Goal: Information Seeking & Learning: Stay updated

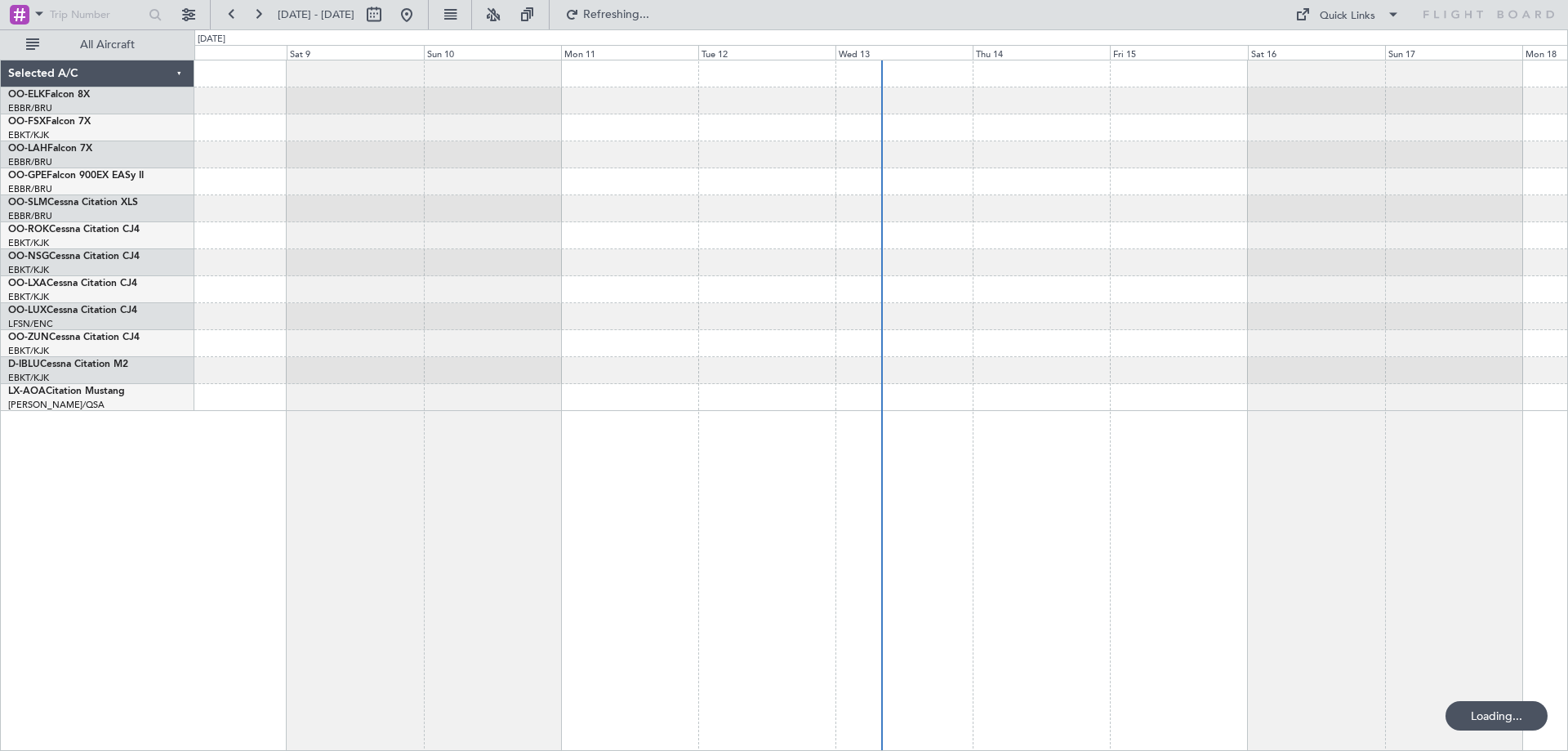
click at [1075, 287] on div at bounding box center [881, 236] width 1373 height 351
click at [910, 313] on div at bounding box center [881, 316] width 1373 height 27
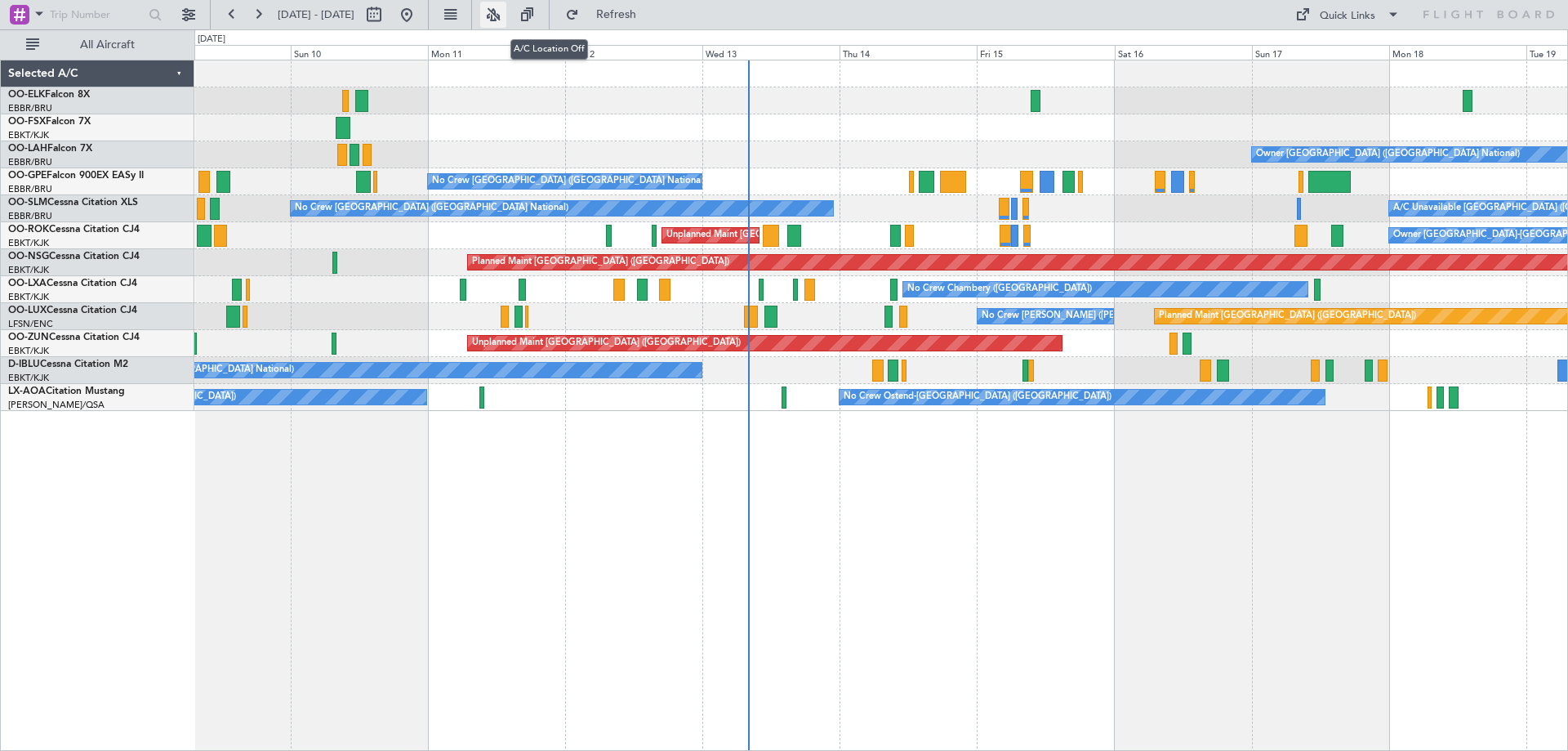
click at [507, 8] on button at bounding box center [494, 15] width 26 height 26
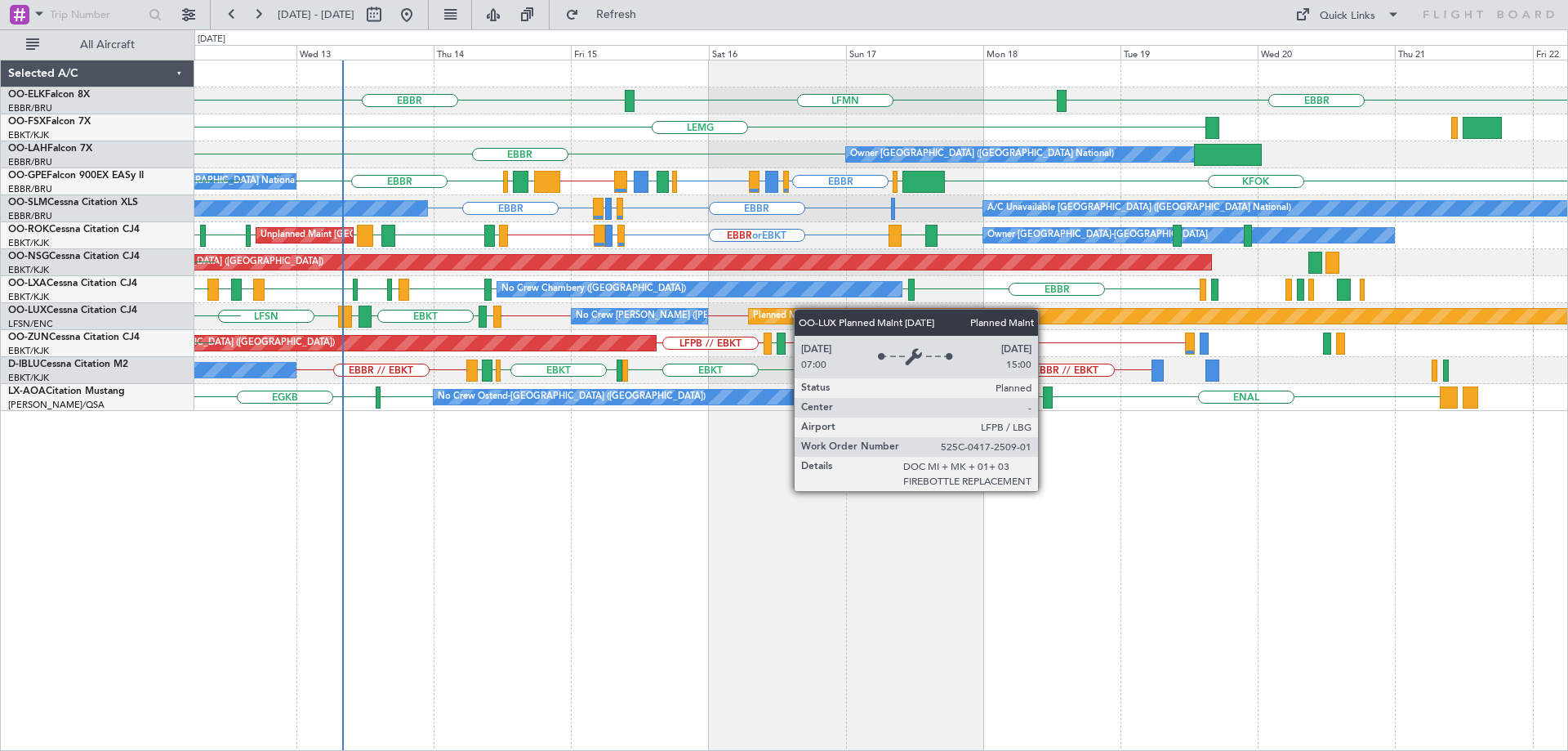
click at [791, 310] on div "EBBR EBBR LFMN LIRI LDDU LEMG EBKT Owner Brussels (Brussels National) EBBR ENGM…" at bounding box center [881, 236] width 1373 height 351
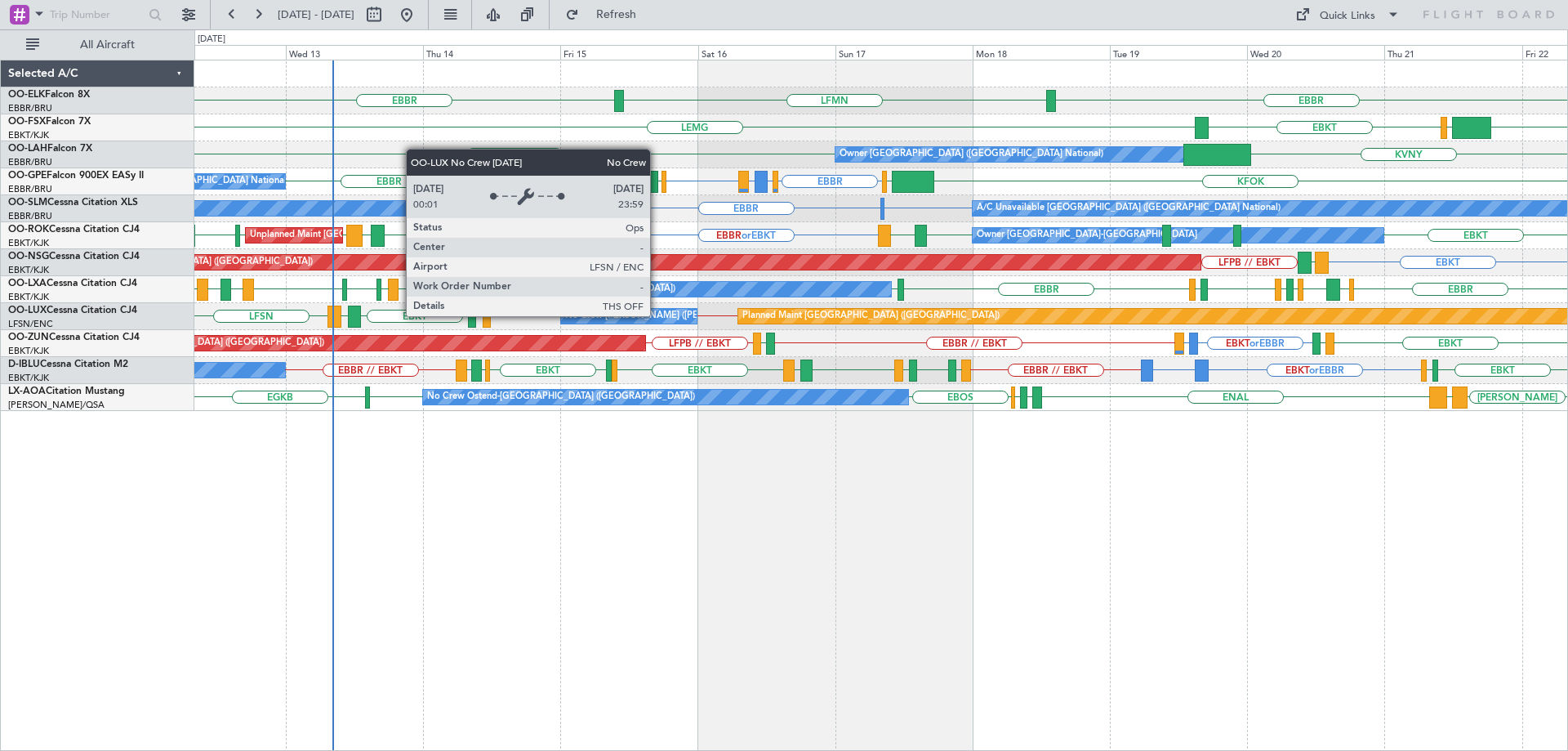
click at [657, 315] on div "No Crew Nancy (Essey)" at bounding box center [664, 316] width 196 height 24
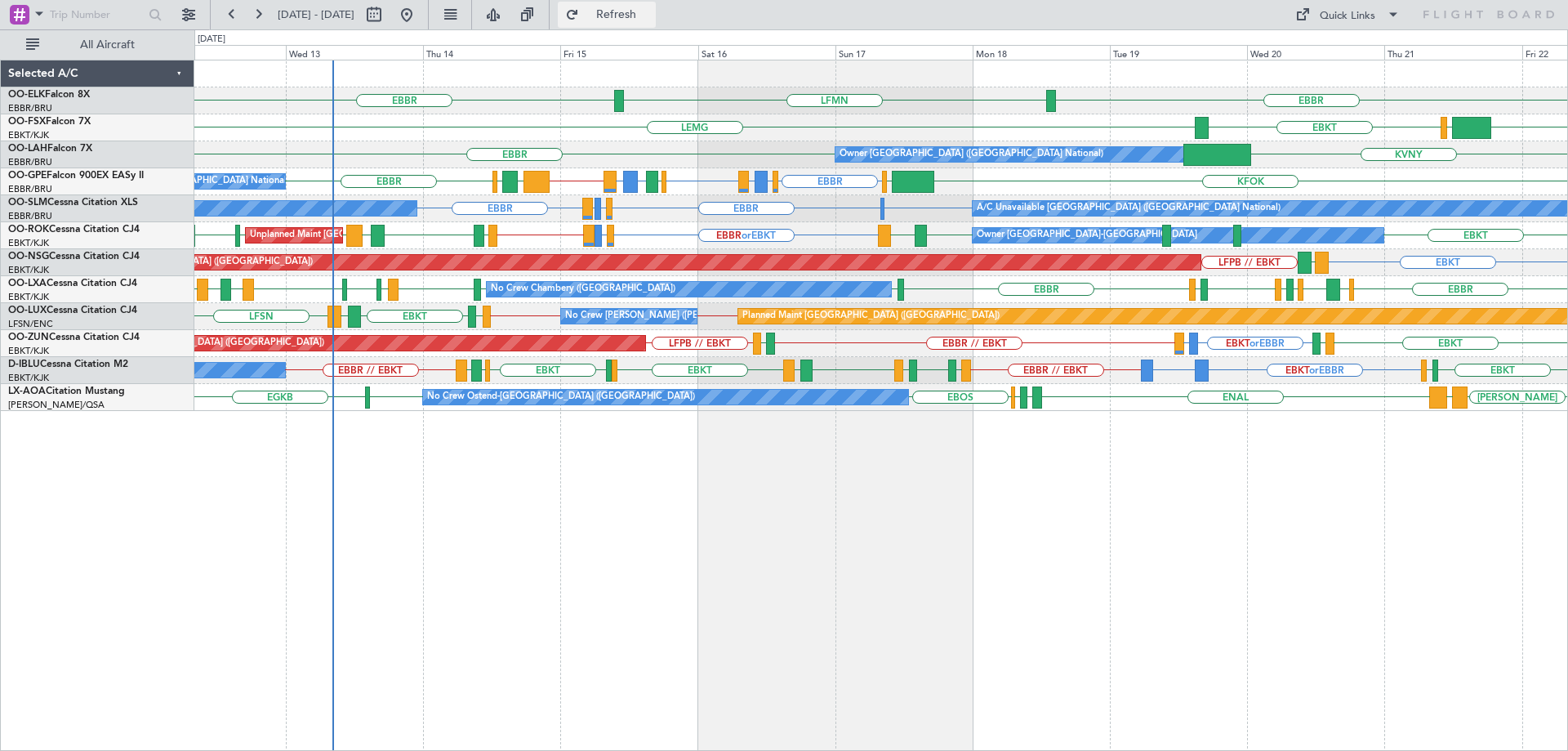
click at [637, 12] on button "Refresh" at bounding box center [607, 15] width 98 height 26
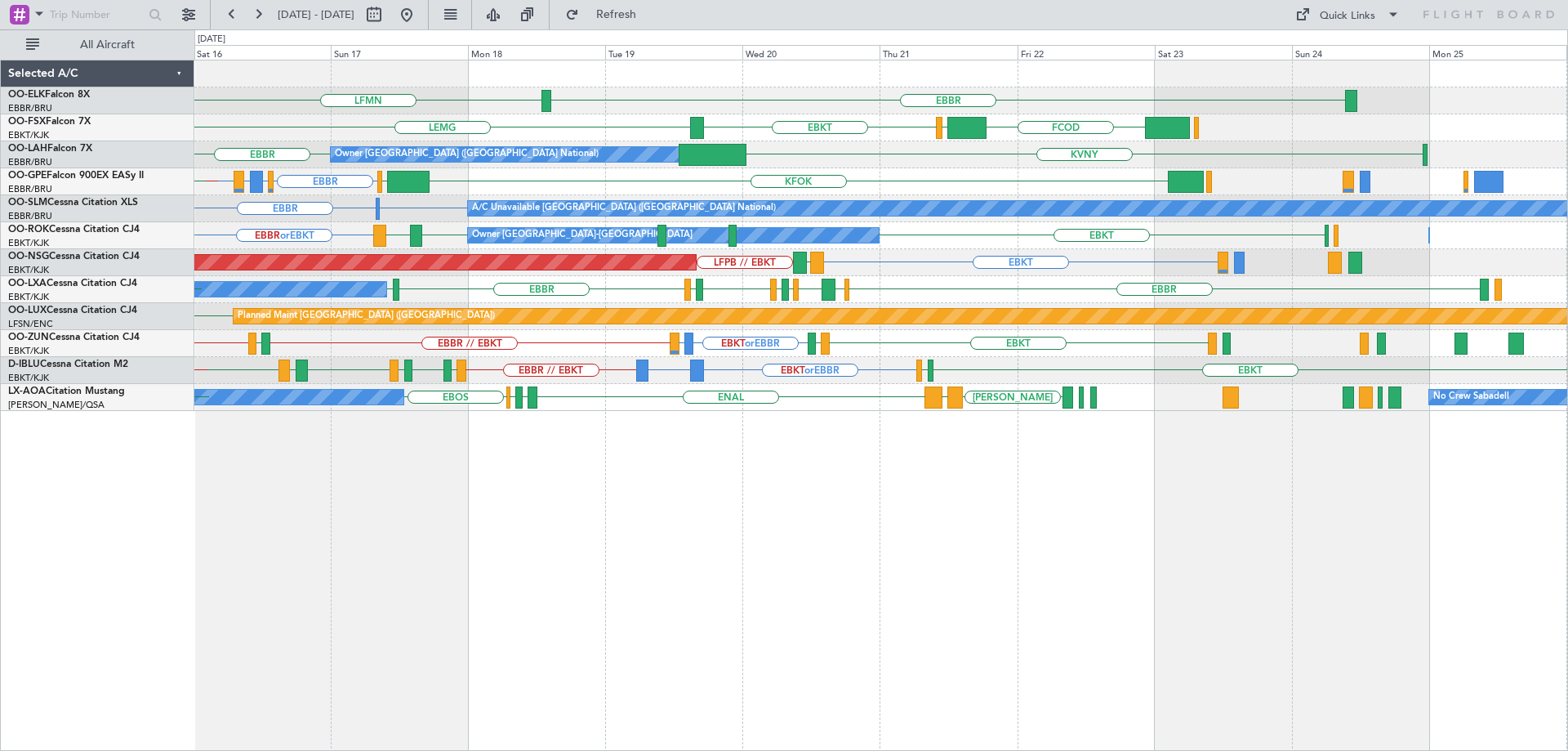
click at [715, 328] on div "EBBR LFMN EBBR EBKT LEMG FCOD LSGG KVNY EBBR Owner Brussels (Brussels National)…" at bounding box center [881, 236] width 1373 height 351
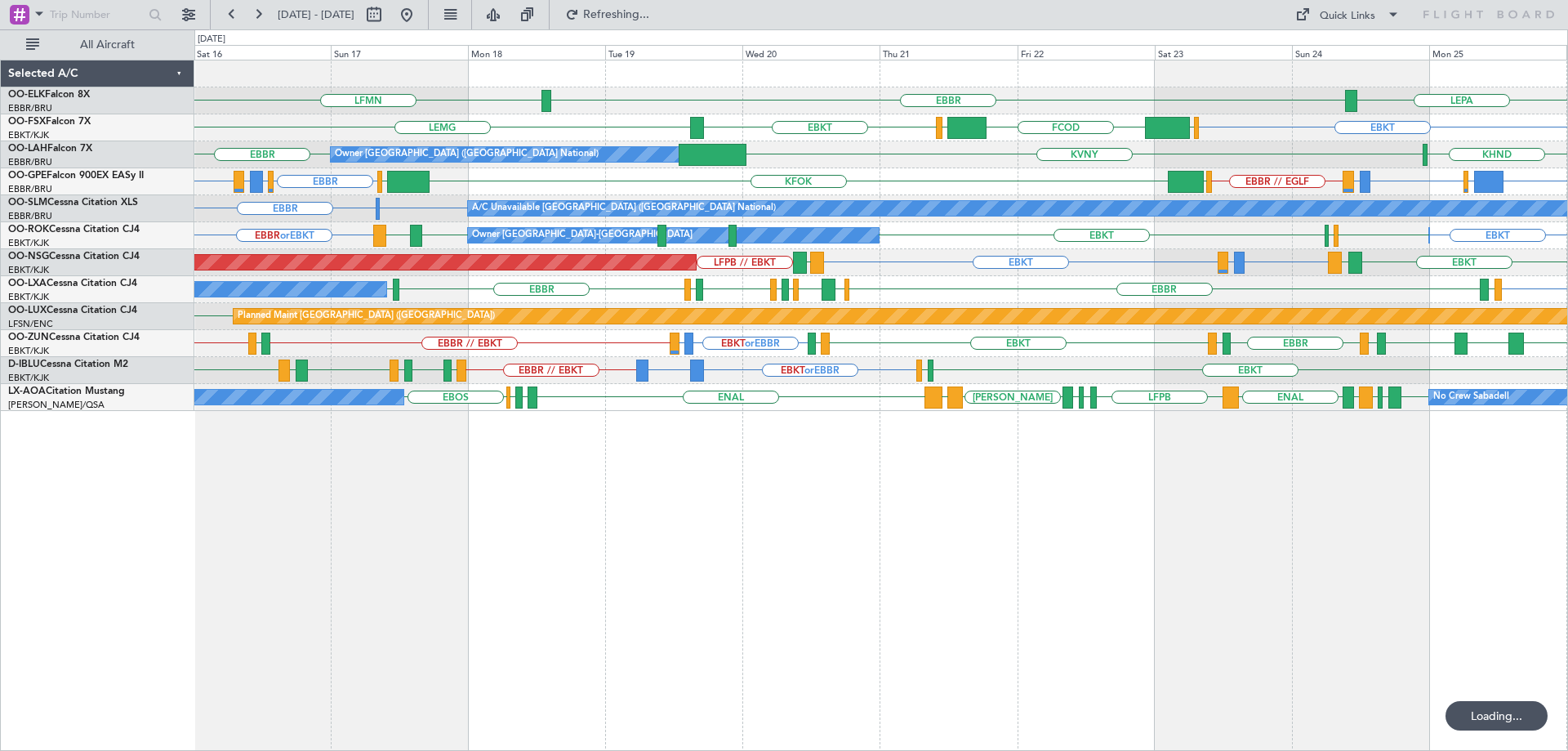
click at [553, 325] on div "EBBR LFMN LEPA EBKT EBKT LEMG EGGW FCOD LSGG Owner Brussels (Brussels National)…" at bounding box center [881, 236] width 1373 height 351
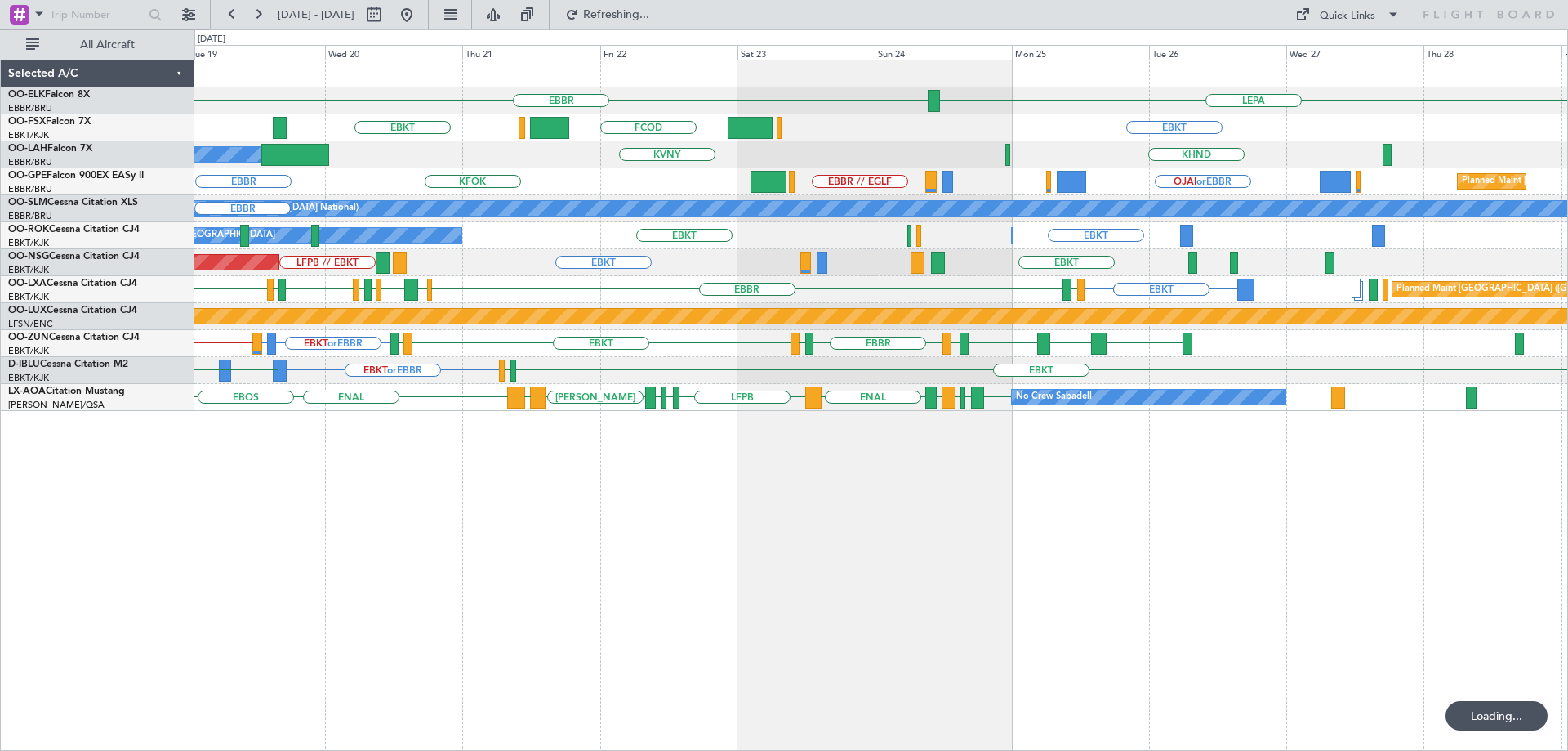
click at [692, 290] on div "EBBR LEPA LFMN EBKT EBKT LEMG EGGW FCOD LSGG Owner Brussels (Brussels National)…" at bounding box center [881, 236] width 1373 height 351
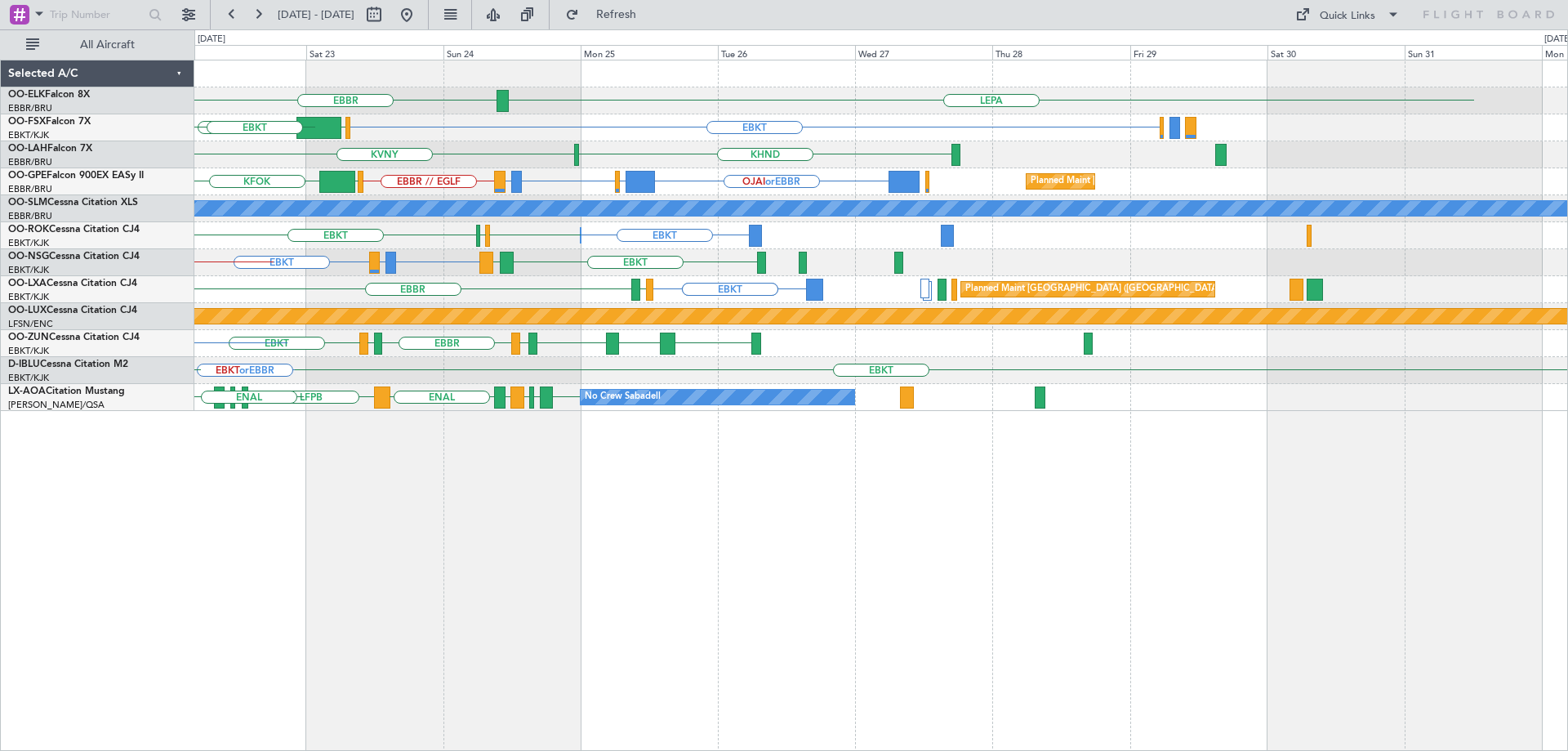
click at [630, 291] on div "EBBR LEPA EBKT EGGW FCOD LSGG EBKT KVNY KHND Owner Brussels (Brussels National)…" at bounding box center [881, 236] width 1373 height 351
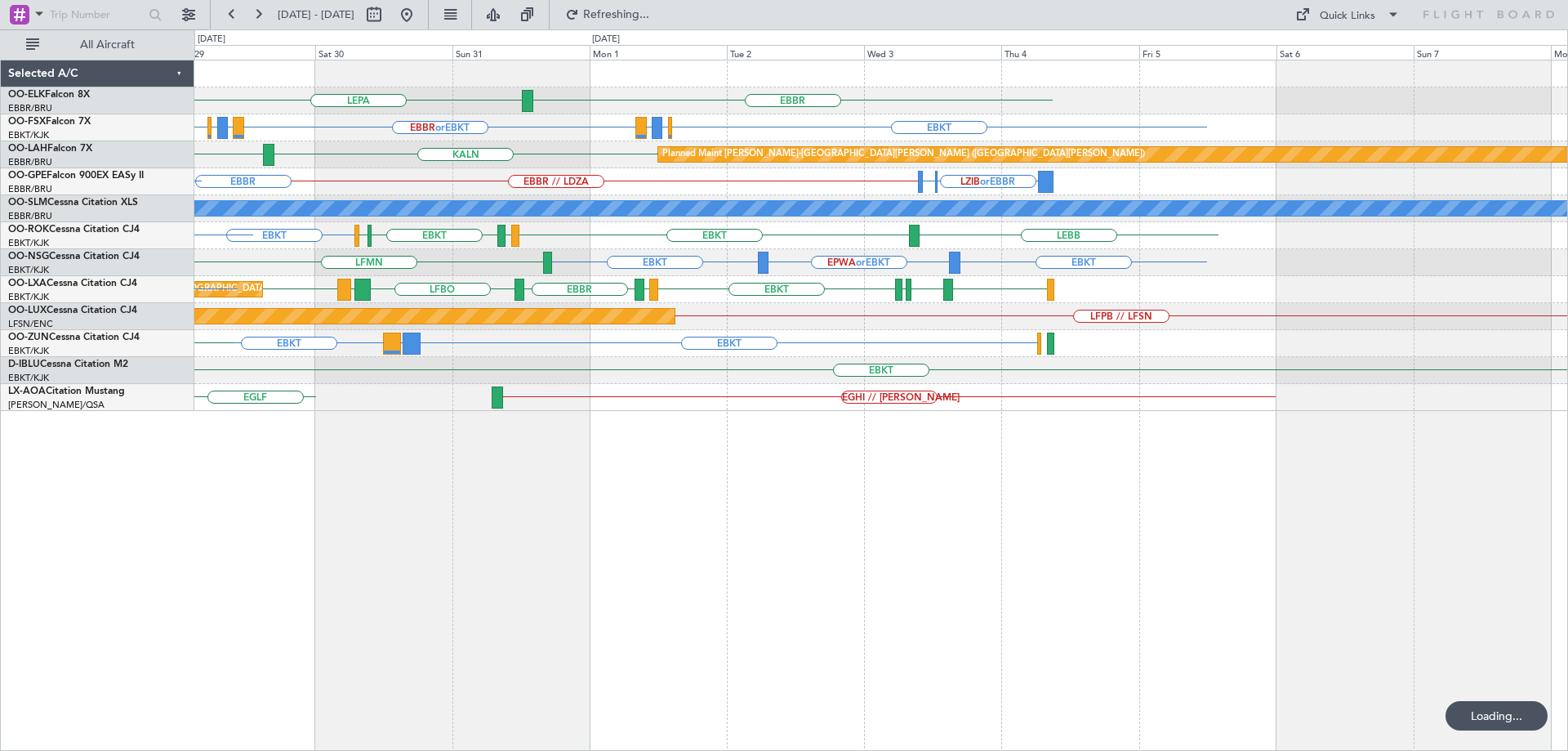
click at [458, 307] on div "LEPA EBBR EBKT EBBR or EBKT LIRZ or EBKT EBBR or EBKT EBKT EBBR or EBKT LIRZ or…" at bounding box center [881, 236] width 1373 height 351
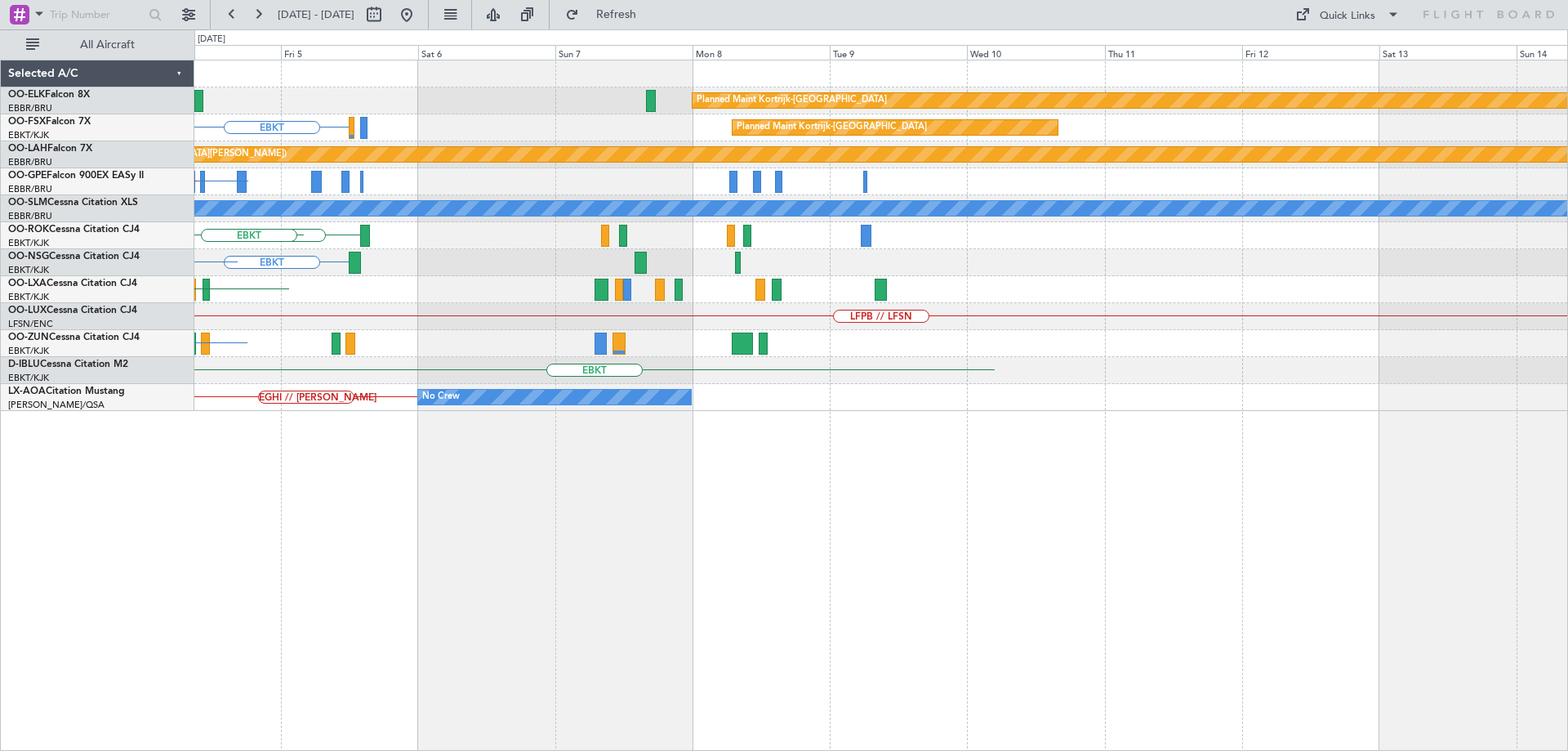
click at [575, 277] on div "Planned Maint Kortrijk-Wevelgem EBBR EBKT Planned Maint Kortrijk-Wevelgem Plann…" at bounding box center [881, 236] width 1373 height 351
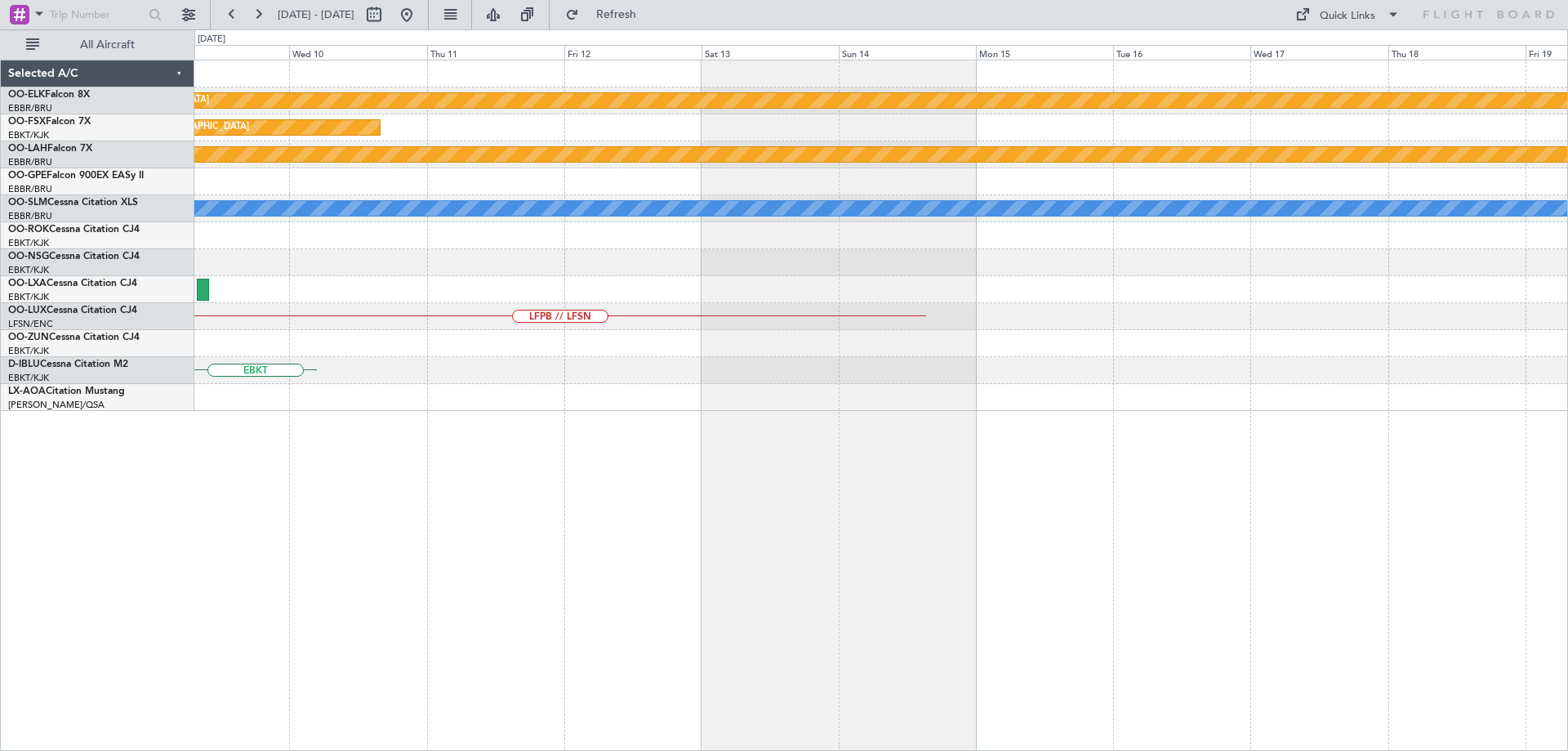
click at [510, 284] on div "Planned Maint Kortrijk-Wevelgem Planned Maint Kortrijk-Wevelgem Planned Maint A…" at bounding box center [881, 236] width 1373 height 351
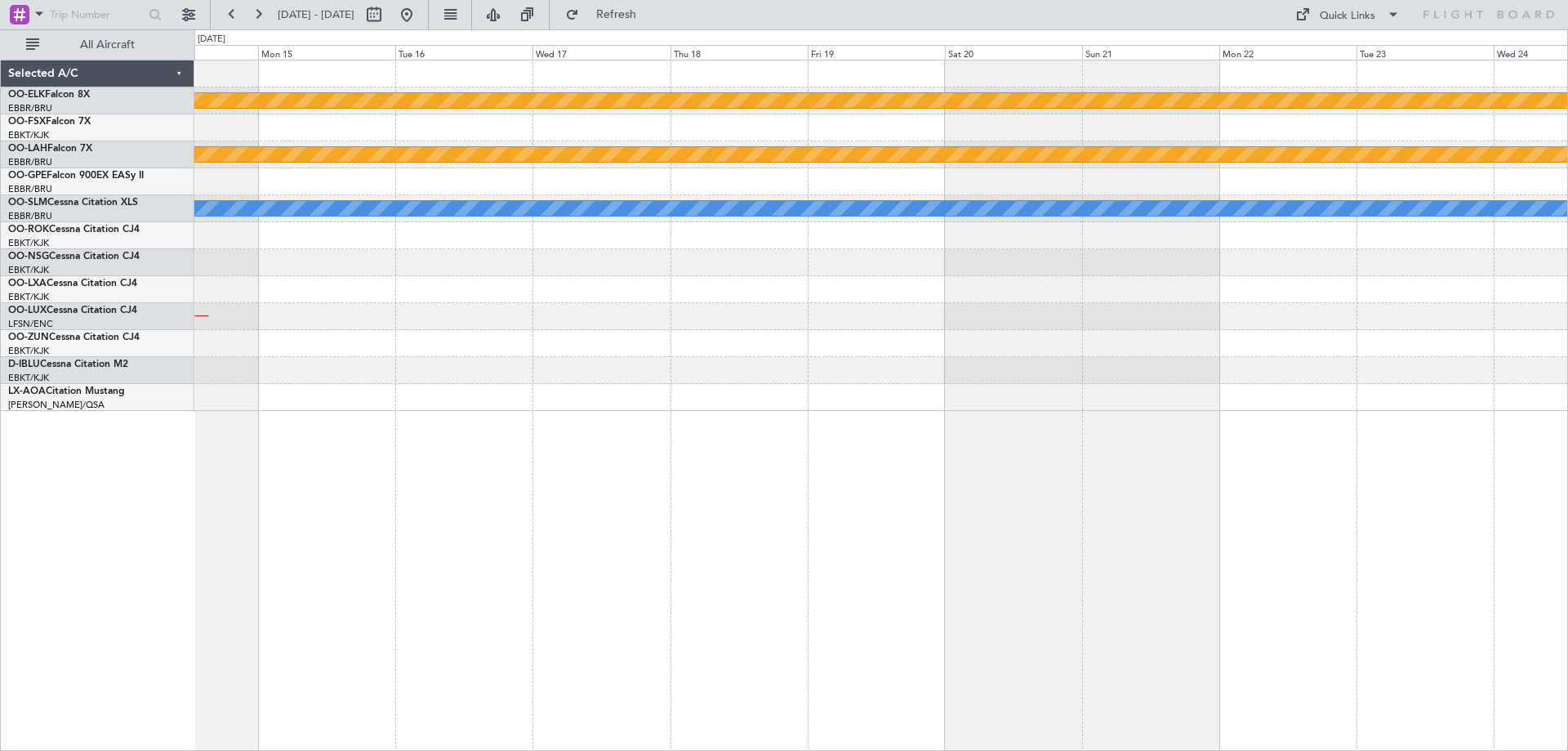
click at [630, 295] on div "Planned Maint Kortrijk-Wevelgem Planned Maint Alton-st Louis (St Louis Regl) A/…" at bounding box center [881, 236] width 1373 height 351
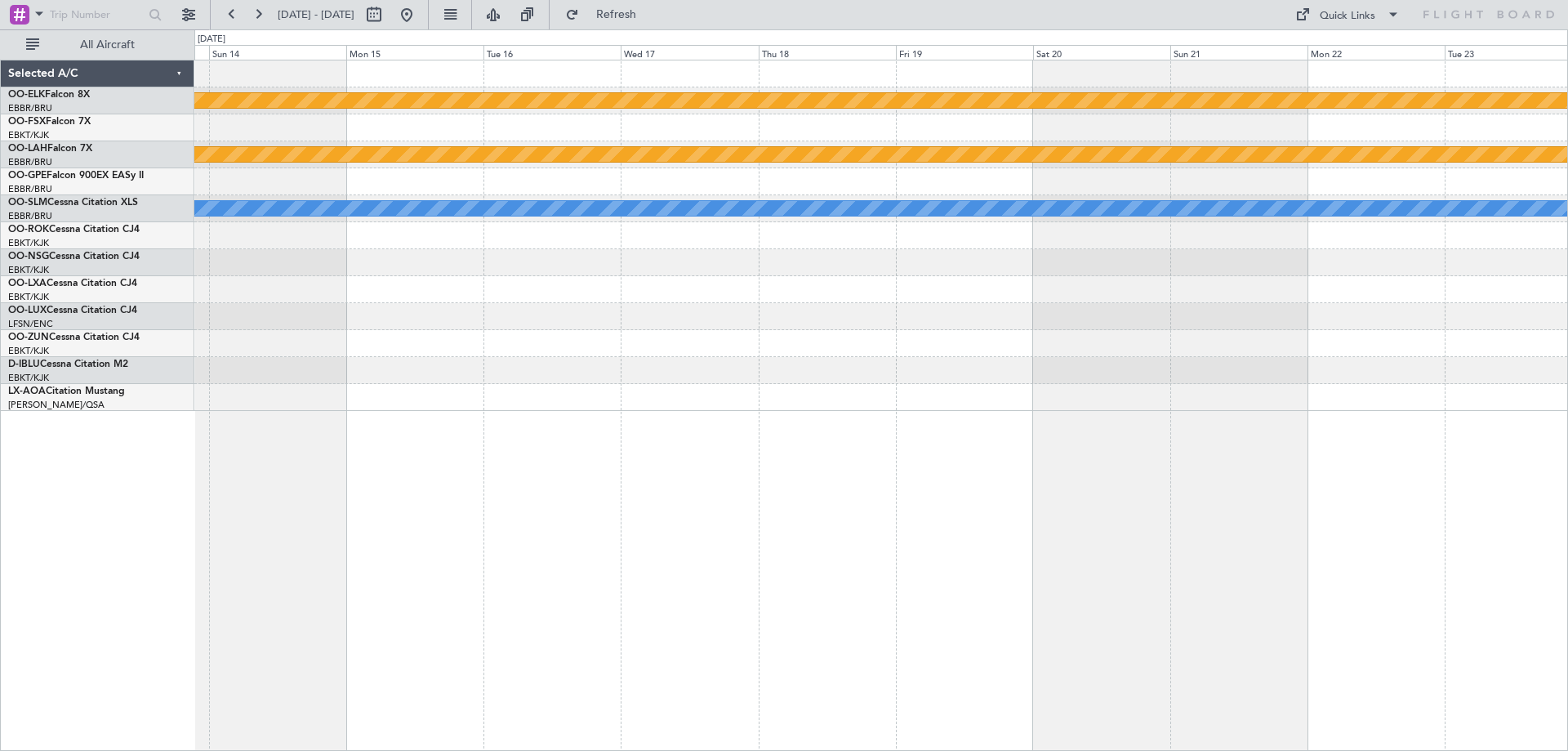
click at [1362, 371] on div "Planned Maint Kortrijk-Wevelgem Planned Maint Alton-st Louis (St Louis Regl) A/…" at bounding box center [881, 236] width 1373 height 351
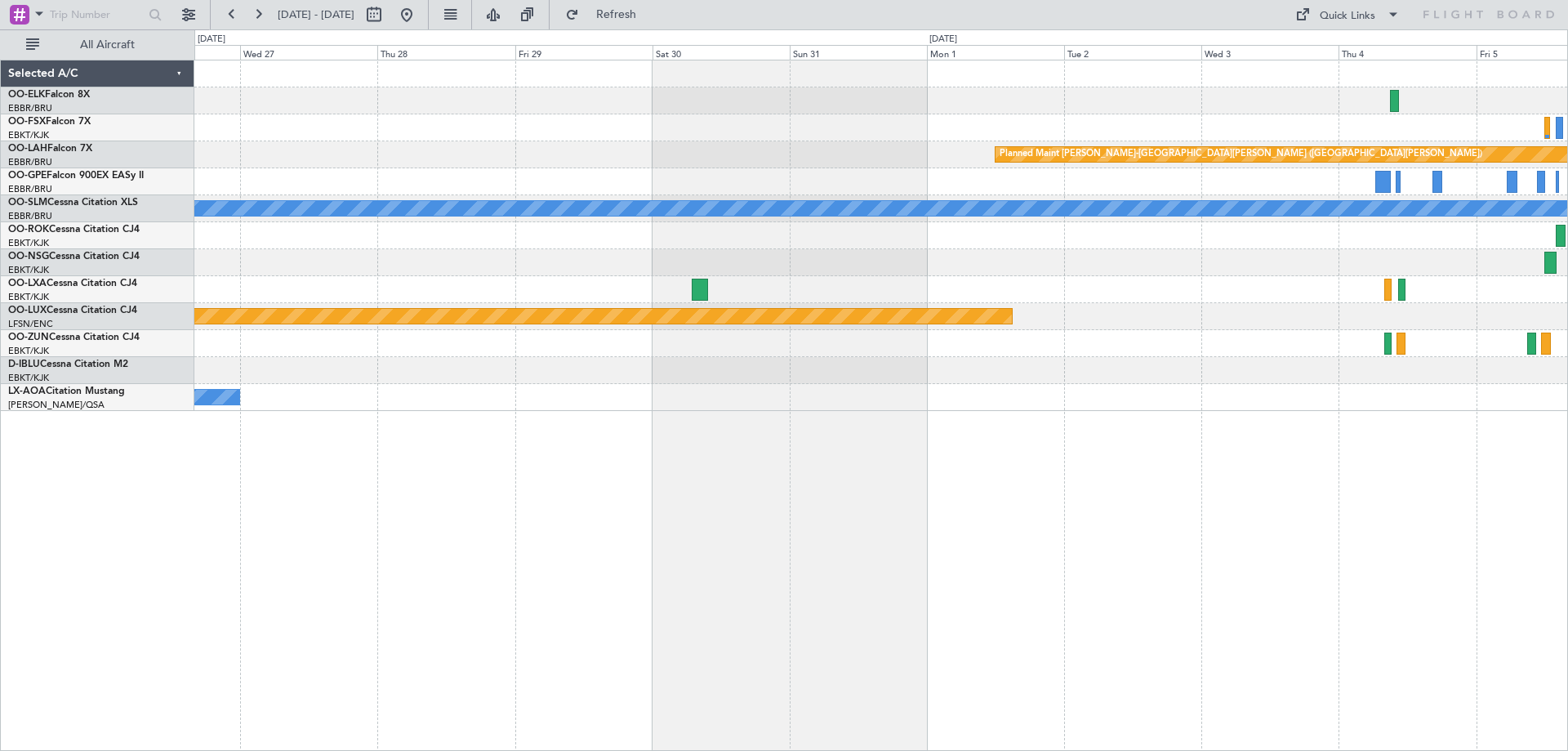
click at [1376, 339] on div "Planned Maint Kortrijk-Wevelgem Planned Maint Alton-st Louis (St Louis Regl) A/…" at bounding box center [881, 236] width 1373 height 351
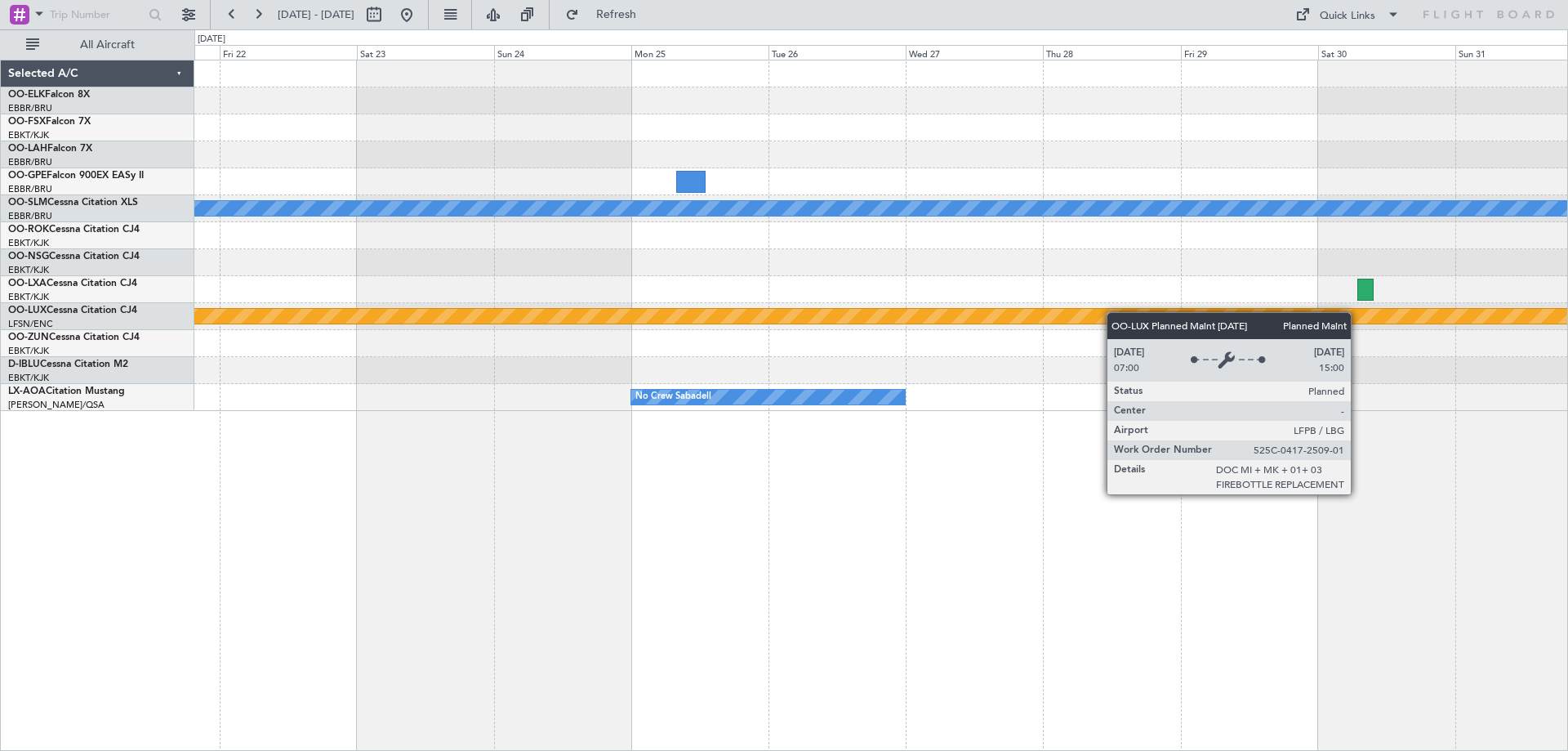
click at [1447, 339] on div "Planned Maint Alton-st Louis (St Louis Regl) A/C Unavailable Brussels (Brussels…" at bounding box center [881, 236] width 1373 height 351
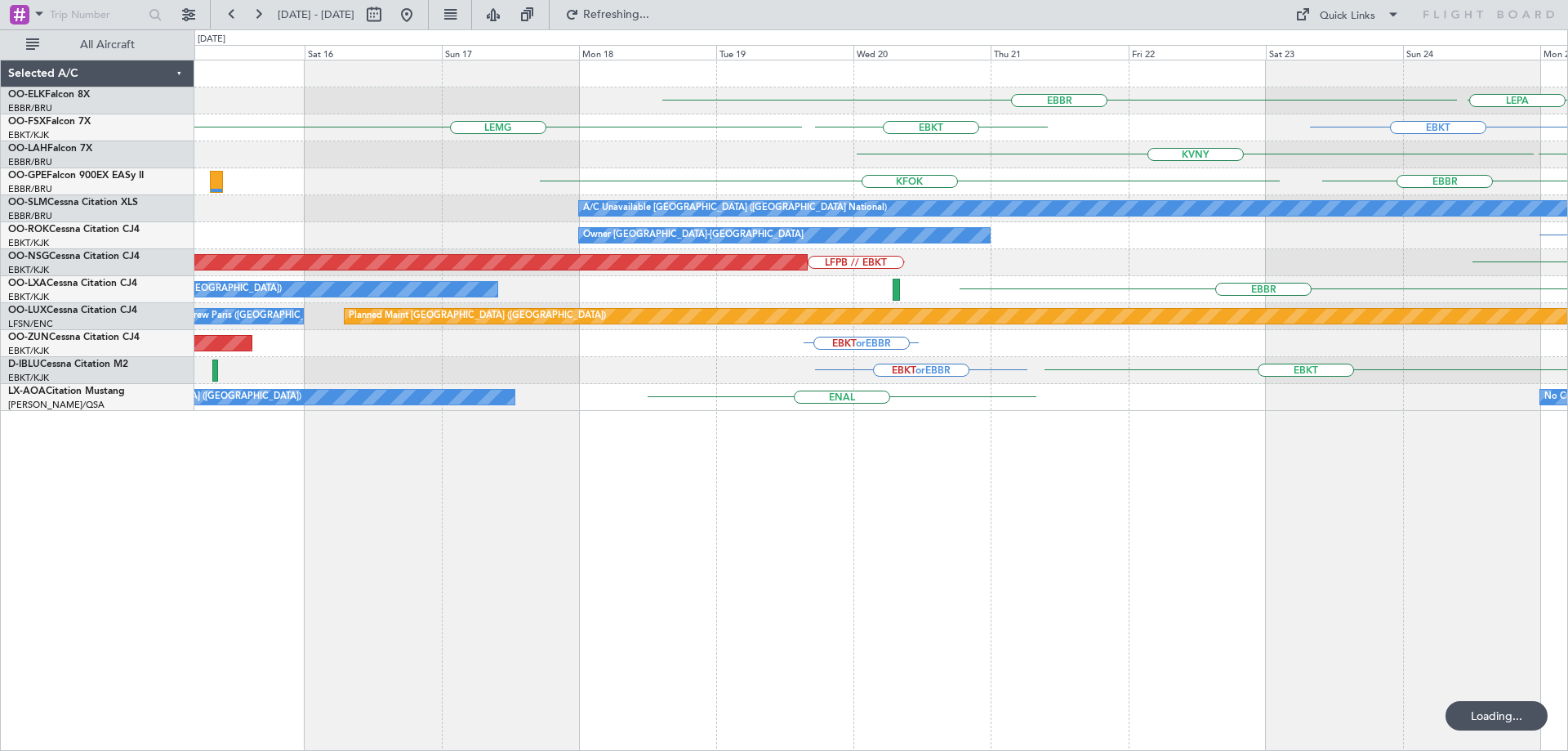
click at [855, 362] on div "EBBR LEPA EBKT EBKT LEMG KVNY KHND KFOK EBBR A/C Unavailable Brussels (Brussels…" at bounding box center [881, 236] width 1373 height 351
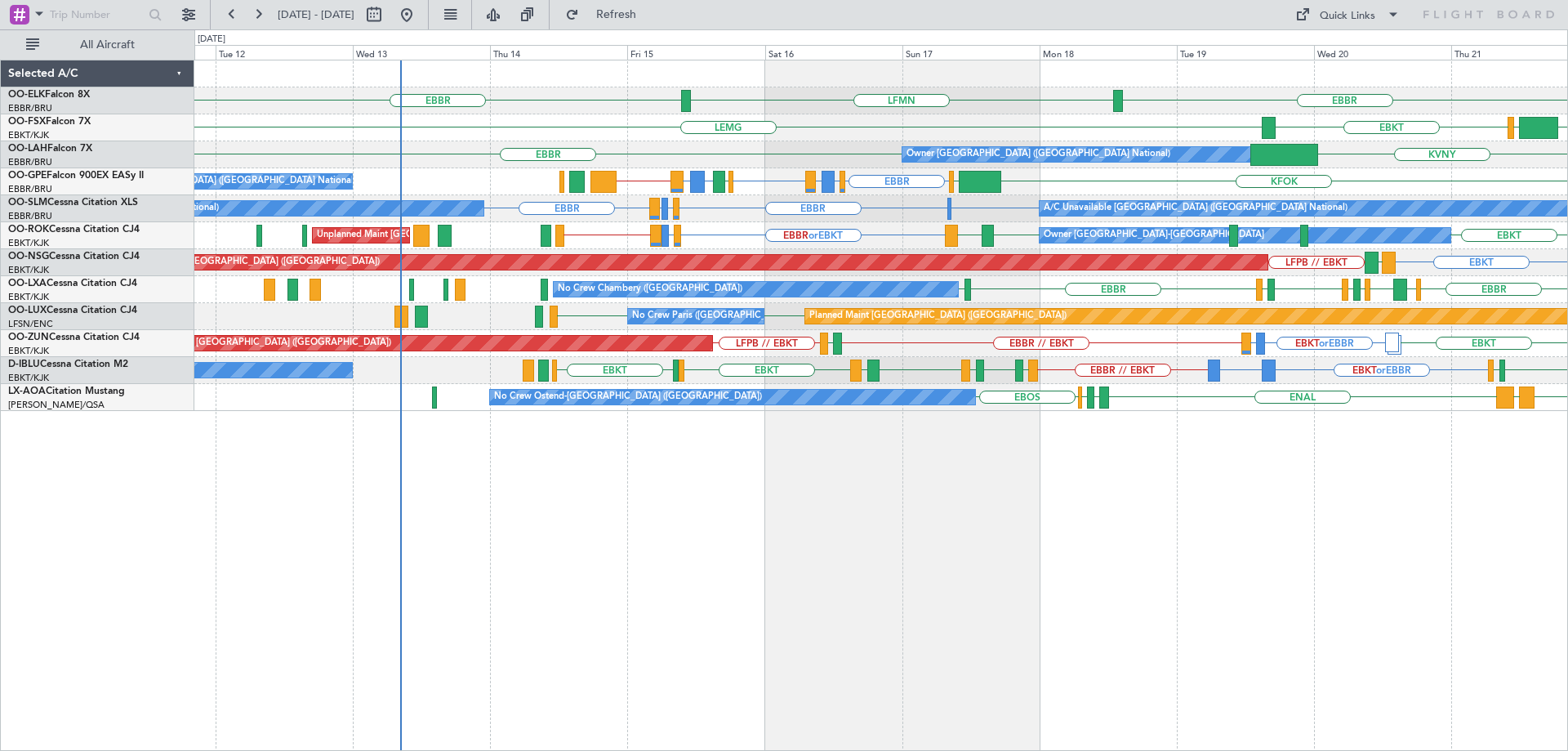
click at [942, 437] on div "EBBR LFMN EBBR EBKT LEMG LSGG FCOD EGGW EBKT KVNY EBBR Owner Brussels (Brussels…" at bounding box center [881, 405] width 1374 height 691
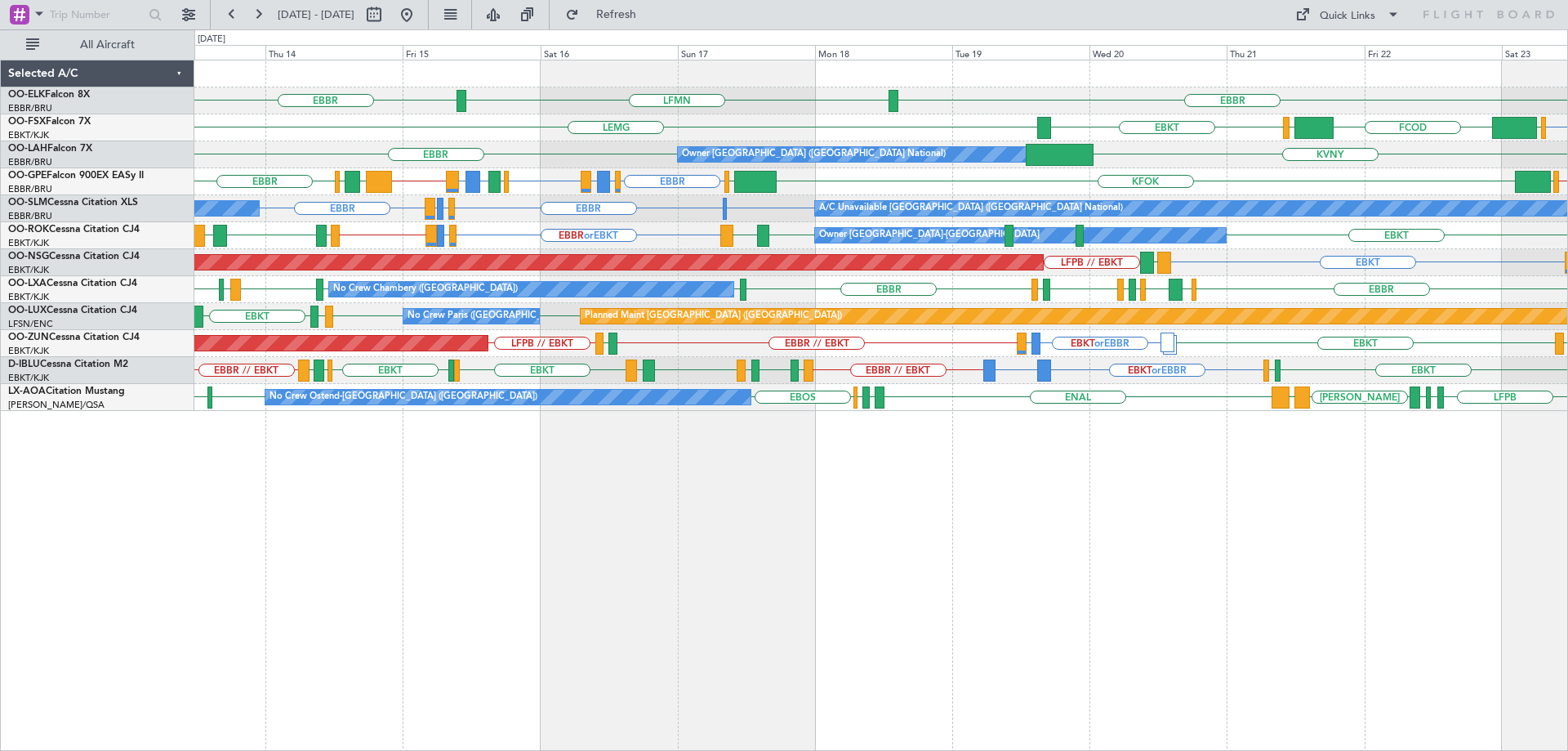
click at [477, 297] on div "EBBR LFMN EBBR EBKT EGGW FCOD LSGG EBKT LEMG Owner Brussels (Brussels National)…" at bounding box center [881, 236] width 1373 height 351
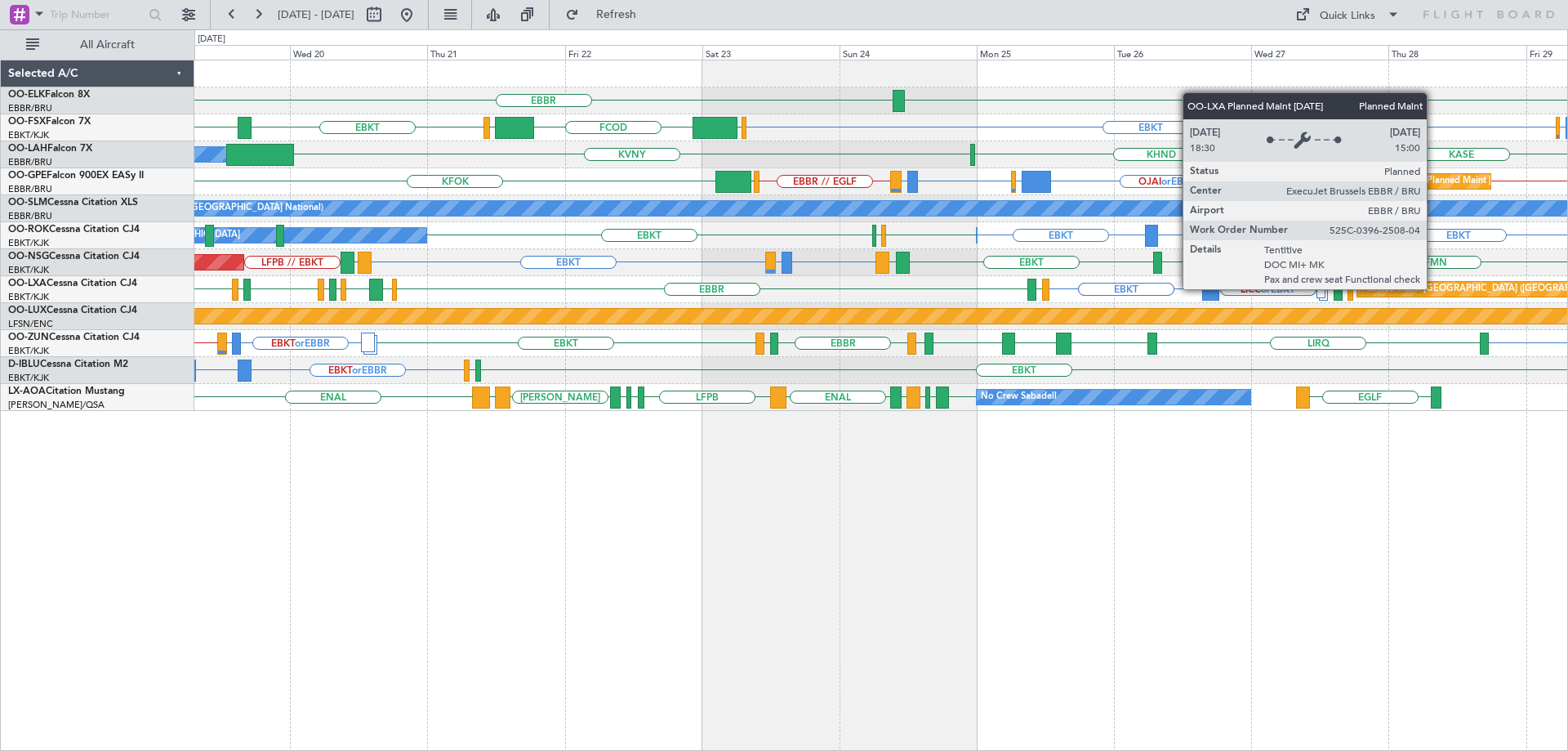
click at [764, 336] on div "LEPA EBBR EBBR or EBKT EBKT EGGW FCOD LSGG EBKT LEMG Owner Brussels (Brussels N…" at bounding box center [881, 236] width 1373 height 351
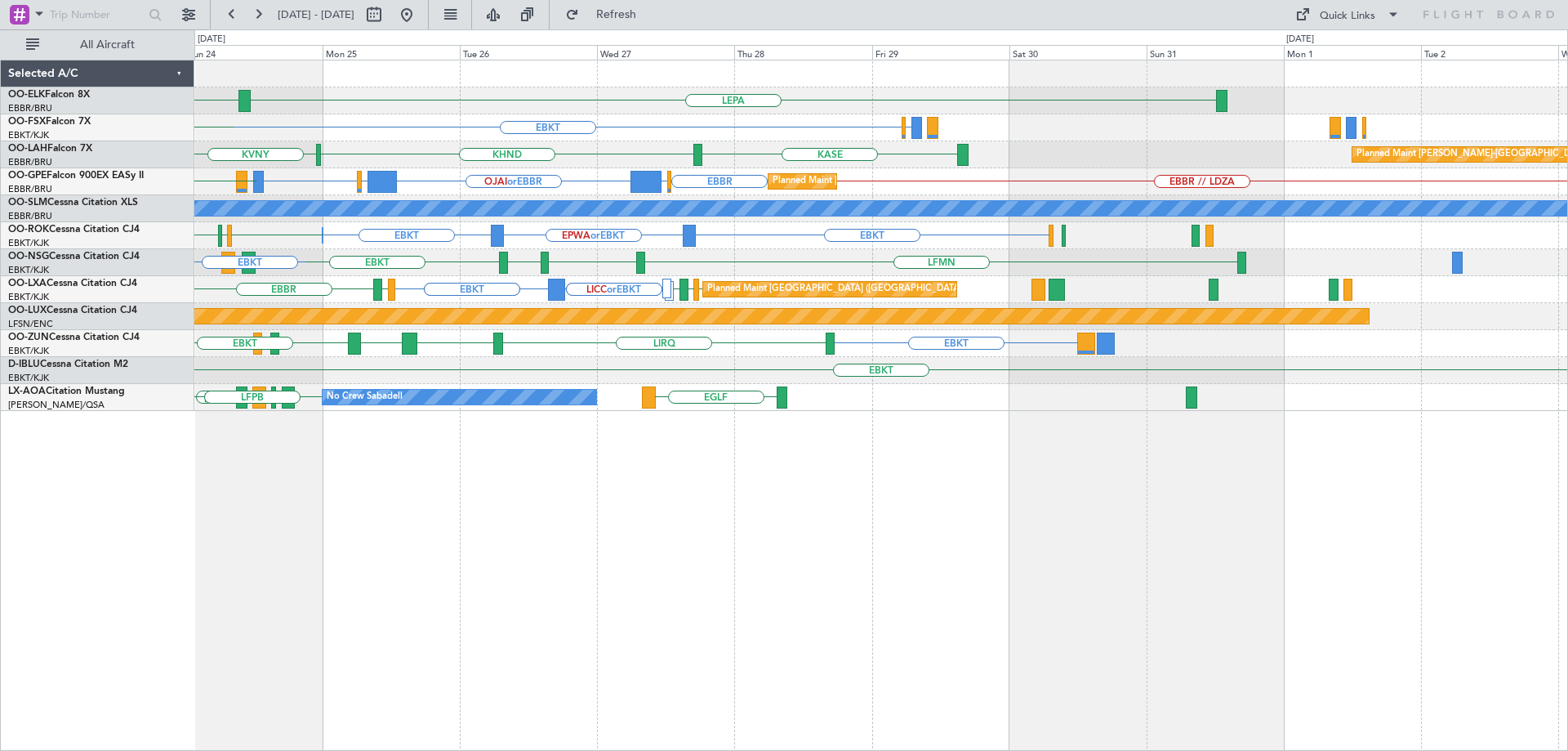
click at [579, 299] on div "LEPA EBBR EBBR or EBKT EBKT EGGW FCOD KASE KHND KVNY Planned Maint Alton-st Lou…" at bounding box center [881, 236] width 1373 height 351
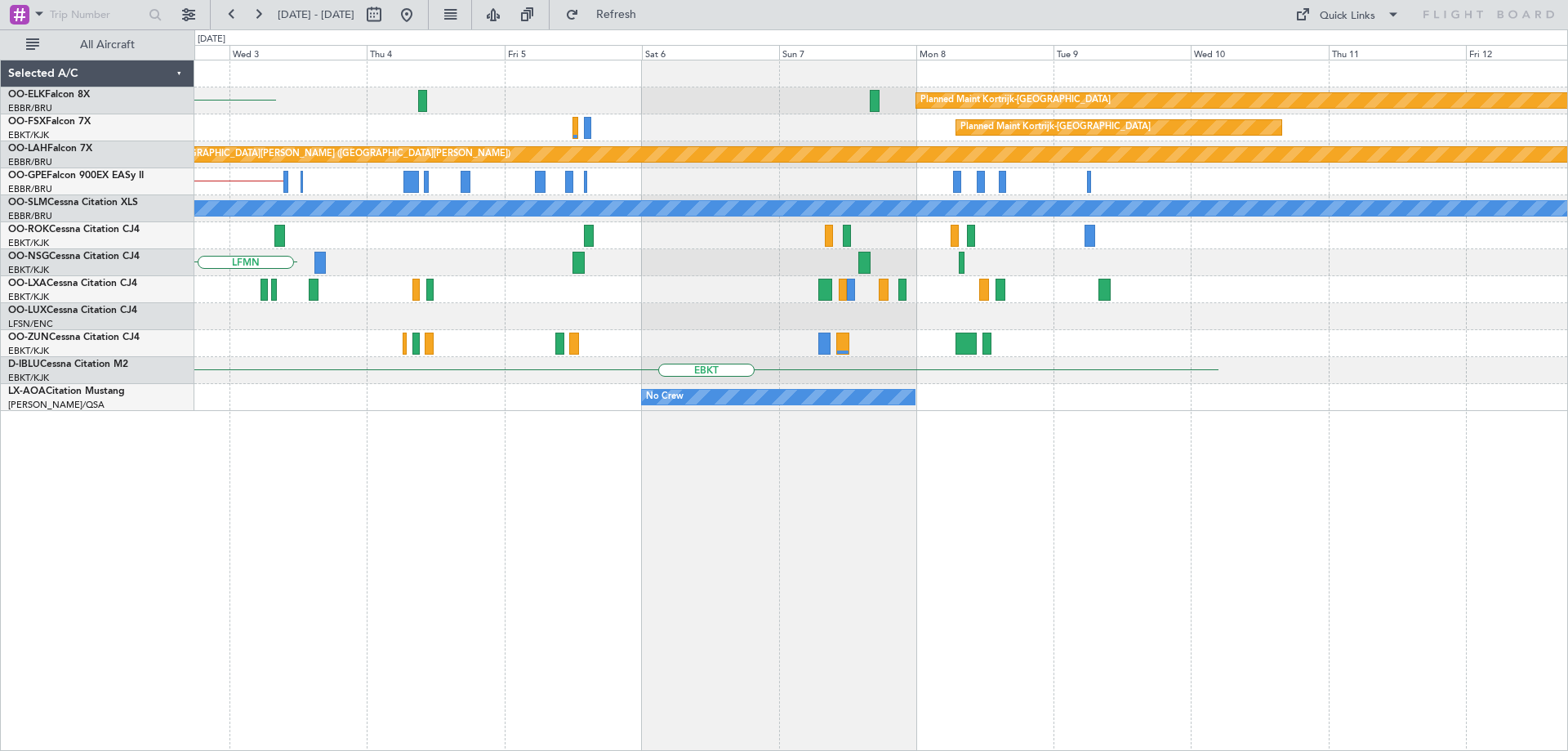
click at [583, 293] on div "Planned Maint Kortrijk-Wevelgem LEPA Planned Maint Kortrijk-Wevelgem Planned Ma…" at bounding box center [881, 236] width 1373 height 351
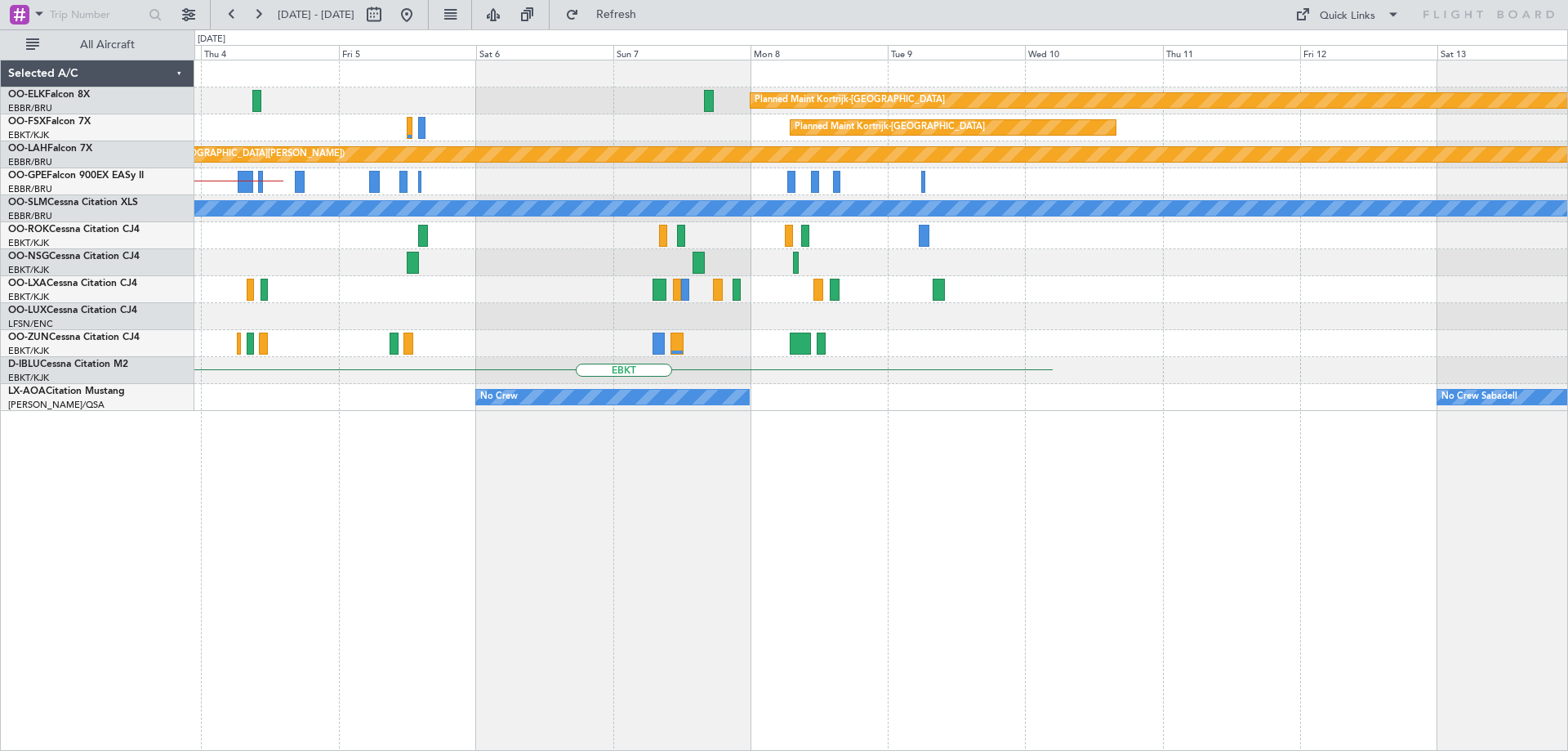
click at [715, 307] on div "Planned Maint Kortrijk-Wevelgem Planned Maint Kortrijk-Wevelgem Planned Maint A…" at bounding box center [881, 236] width 1373 height 351
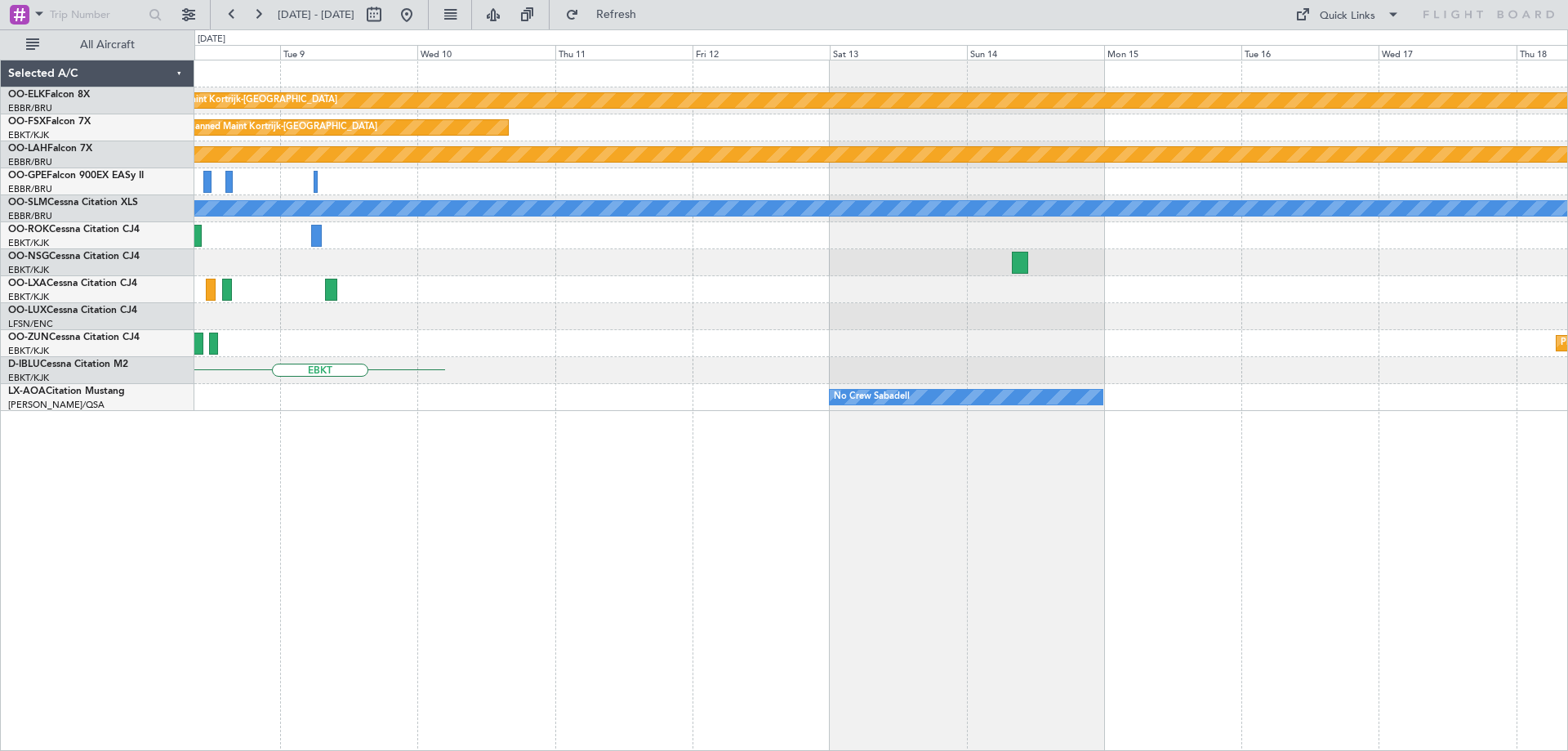
click at [597, 331] on div "Planned Maint Kortrijk-Wevelgem Planned Maint Kortrijk-Wevelgem Planned Maint A…" at bounding box center [881, 236] width 1373 height 351
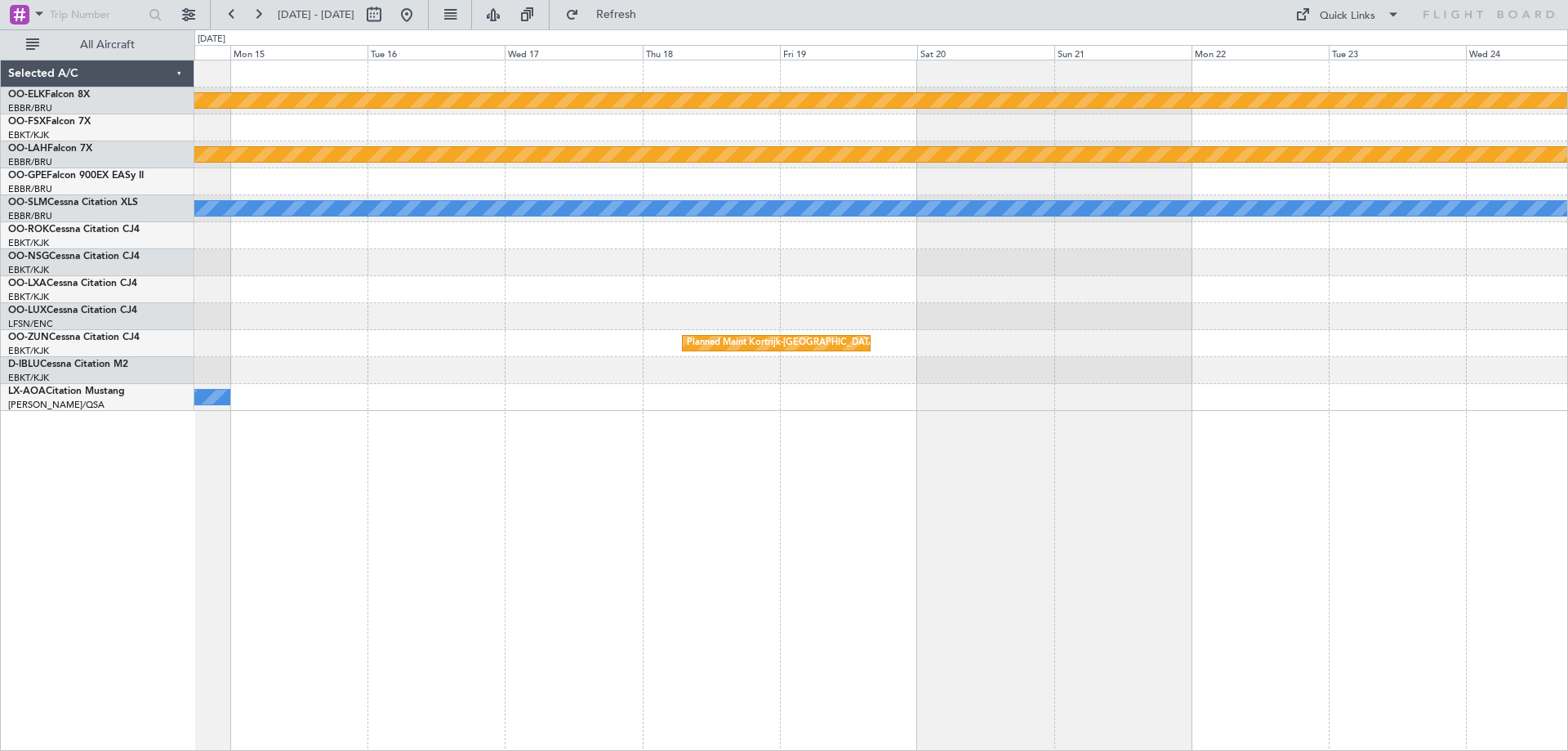
click at [912, 368] on div "Planned Maint Kortrijk-Wevelgem Planned Maint Alton-st Louis (St Louis Regl) A/…" at bounding box center [881, 236] width 1373 height 351
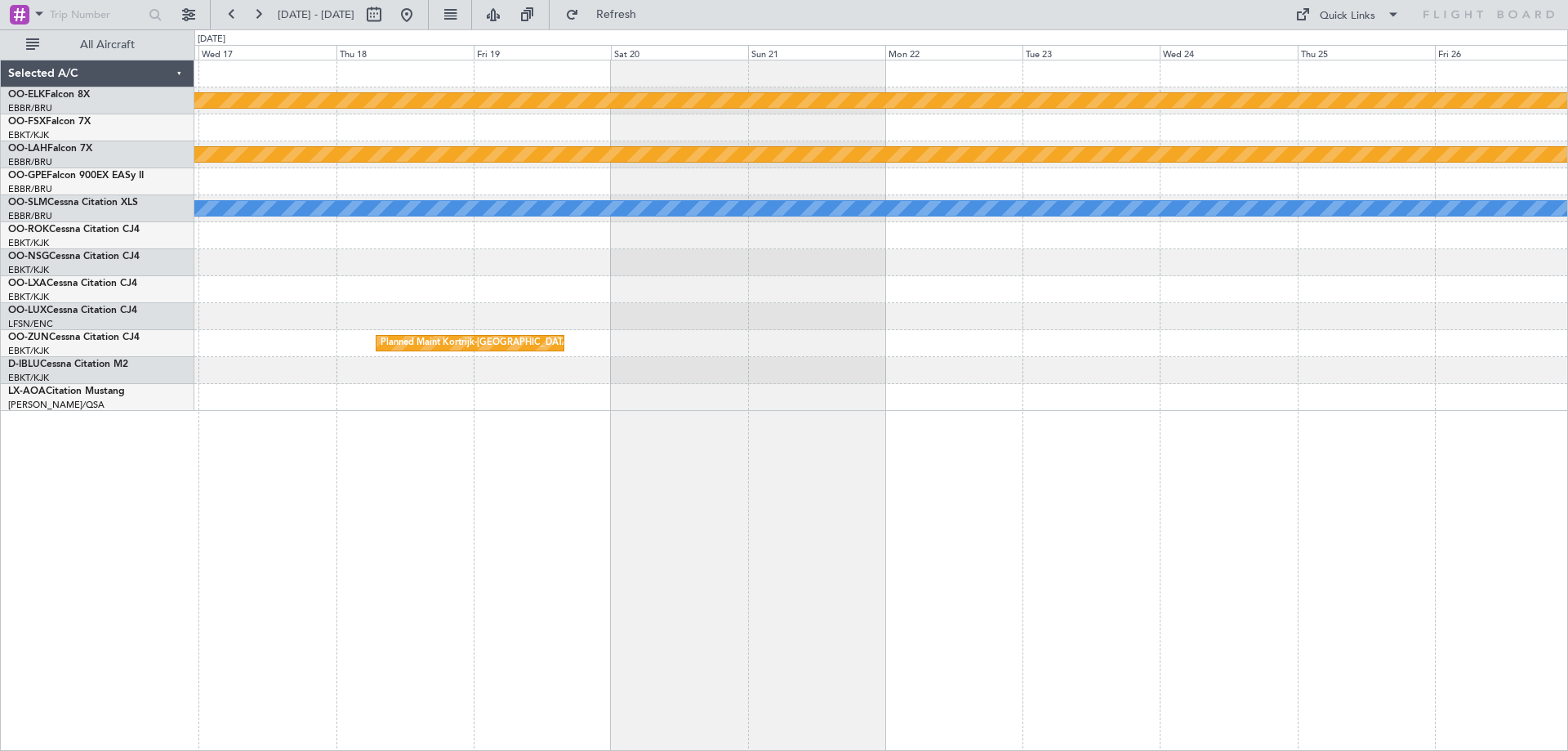
click at [692, 350] on div "Planned Maint Kortrijk-Wevelgem Planned Maint Alton-st Louis (St Louis Regl) A/…" at bounding box center [881, 236] width 1373 height 351
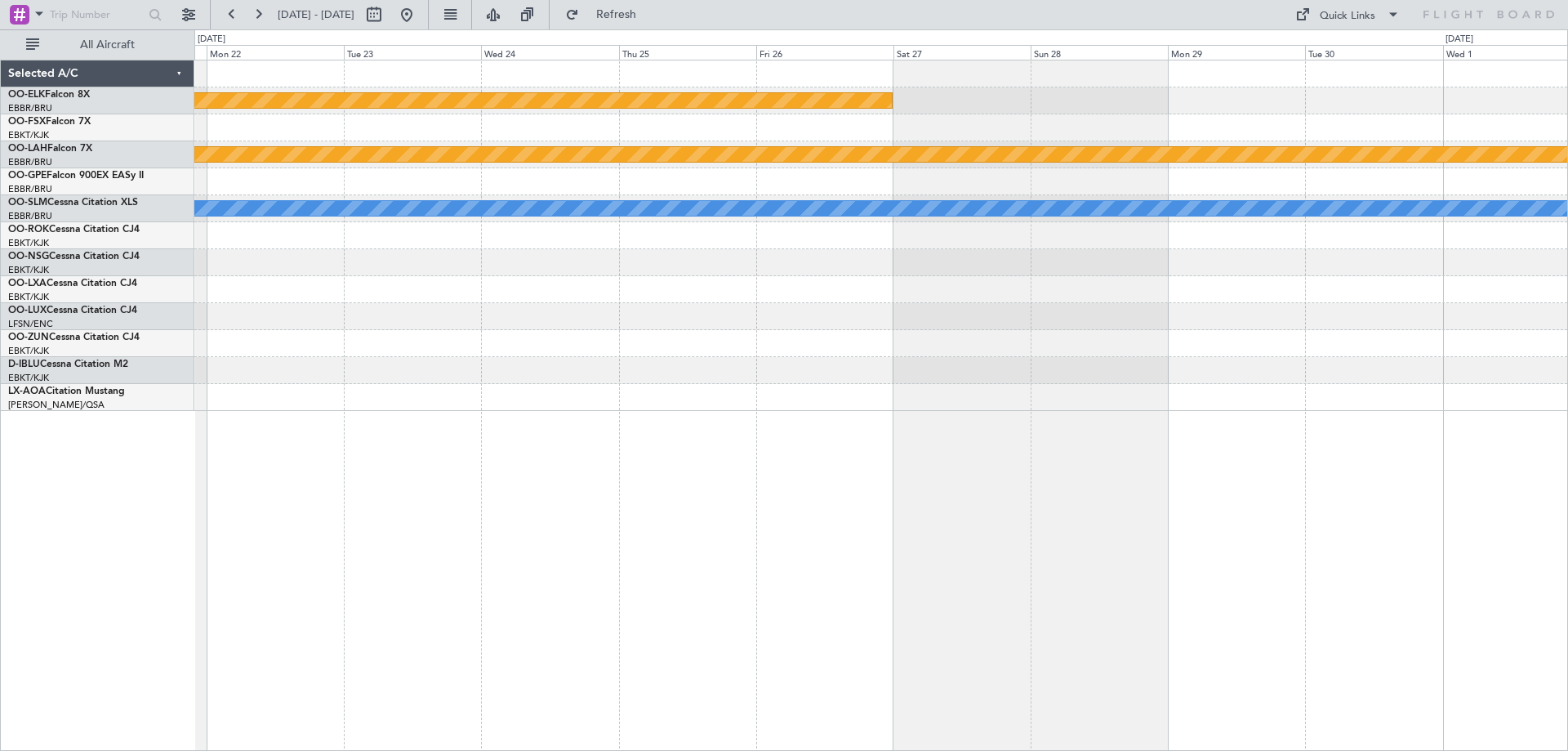
click at [685, 342] on div "Planned Maint Kortrijk-Wevelgem Planned Maint Alton-st Louis (St Louis Regl) A/…" at bounding box center [881, 236] width 1373 height 351
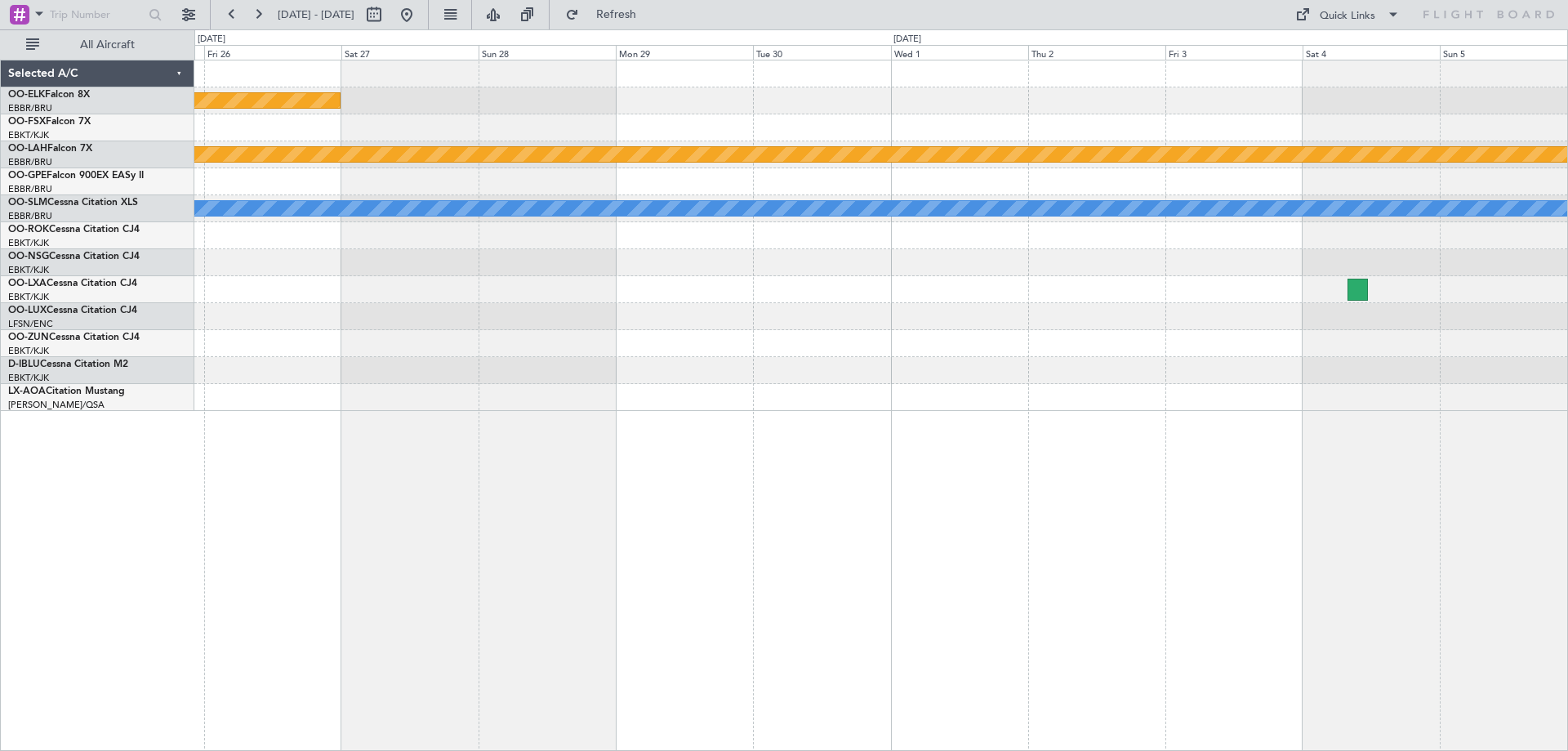
click at [623, 322] on div at bounding box center [881, 316] width 1373 height 27
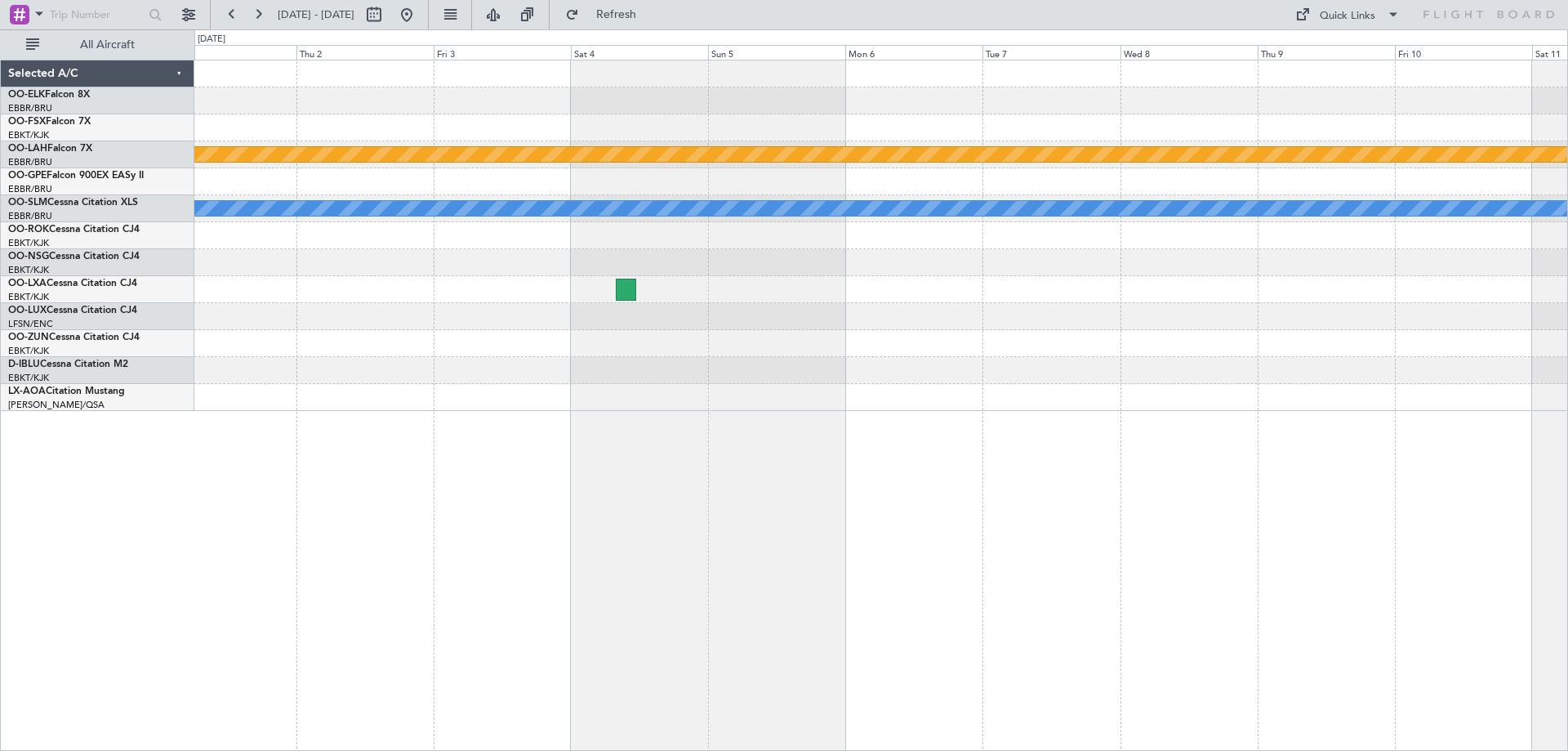
click at [537, 331] on div "Planned Maint Alton-st Louis (St Louis Regl) A/C Unavailable Brussels (Brussels…" at bounding box center [881, 236] width 1373 height 351
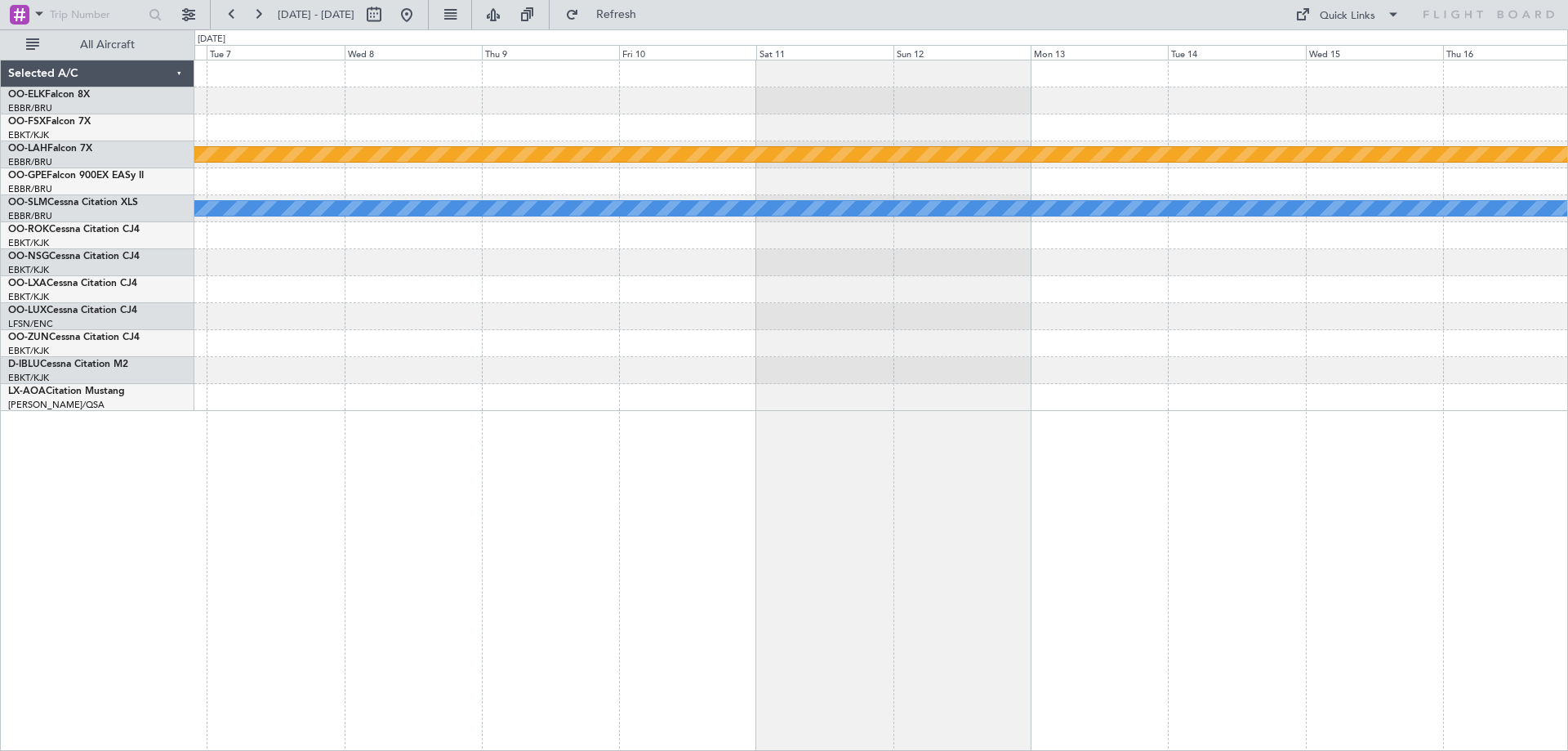
click at [698, 321] on div at bounding box center [881, 316] width 1373 height 27
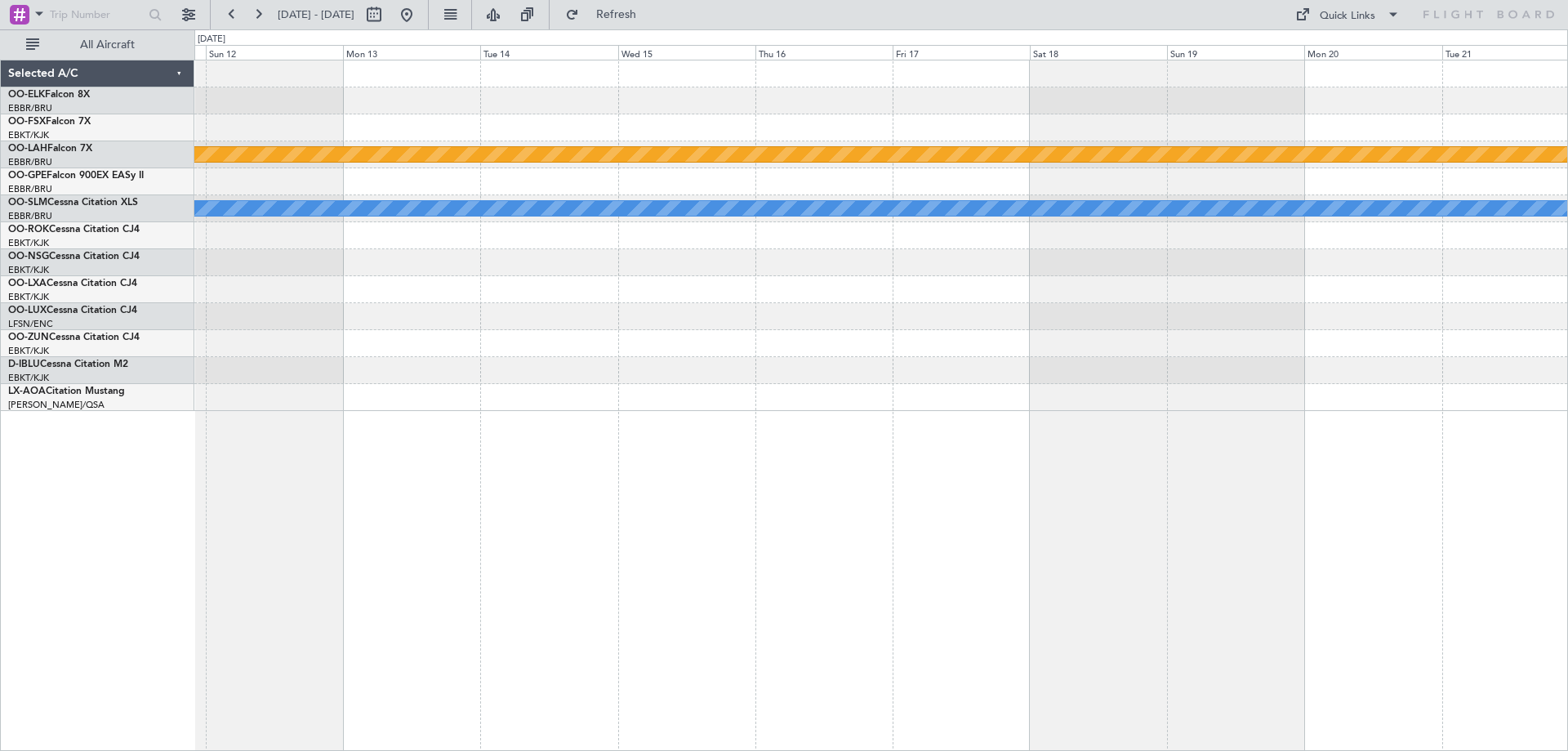
click at [588, 311] on div "Planned Maint Alton-st Louis (St Louis Regl) A/C Unavailable Brussels (Brussels…" at bounding box center [881, 236] width 1373 height 351
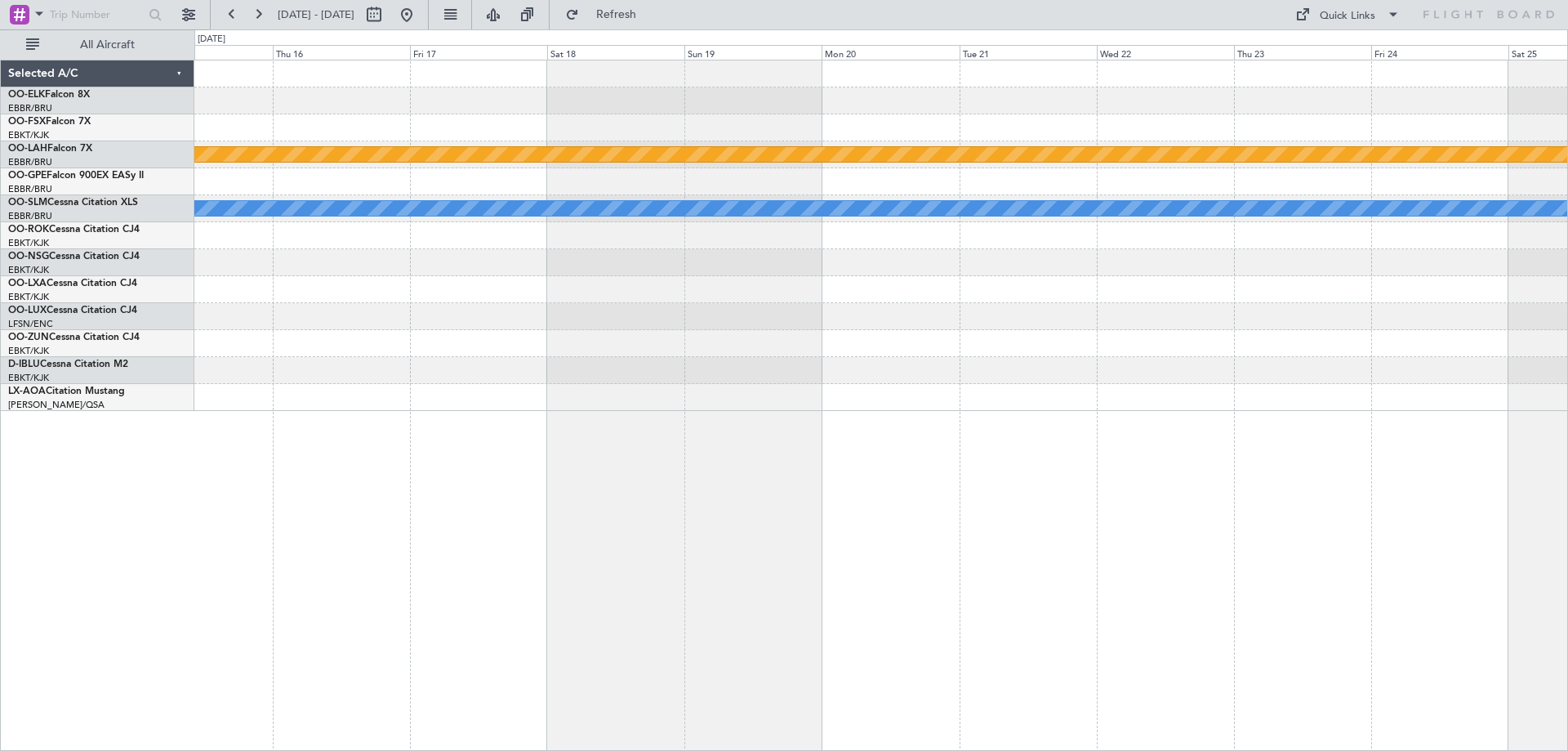
click at [609, 296] on div at bounding box center [881, 289] width 1373 height 27
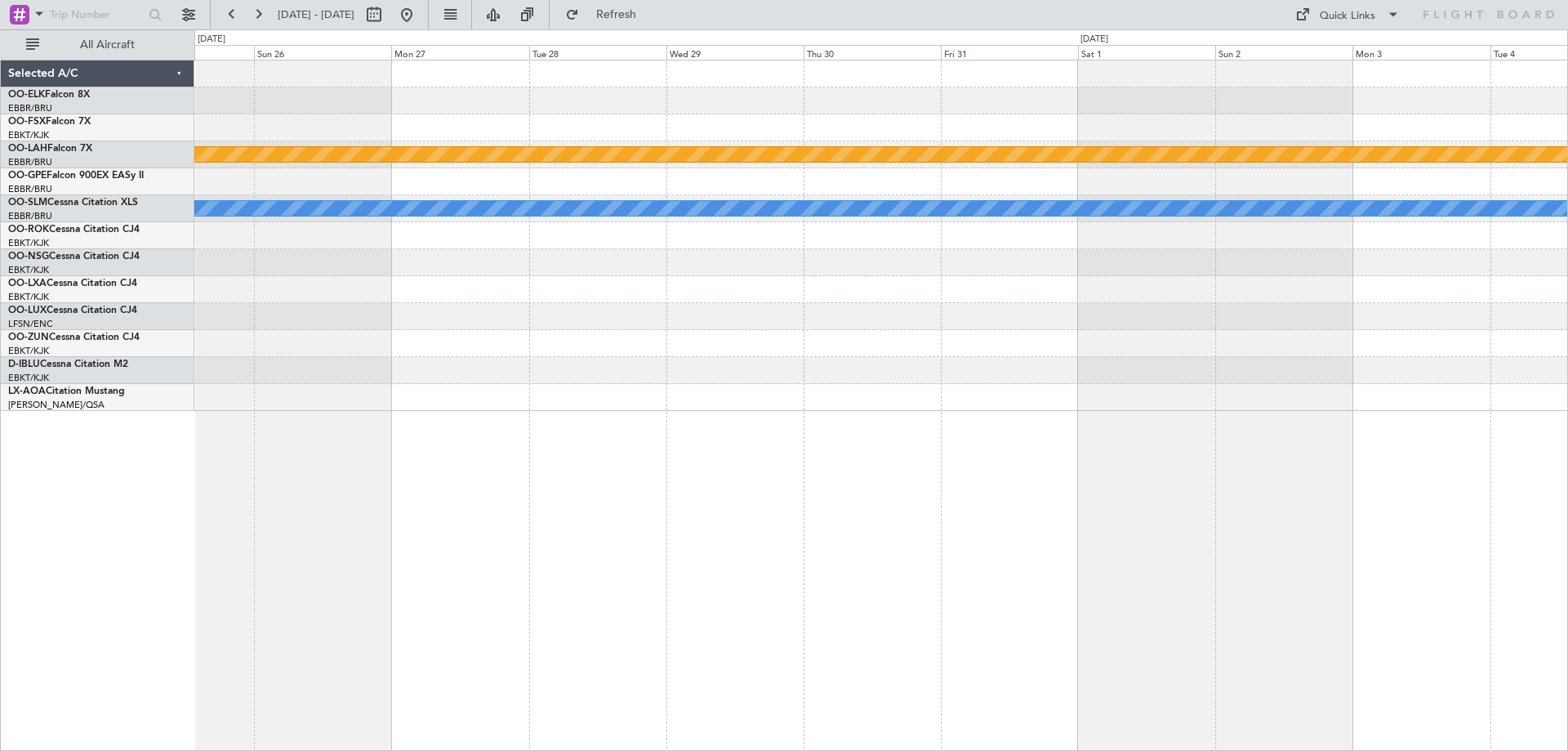
click at [482, 320] on div "Planned Maint Alton-st Louis (St Louis Regl) A/C Unavailable Brussels (Brussels…" at bounding box center [881, 236] width 1373 height 351
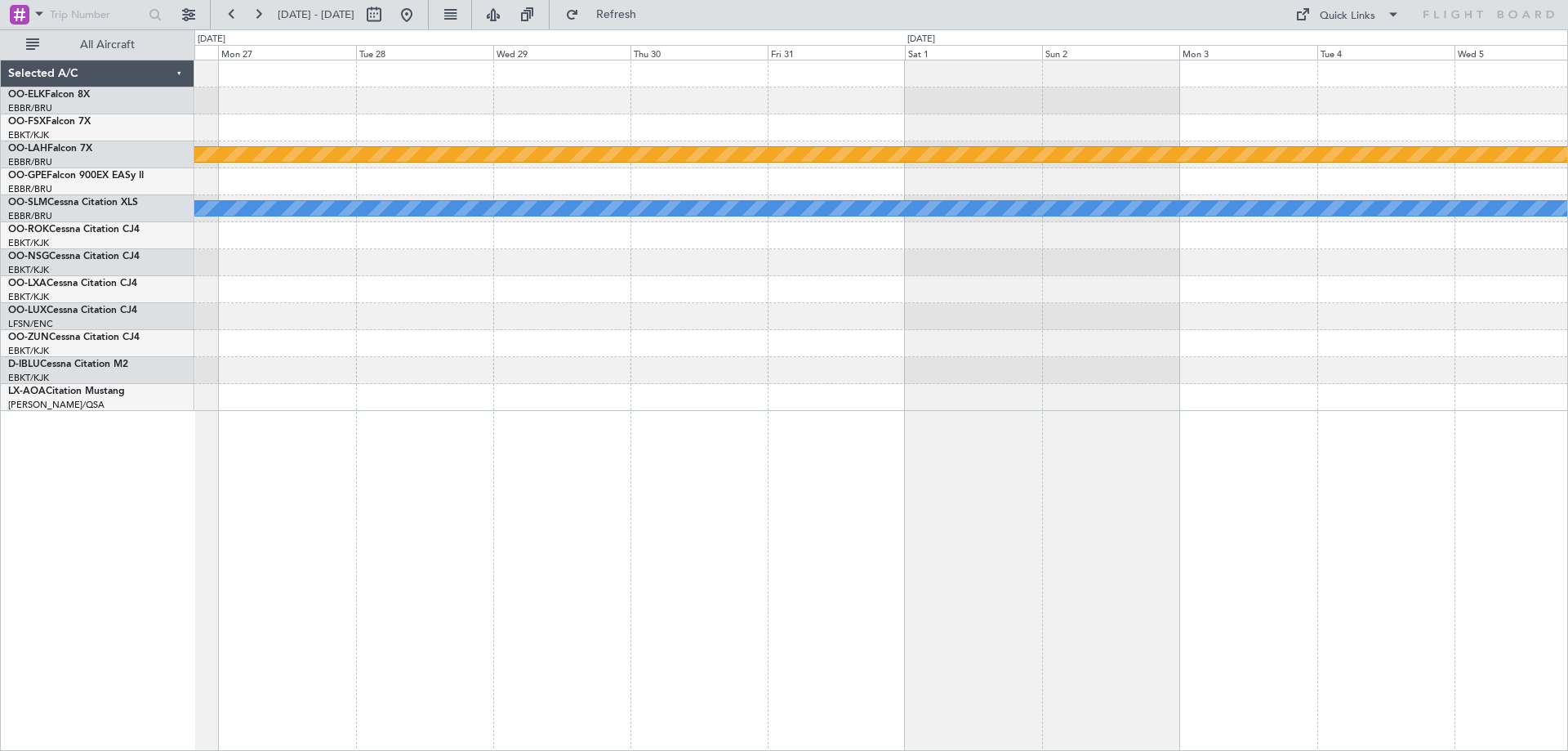
click at [631, 326] on div at bounding box center [881, 316] width 1373 height 27
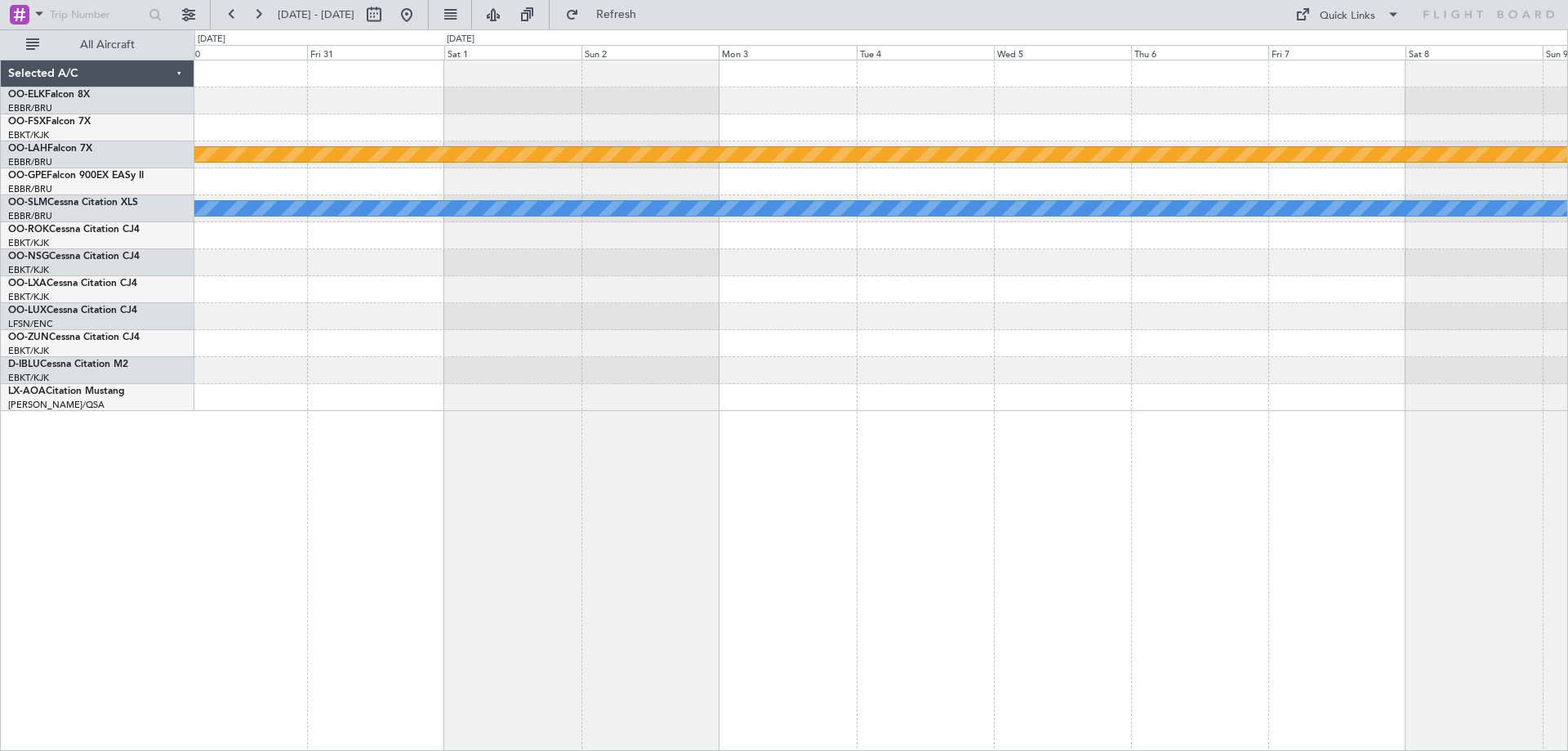
click at [675, 325] on div at bounding box center [881, 316] width 1373 height 27
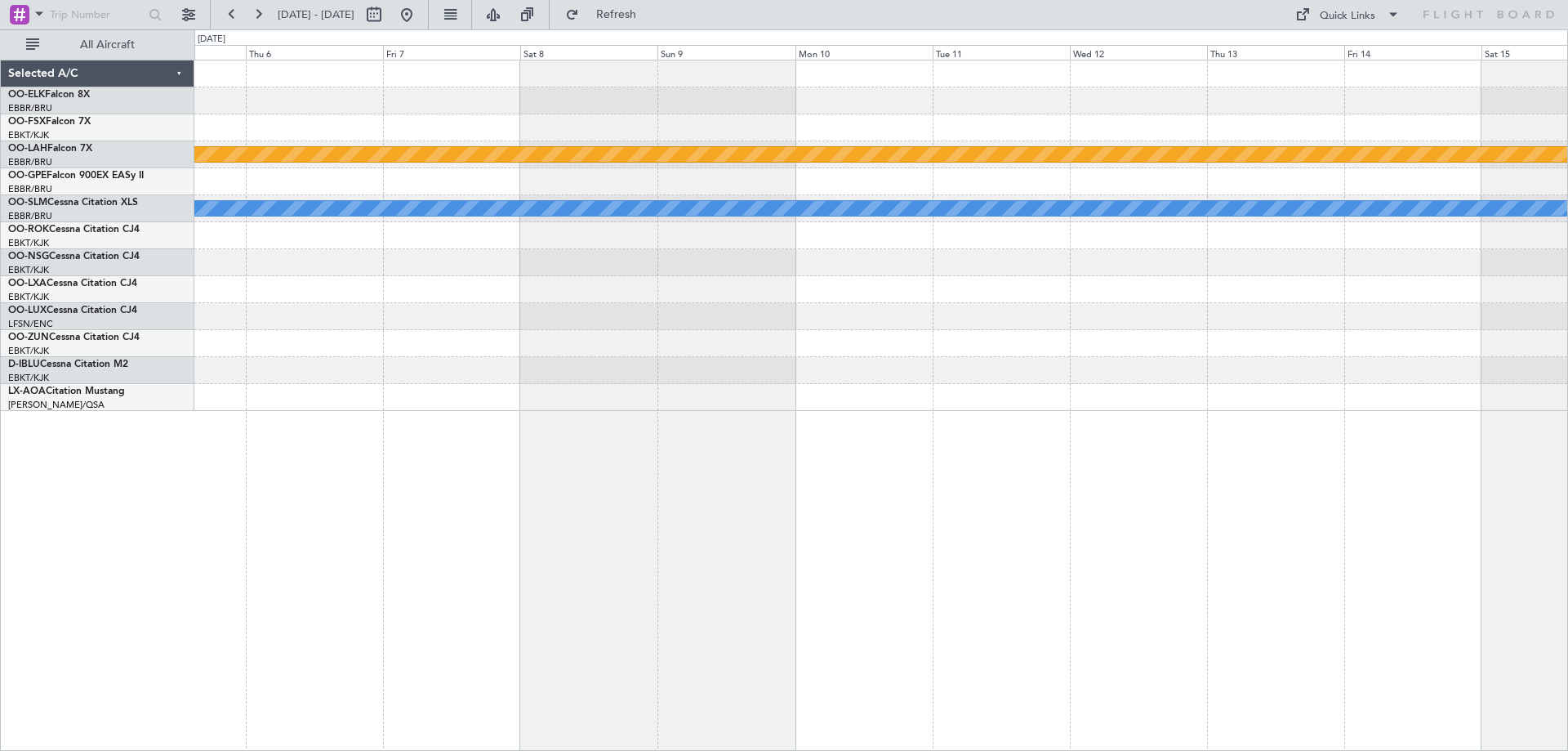
click at [845, 325] on div at bounding box center [881, 316] width 1373 height 27
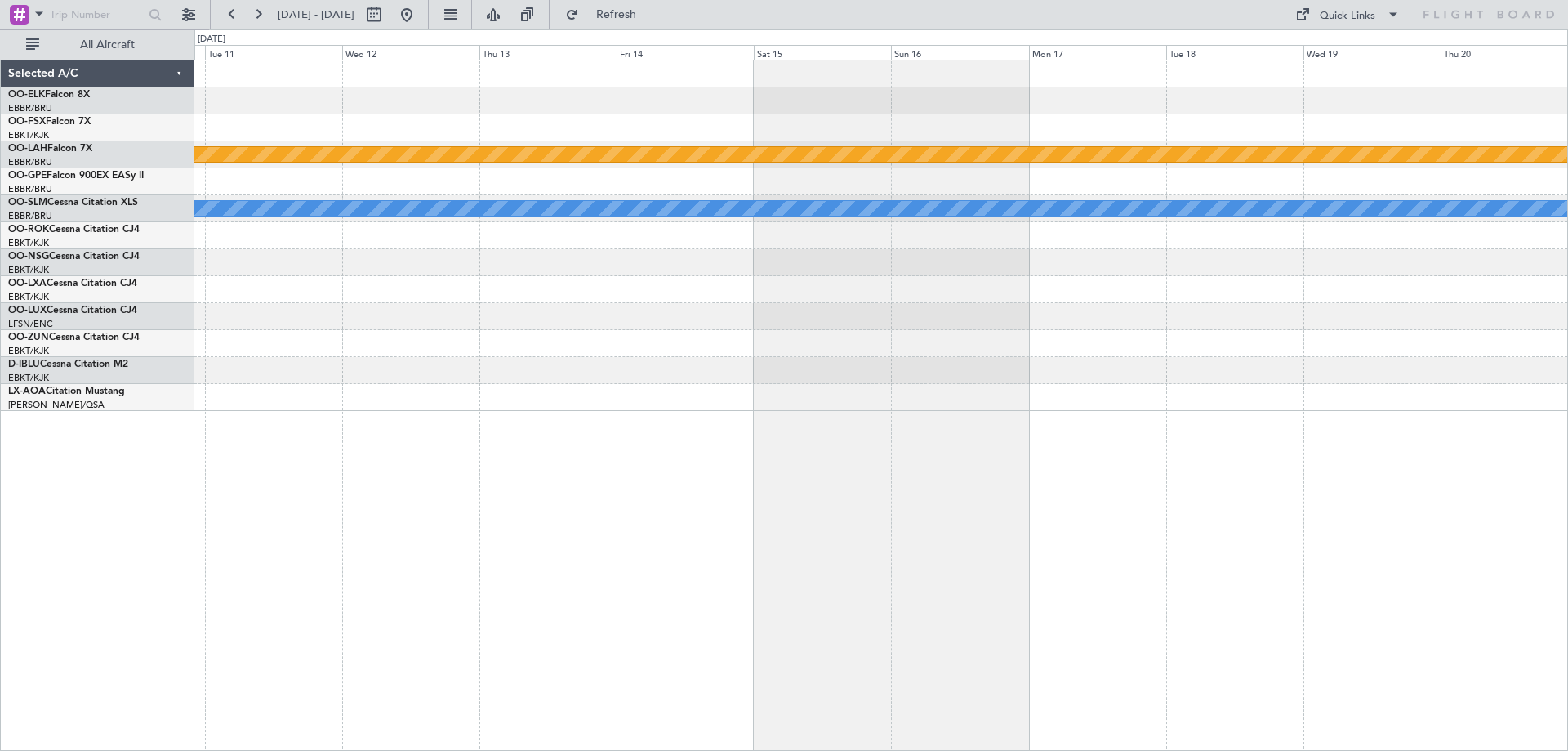
click at [753, 323] on div "Planned Maint Alton-st Louis (St Louis Regl) A/C Unavailable Brussels (Brussels…" at bounding box center [881, 236] width 1373 height 351
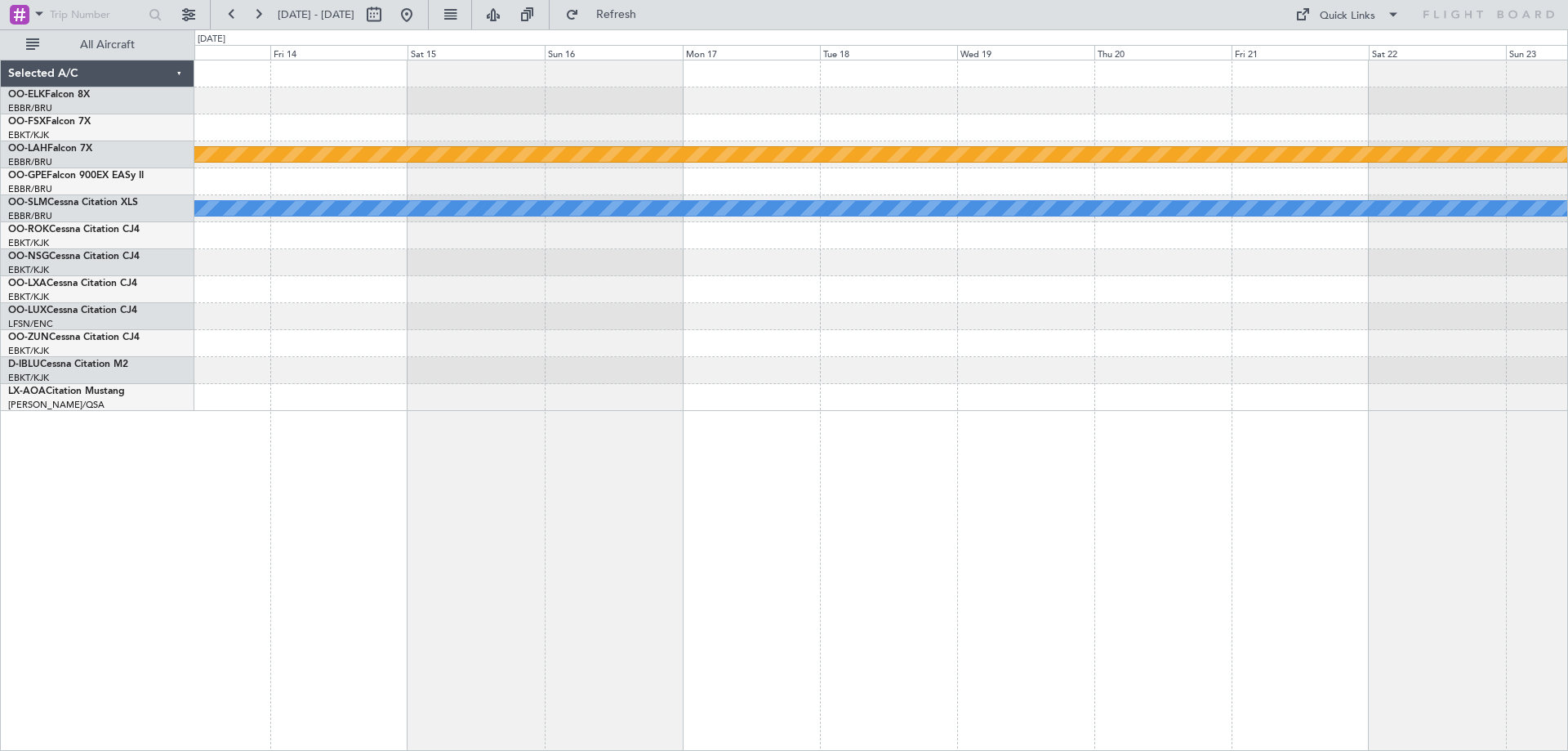
click at [864, 316] on div "Planned Maint Alton-st Louis (St Louis Regl) A/C Unavailable Brussels (Brussels…" at bounding box center [881, 236] width 1373 height 351
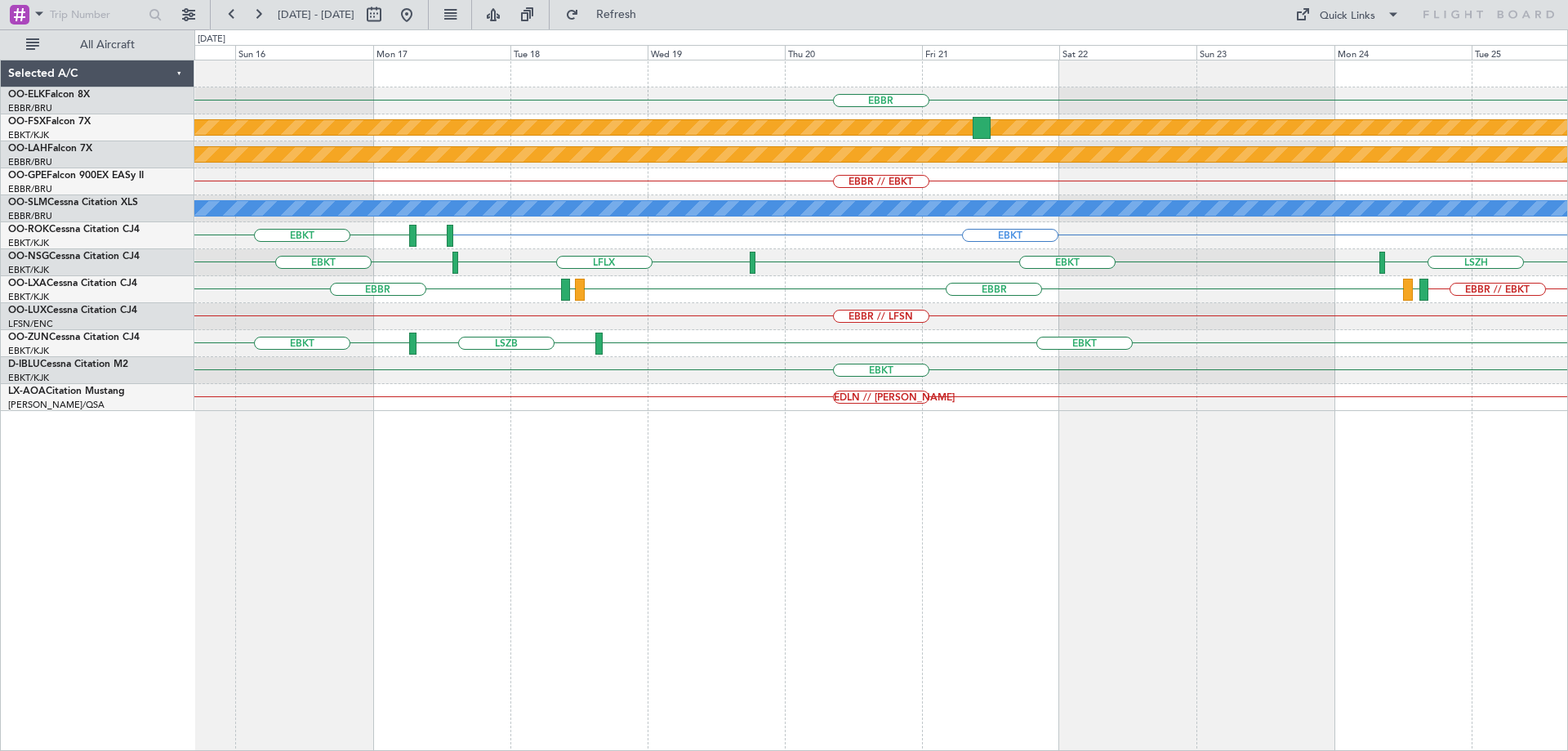
click at [591, 271] on div "EBBR Planned Maint Kortrijk-Wevelgem Planned Maint Alton-st Louis (St Louis Reg…" at bounding box center [881, 236] width 1373 height 351
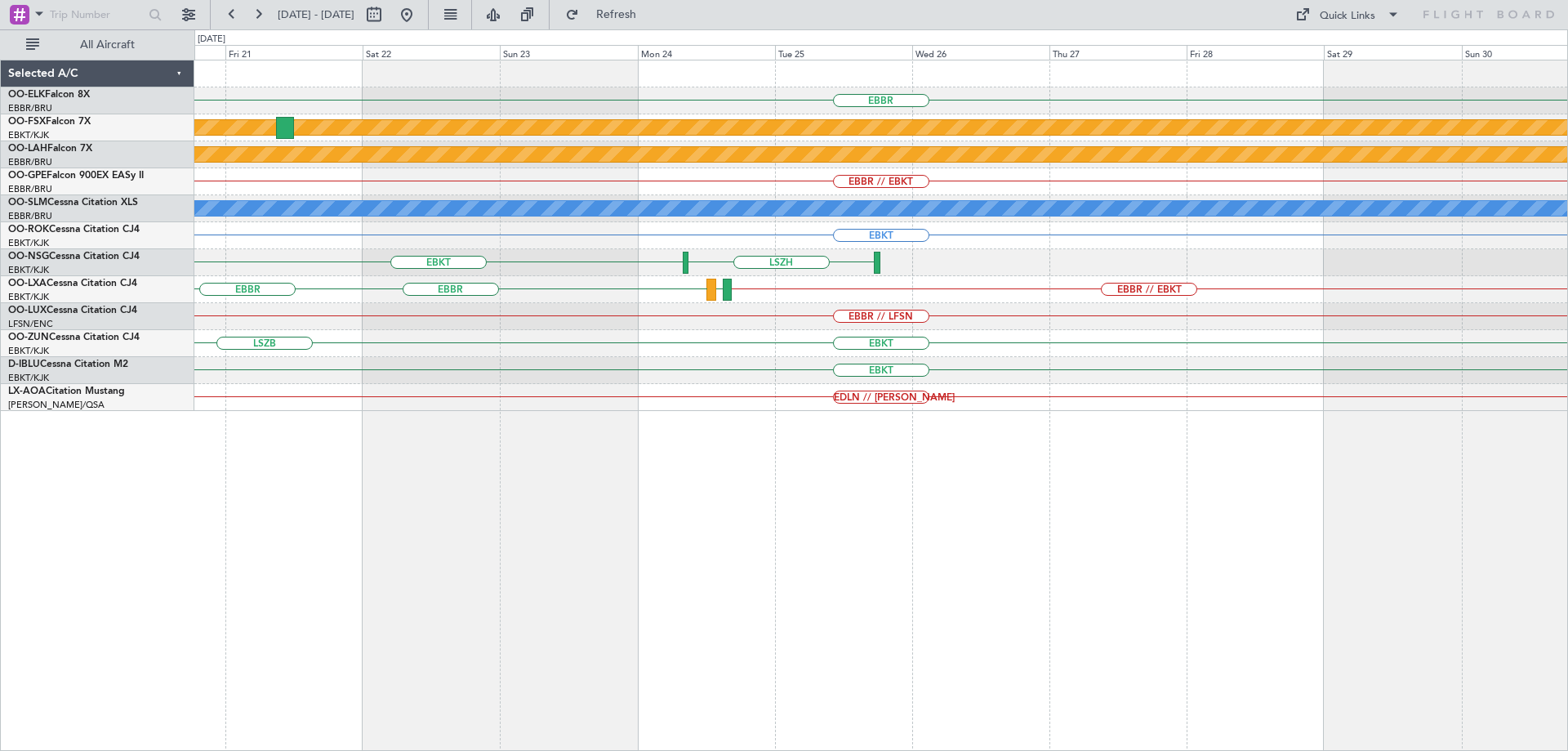
click at [511, 268] on div "EBBR Planned Maint Kortrijk-Wevelgem Planned Maint Alton-st Louis (St Louis Reg…" at bounding box center [881, 236] width 1373 height 351
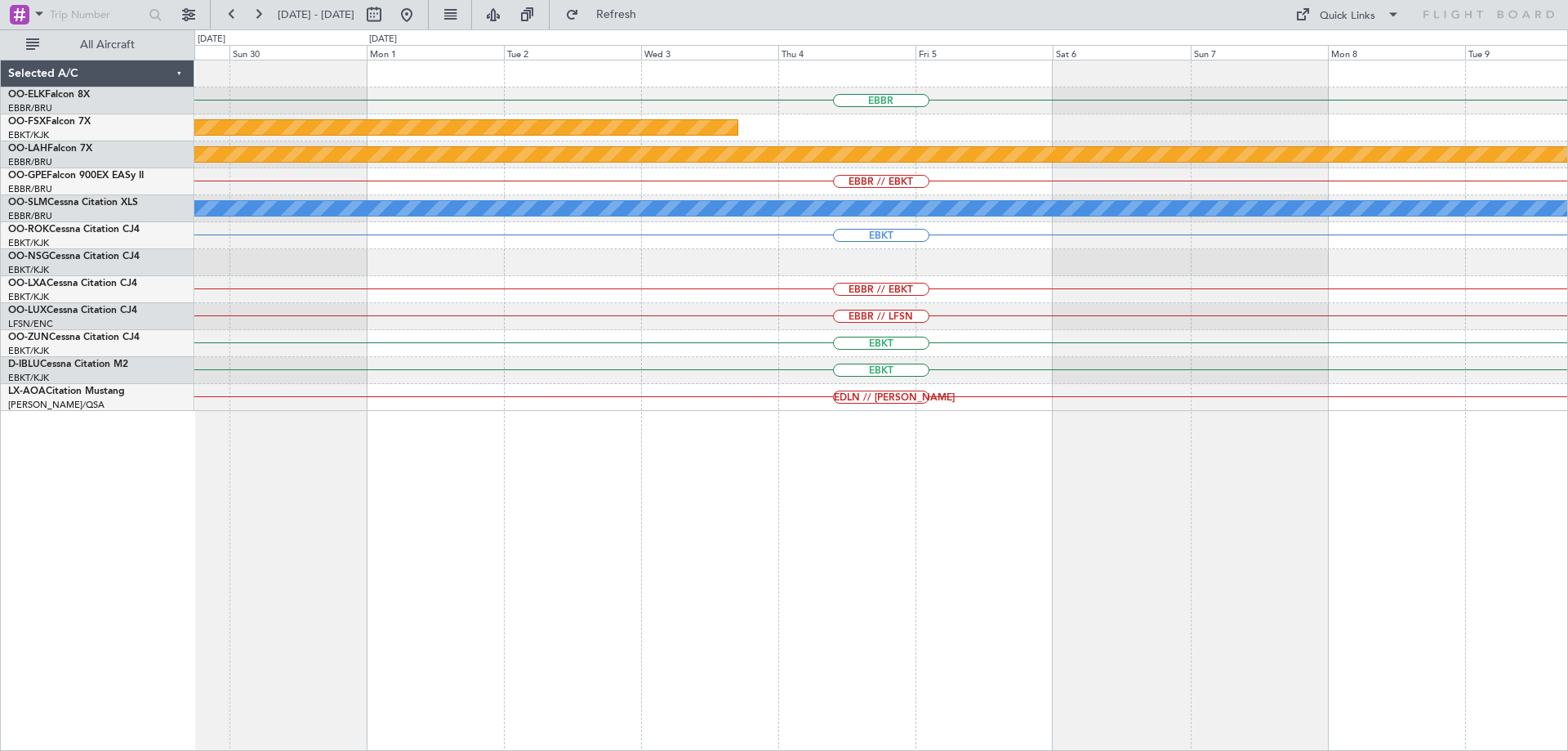
click at [534, 282] on div "EBBR Planned Maint Kortrijk-Wevelgem Planned Maint Alton-st Louis (St Louis Reg…" at bounding box center [881, 236] width 1373 height 351
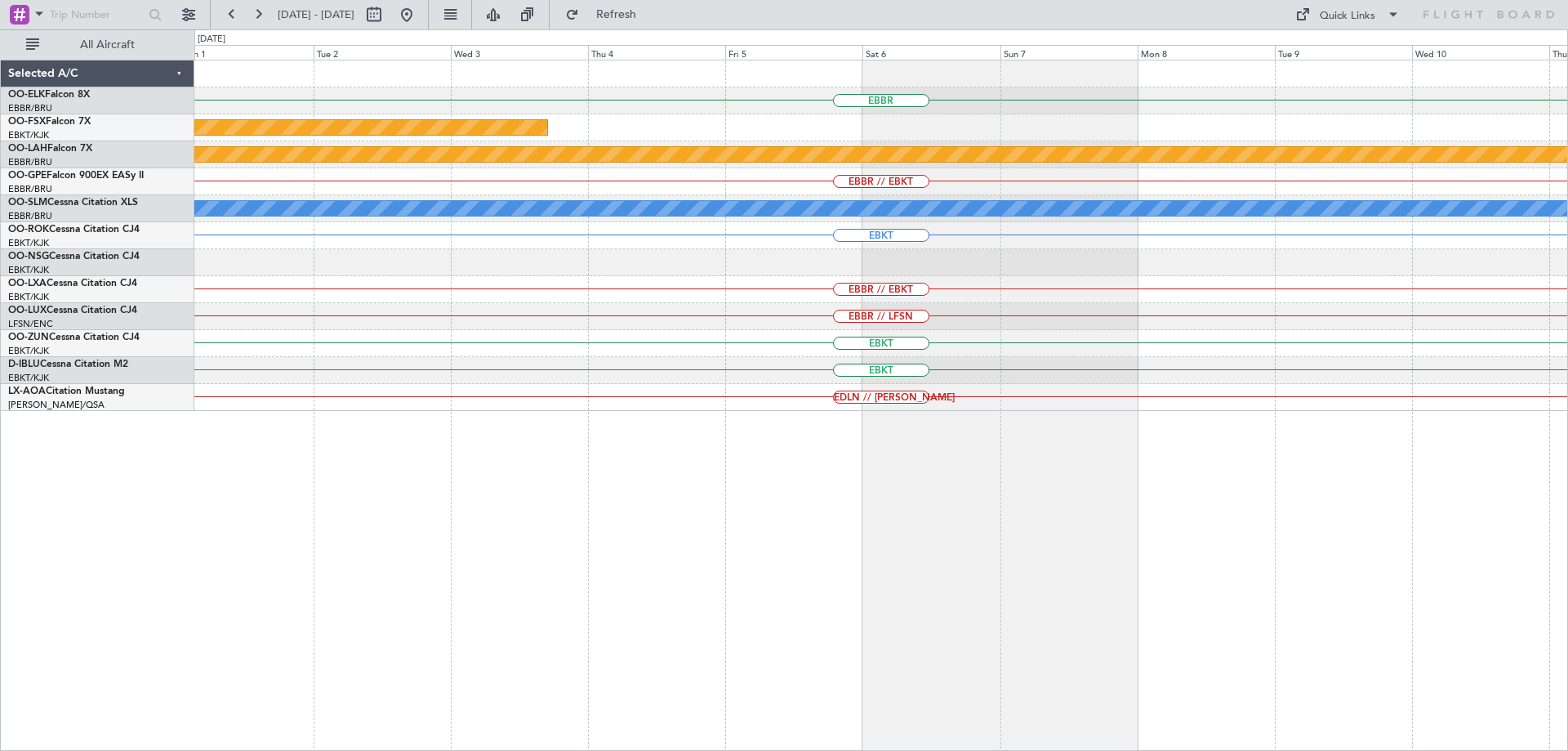
click at [742, 273] on div "EBBR Planned Maint Kortrijk-Wevelgem Planned Maint Alton-st Louis (St Louis Reg…" at bounding box center [881, 236] width 1373 height 351
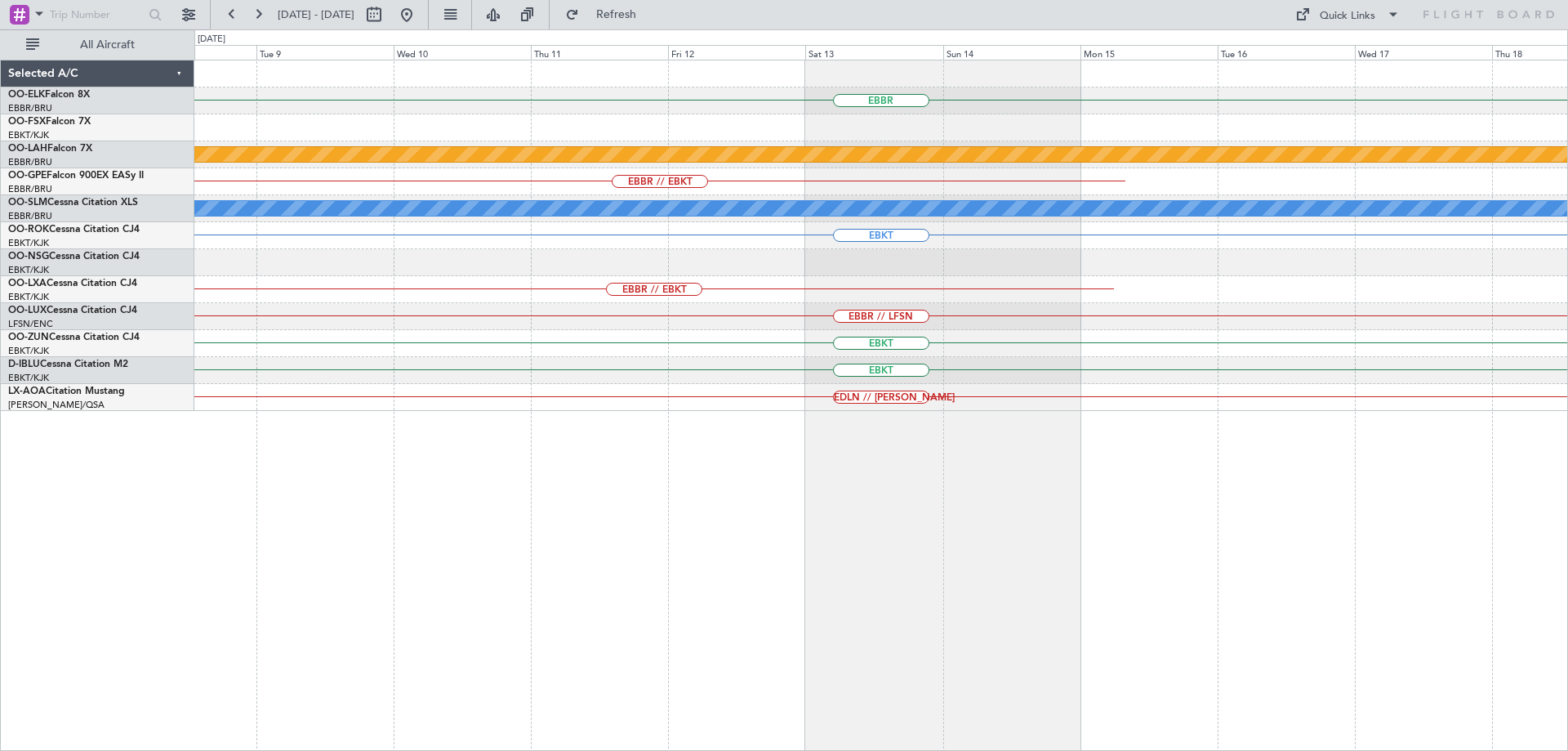
click at [639, 318] on div "EBBR Planned Maint Alton-st Louis (St Louis Regl) EBBR // EBKT A/C Unavailable …" at bounding box center [881, 236] width 1373 height 351
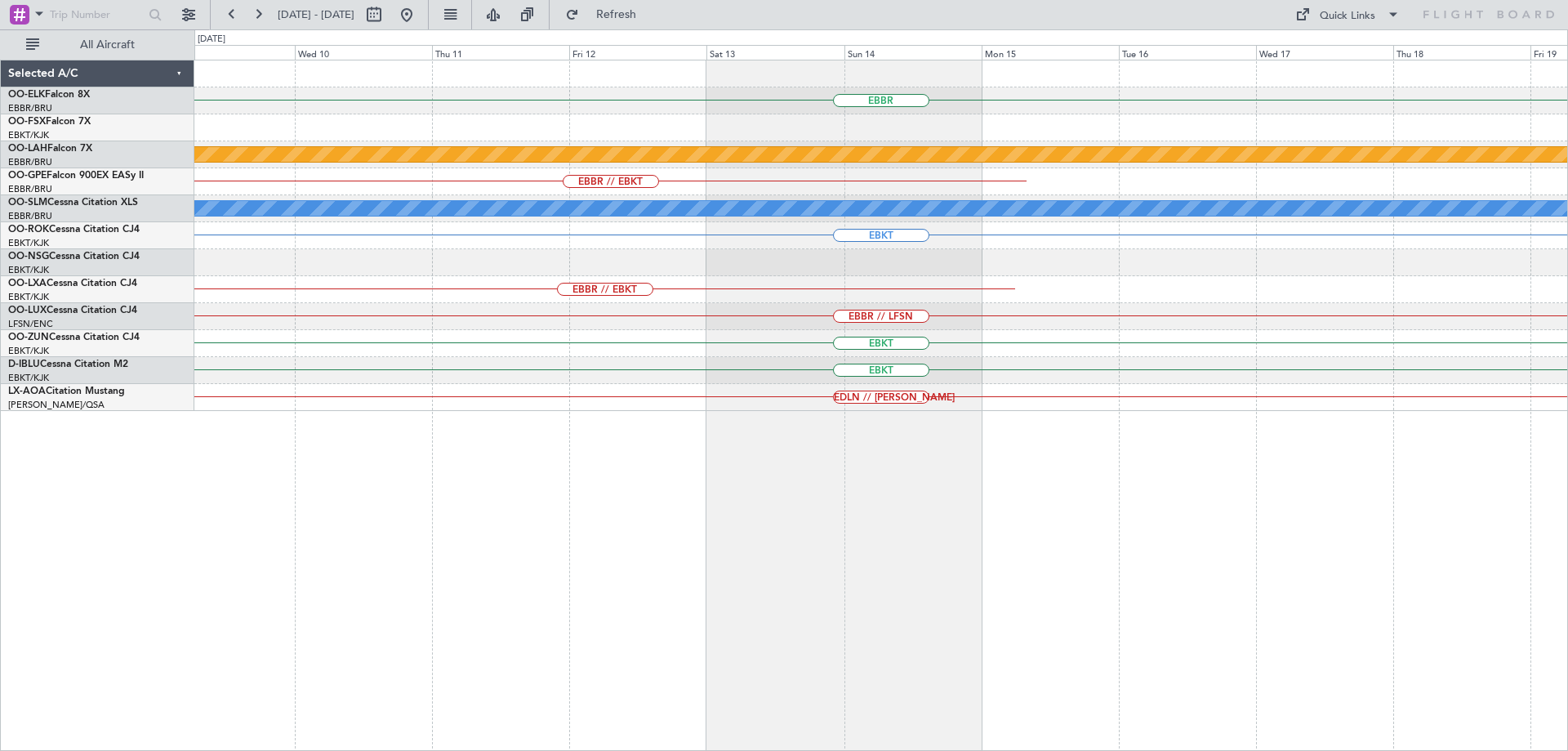
click at [616, 340] on div "EBBR Planned Maint Alton-st Louis (St Louis Regl) EBBR // EBKT A/C Unavailable …" at bounding box center [881, 236] width 1373 height 351
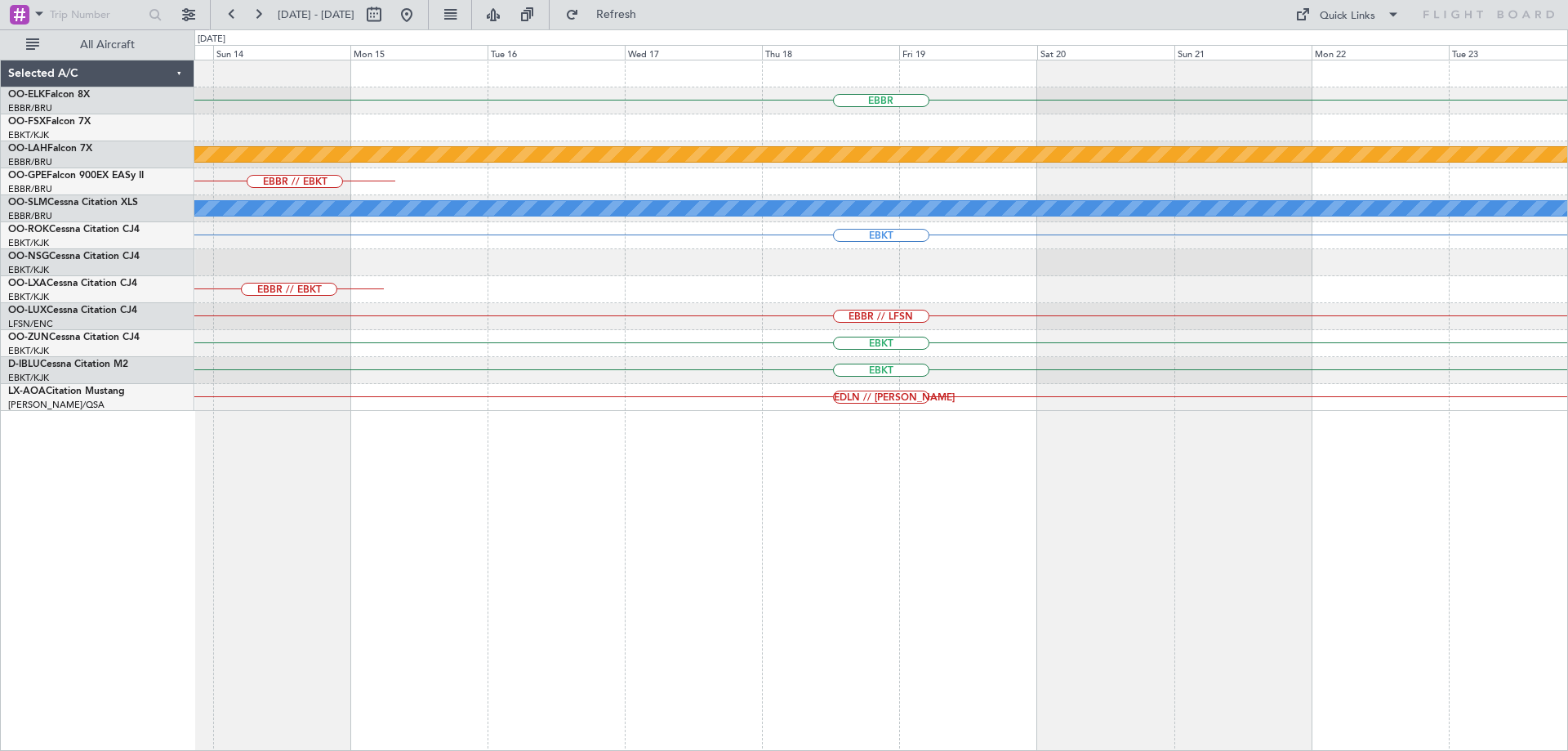
click at [601, 319] on div "EBBR // LFSN" at bounding box center [881, 316] width 1373 height 27
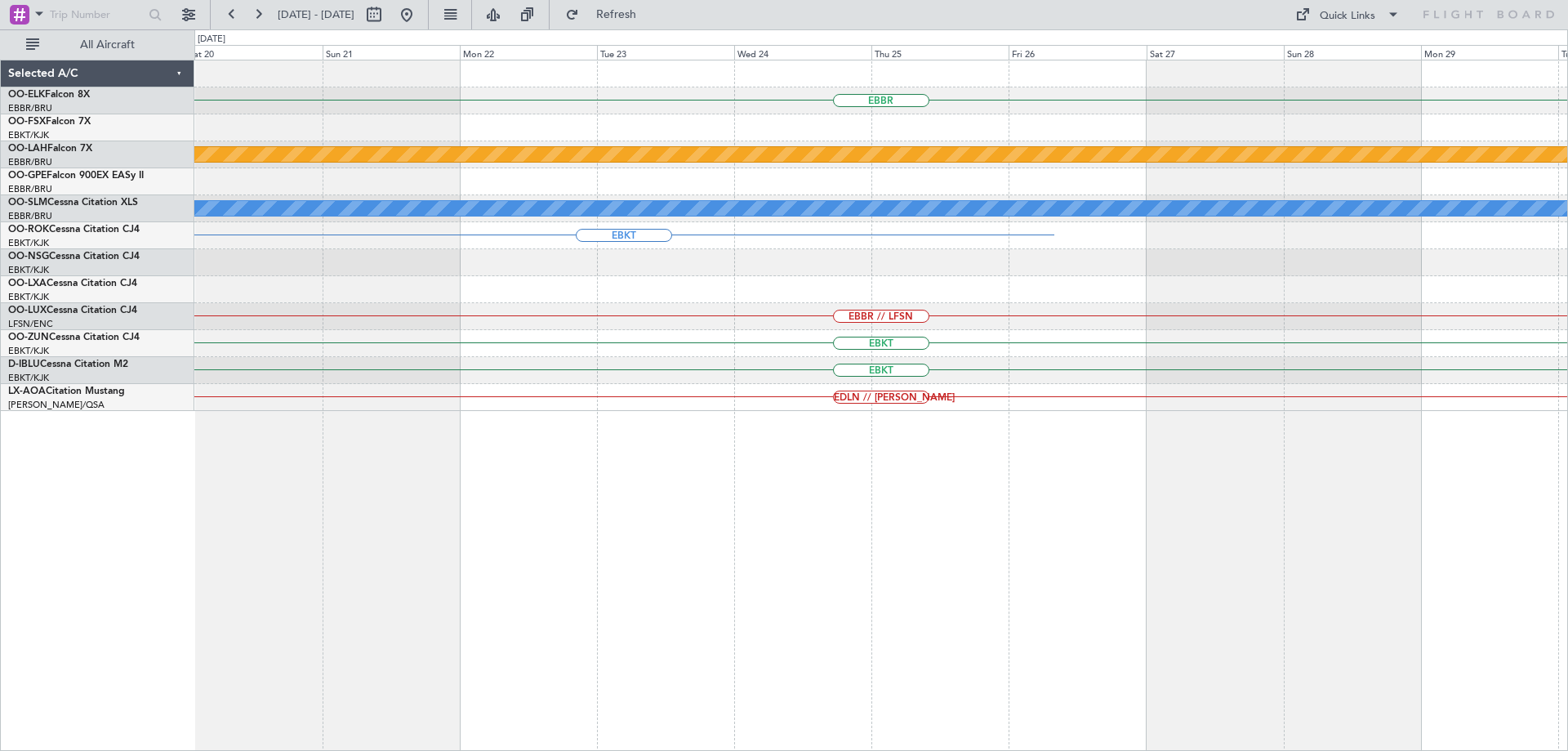
click at [535, 328] on div "EBBR Planned Maint Alton-st Louis (St Louis Regl) A/C Unavailable Brussels (Bru…" at bounding box center [881, 236] width 1373 height 351
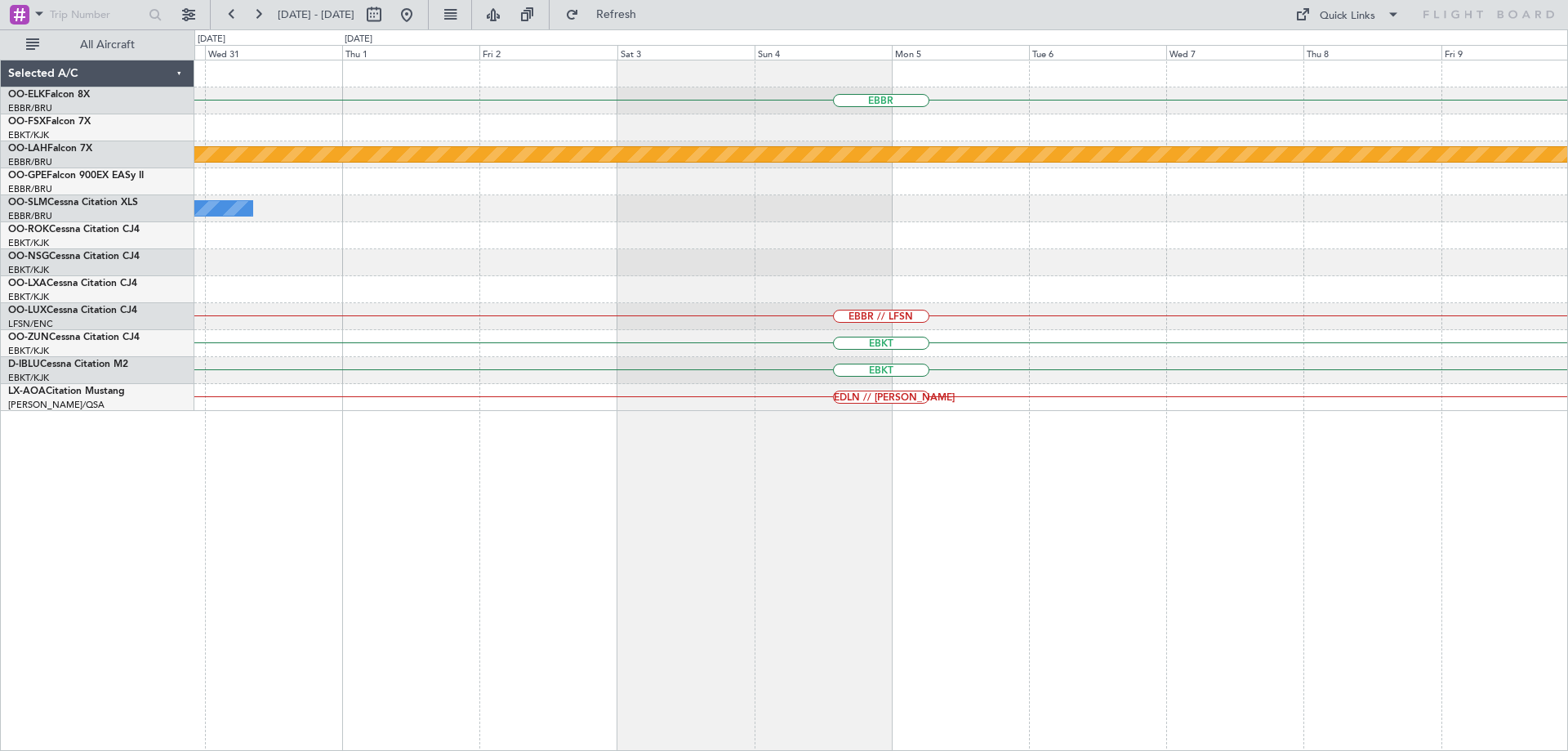
click at [455, 367] on div "EBBR Planned Maint Alton-st Louis (St Louis Regl) A/C Unavailable Brussels (Bru…" at bounding box center [881, 236] width 1373 height 351
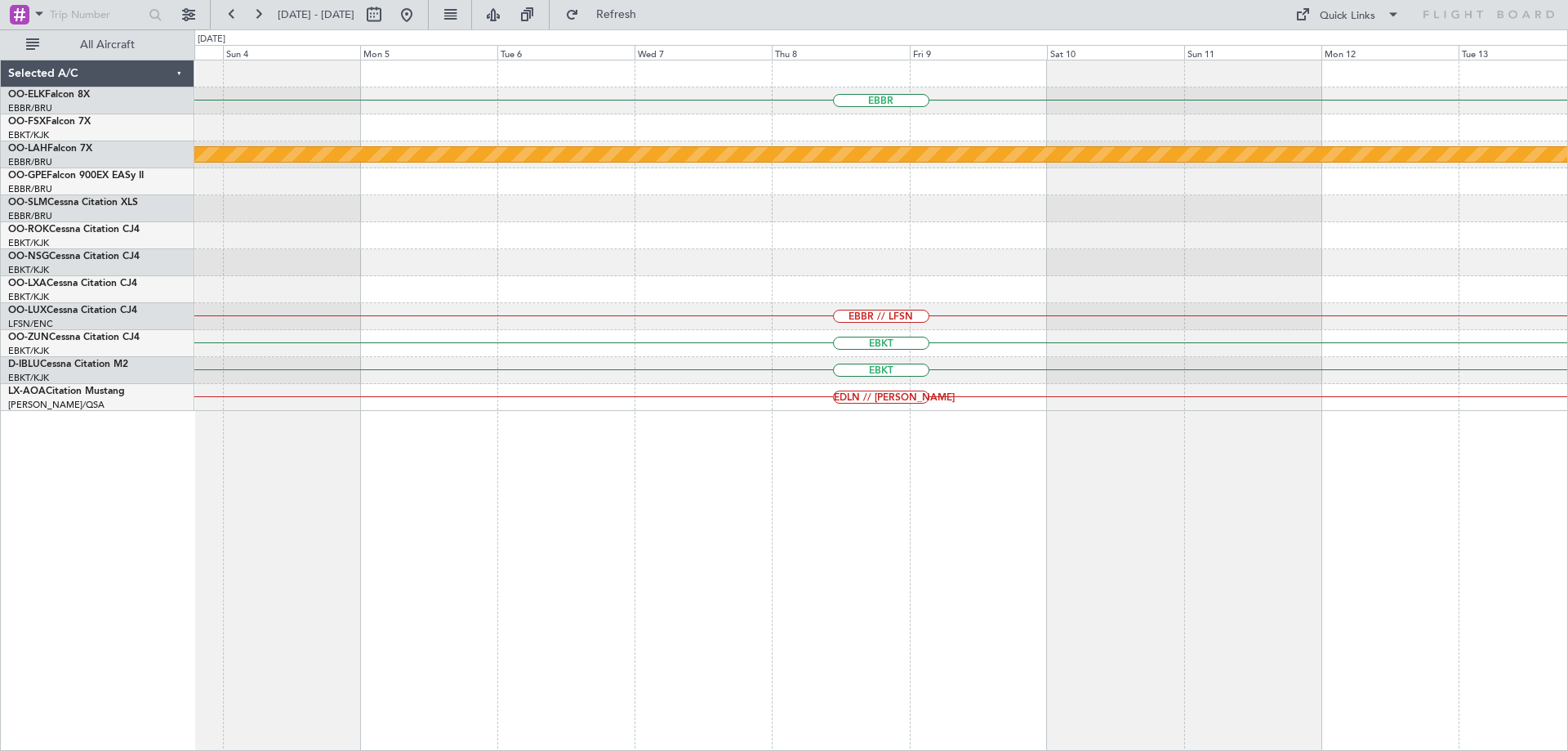
click at [500, 353] on div "EBKT" at bounding box center [881, 343] width 1373 height 27
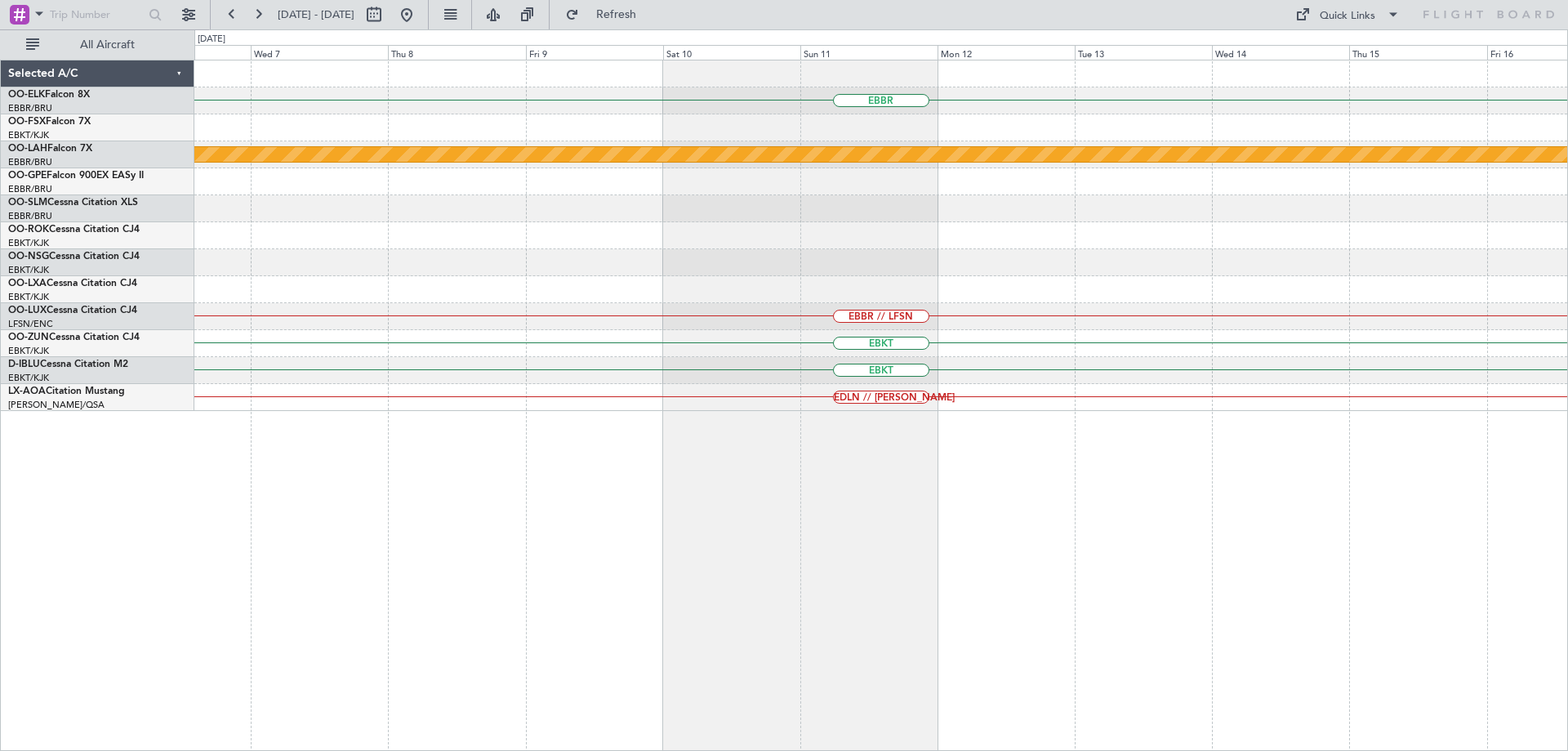
click at [476, 332] on div "EBBR Planned Maint Alton-st Louis (St Louis Regl) EBBR // LFSN EBKT EBKT EDLN /…" at bounding box center [881, 236] width 1373 height 351
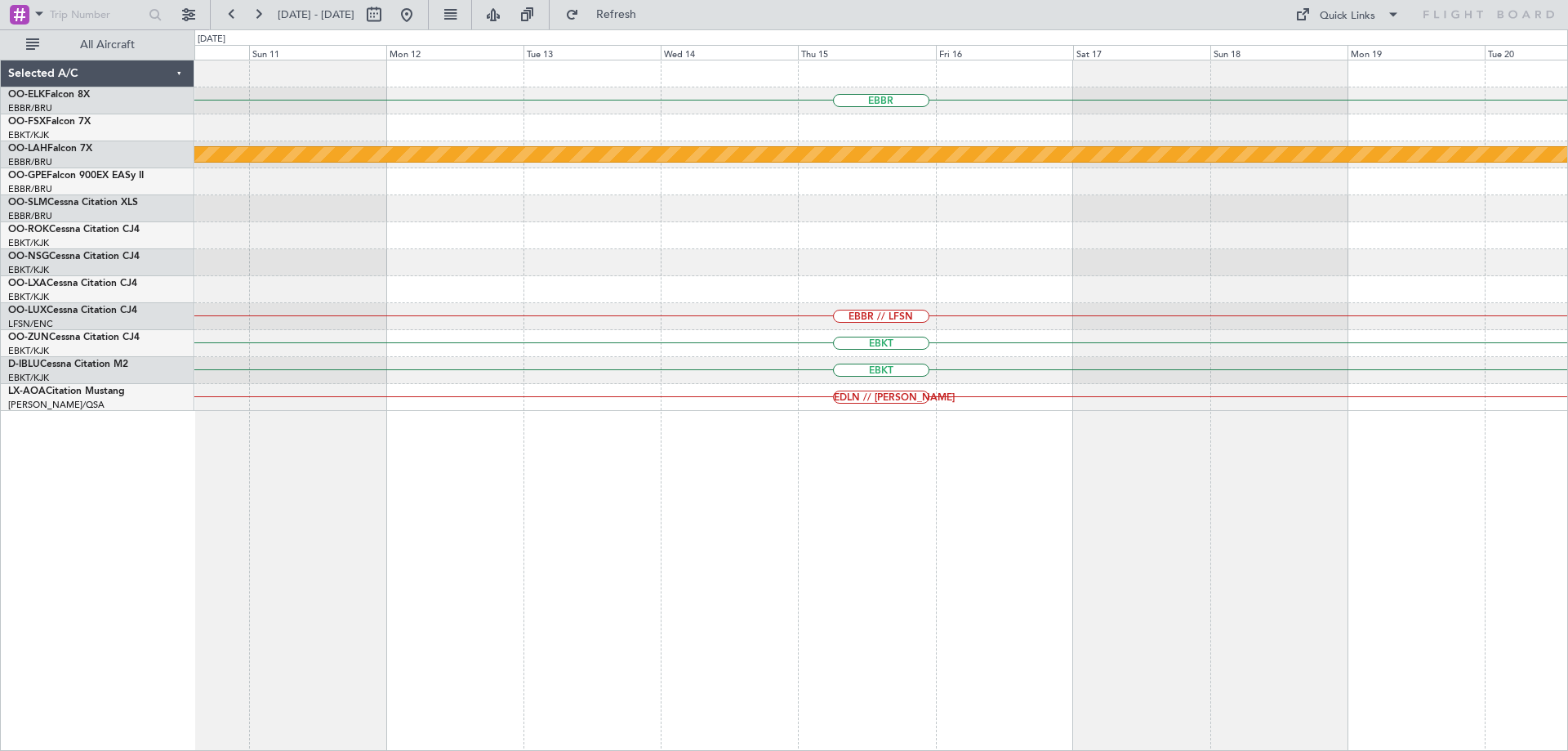
click at [629, 339] on div "EBBR Planned Maint Alton-st Louis (St Louis Regl) EBBR // LFSN EBKT EBKT EDLN /…" at bounding box center [881, 236] width 1373 height 351
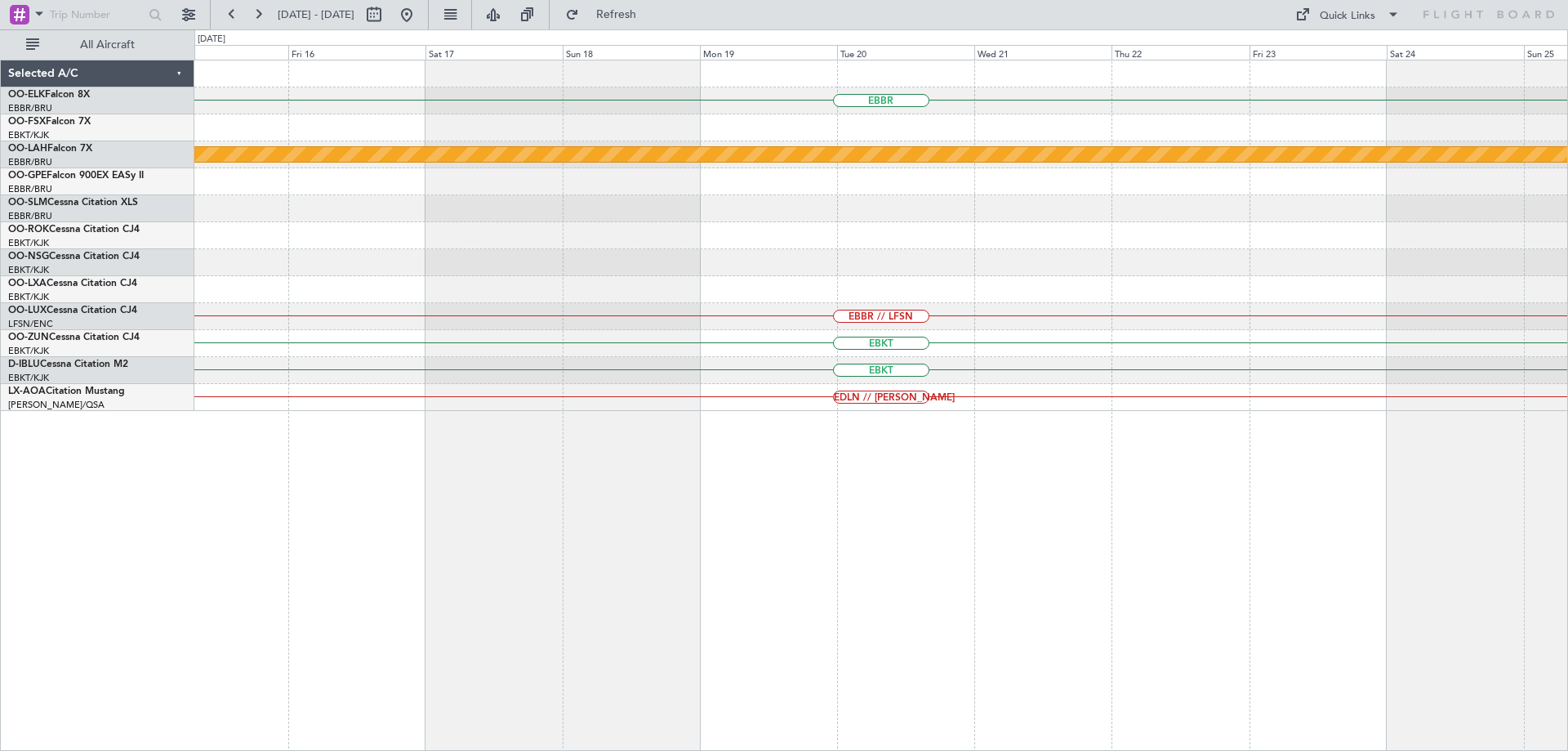
click at [785, 349] on div "EBBR Planned Maint Alton-st Louis (St Louis Regl) EBBR // LFSN EBKT EBKT EDLN /…" at bounding box center [881, 236] width 1373 height 351
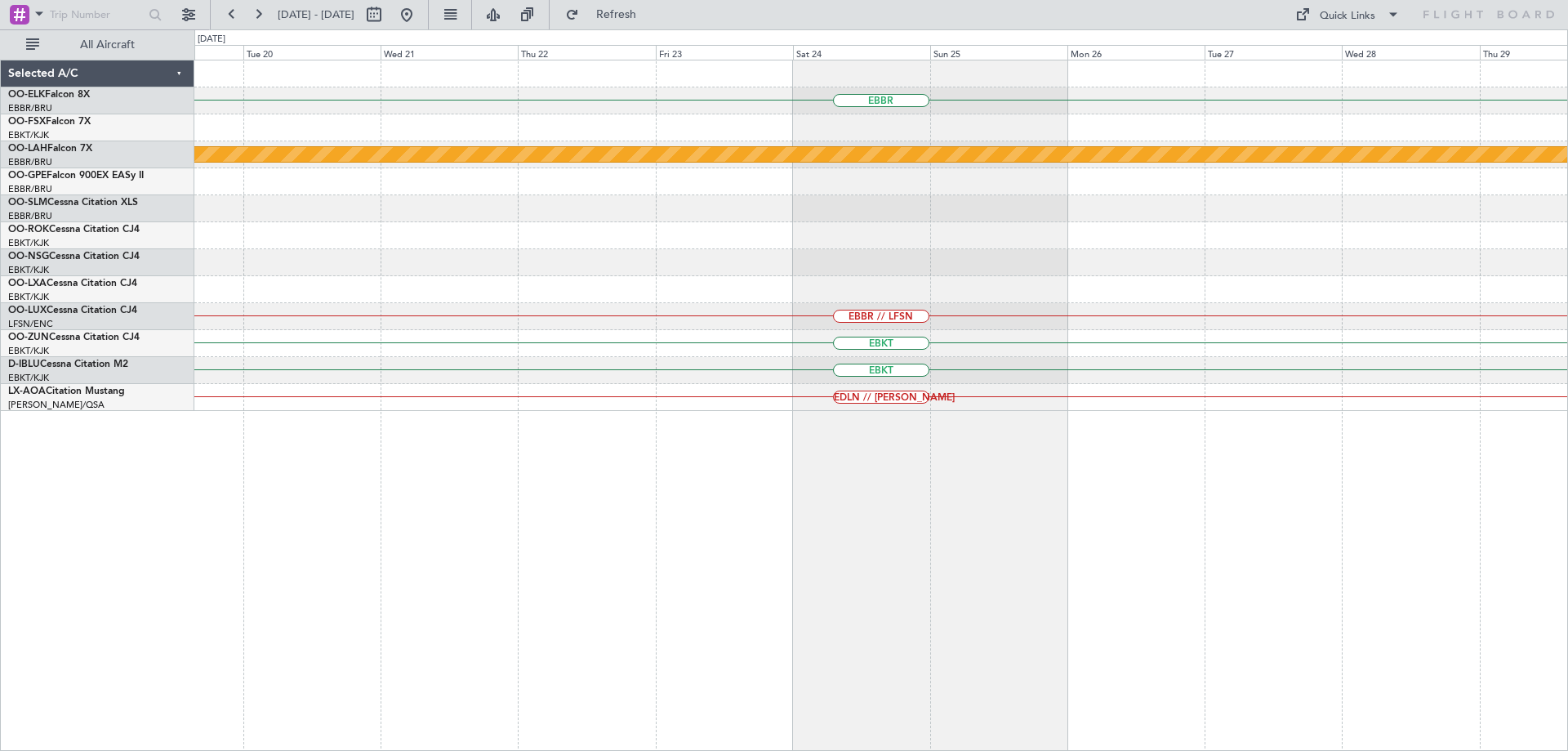
click at [688, 340] on div "EBBR Planned Maint Alton-st Louis (St Louis Regl) EBBR // LFSN EBKT EBKT EDLN /…" at bounding box center [881, 236] width 1373 height 351
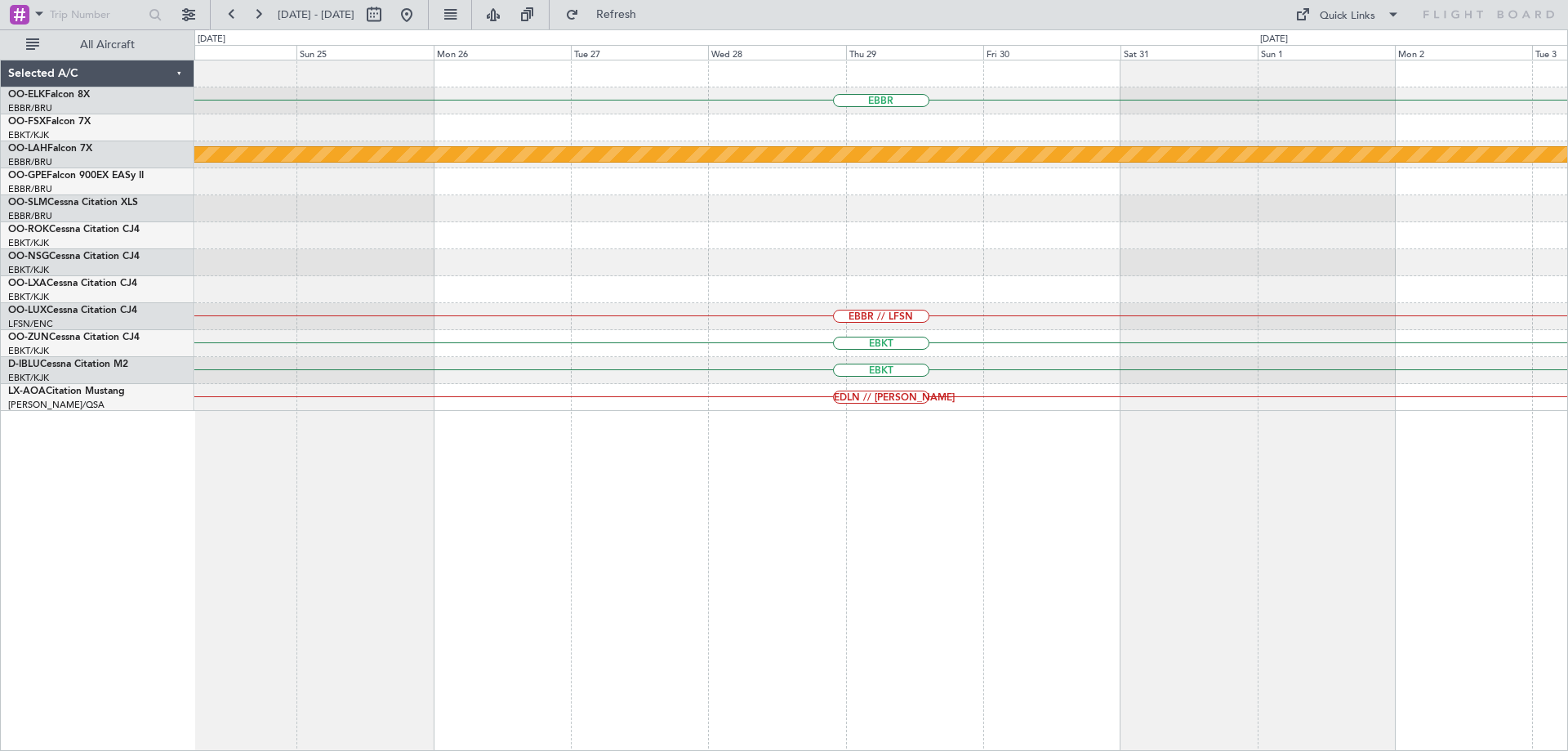
click at [790, 333] on div "EBBR Planned Maint Alton-st Louis (St Louis Regl) EBBR // LFSN EBKT EBKT EDLN /…" at bounding box center [881, 236] width 1373 height 351
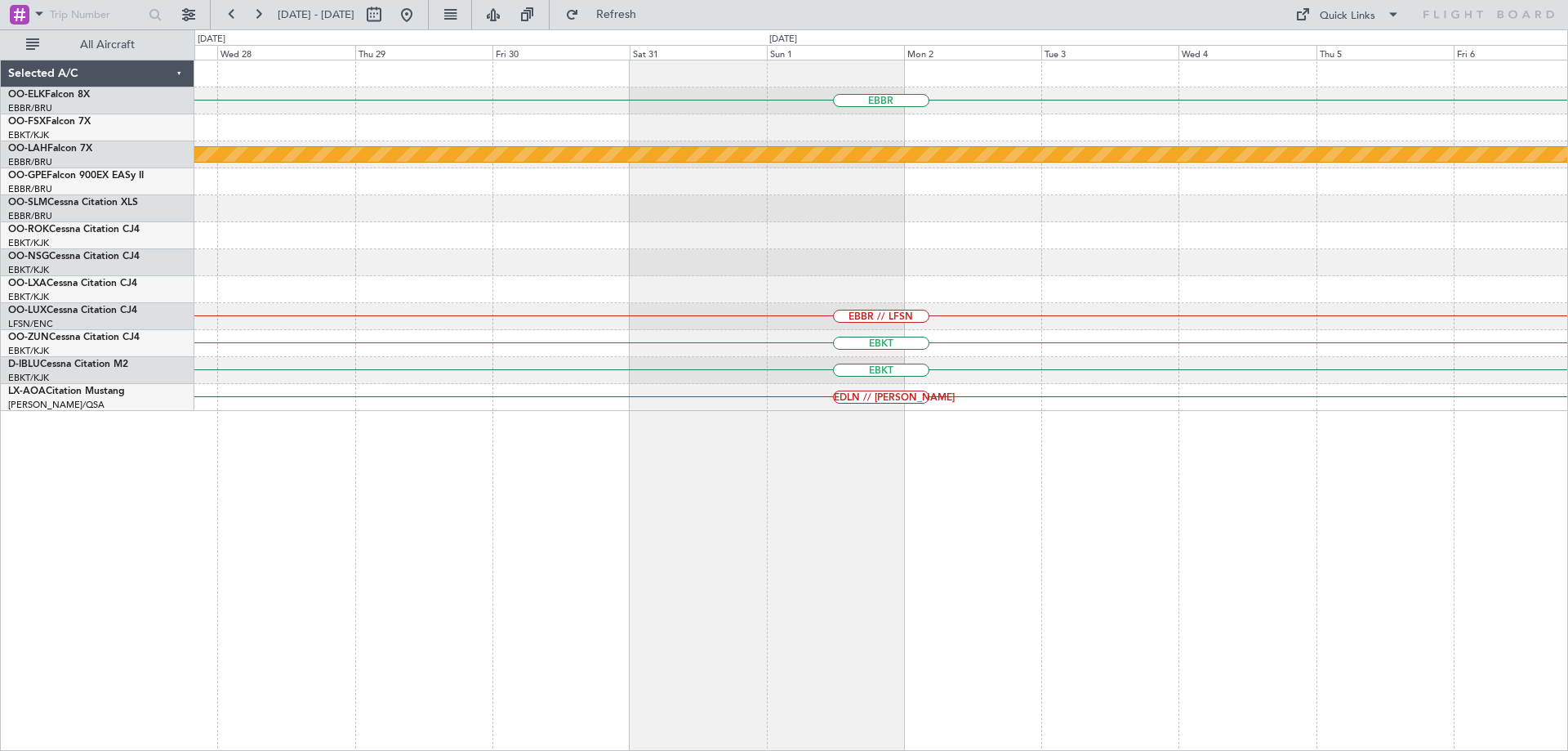
click at [770, 319] on div "EBBR Planned Maint Alton-st Louis (St Louis Regl) EBBR // LFSN EBKT EBKT EDLN /…" at bounding box center [881, 236] width 1373 height 351
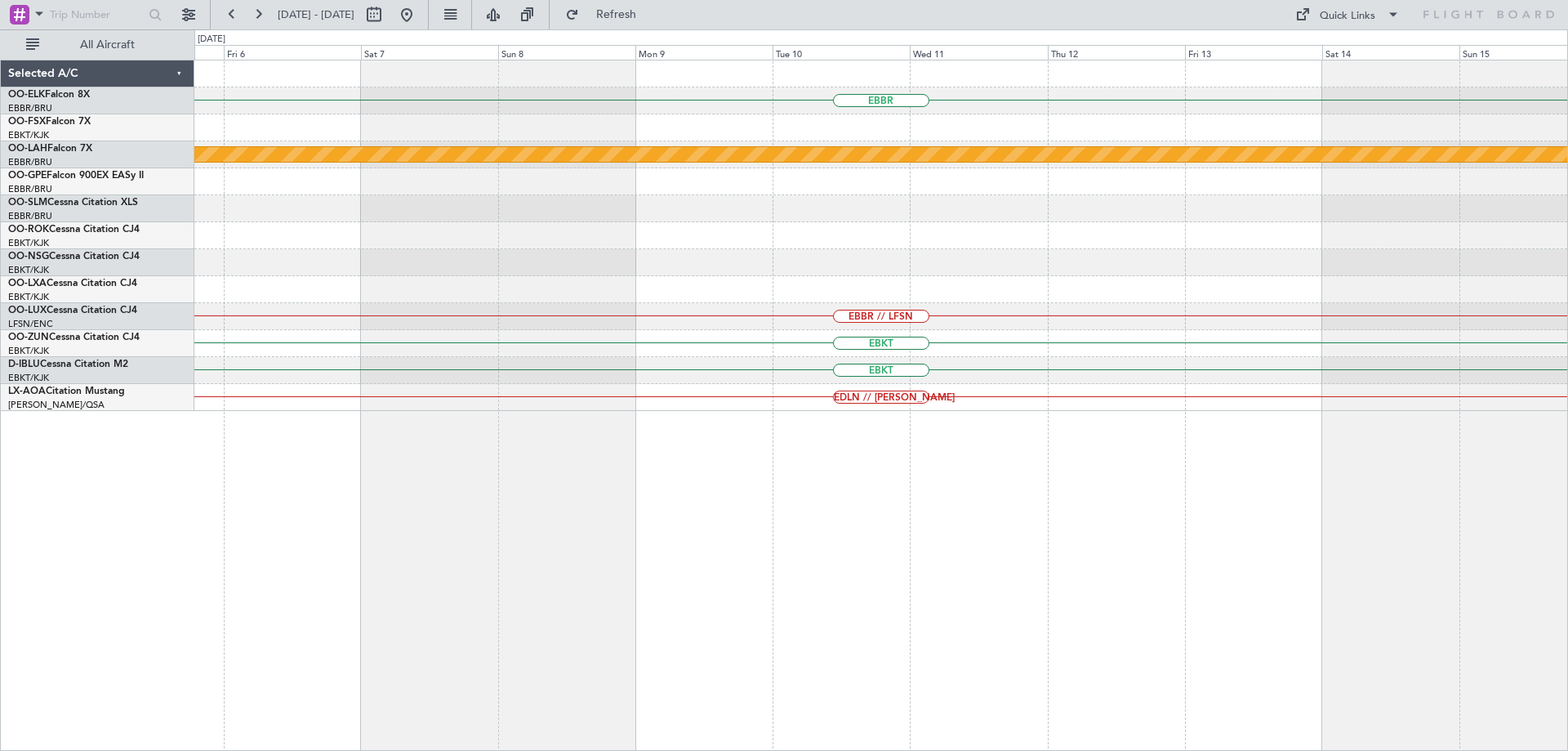
click at [659, 319] on div "EBBR Planned Maint Alton-st Louis (St Louis Regl) EBBR // LFSN EBKT EBKT EDLN /…" at bounding box center [881, 236] width 1373 height 351
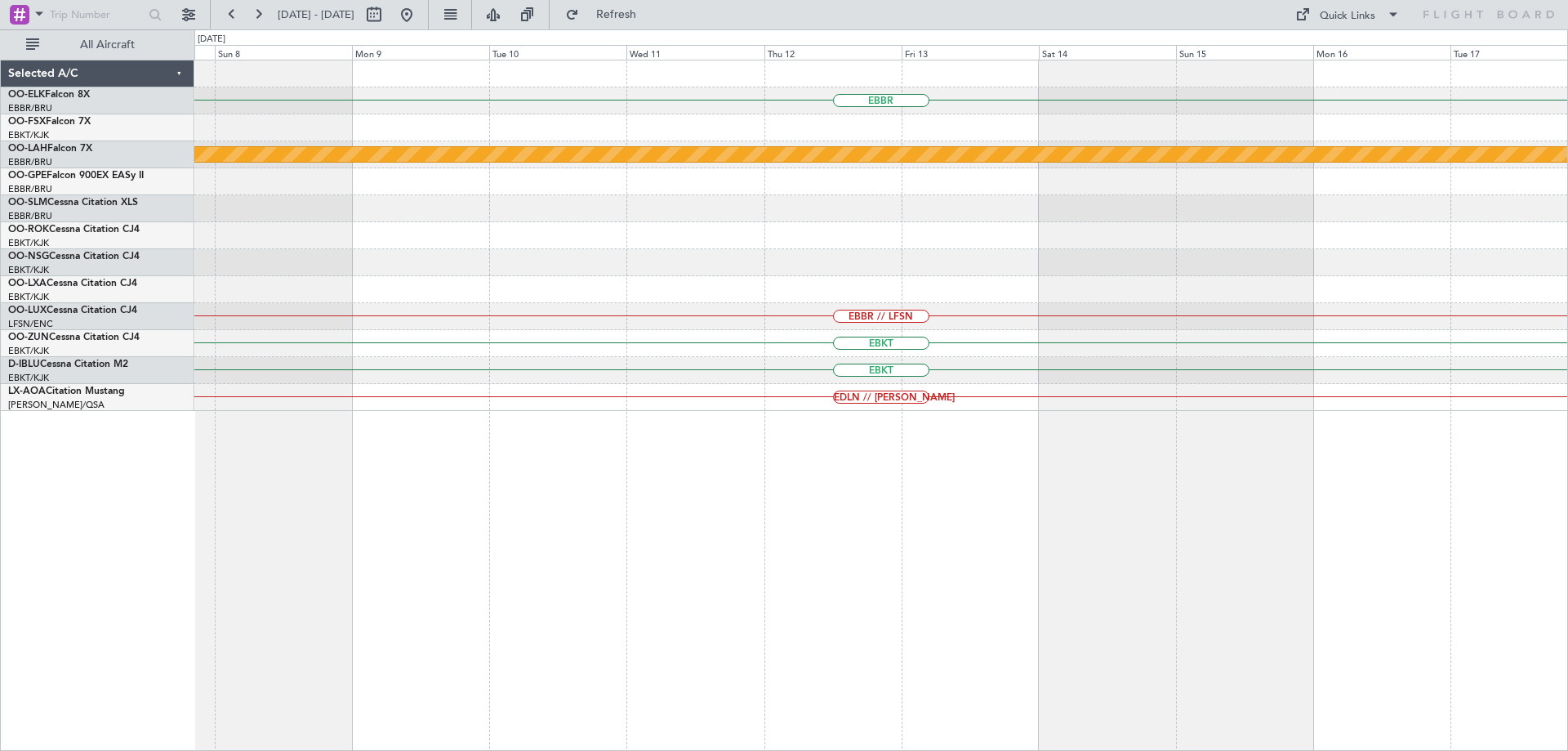
click at [717, 301] on div at bounding box center [881, 289] width 1373 height 27
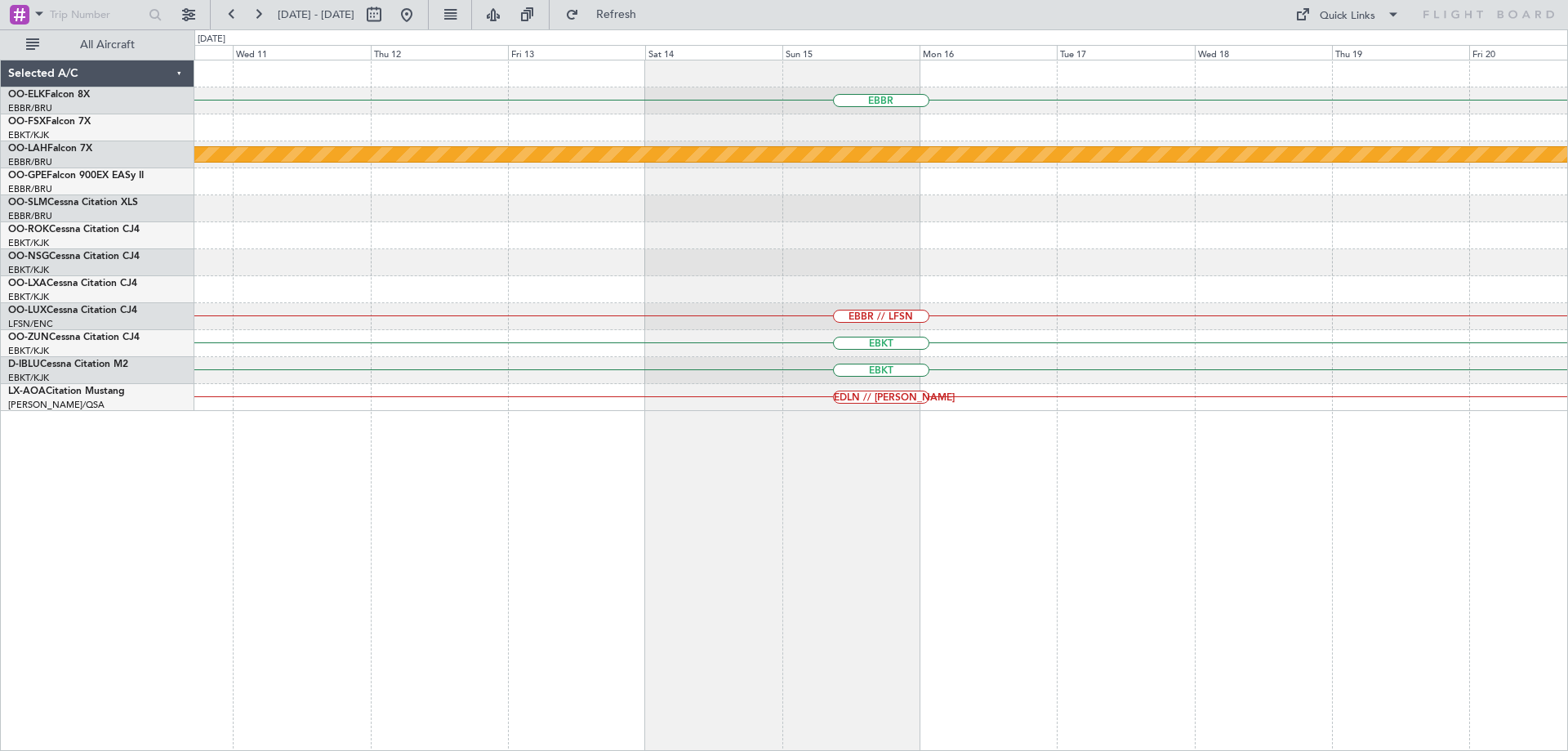
click at [720, 305] on div "EBBR Planned Maint Alton-st Louis (St Louis Regl) EBBR // LFSN EBKT EBKT EDLN /…" at bounding box center [881, 236] width 1373 height 351
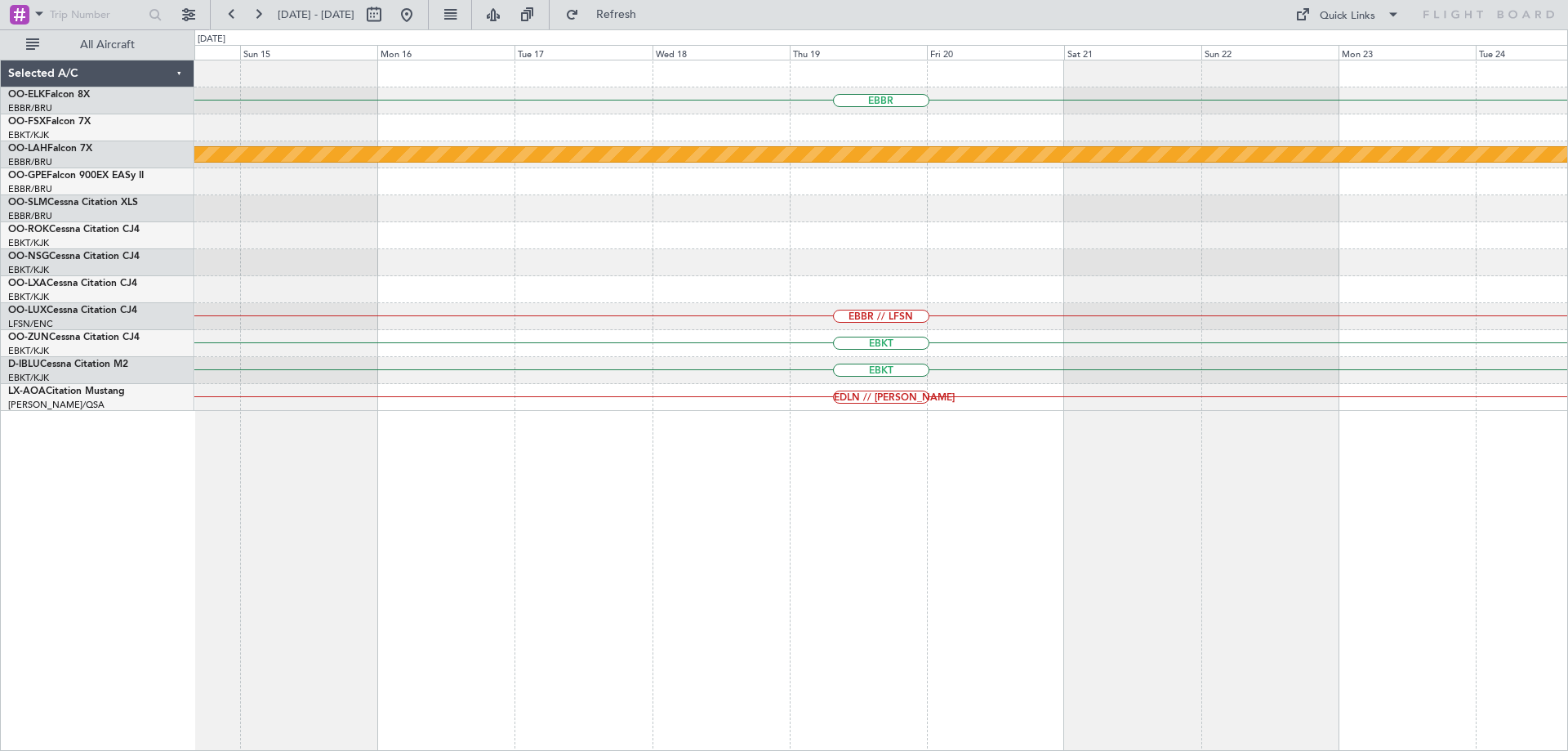
click at [674, 308] on div "EBBR Planned Maint Alton-st Louis (St Louis Regl) EBBR // LFSN EBKT EBKT EDLN /…" at bounding box center [881, 236] width 1373 height 351
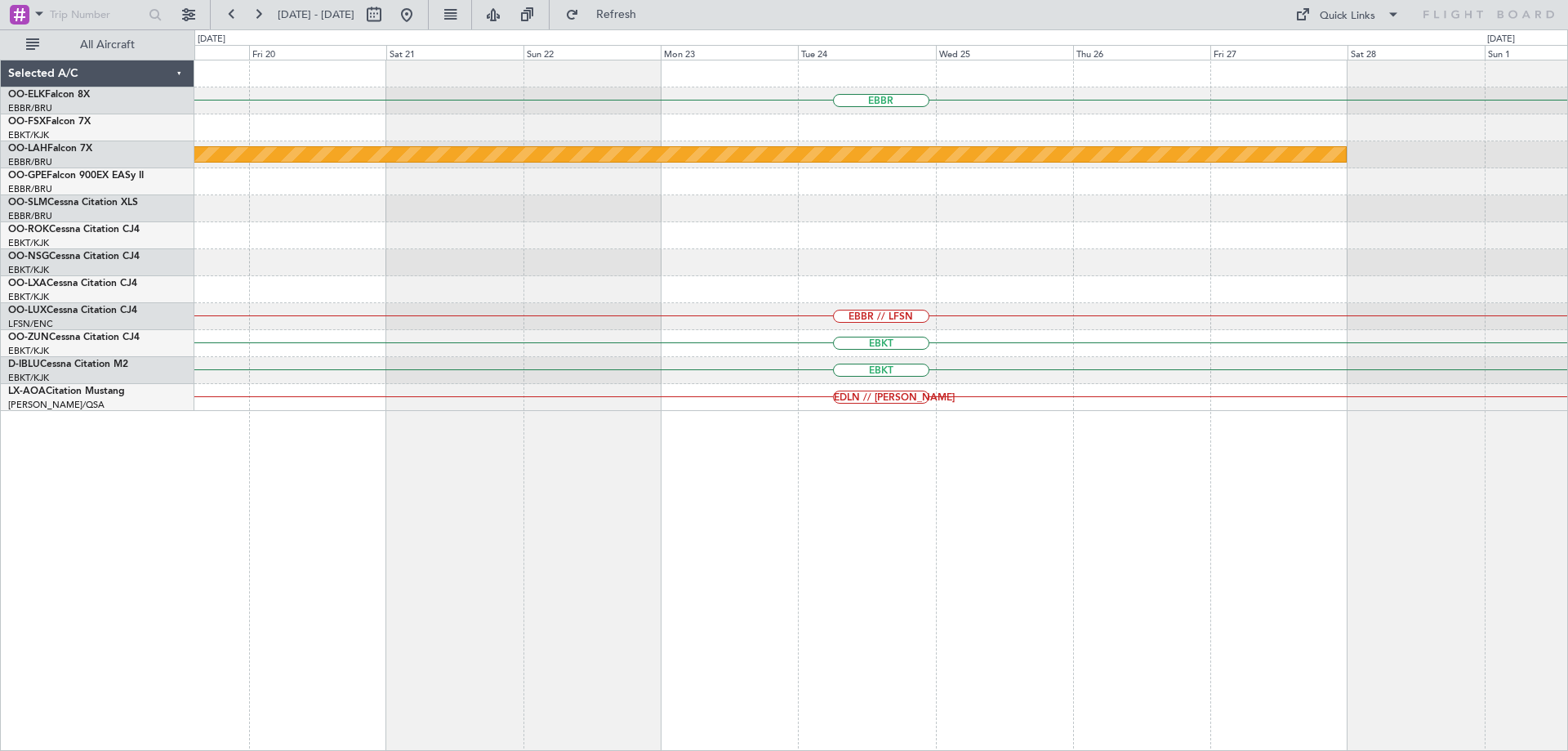
click at [776, 319] on div "EBBR Planned Maint Alton-st Louis (St Louis Regl) EBBR // LFSN EBKT EBKT EDLN /…" at bounding box center [881, 236] width 1373 height 351
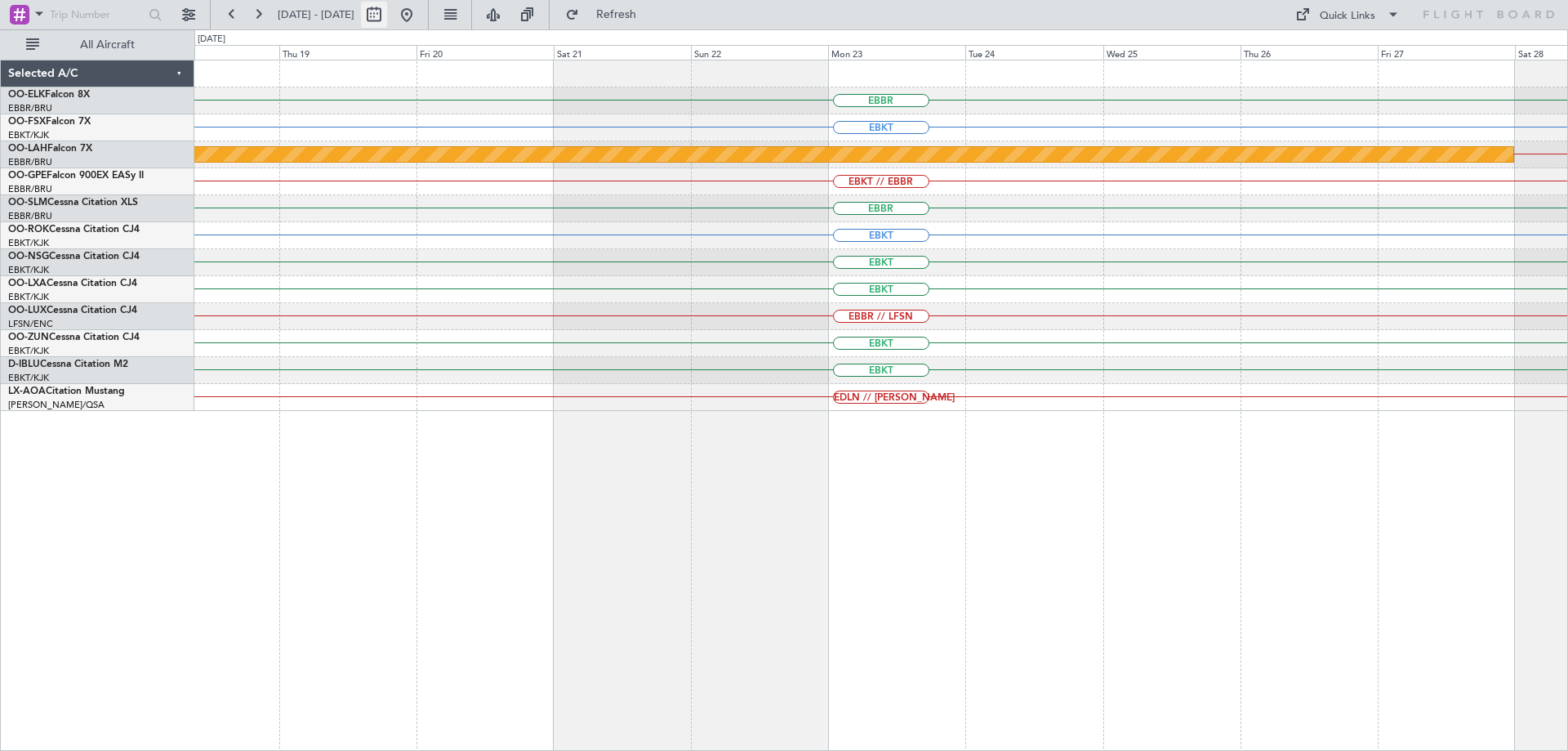
click at [387, 10] on button at bounding box center [374, 15] width 26 height 26
select select "2"
select select "2026"
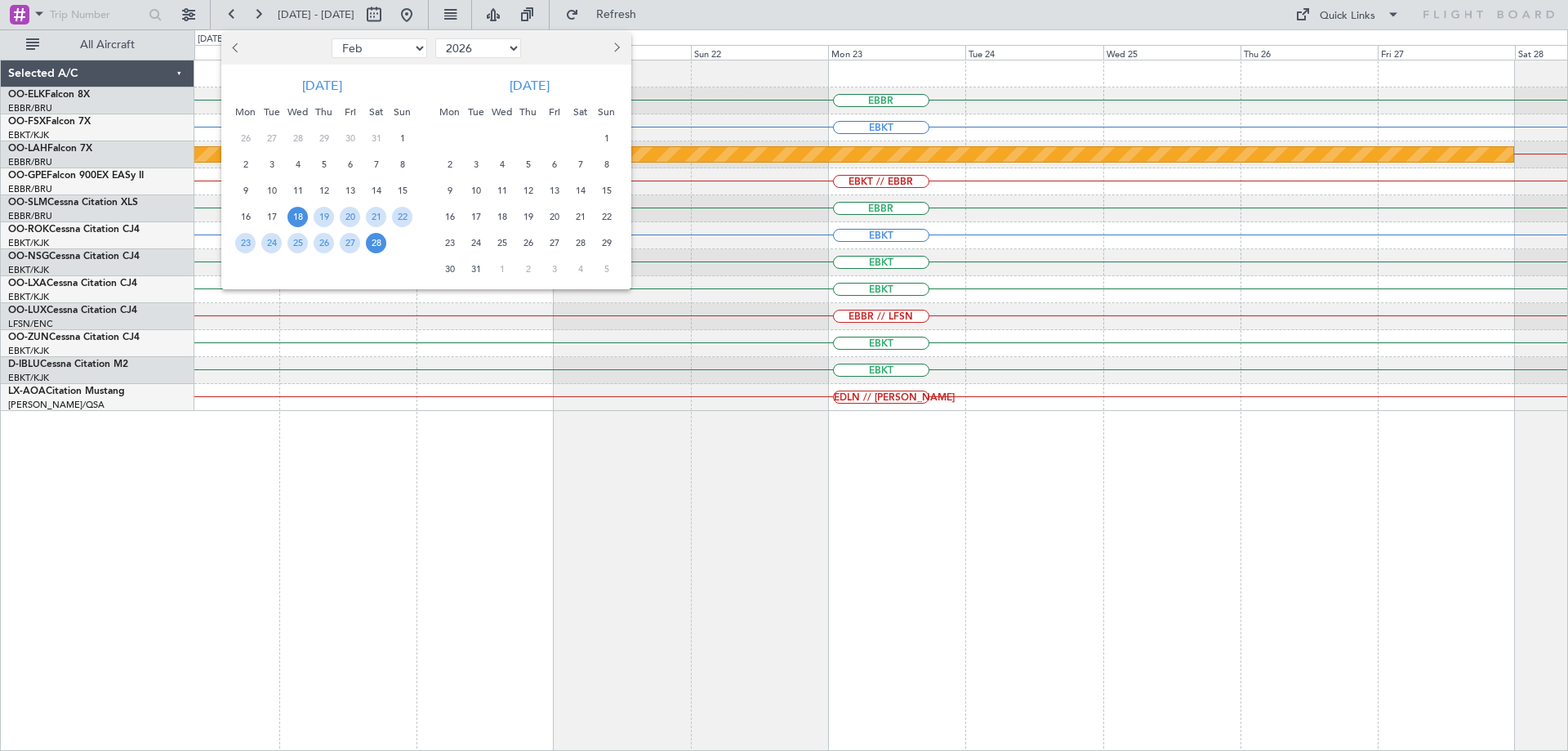
click at [242, 45] on button "Previous month" at bounding box center [237, 49] width 18 height 26
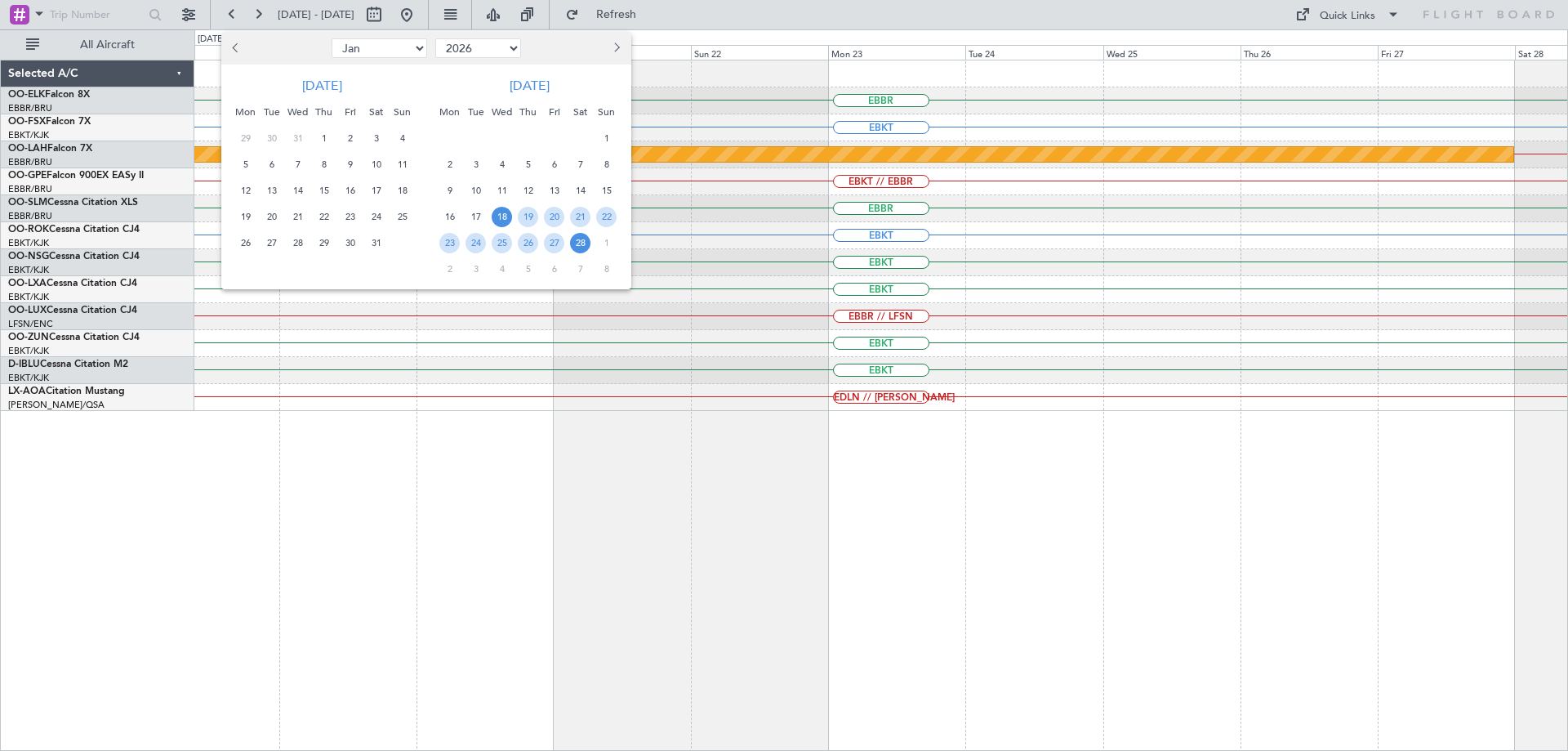
click at [242, 45] on button "Previous month" at bounding box center [237, 49] width 18 height 26
select select "12"
select select "2025"
click at [242, 45] on button "Previous month" at bounding box center [237, 49] width 18 height 26
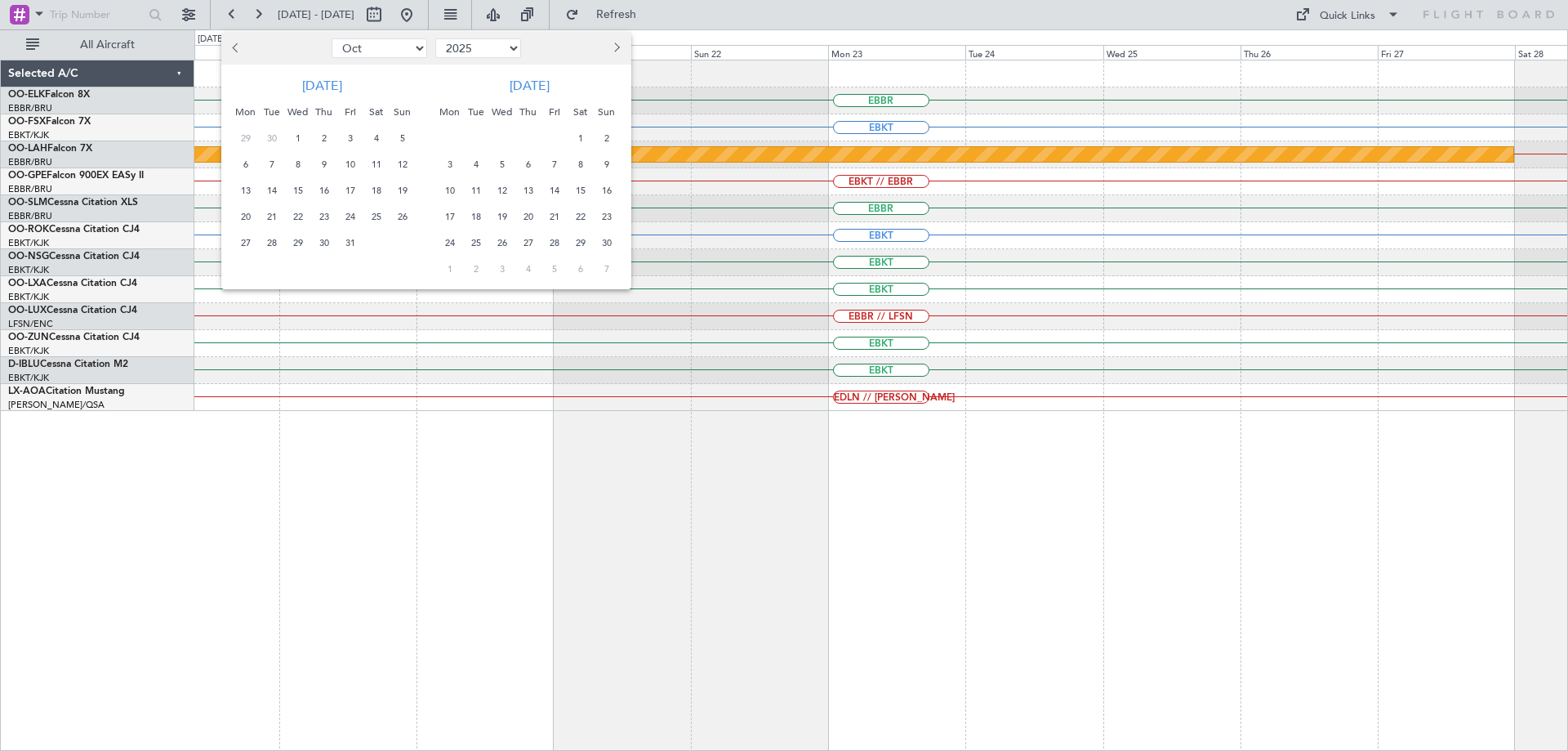
click at [242, 45] on button "Previous month" at bounding box center [237, 49] width 18 height 26
select select "8"
click at [303, 189] on span "13" at bounding box center [297, 191] width 21 height 21
click at [300, 221] on span "20" at bounding box center [297, 217] width 21 height 21
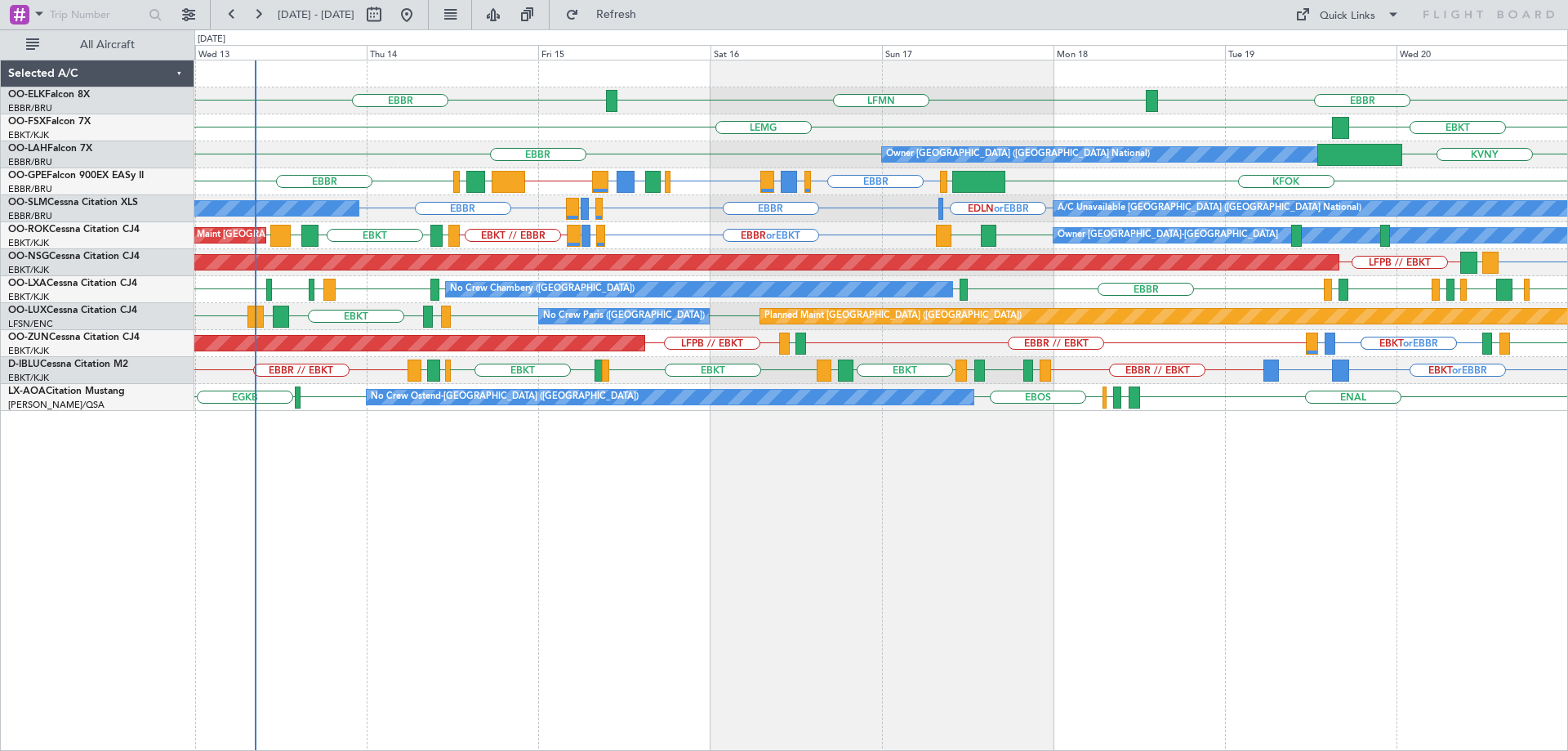
click at [409, 320] on div "LFPB LFPB LOWI EBKT LEAL LFSN Planned Maint Paris (Le Bourget) No Crew Paris (L…" at bounding box center [881, 316] width 1373 height 27
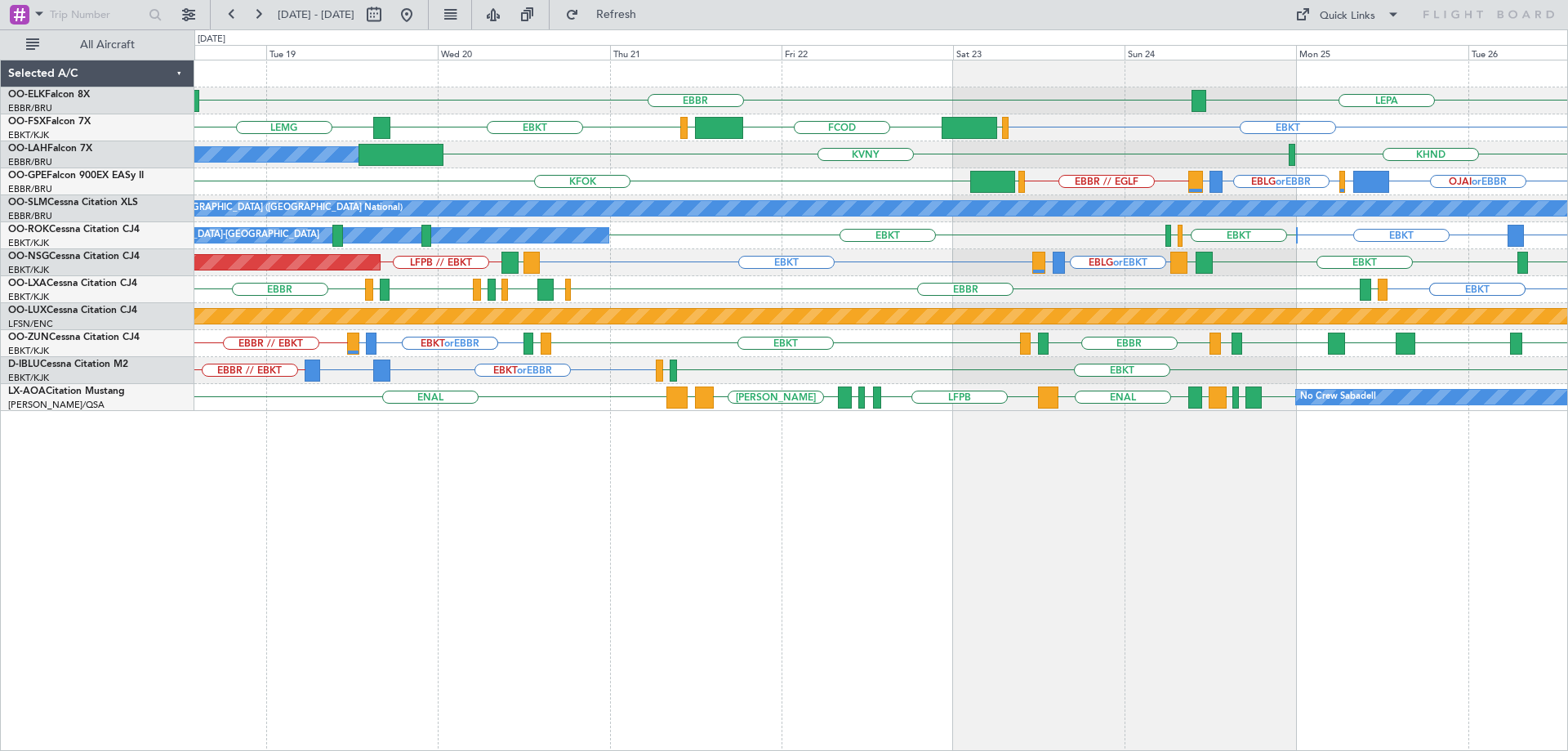
click at [895, 260] on div "EBLG or EBKT LIRA or EBKT EBKT EBKT LFPB // EBKT EKEB LDSP LDSP Planned Maint P…" at bounding box center [881, 262] width 1373 height 27
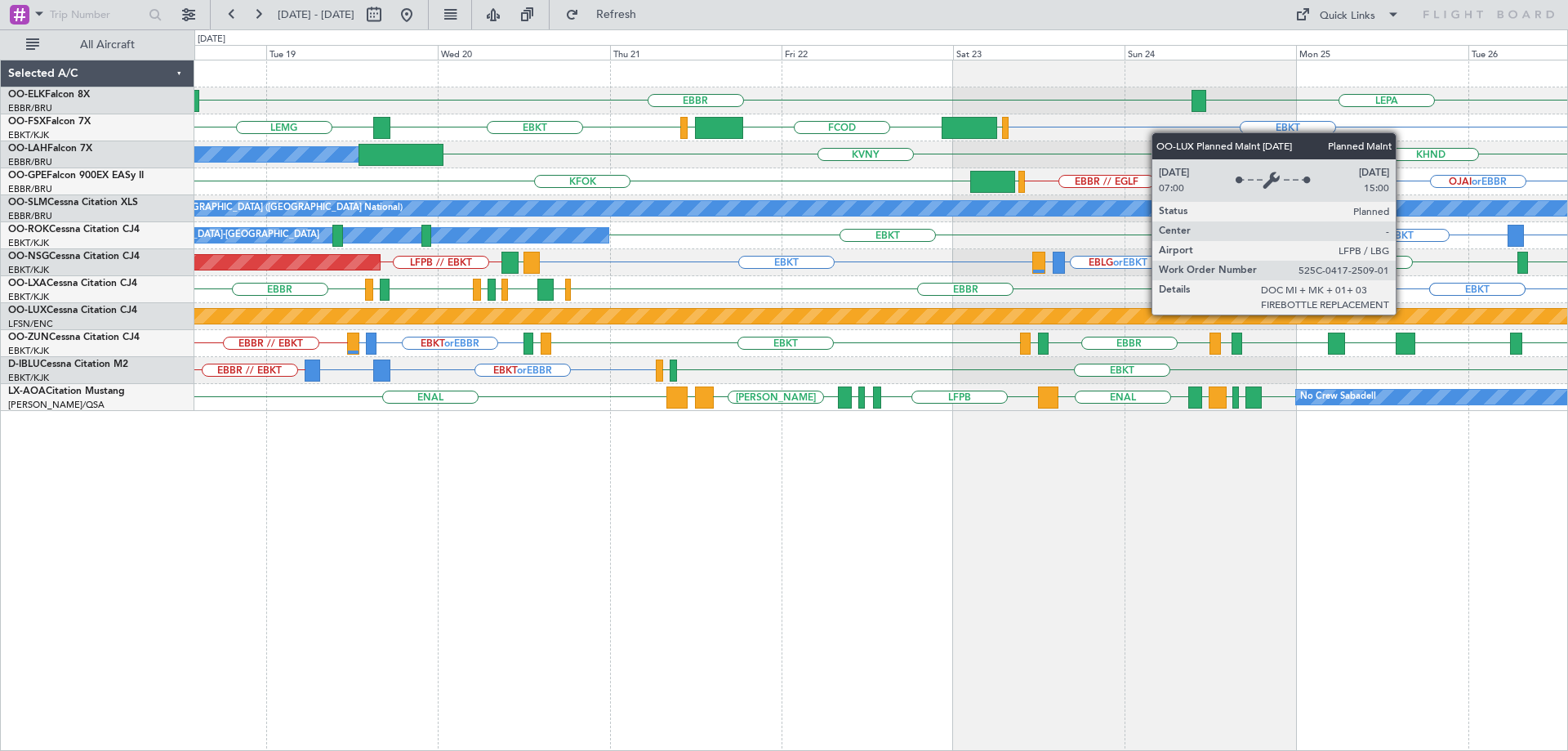
click at [971, 371] on div "LEPA EBBR EBKT EBKT LEMG EGGW FCOD LSGG KHND KVNY Owner Brussels (Brussels Nati…" at bounding box center [881, 236] width 1373 height 351
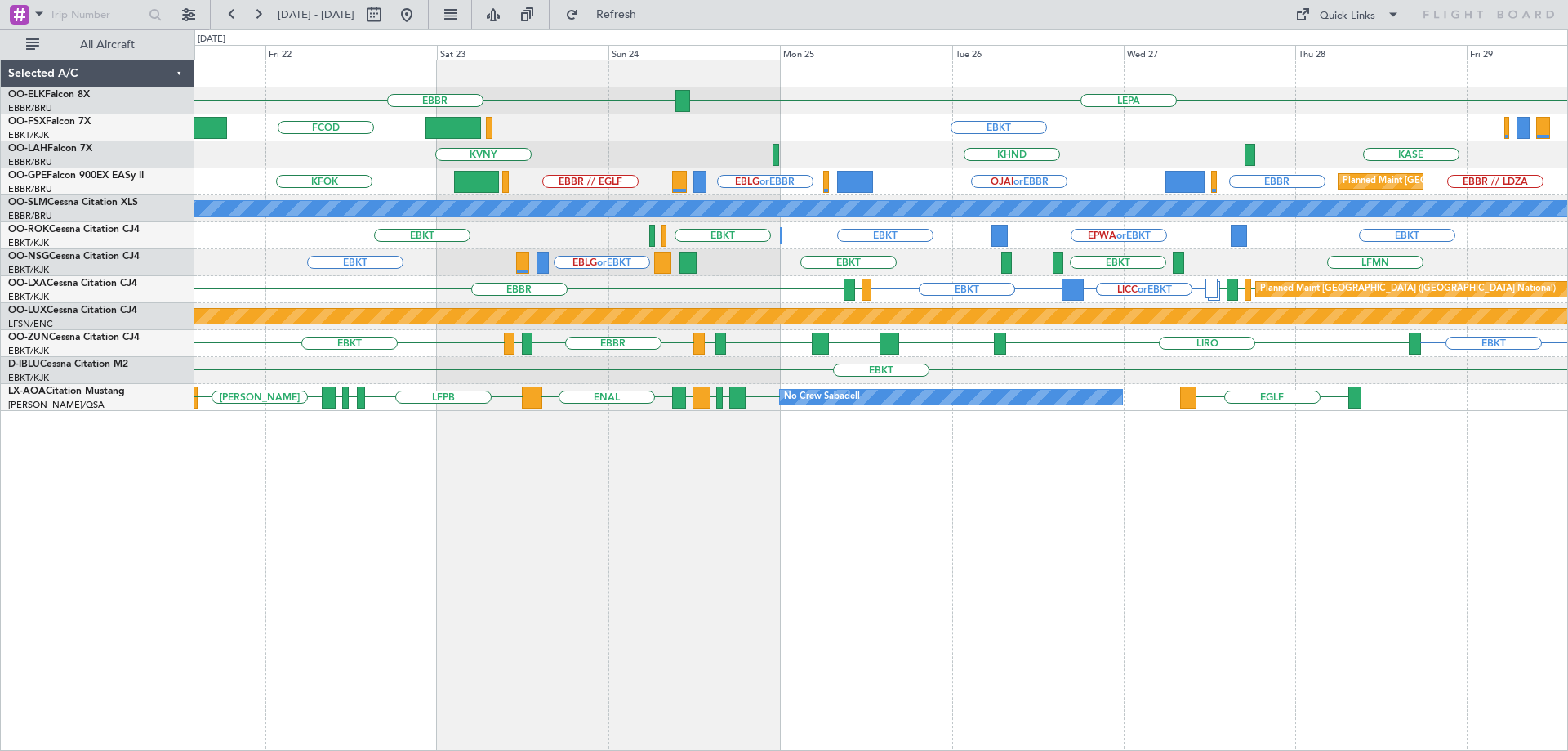
click at [873, 241] on div "Owner Kortrijk-Wevelgem EBKT EPWA or EBKT EBKT EBKT EHAM EBKT Owner Kortrijk-We…" at bounding box center [881, 236] width 1373 height 27
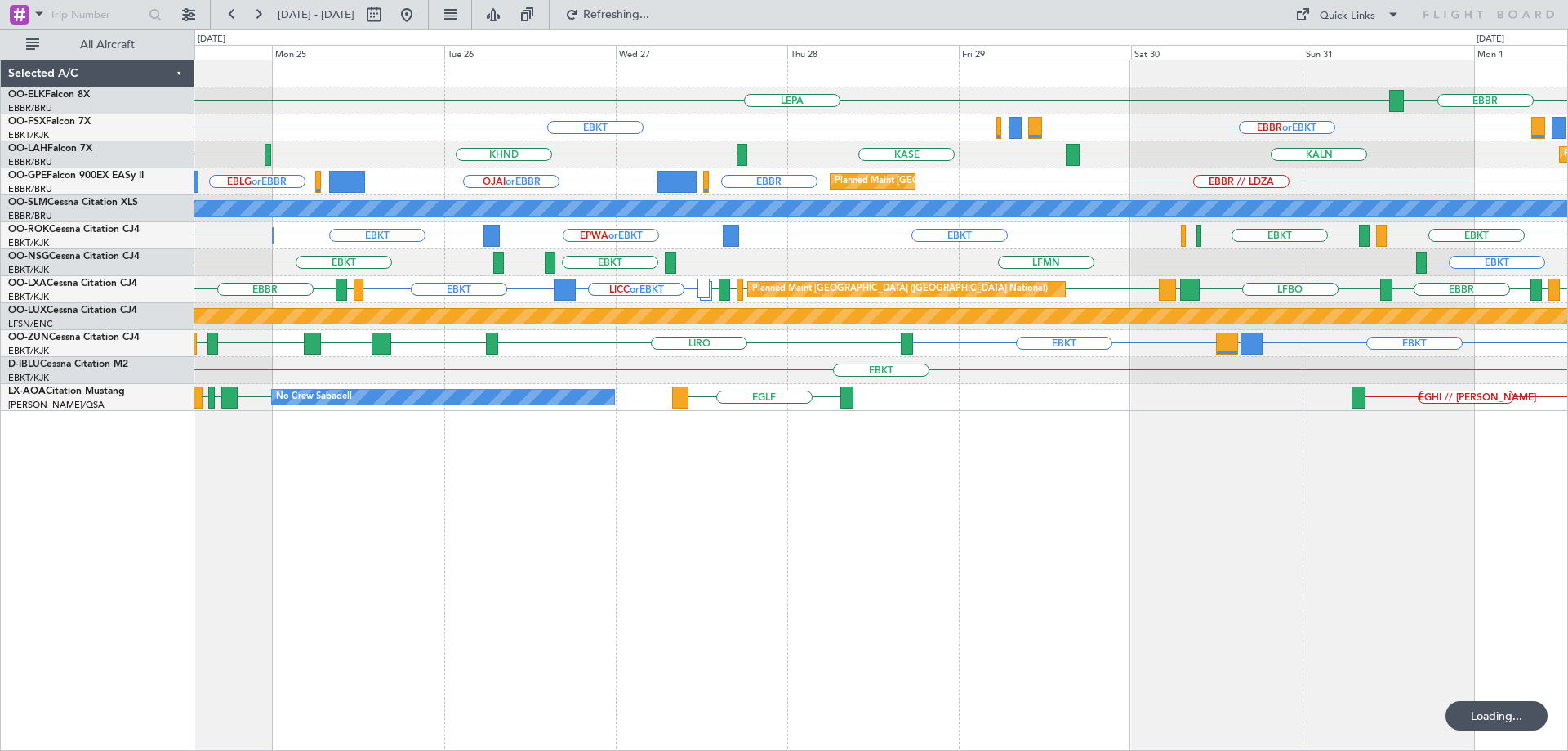
click at [710, 366] on div "LEPA EBBR EBBR or EBKT LIRZ or EBKT EBBR or EBKT EBKT EBBR or EBKT LIRZ or EBKT…" at bounding box center [881, 236] width 1373 height 351
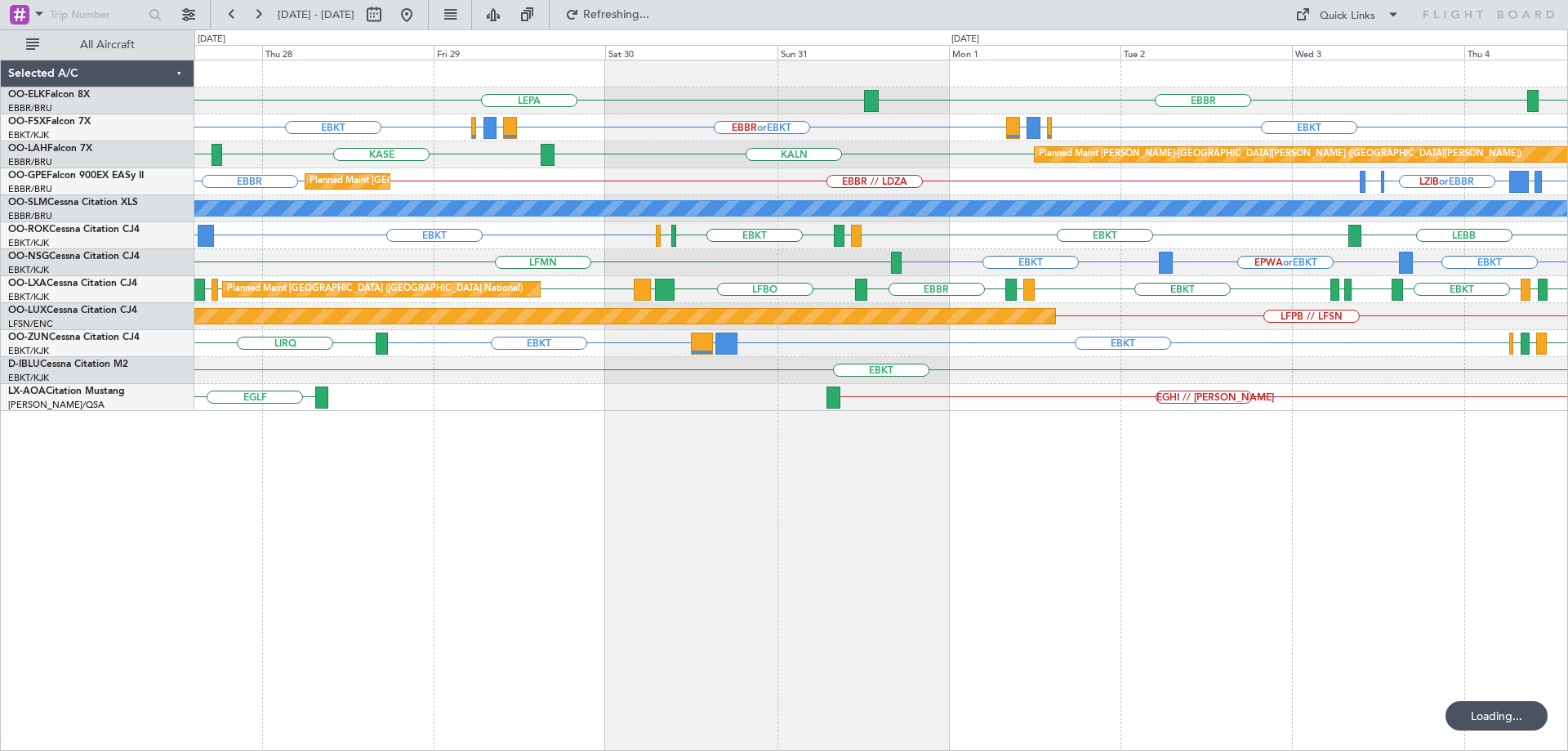
click at [649, 377] on div "EBKT" at bounding box center [881, 370] width 1373 height 27
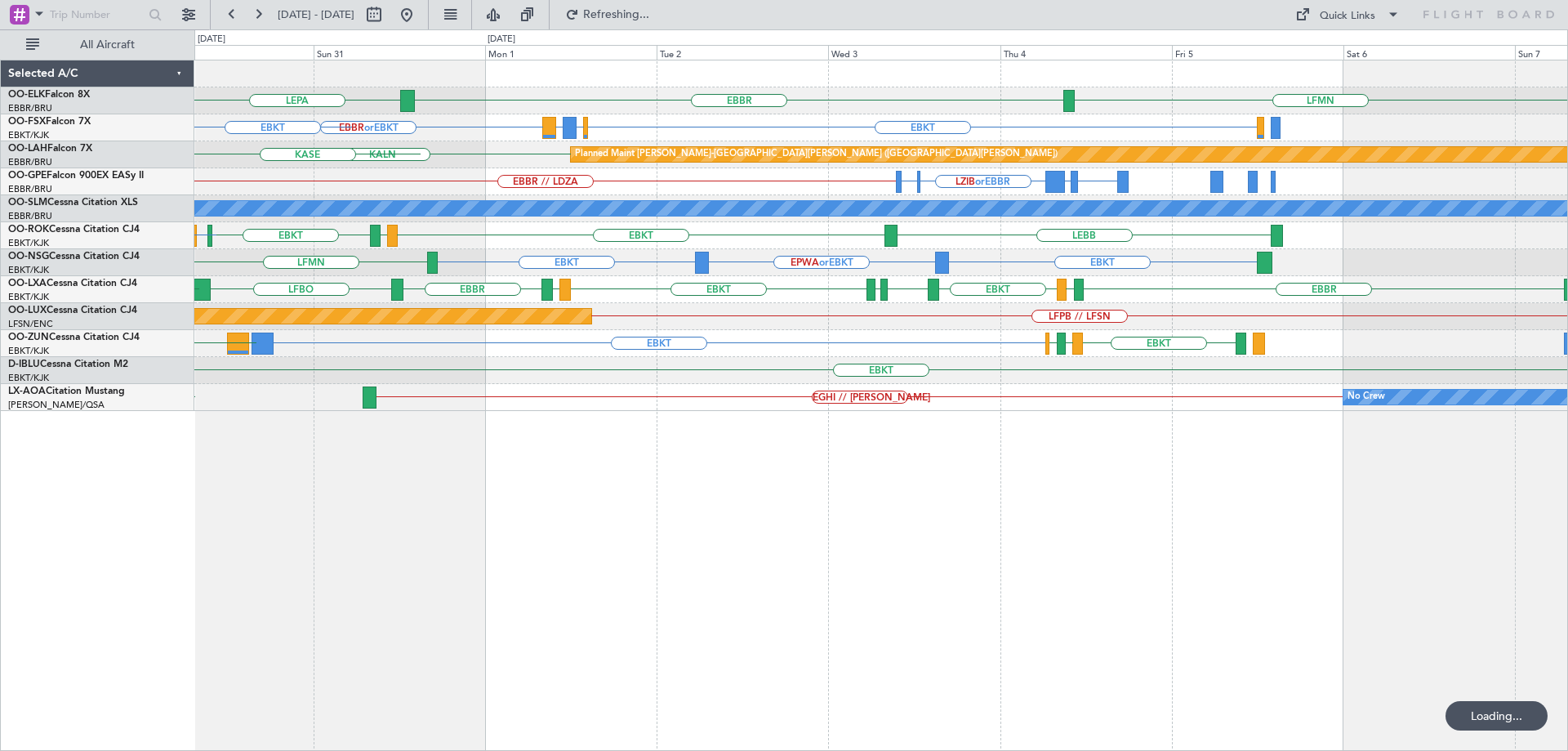
click at [839, 356] on div "EBKT EBKT LICC or EBKT EBLG EBKT LIML LIRQ" at bounding box center [881, 343] width 1373 height 27
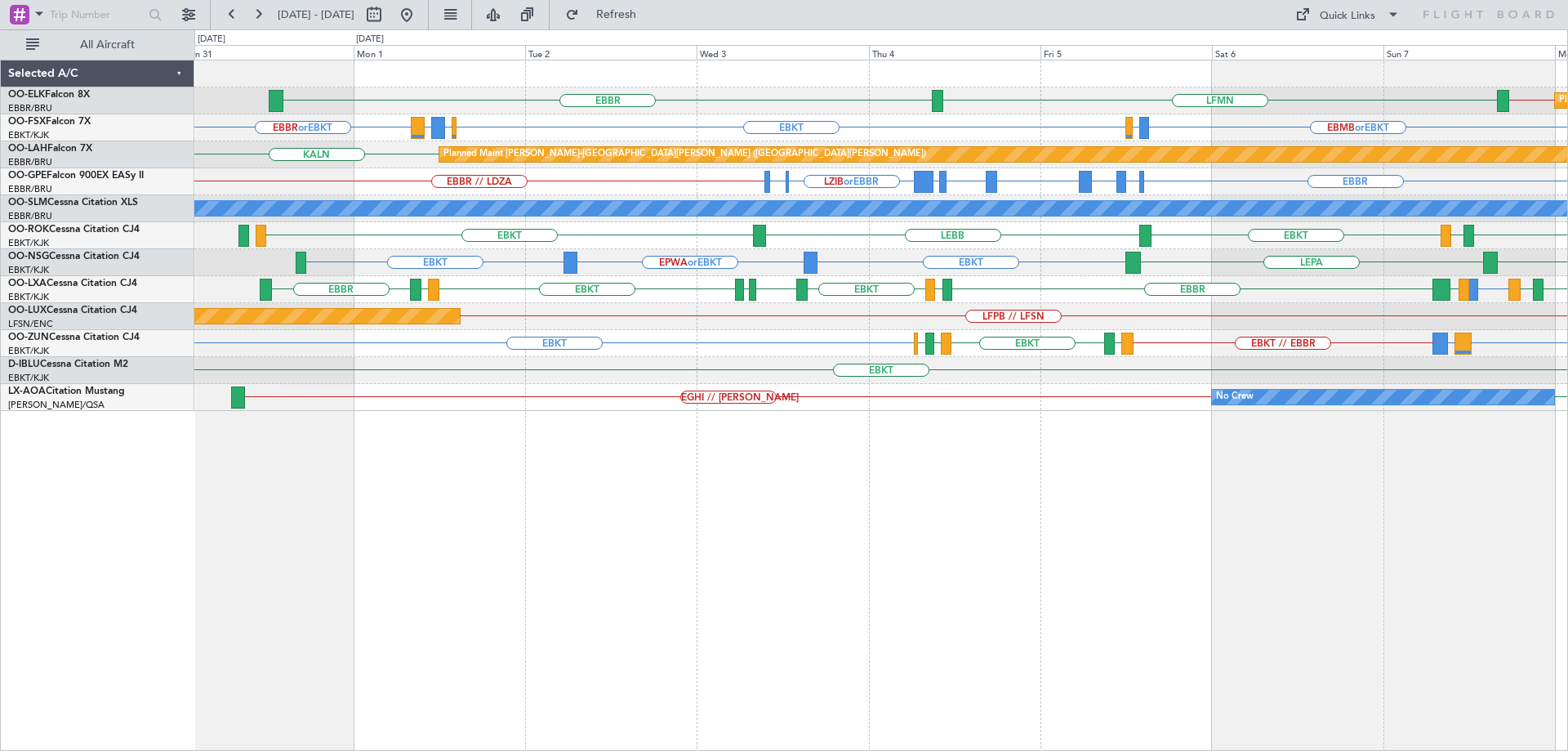
click at [1321, 339] on div "EBKT EBOS or EBKT LIRN or EBKT EBKT // EBBR EBLG LFMD EBKT LIML LGMK LIBG" at bounding box center [881, 343] width 1373 height 27
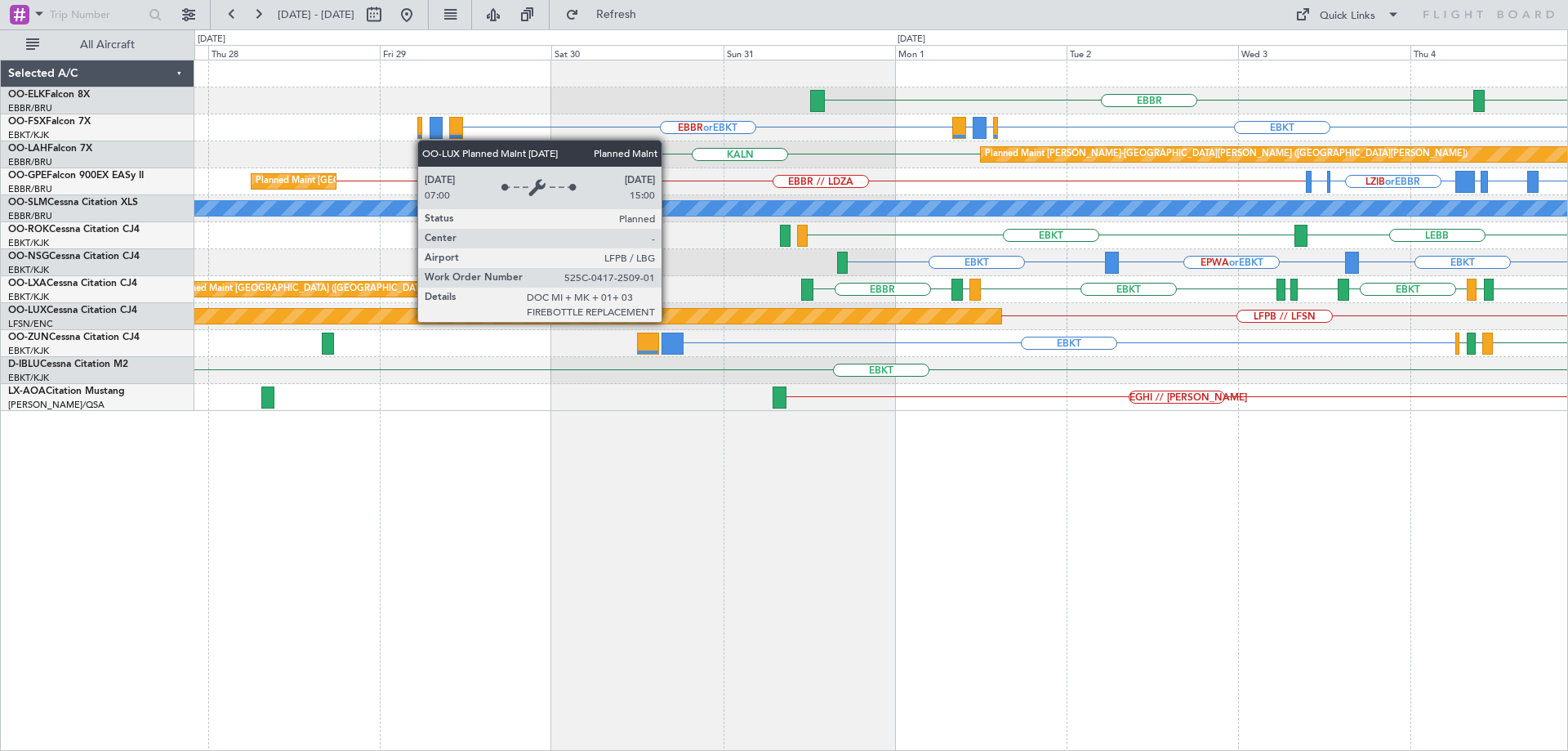
click at [1129, 307] on div "EBBR LFMN EBBR or EBKT EBKT EBBR or EBKT LIRZ or EBKT LSZH or EBKT EBMB or EBKT…" at bounding box center [881, 236] width 1373 height 351
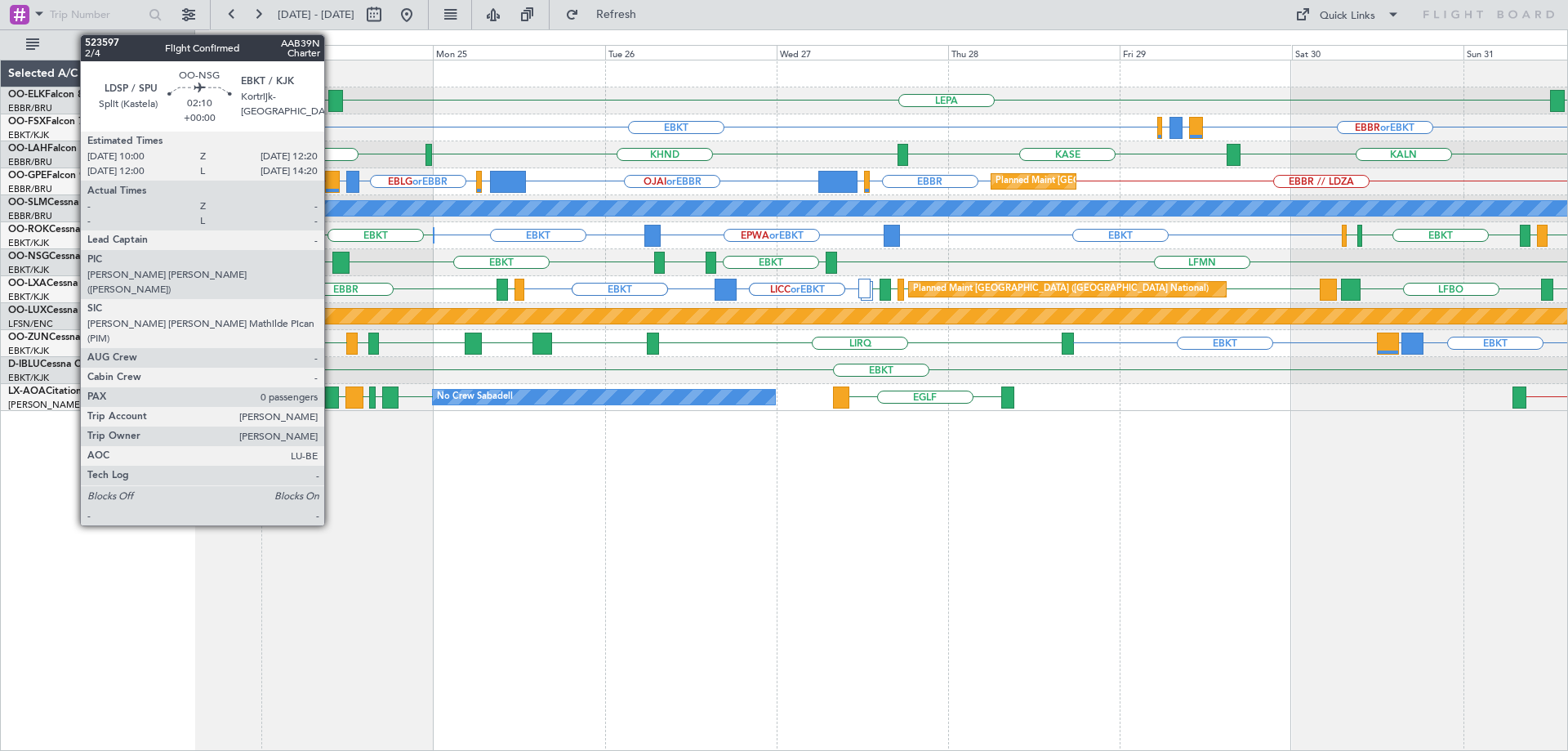
click at [973, 293] on div "LEPA EBBR EBBR EBBR or EBKT LIRZ or EBKT EBBR or EBKT EBKT KALN KASE KHND KVNY …" at bounding box center [881, 236] width 1373 height 351
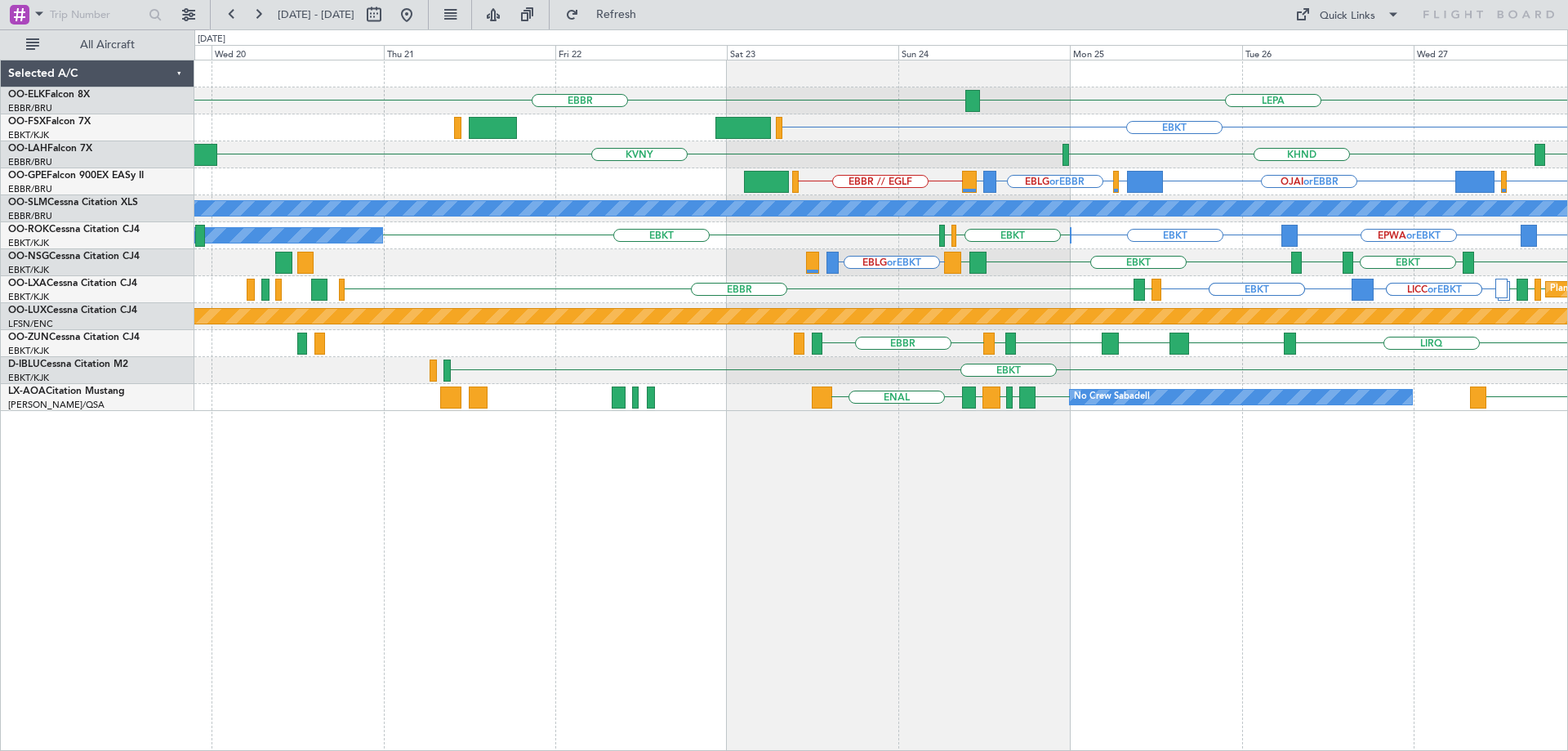
click at [1147, 297] on div "Planned Maint Brussels (Brussels National) LICC or EBKT LICC or EBKT EBKT EBKT …" at bounding box center [881, 289] width 1373 height 27
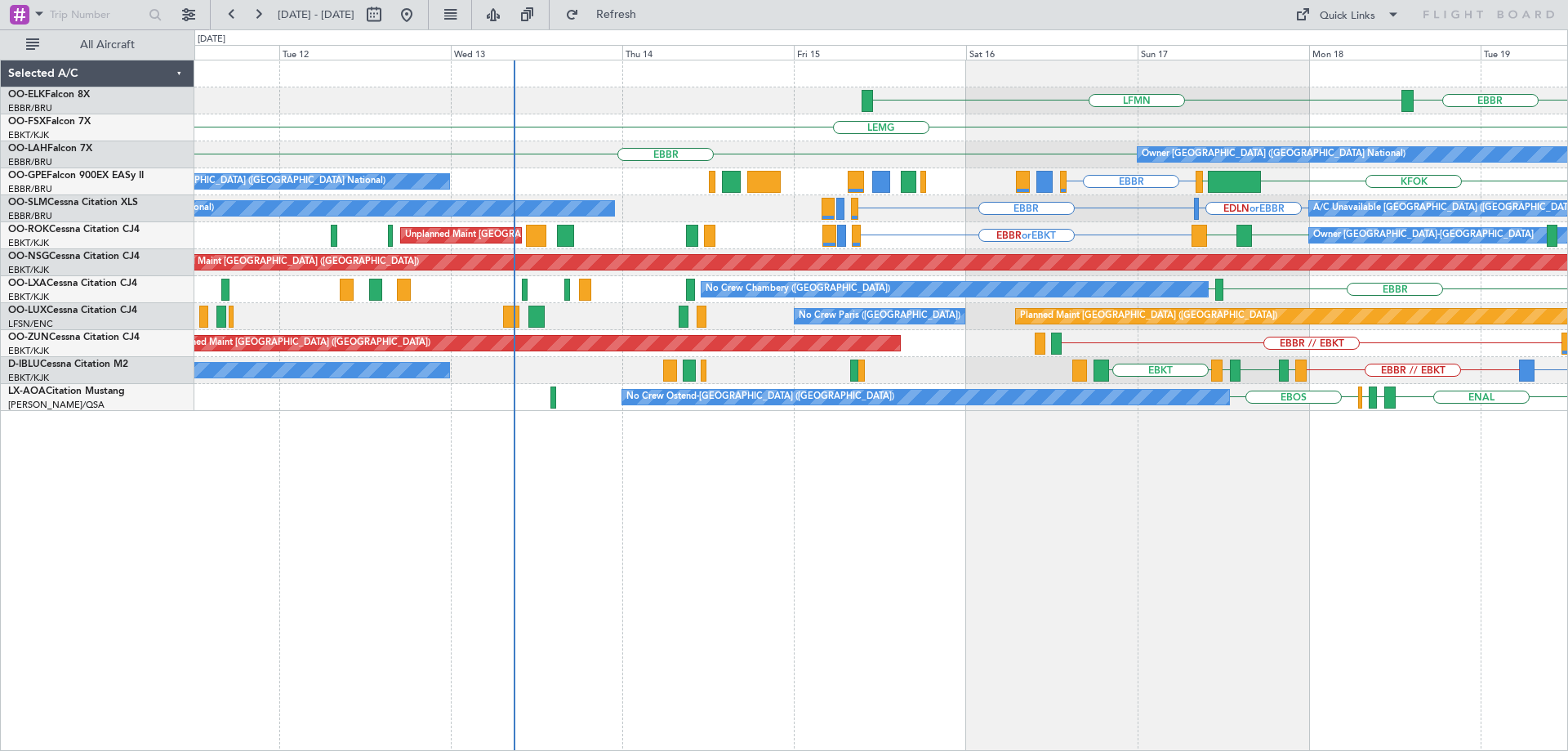
click at [1345, 492] on div "EBBR LFMN LEMG EBKT LSGG EBBR Owner Brussels (Brussels National) KVNY EBBR KFOK…" at bounding box center [881, 405] width 1374 height 691
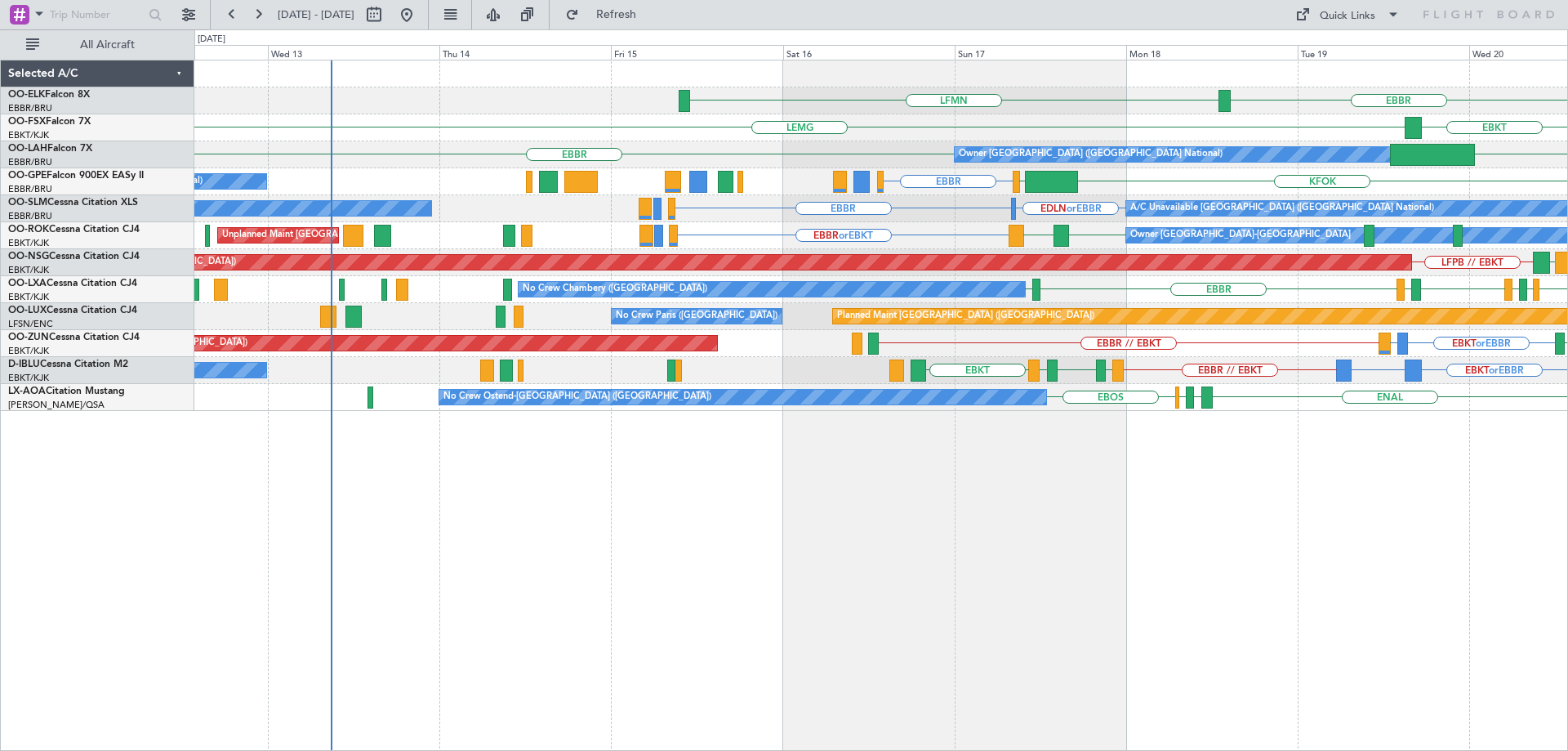
click at [1109, 423] on div "EBBR LFMN LEMG EBKT LSGG FCOD EBBR Owner Brussels (Brussels National) KVNY EBBR…" at bounding box center [881, 405] width 1374 height 691
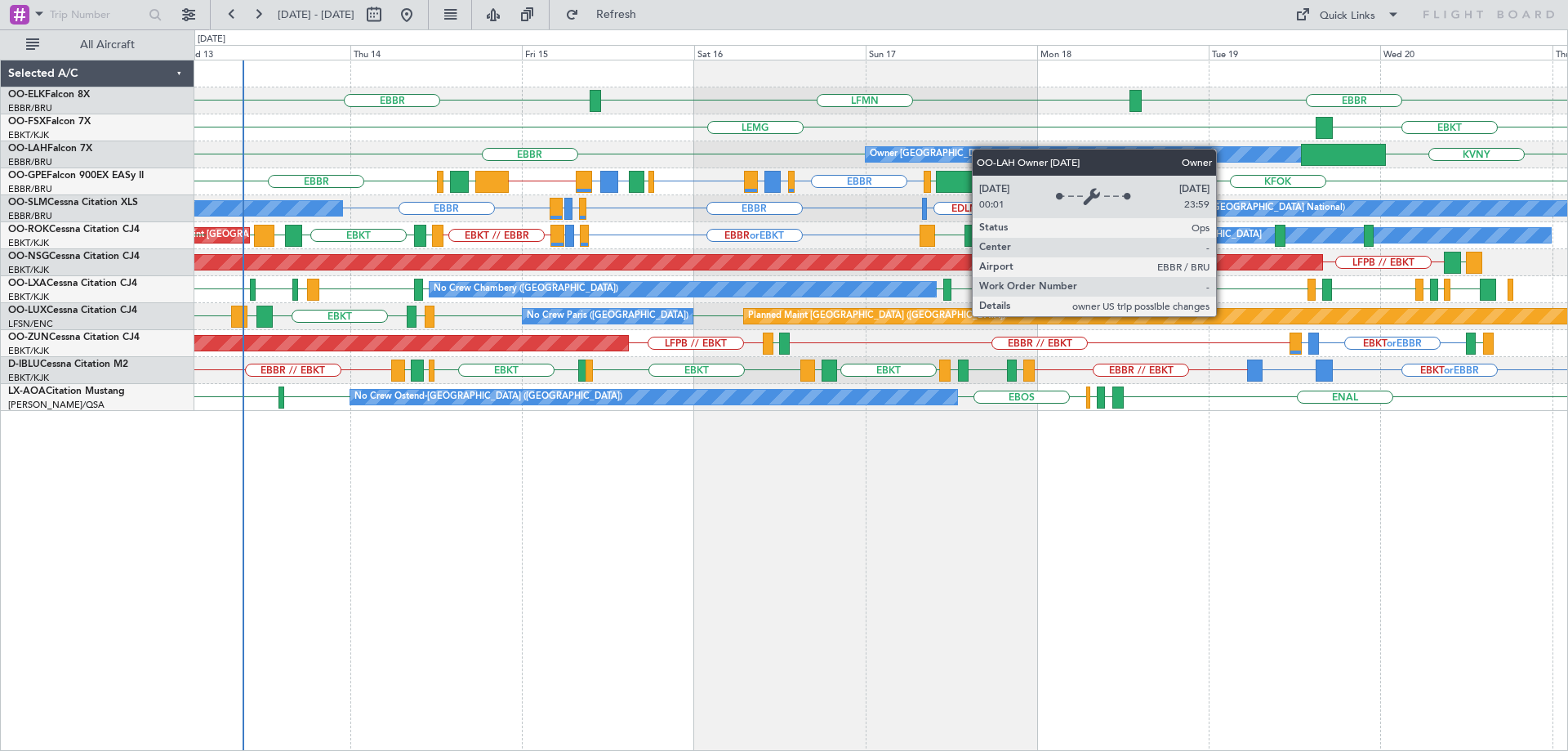
click at [959, 152] on div "EBBR LFMN EBBR EBKT LEMG KVNY EBBR Owner Brussels (Brussels National) EBBR EDDH…" at bounding box center [881, 236] width 1373 height 351
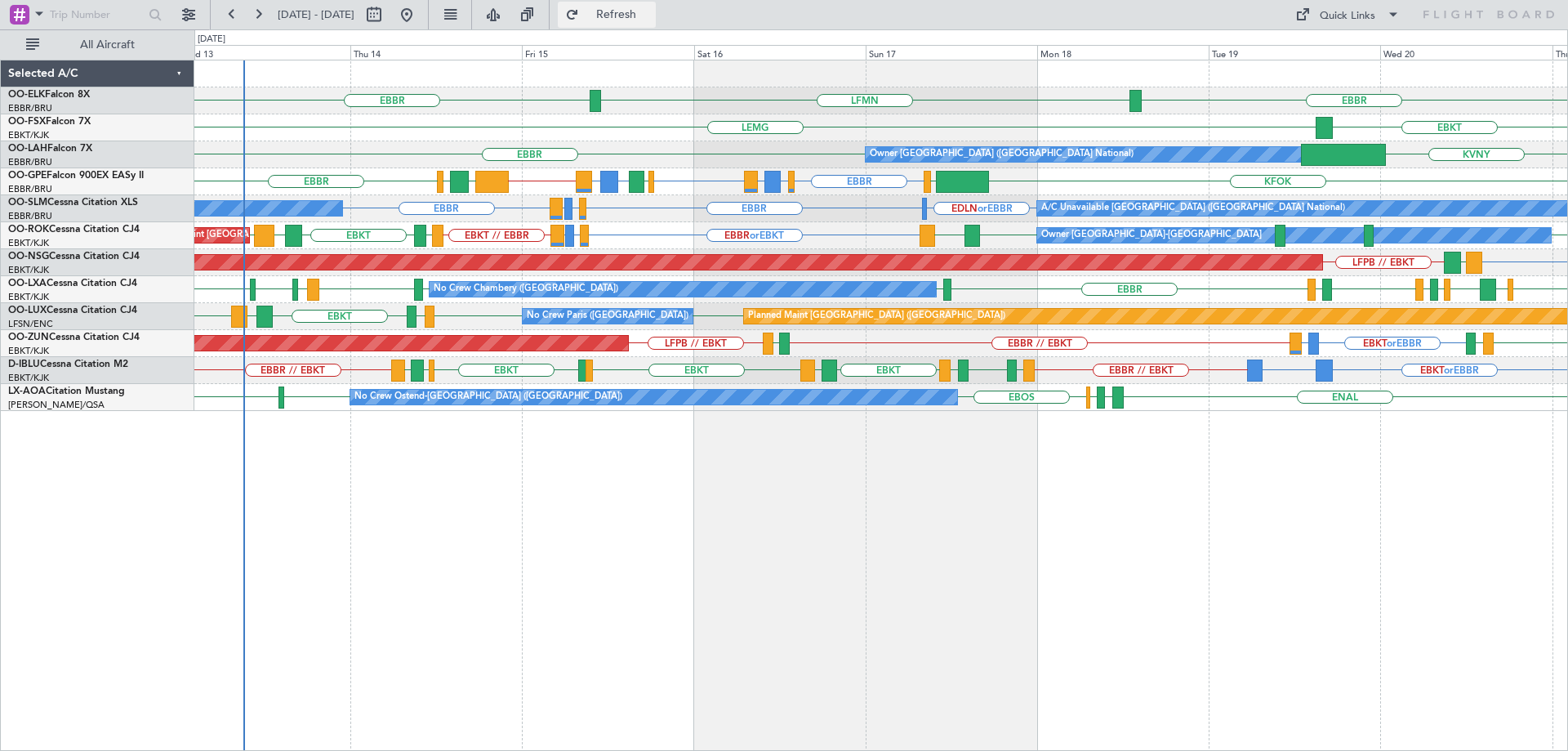
click at [651, 10] on span "Refresh" at bounding box center [616, 15] width 68 height 11
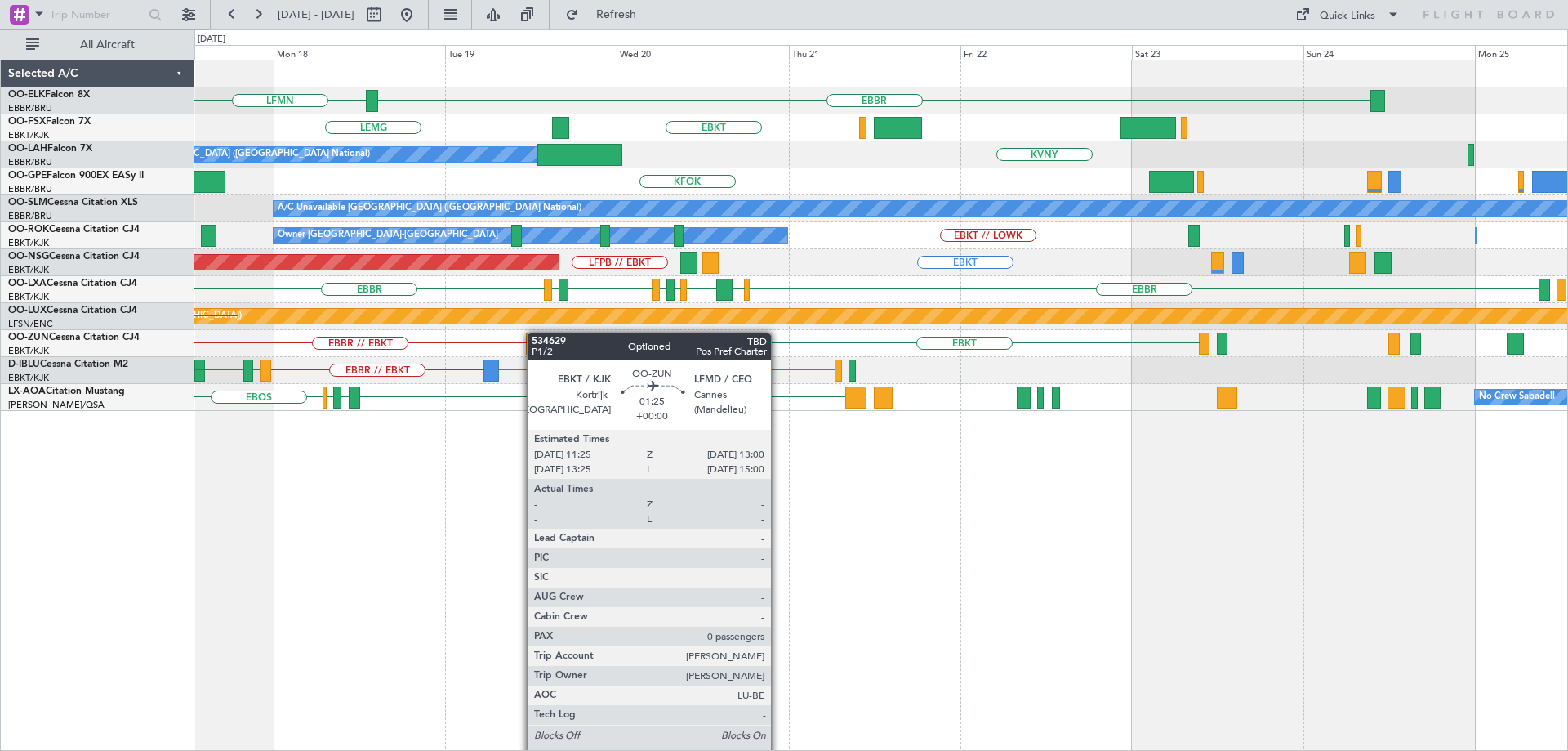
click at [535, 333] on div "EBBR LFMN EBKT LEMG KVNY Owner Brussels (Brussels National) EBBR KFOK LEPA or E…" at bounding box center [881, 236] width 1373 height 351
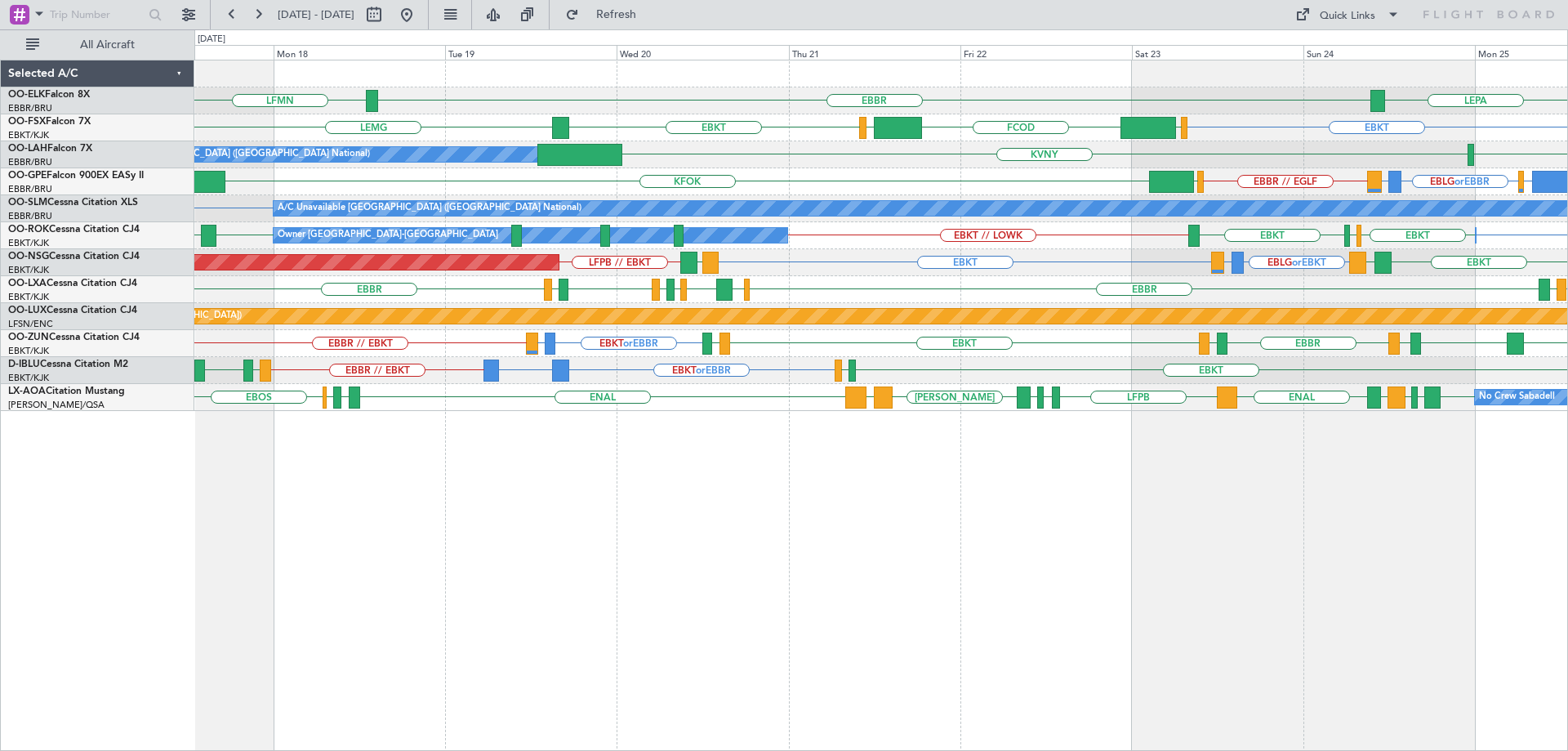
click at [821, 366] on div "LEPA EBBR LFMN EBKT EGGW FCOD LSGG EBKT LEMG Owner Brussels (Brussels National)…" at bounding box center [881, 236] width 1373 height 351
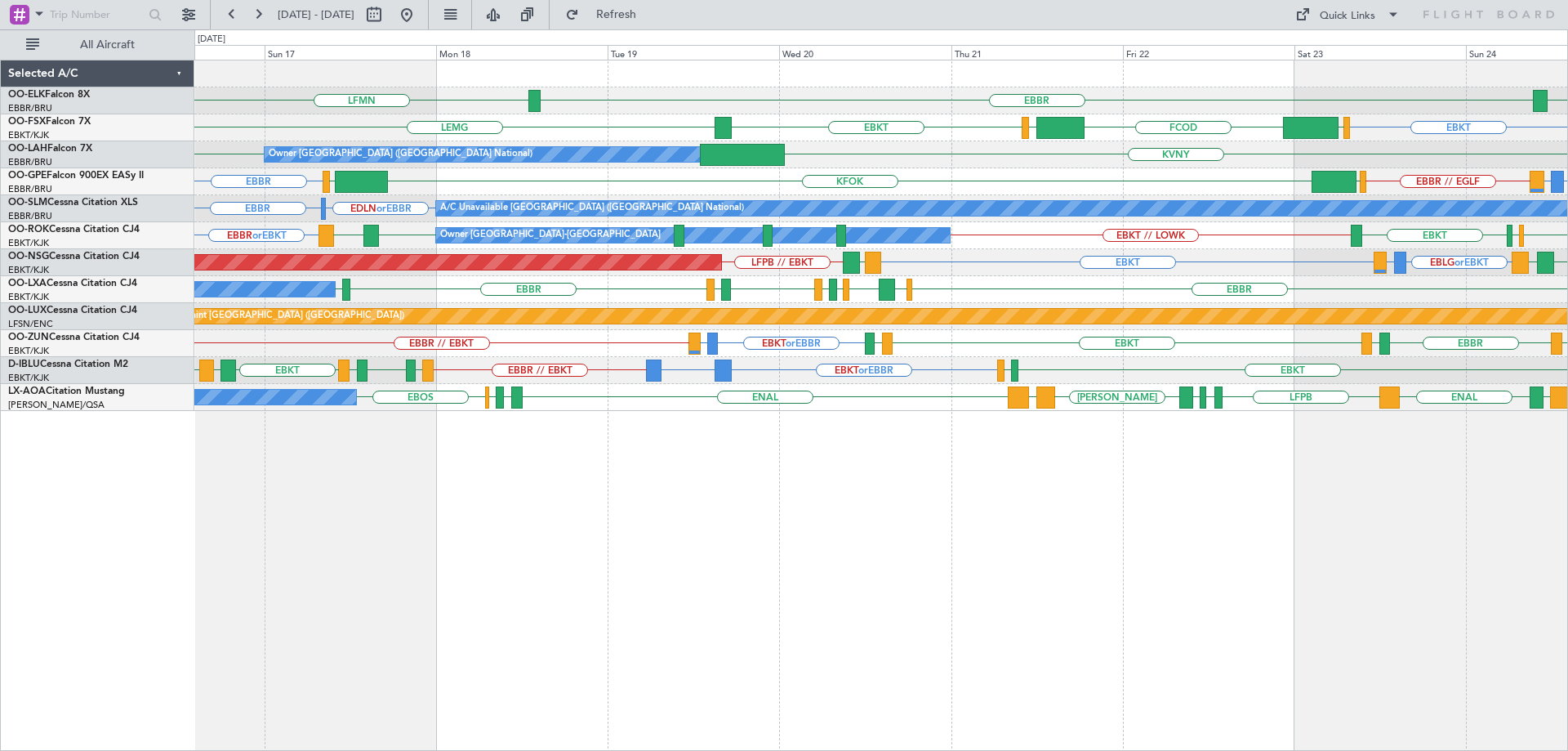
click at [1189, 365] on div "EBBR LFMN LEPA EBKT EBKT LEMG EGGW FCOD LSGG KVNY EBBR Owner Brussels (Brussels…" at bounding box center [881, 236] width 1373 height 351
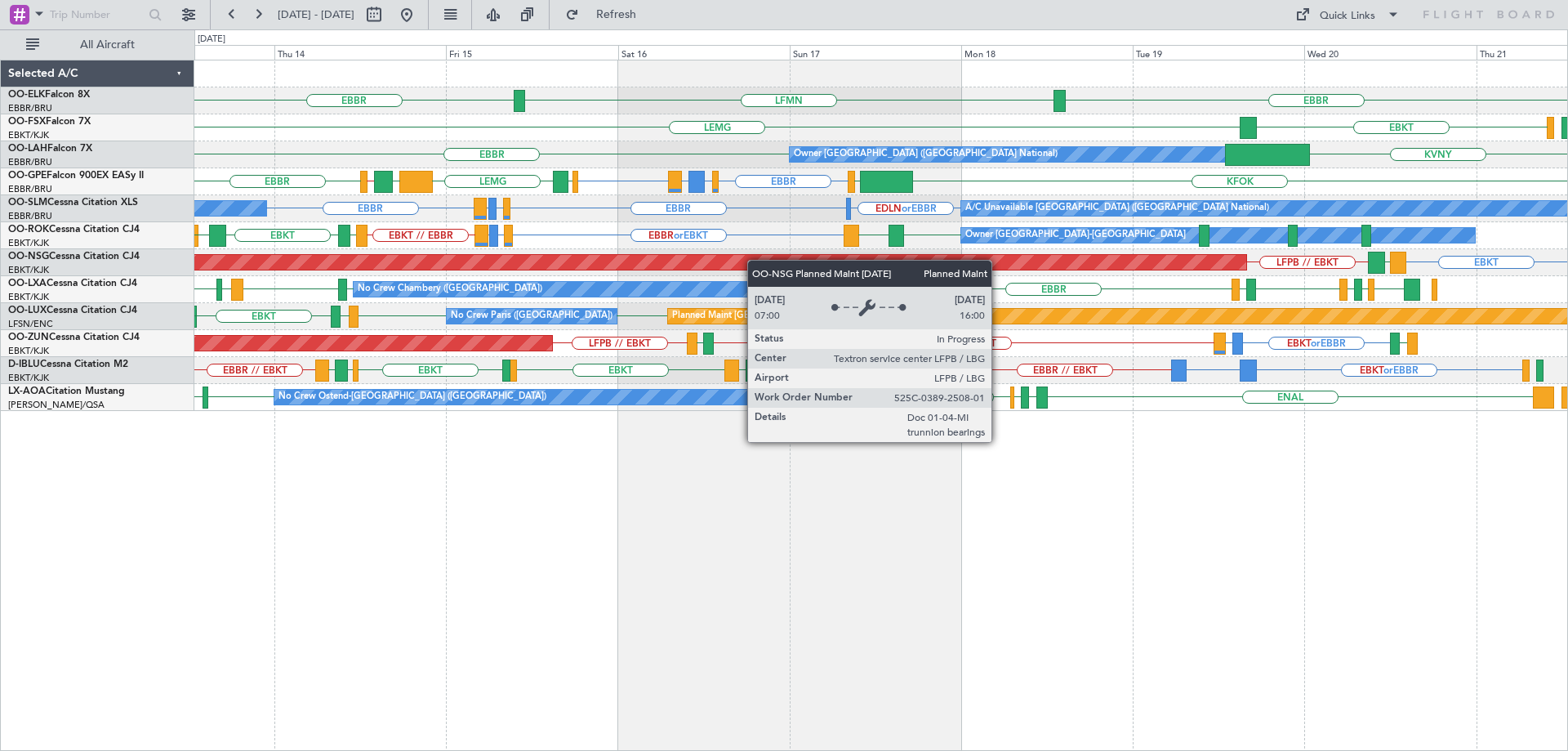
click at [712, 268] on div "EBBR LFMN EBBR EBKT LEMG Owner Brussels (Brussels National) KVNY EBBR EBBR EDDH…" at bounding box center [881, 236] width 1373 height 351
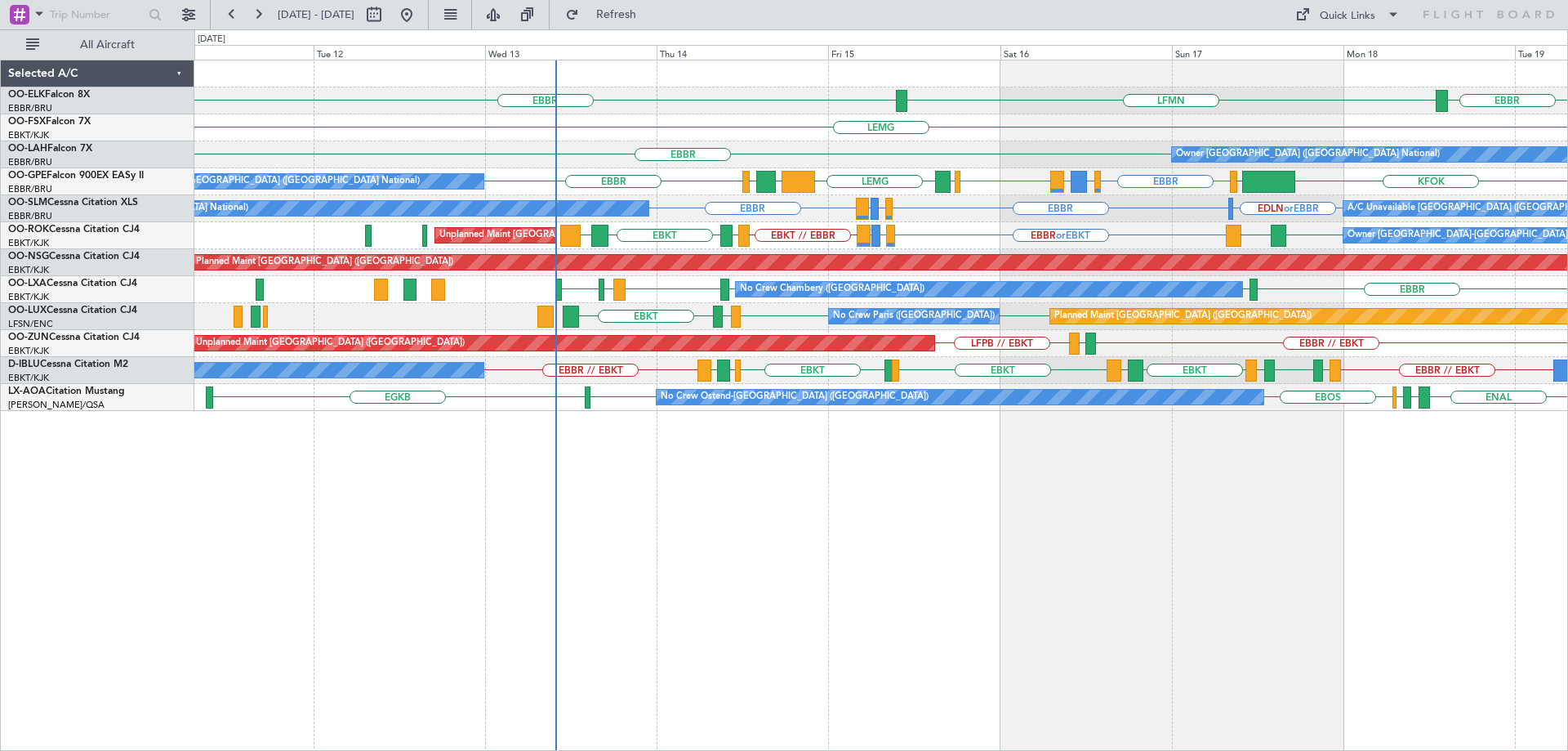
click at [842, 252] on div "EBBR LFMN EBBR LEMG EBKT EBBR Owner Brussels (Brussels National) KVNY EBBR EDDH…" at bounding box center [881, 236] width 1373 height 351
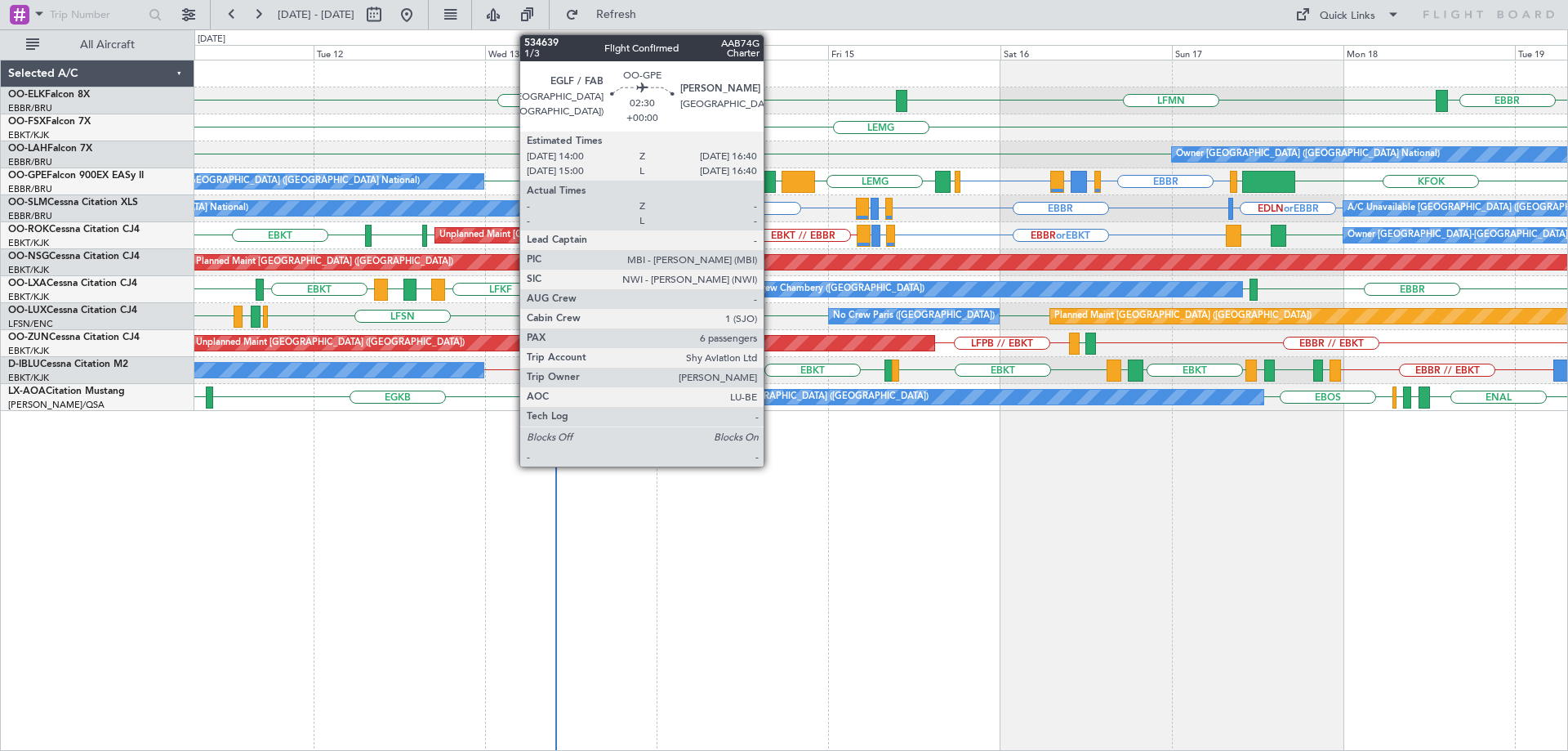
click at [771, 181] on div at bounding box center [766, 182] width 20 height 22
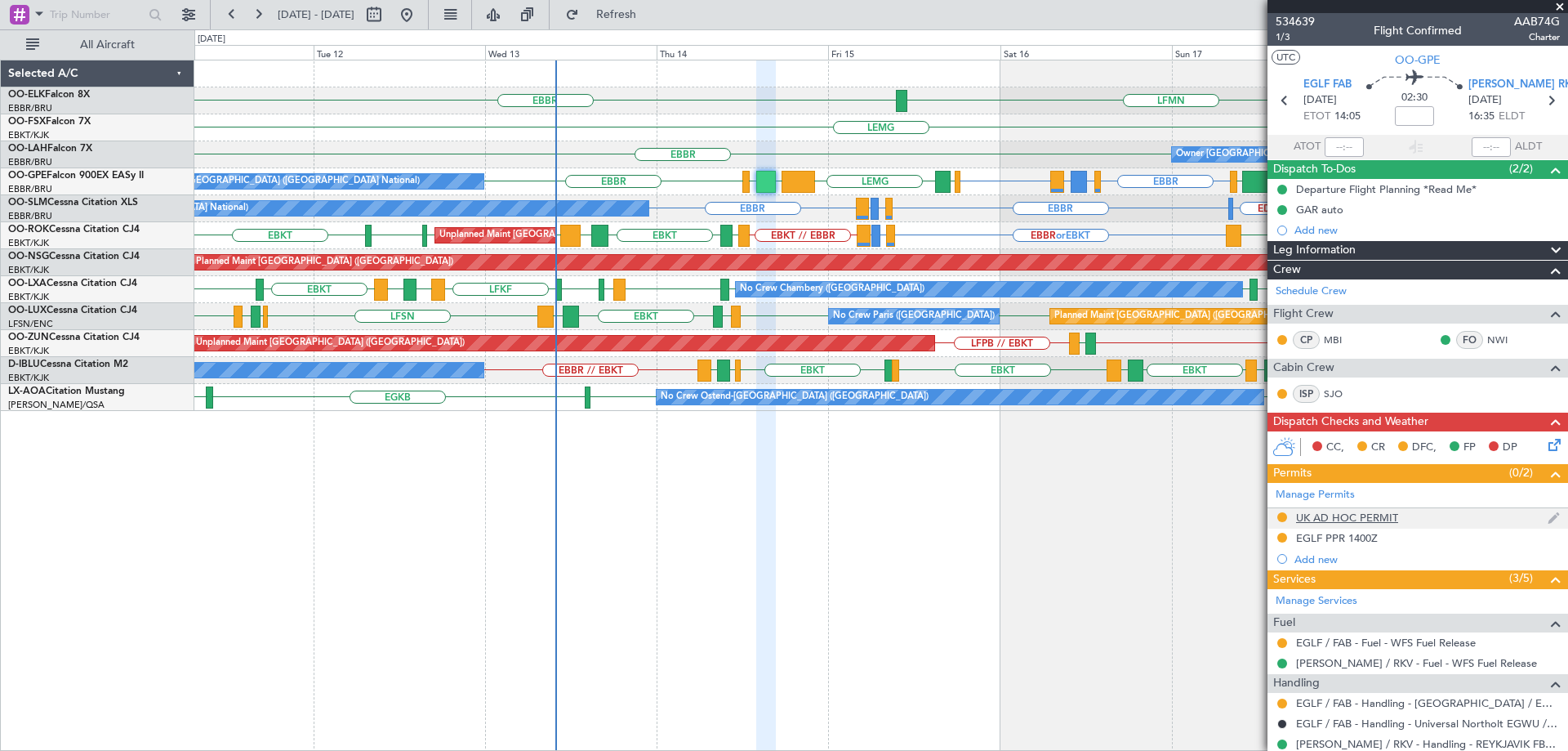
click at [1347, 516] on div "UK AD HOC PERMIT" at bounding box center [1346, 517] width 102 height 14
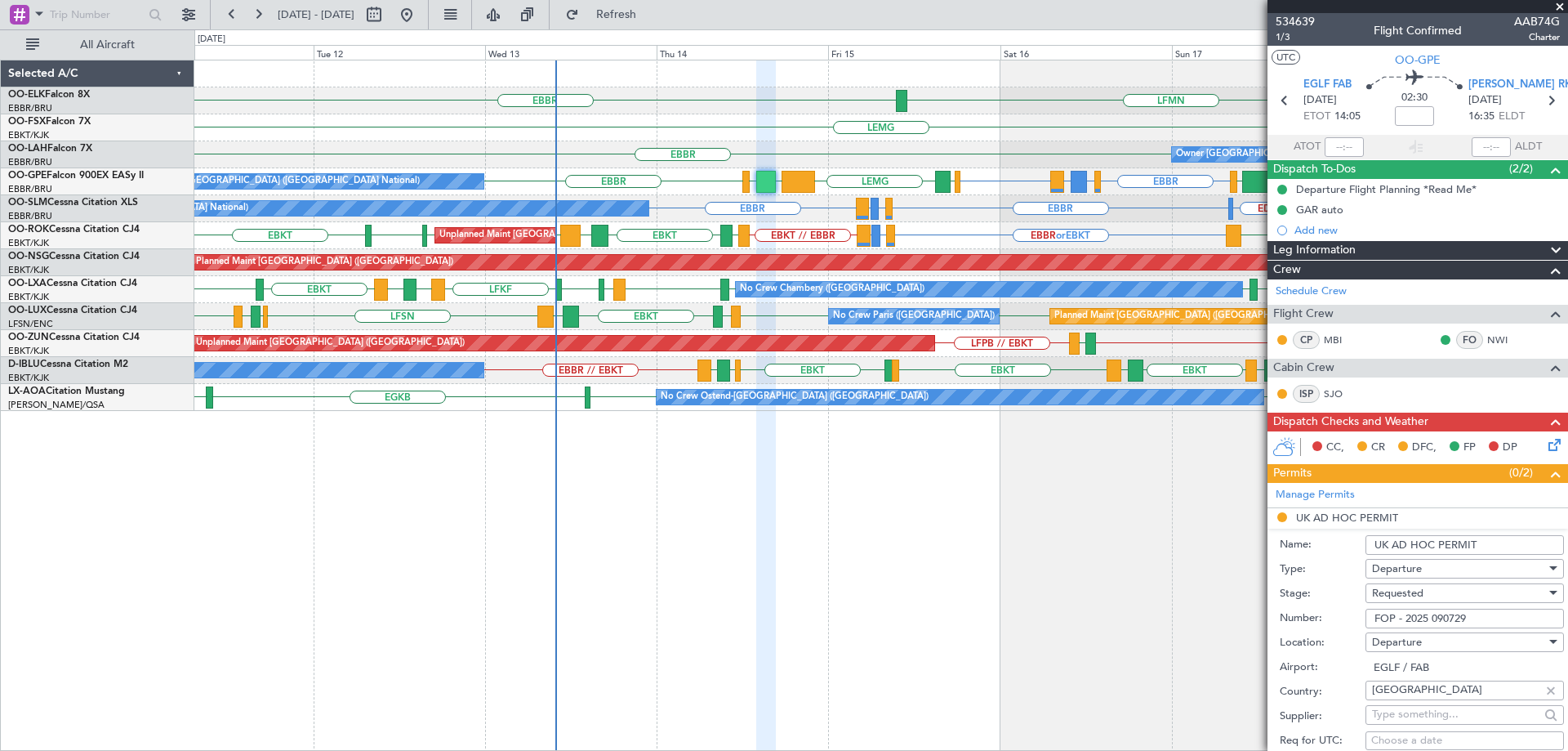
click at [1558, 4] on span at bounding box center [1560, 7] width 16 height 15
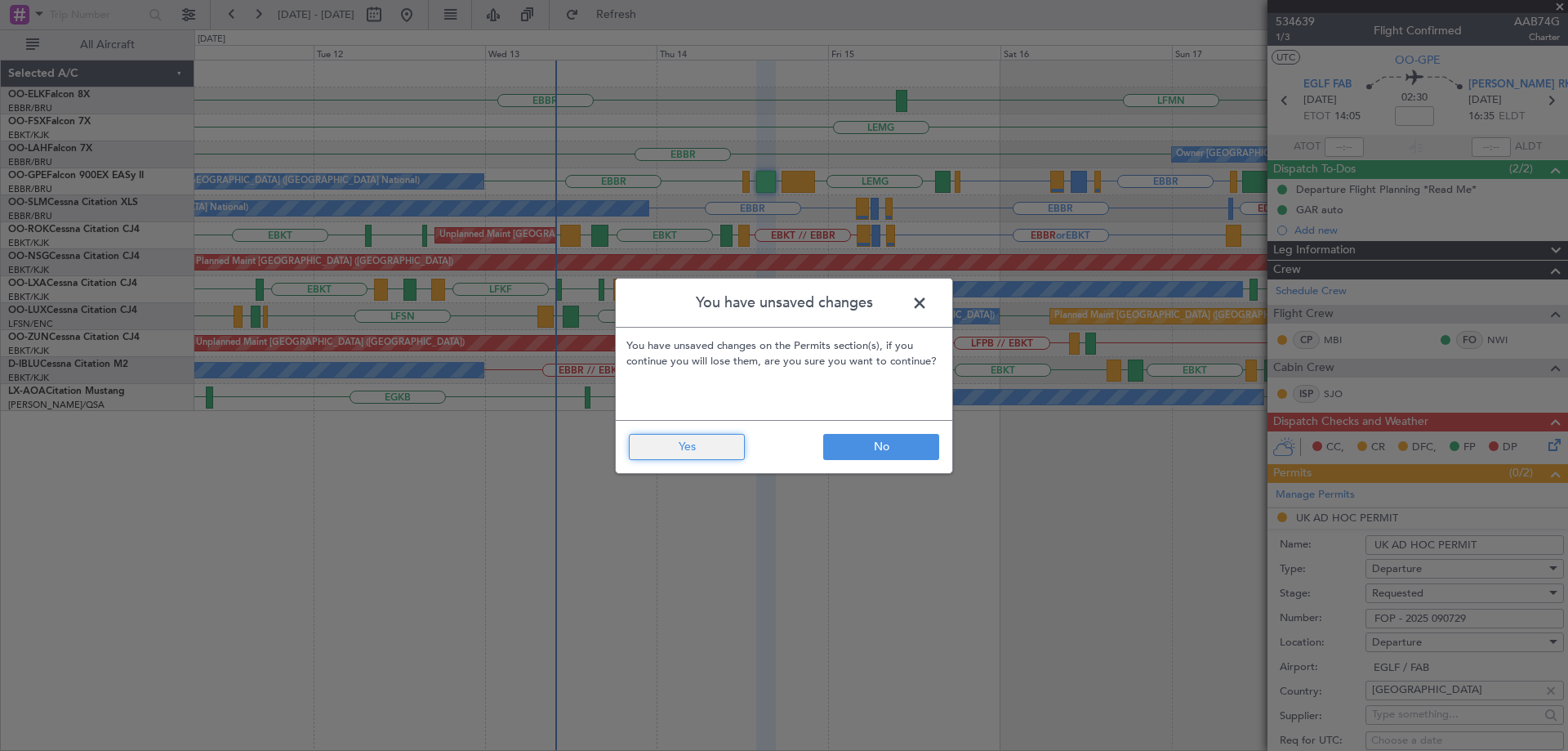
click at [690, 455] on button "Yes" at bounding box center [687, 447] width 116 height 26
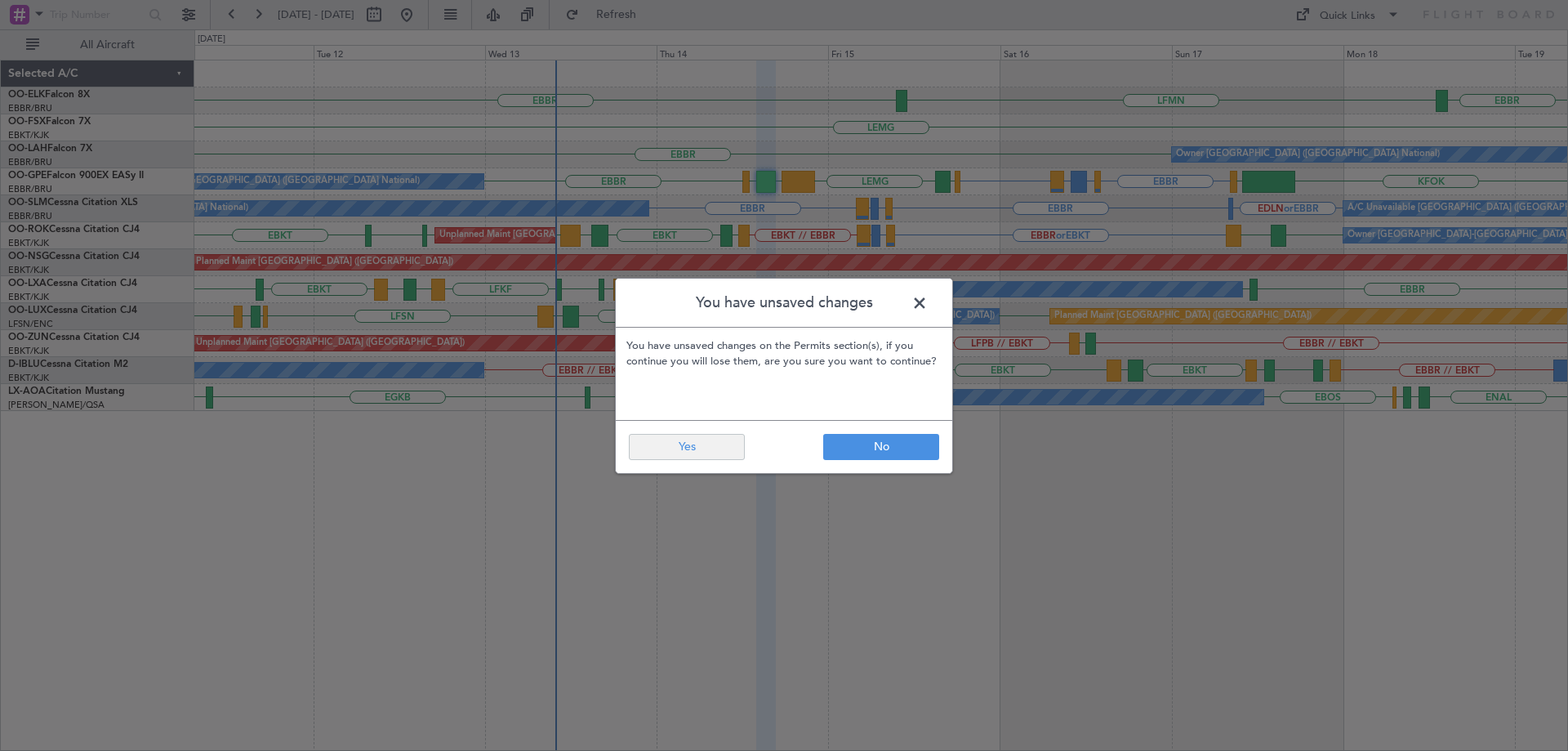
type input "0"
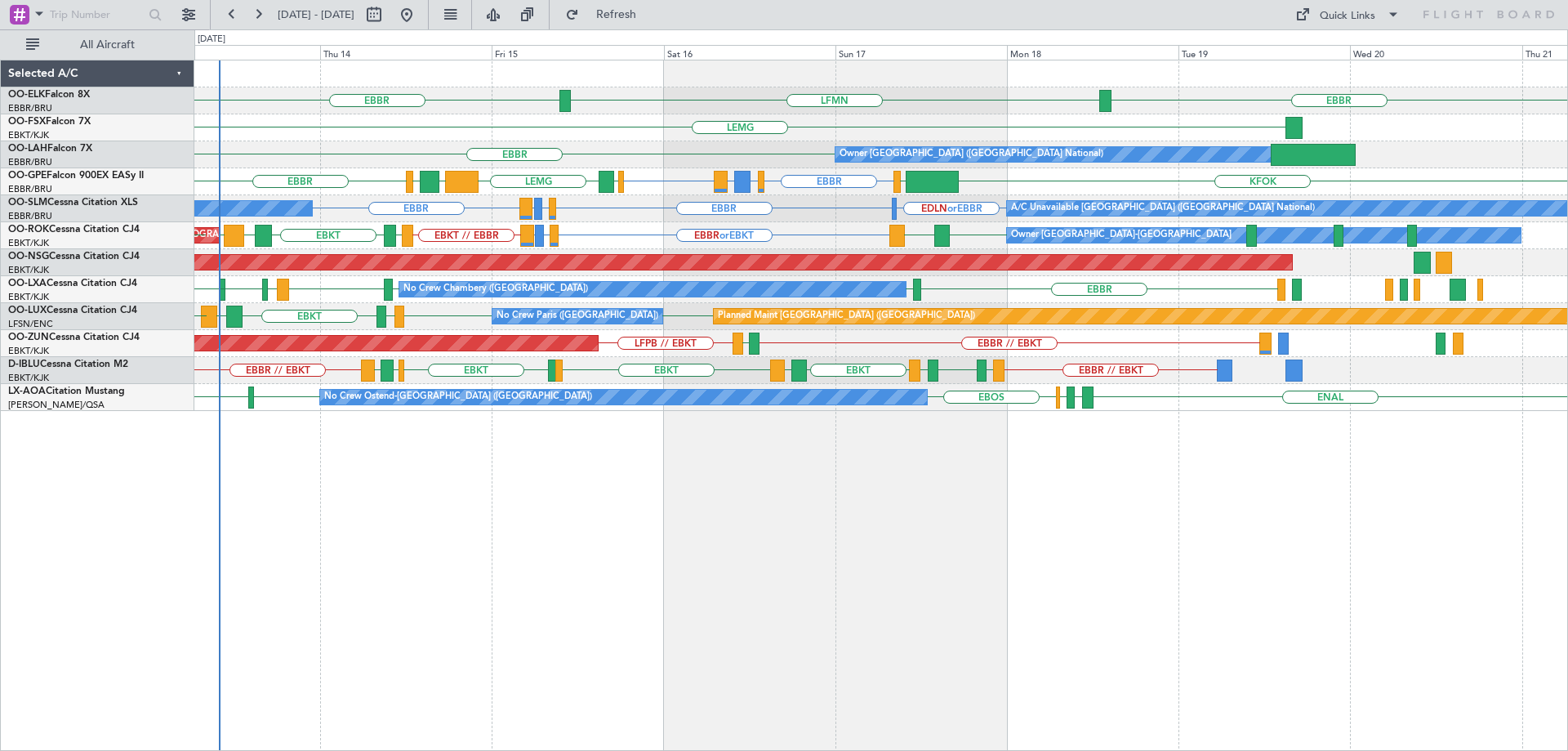
click at [639, 301] on div "EBBR LFMN EBBR LEMG EBBR Owner Brussels (Brussels National) EBBR EDDH or EBBR L…" at bounding box center [881, 236] width 1373 height 351
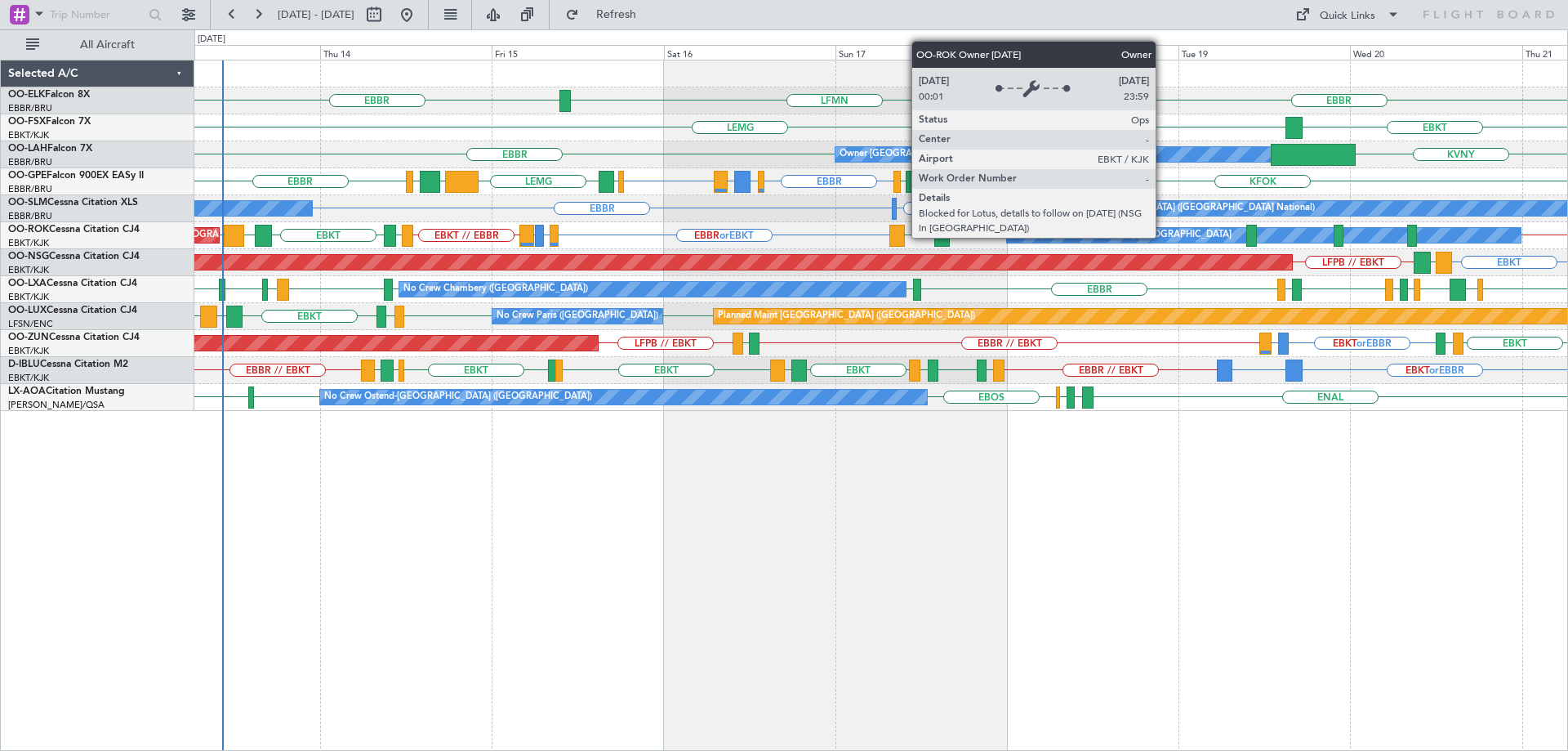
click at [379, 349] on div "EBBR LFMN EBBR EBKT LEMG KVNY EBBR Owner Brussels (Brussels National) EBBR EDDH…" at bounding box center [881, 236] width 1373 height 351
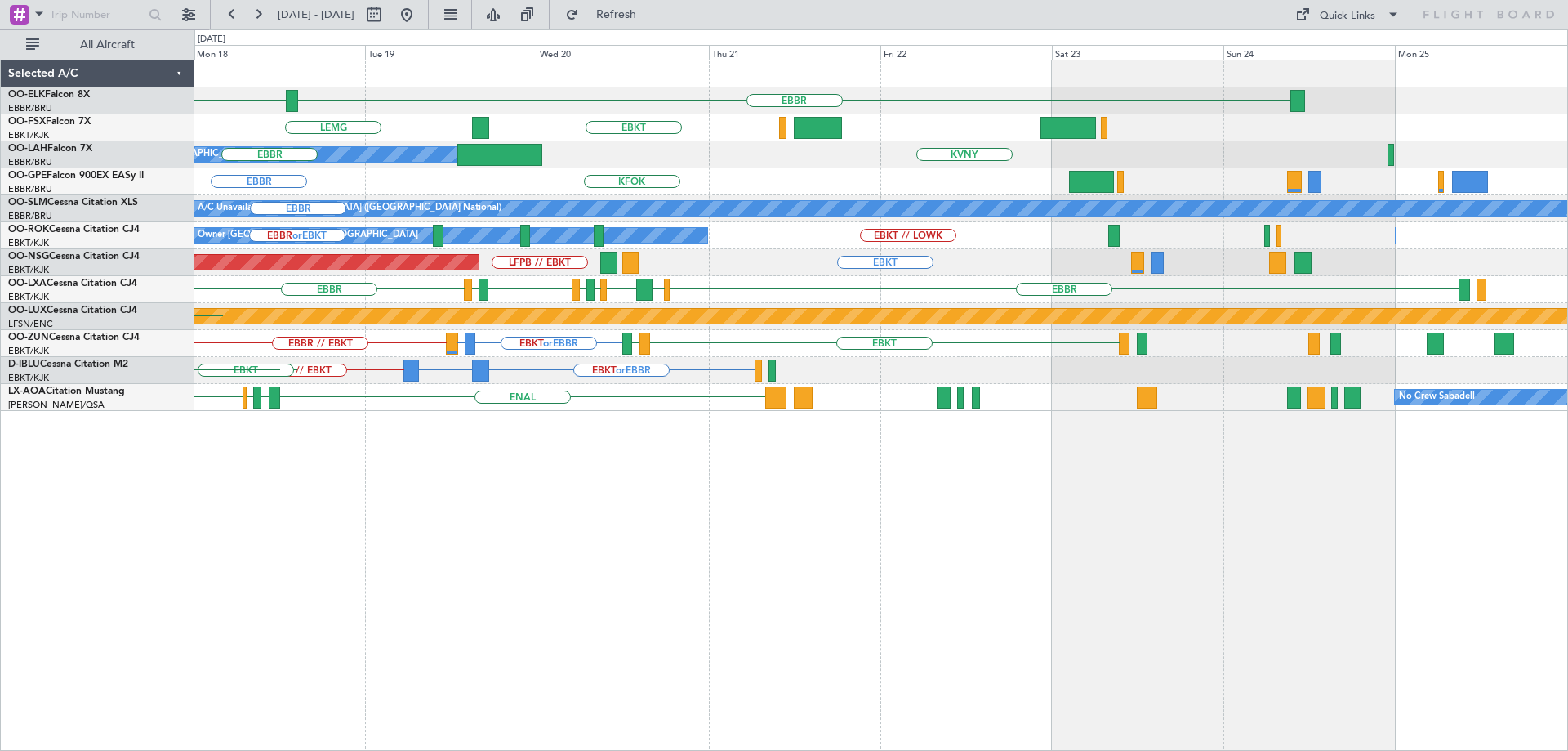
click at [313, 342] on div "EBBR LFMN EBKT LEMG KVNY Owner Brussels (Brussels National) EBBR KFOK LEPA or E…" at bounding box center [881, 236] width 1373 height 351
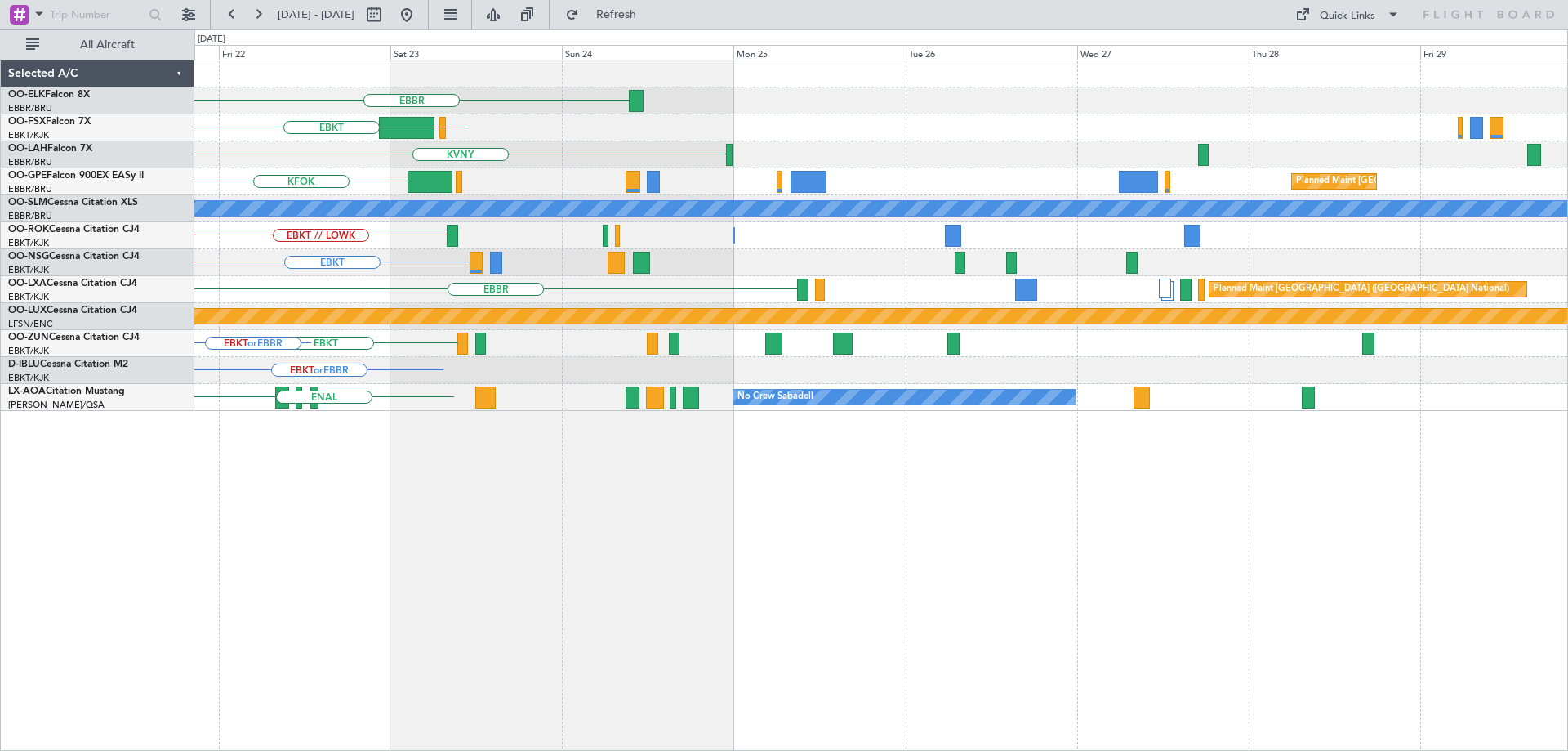
click at [197, 339] on div "EBBR EBKT KVNY Owner Brussels (Brussels National) KFOK Planned Maint Brussels (…" at bounding box center [881, 236] width 1373 height 351
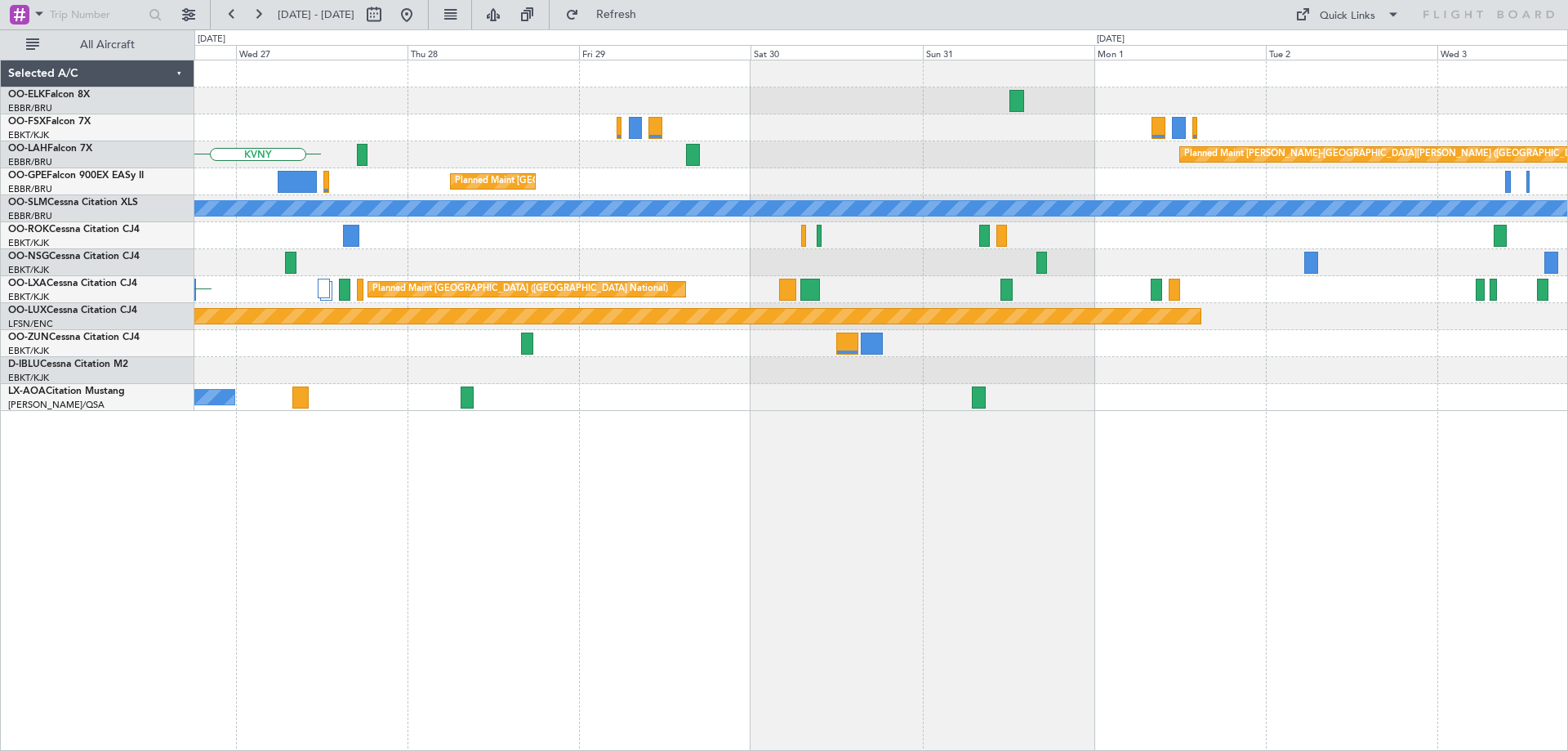
click at [83, 324] on div "Planned Maint Alton-st Louis (St Louis Regl) KVNY Planned Maint Brussels (Bruss…" at bounding box center [784, 389] width 1568 height 721
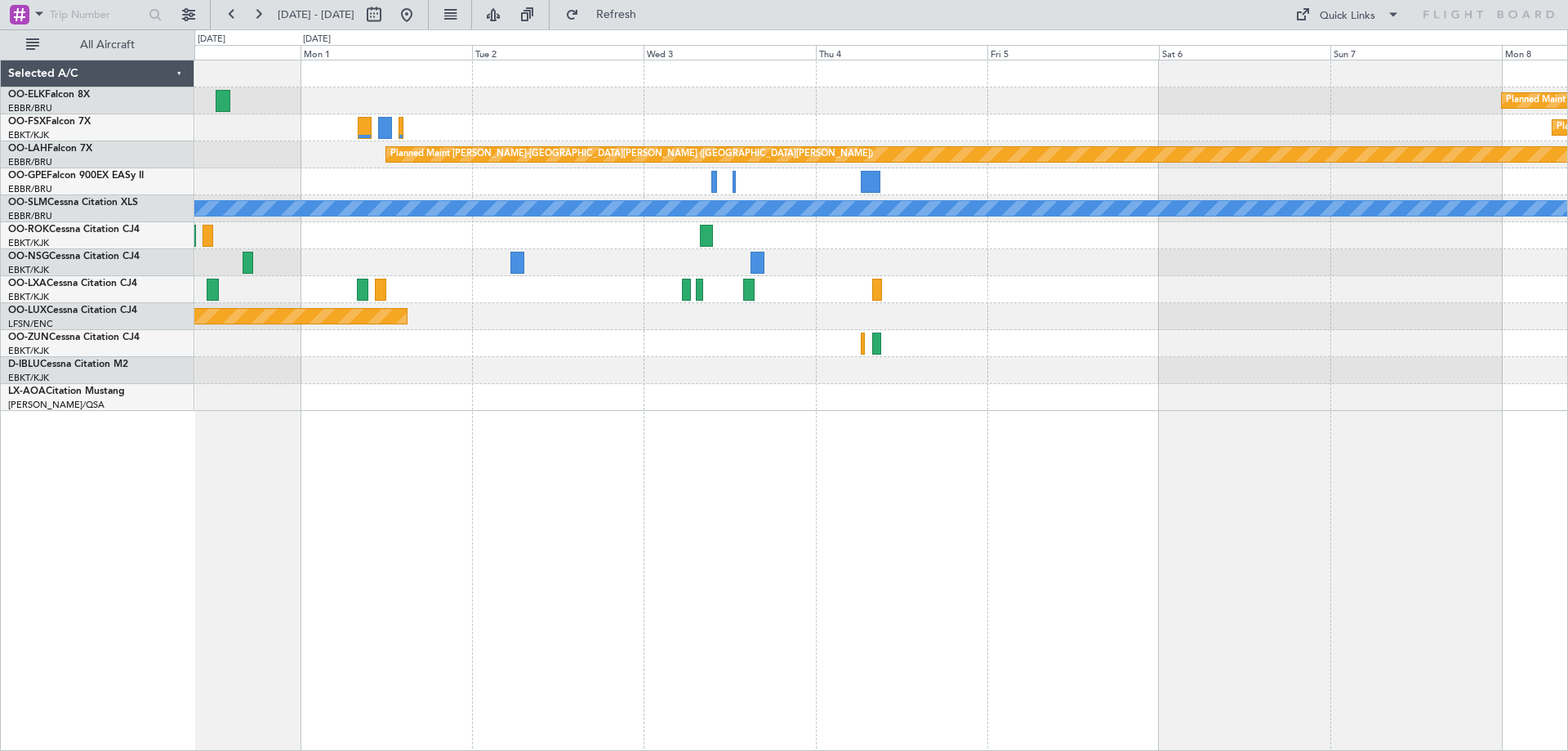
click at [94, 330] on div "Planned Maint Kortrijk-Wevelgem Planned Maint Kortrijk-Wevelgem Planned Maint A…" at bounding box center [784, 389] width 1568 height 721
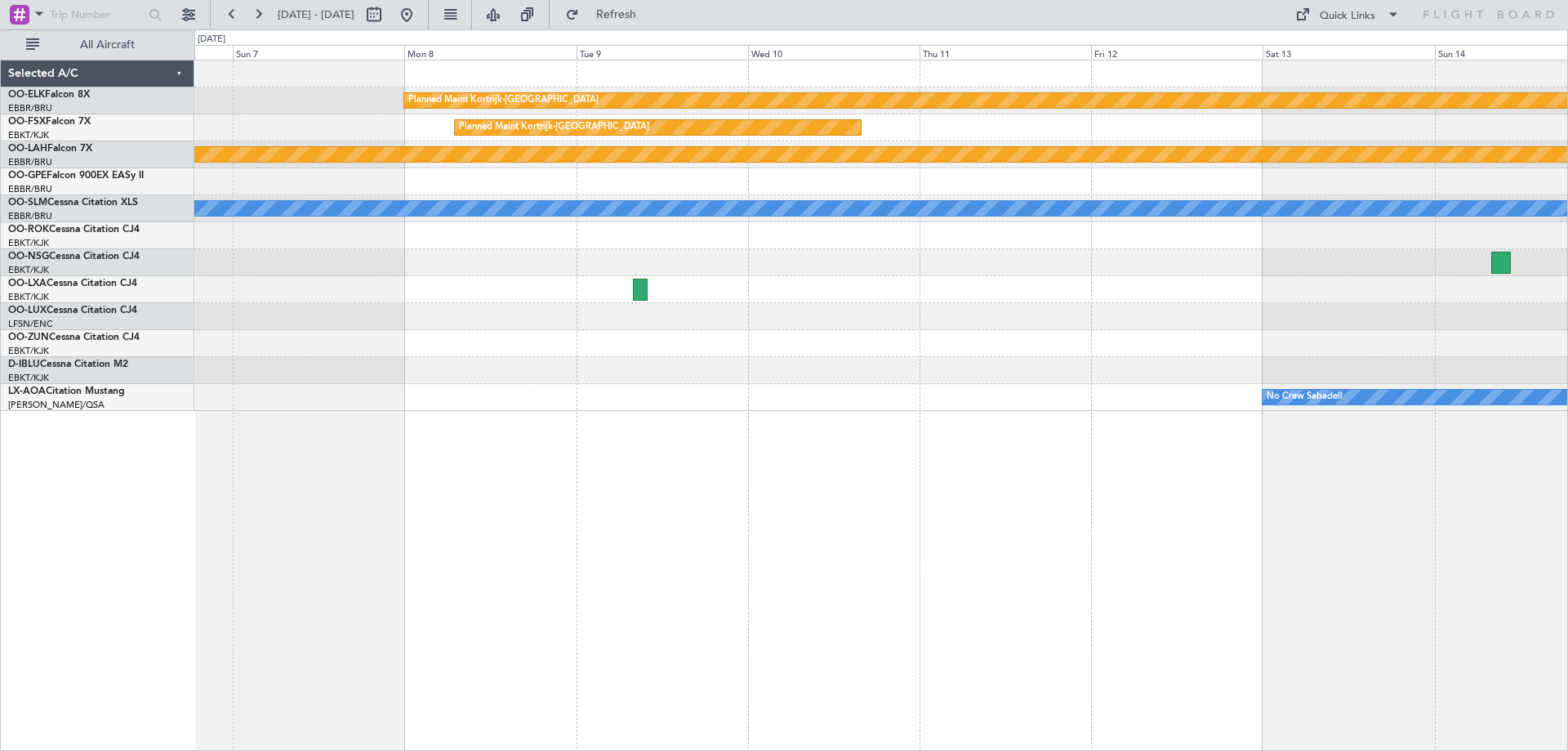
click at [15, 350] on div "Planned Maint Kortrijk-Wevelgem Planned Maint Kortrijk-Wevelgem Planned Maint A…" at bounding box center [784, 389] width 1568 height 721
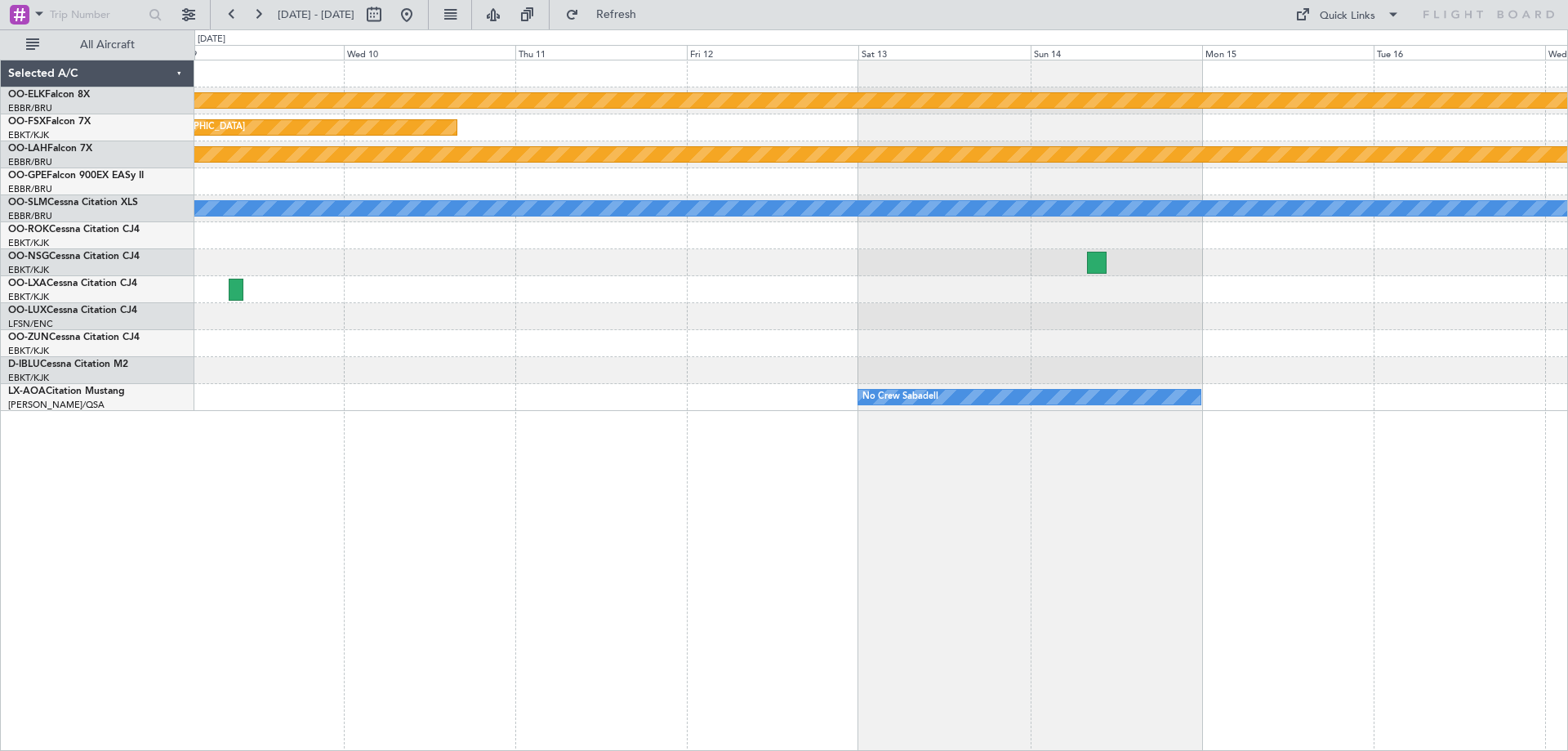
click at [107, 345] on div "Planned Maint Kortrijk-Wevelgem Planned Maint Kortrijk-Wevelgem Planned Maint A…" at bounding box center [784, 389] width 1568 height 721
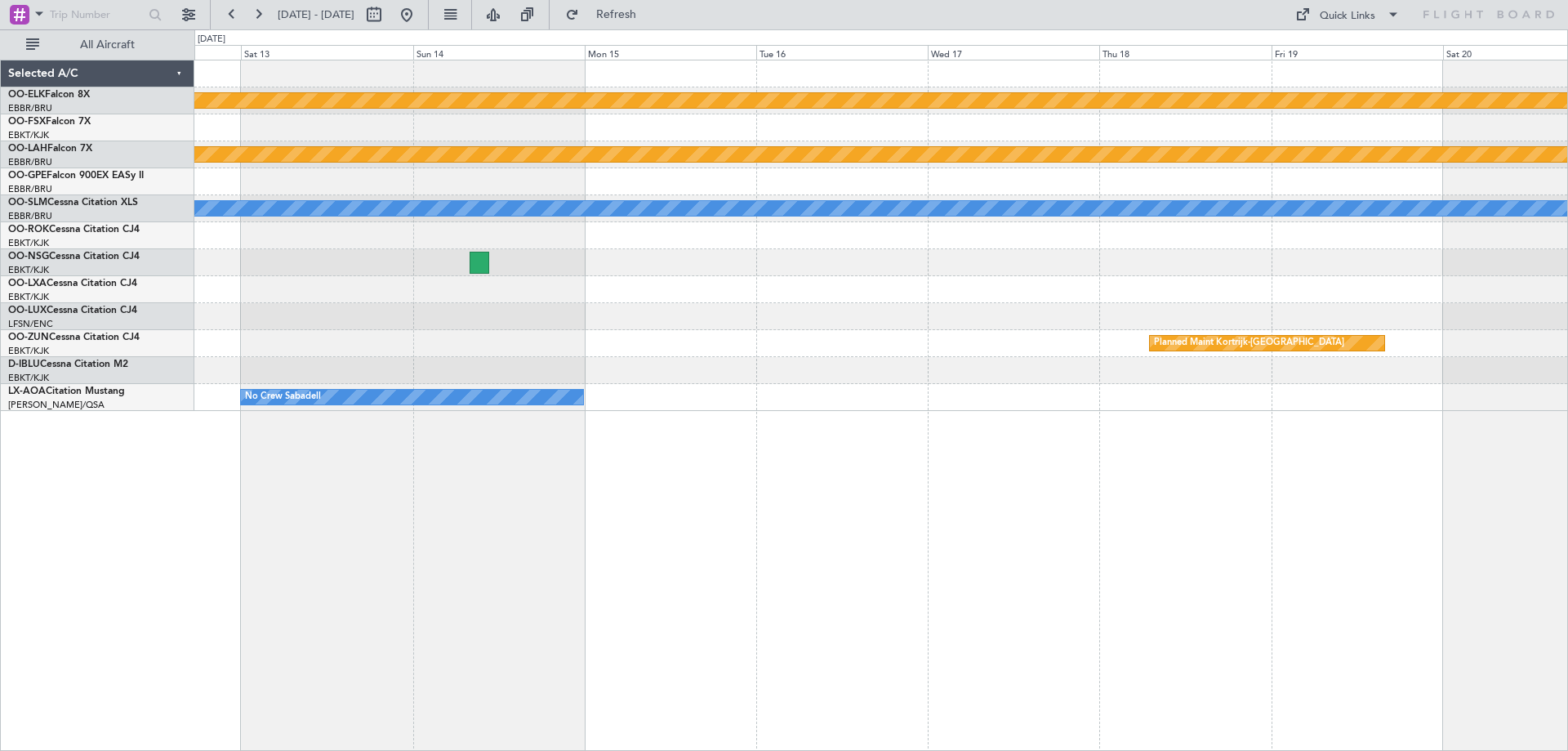
click at [366, 343] on div "Planned Maint Kortrijk-Wevelgem Planned Maint Alton-st Louis (St Louis Regl) A/…" at bounding box center [881, 236] width 1373 height 351
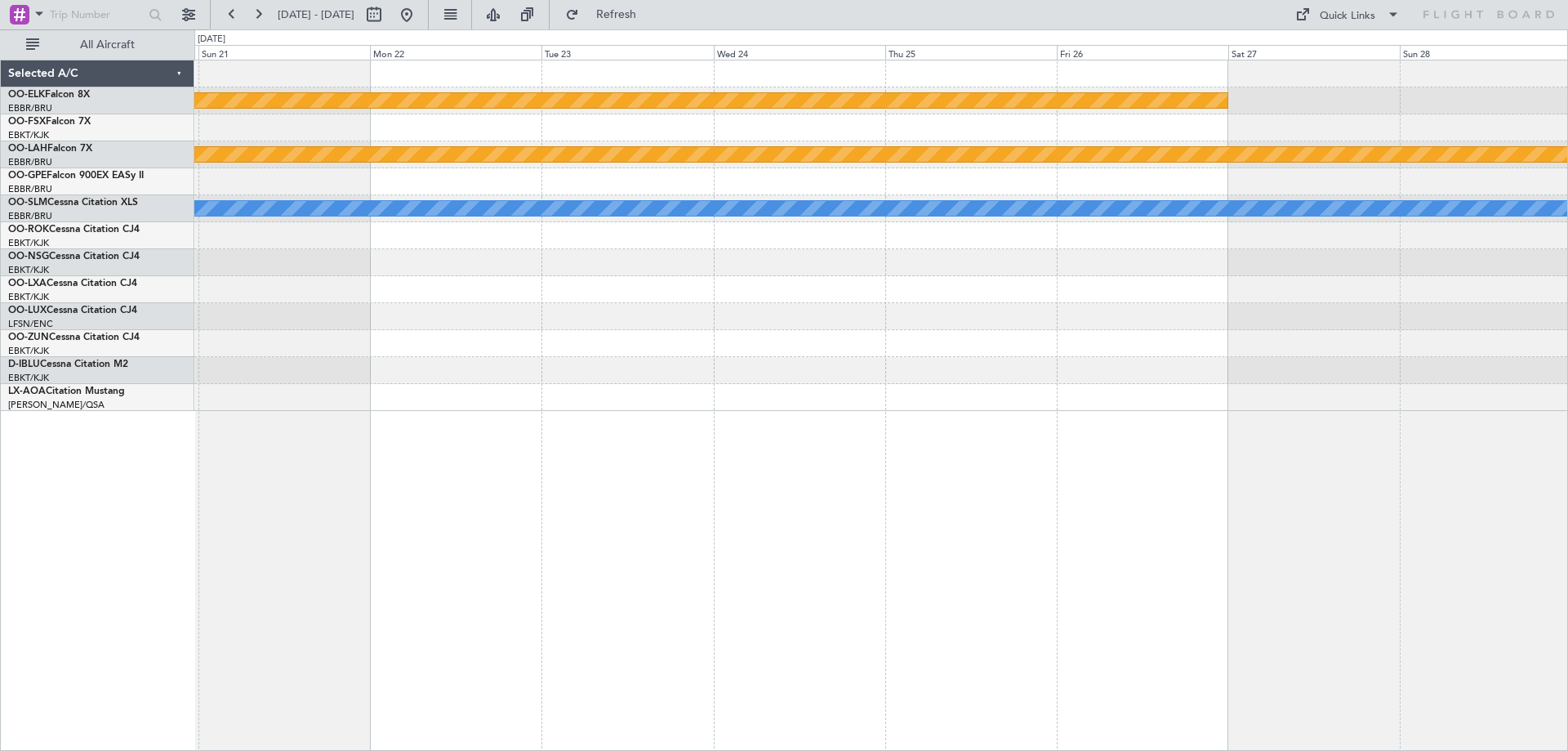
click at [70, 376] on div "Planned Maint Kortrijk-Wevelgem Planned Maint Alton-st Louis (St Louis Regl) A/…" at bounding box center [784, 389] width 1568 height 721
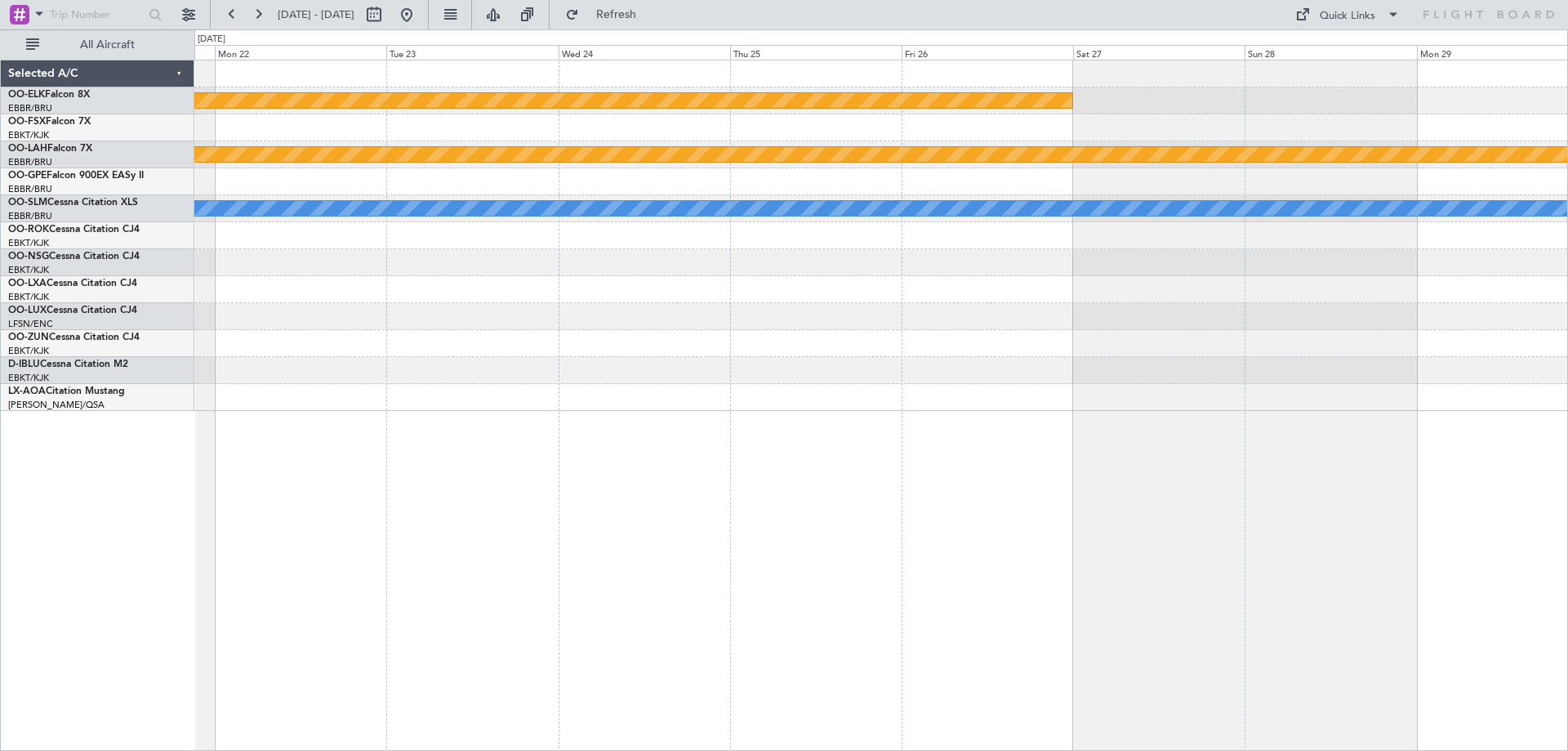
click at [228, 380] on div "Planned Maint Kortrijk-Wevelgem Planned Maint Alton-st Louis (St Louis Regl) A/…" at bounding box center [881, 236] width 1373 height 351
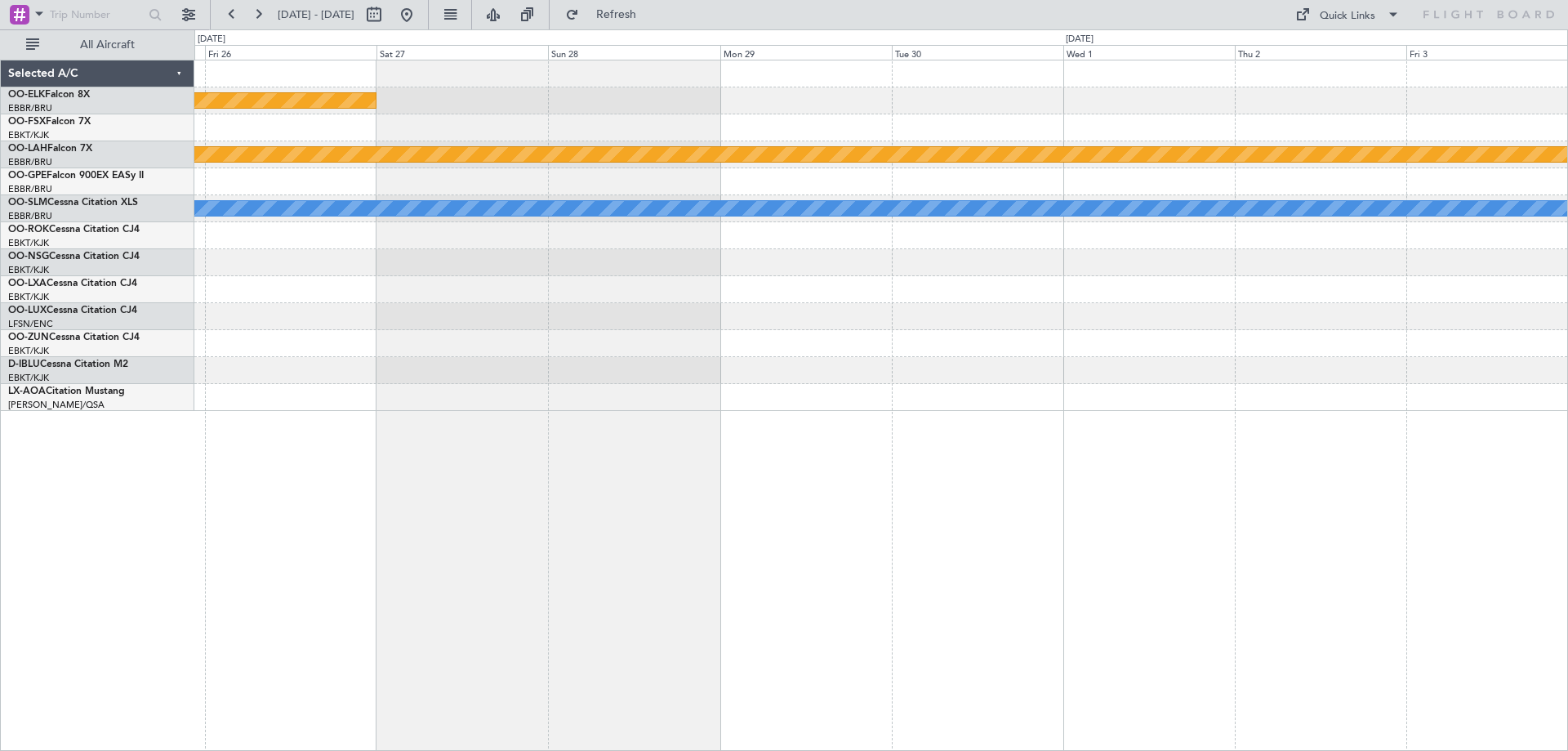
click at [391, 362] on div "Planned Maint Kortrijk-Wevelgem Planned Maint Alton-st Louis (St Louis Regl) A/…" at bounding box center [881, 236] width 1373 height 351
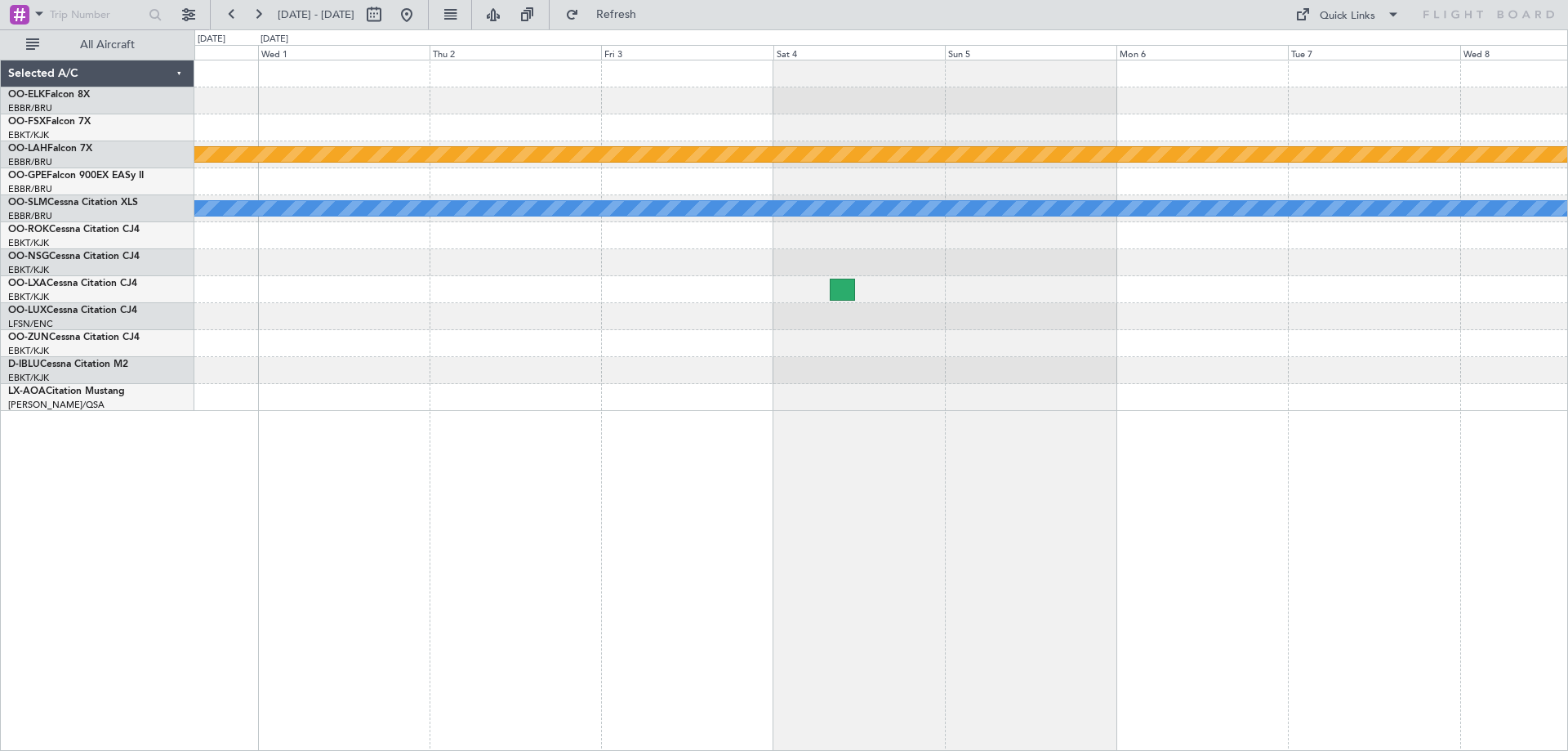
click at [495, 333] on div "Planned Maint Alton-st Louis (St Louis Regl) A/C Unavailable Brussels (Brussels…" at bounding box center [881, 236] width 1373 height 351
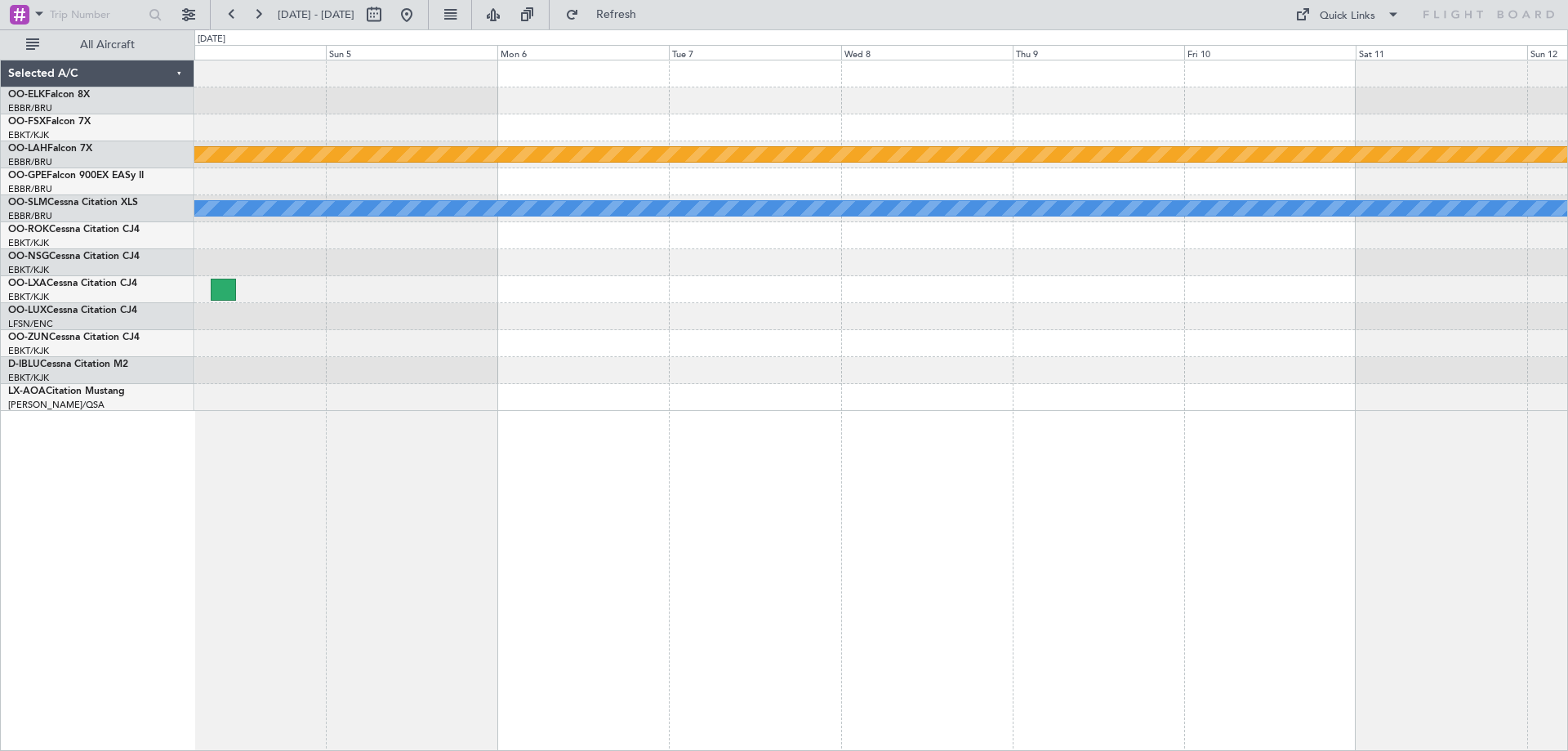
click at [442, 345] on div "Planned Maint Alton-st Louis (St Louis Regl) A/C Unavailable Brussels (Brussels…" at bounding box center [881, 236] width 1373 height 351
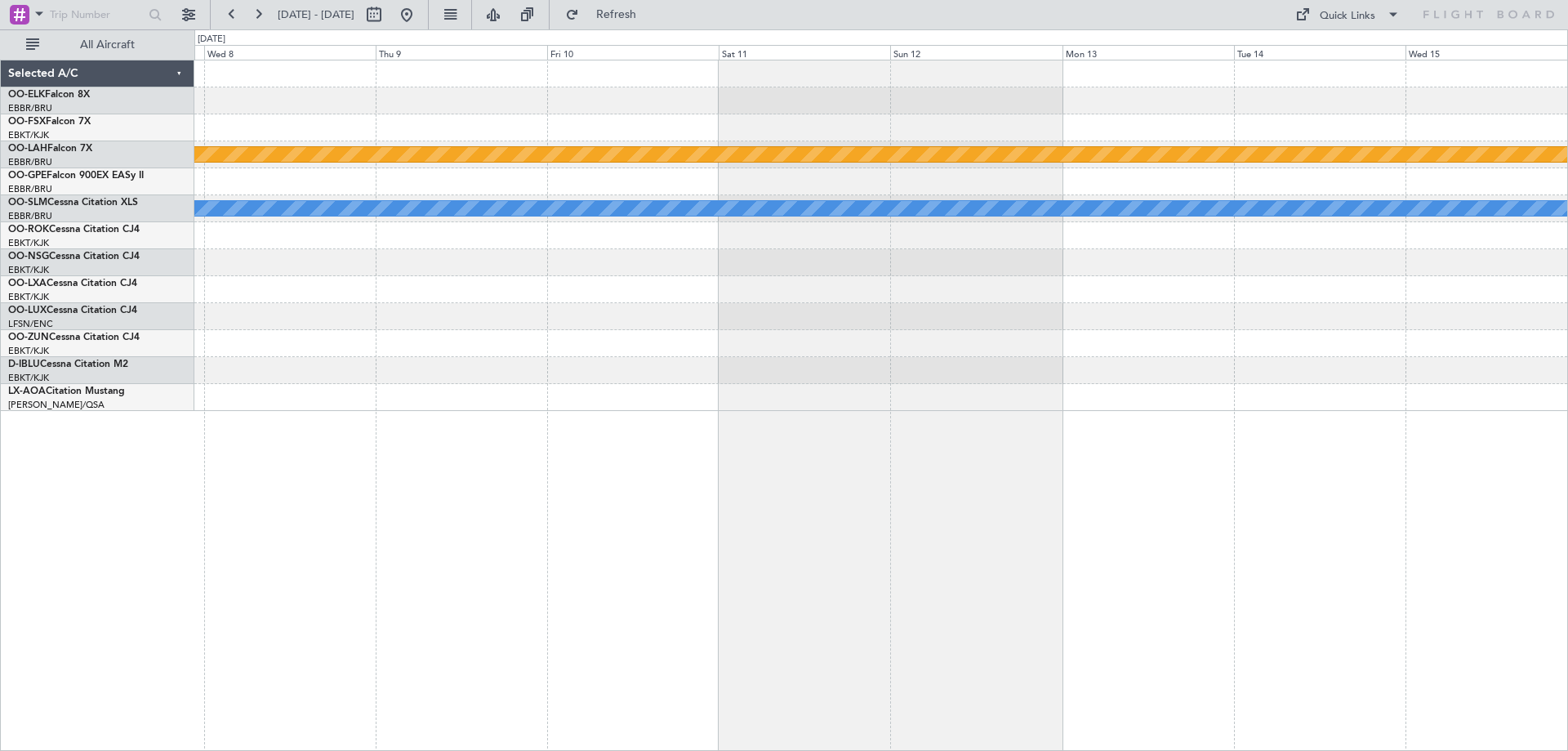
click at [350, 346] on div "Planned Maint Alton-st Louis (St Louis Regl) A/C Unavailable Brussels (Brussels…" at bounding box center [881, 236] width 1373 height 351
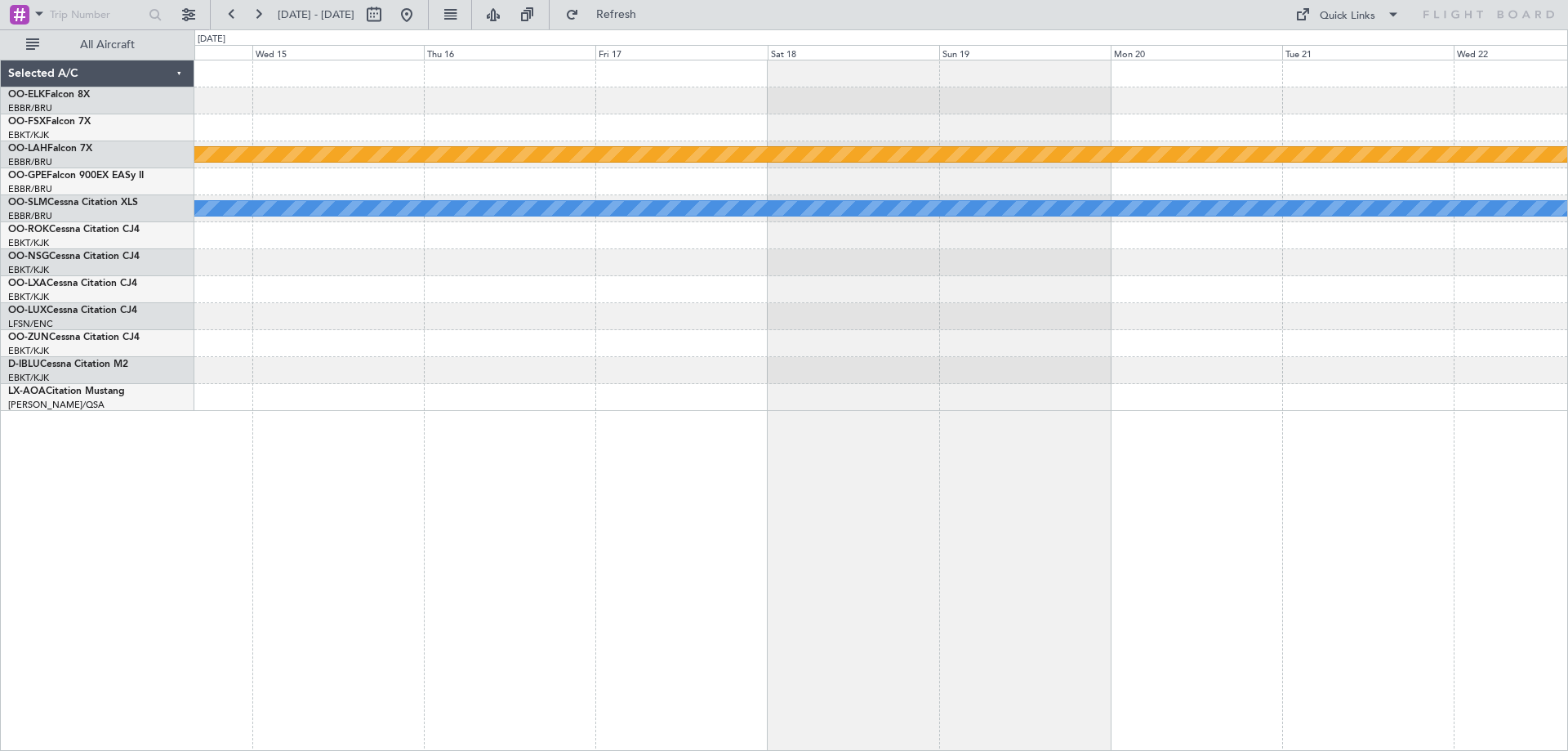
click at [503, 344] on div "Planned Maint Alton-st Louis (St Louis Regl) A/C Unavailable Brussels (Brussels…" at bounding box center [881, 236] width 1373 height 351
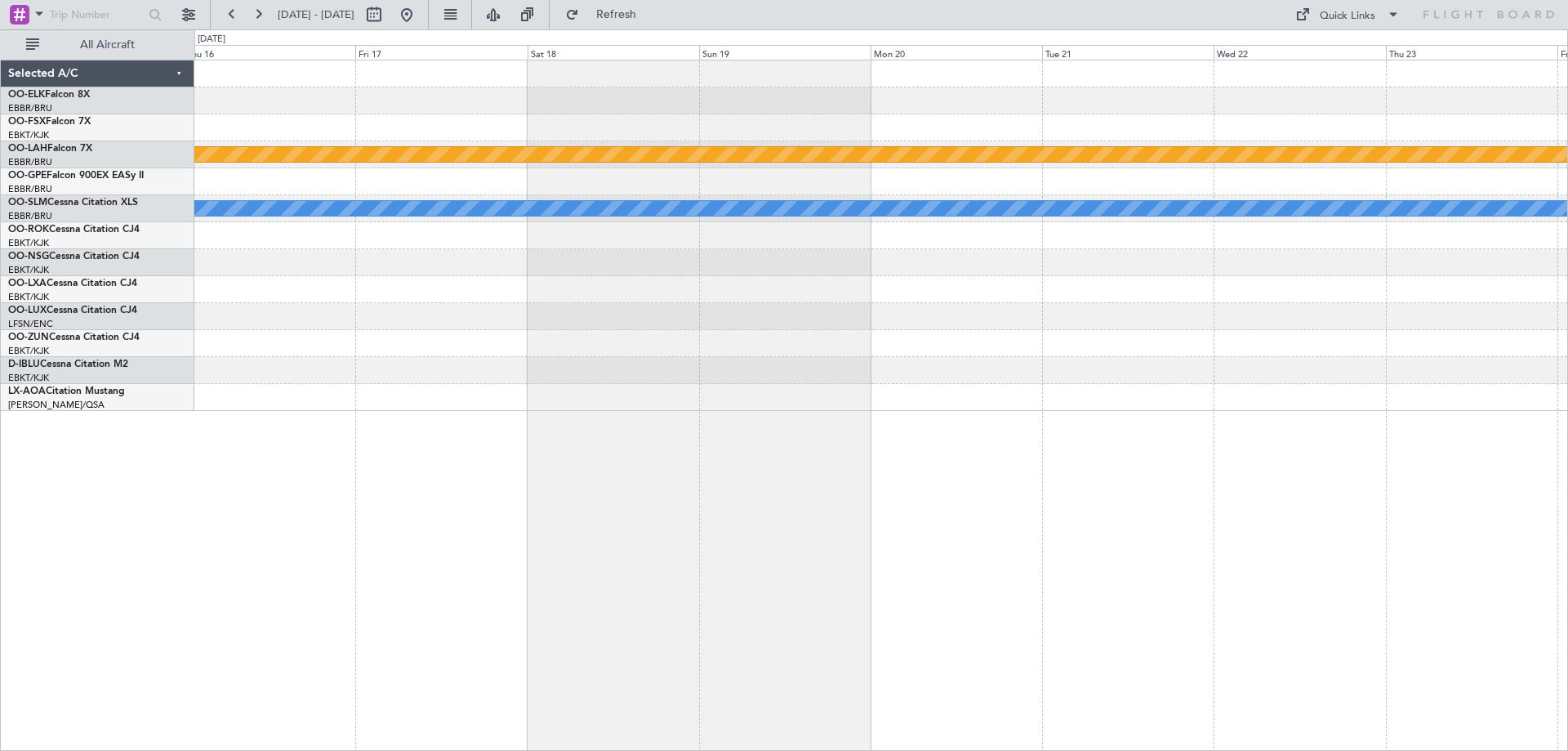
click at [585, 340] on div "Planned Maint Alton-st Louis (St Louis Regl) A/C Unavailable Brussels (Brussels…" at bounding box center [881, 236] width 1373 height 351
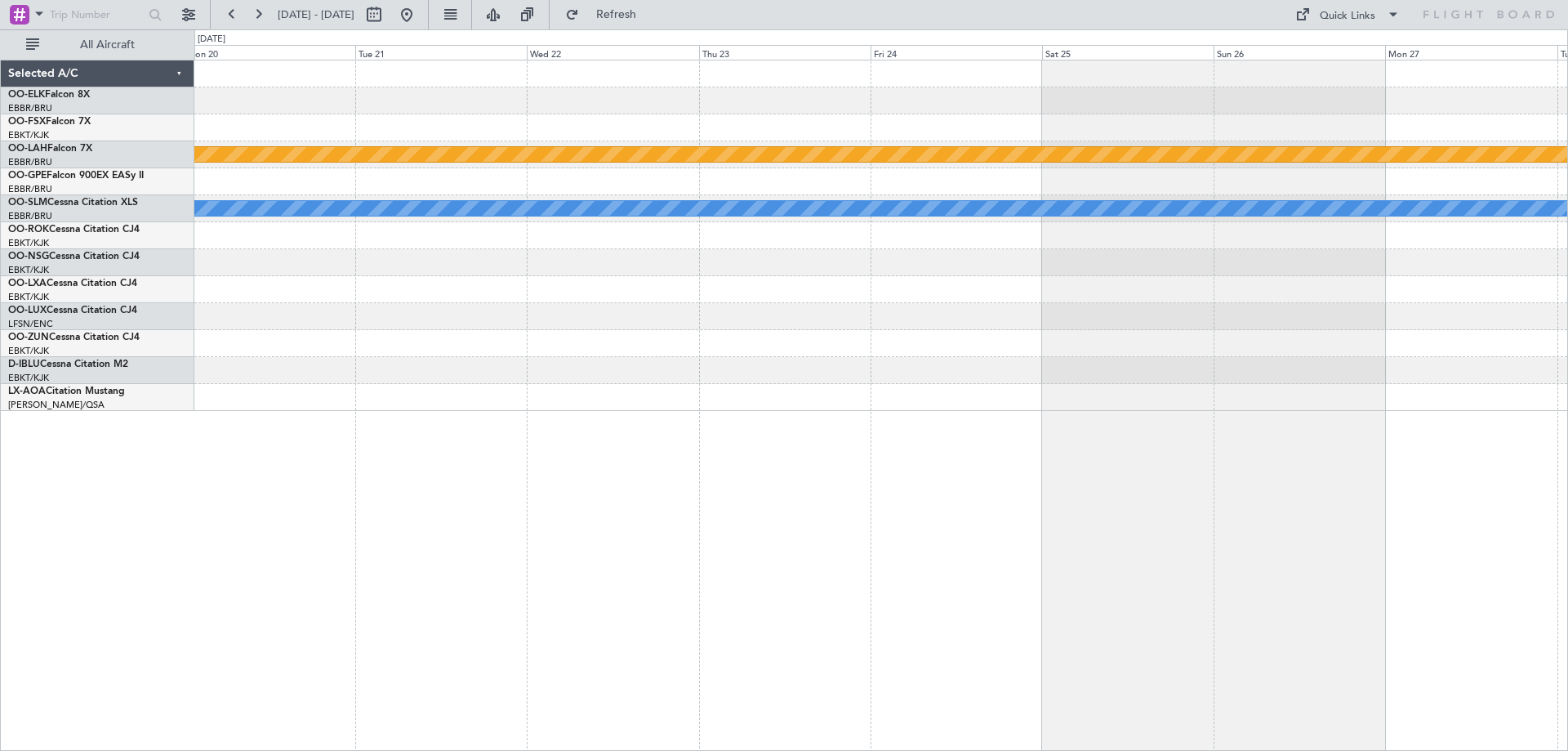
click at [574, 360] on div "Planned Maint Alton-st Louis (St Louis Regl) A/C Unavailable Brussels (Brussels…" at bounding box center [881, 236] width 1373 height 351
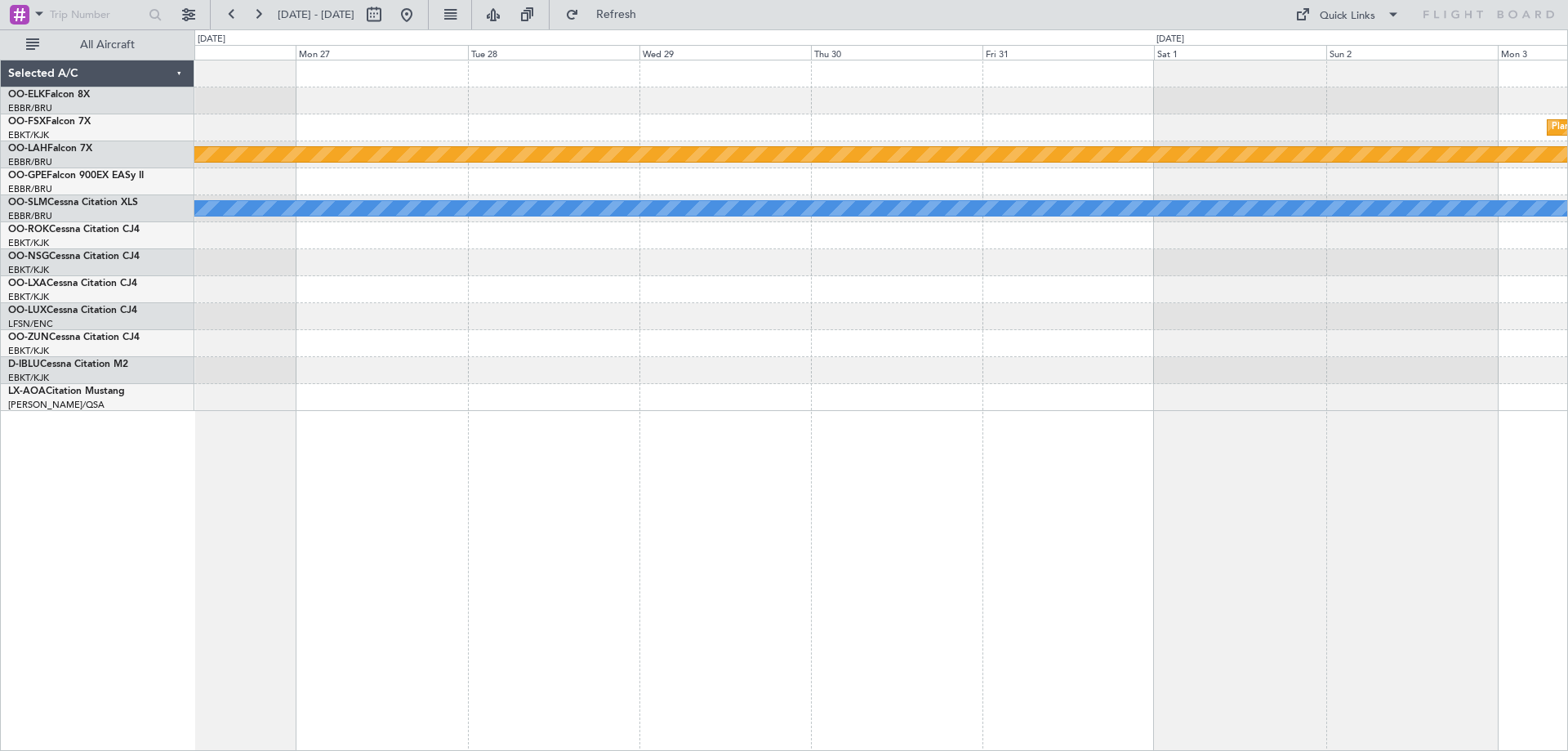
click at [727, 330] on div "Planned Maint Kortrijk-Wevelgem Planned Maint Alton-st Louis (St Louis Regl) A/…" at bounding box center [881, 236] width 1373 height 351
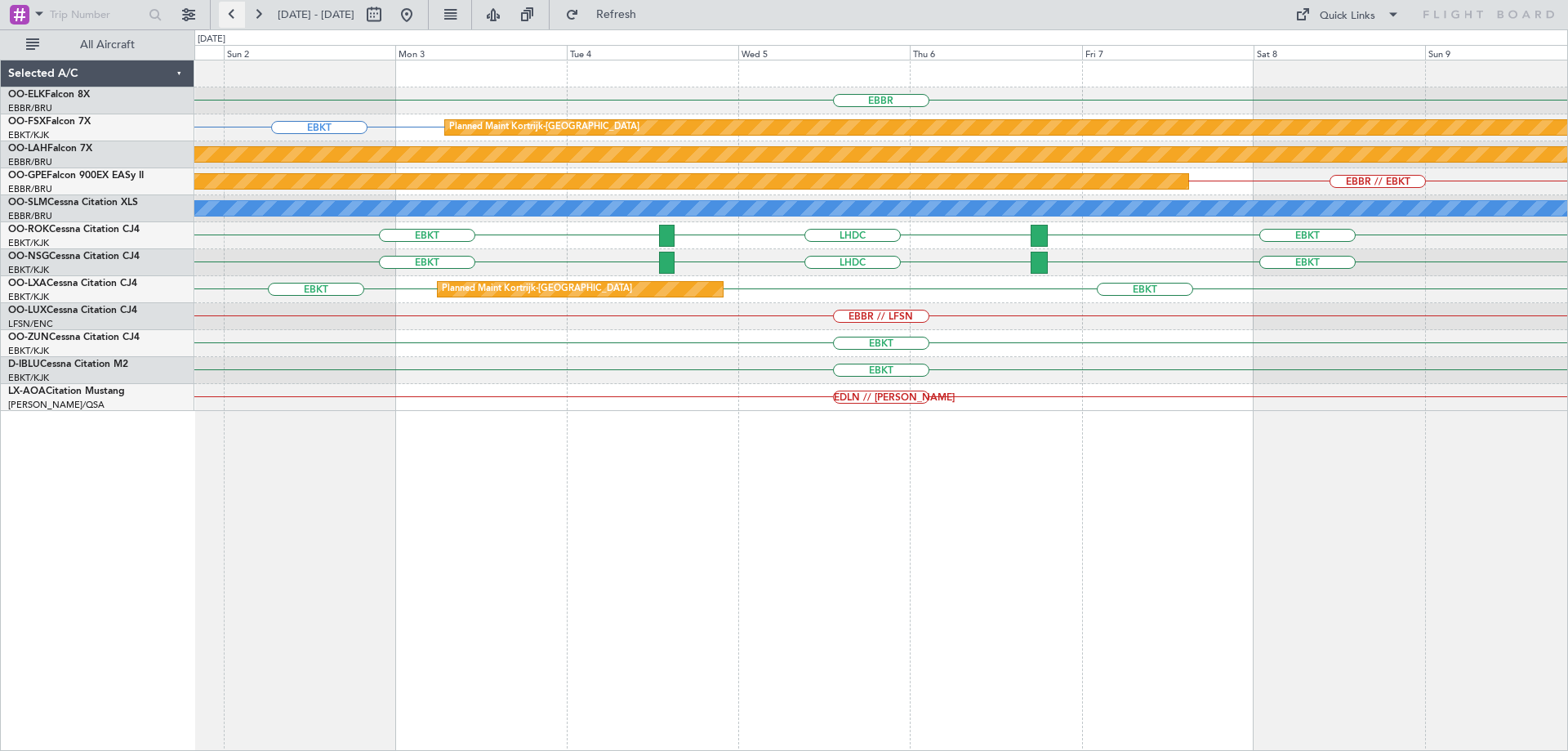
click at [240, 12] on button at bounding box center [232, 15] width 26 height 26
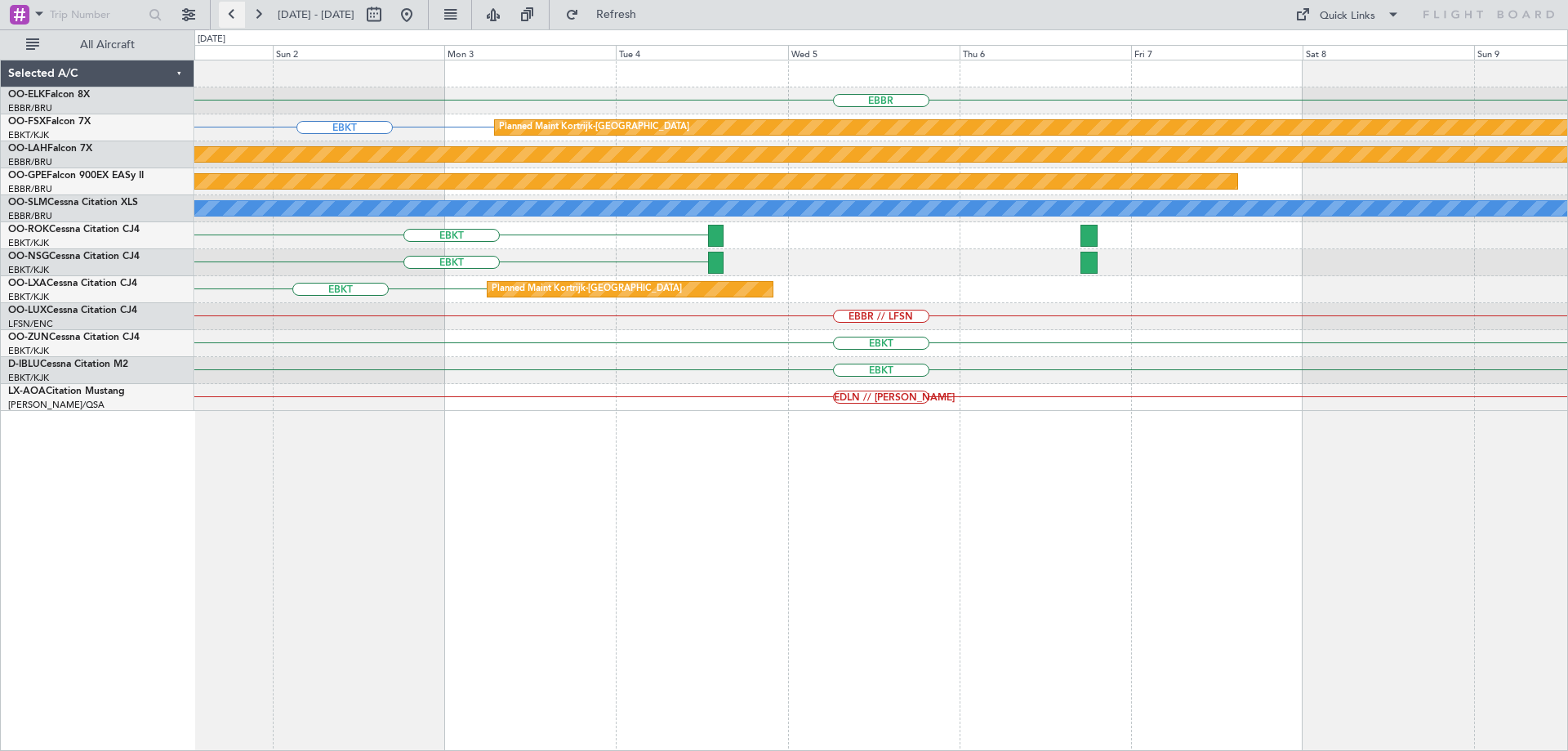
click at [240, 12] on button at bounding box center [232, 15] width 26 height 26
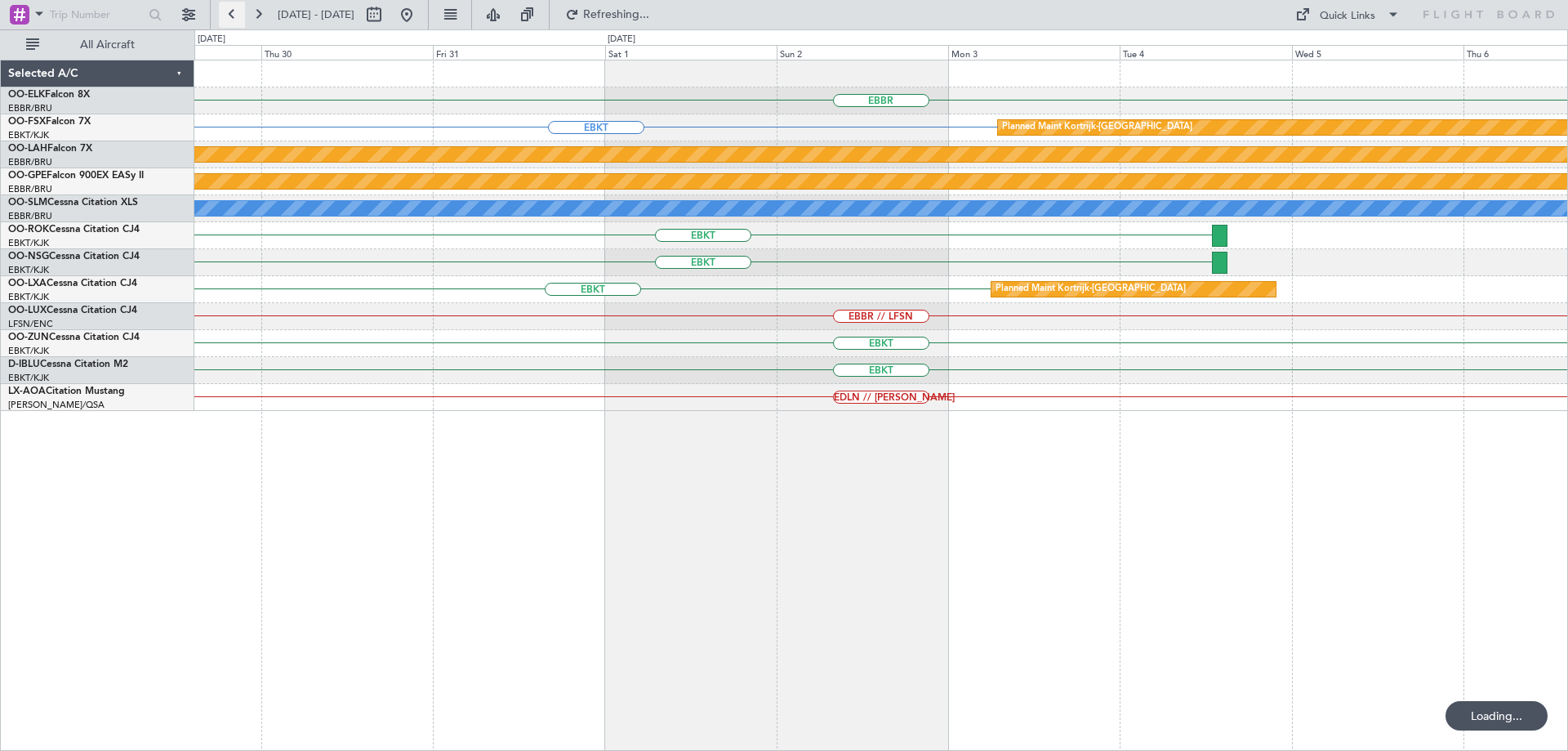
click at [240, 12] on button at bounding box center [232, 15] width 26 height 26
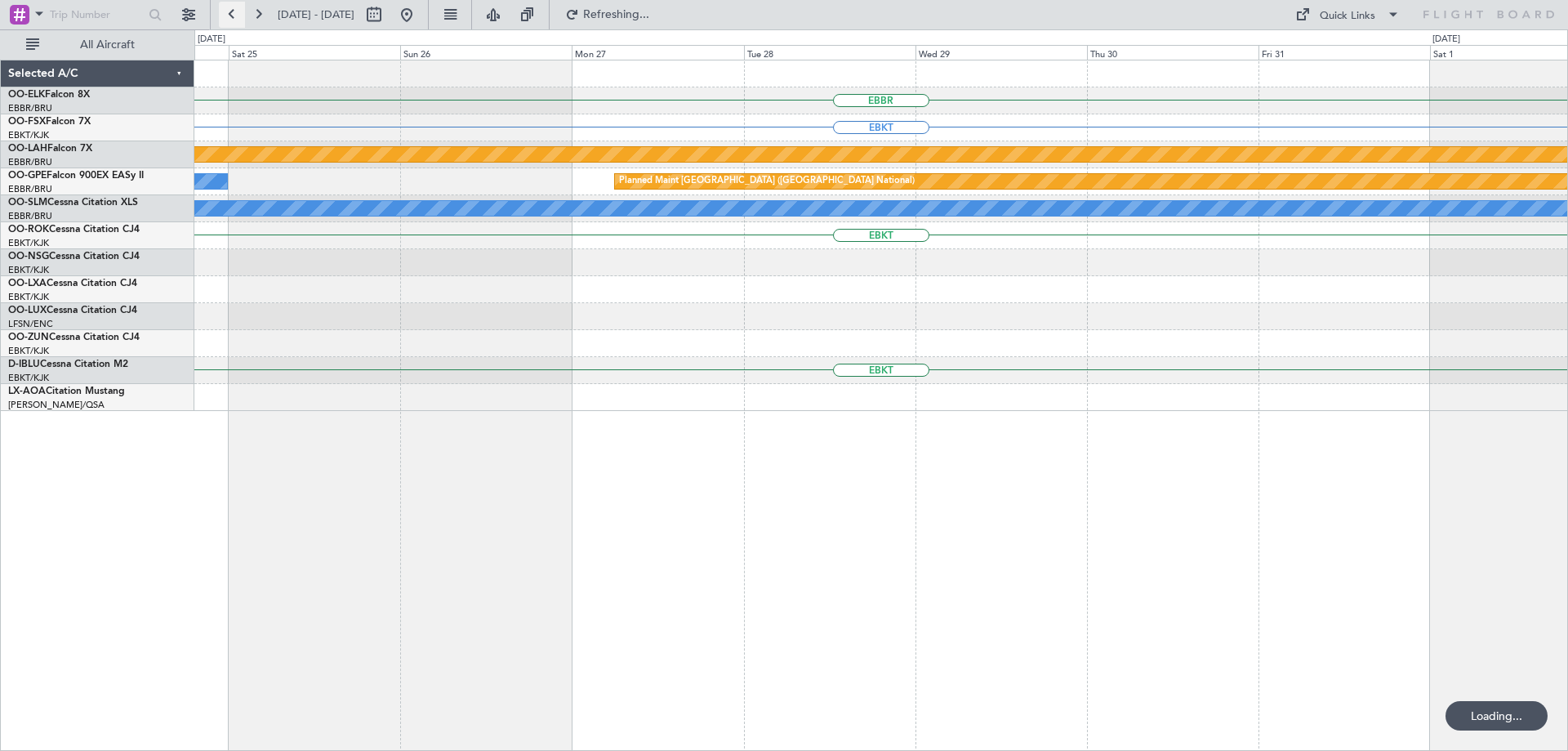
click at [240, 12] on button at bounding box center [232, 15] width 26 height 26
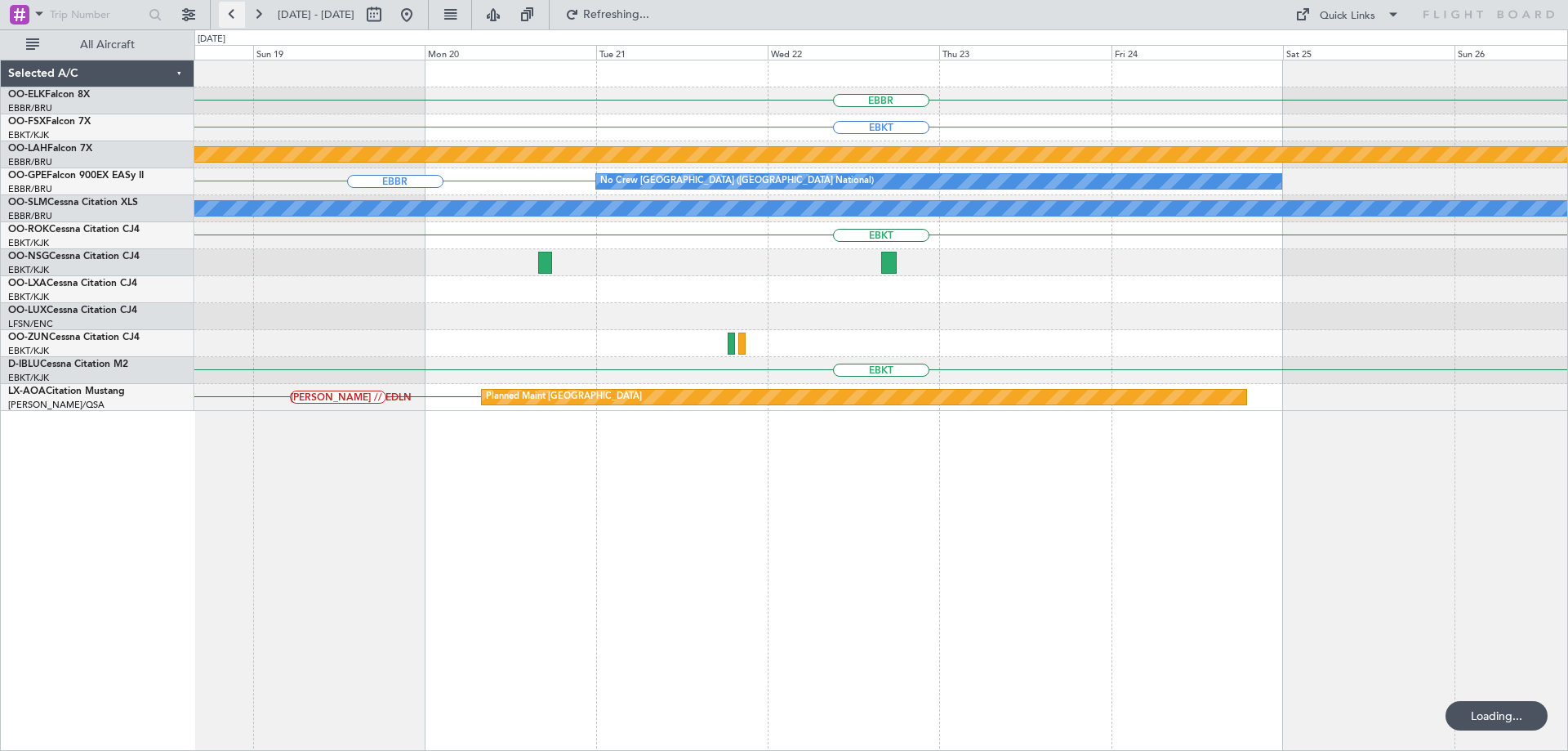
click at [240, 12] on button at bounding box center [232, 15] width 26 height 26
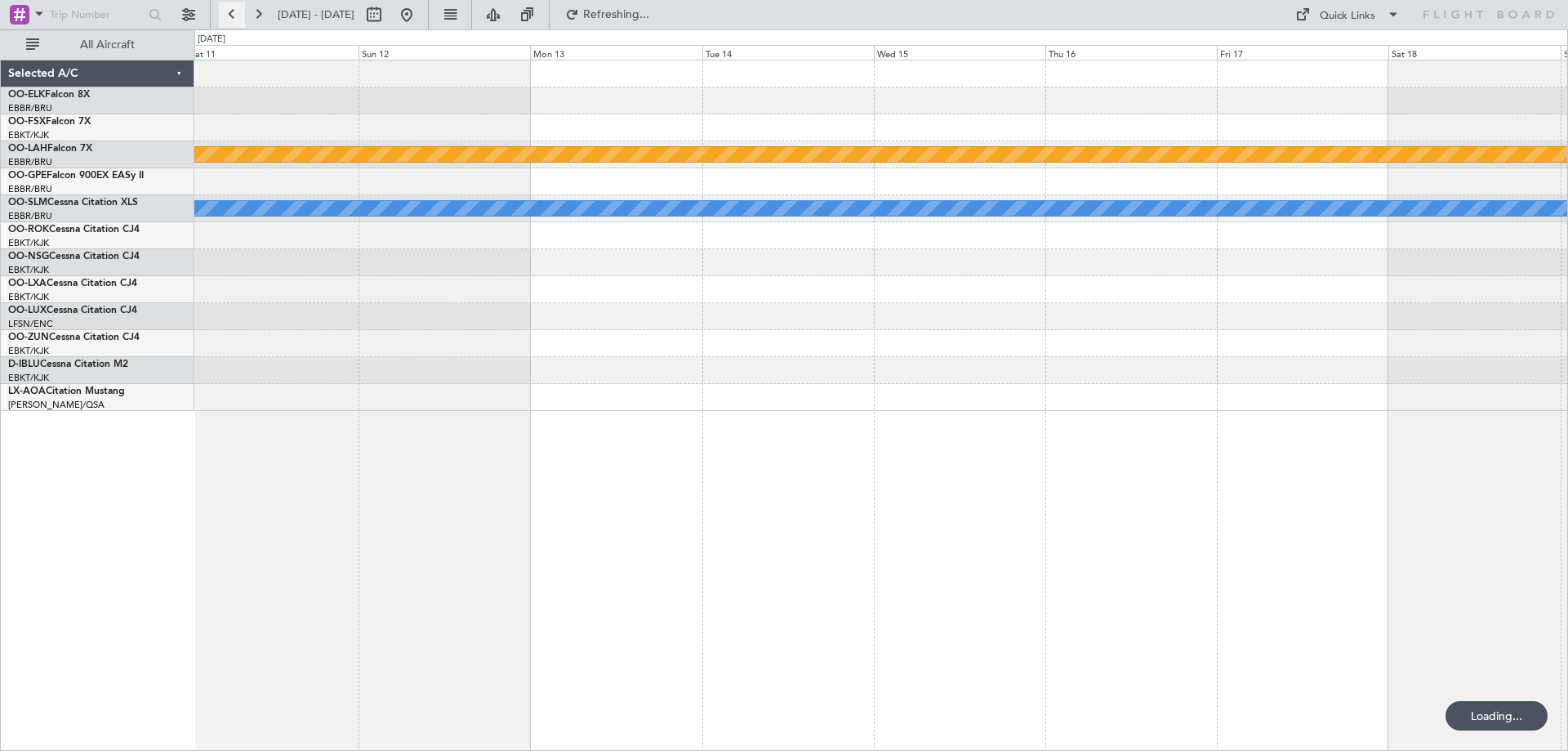
click at [240, 12] on button at bounding box center [232, 15] width 26 height 26
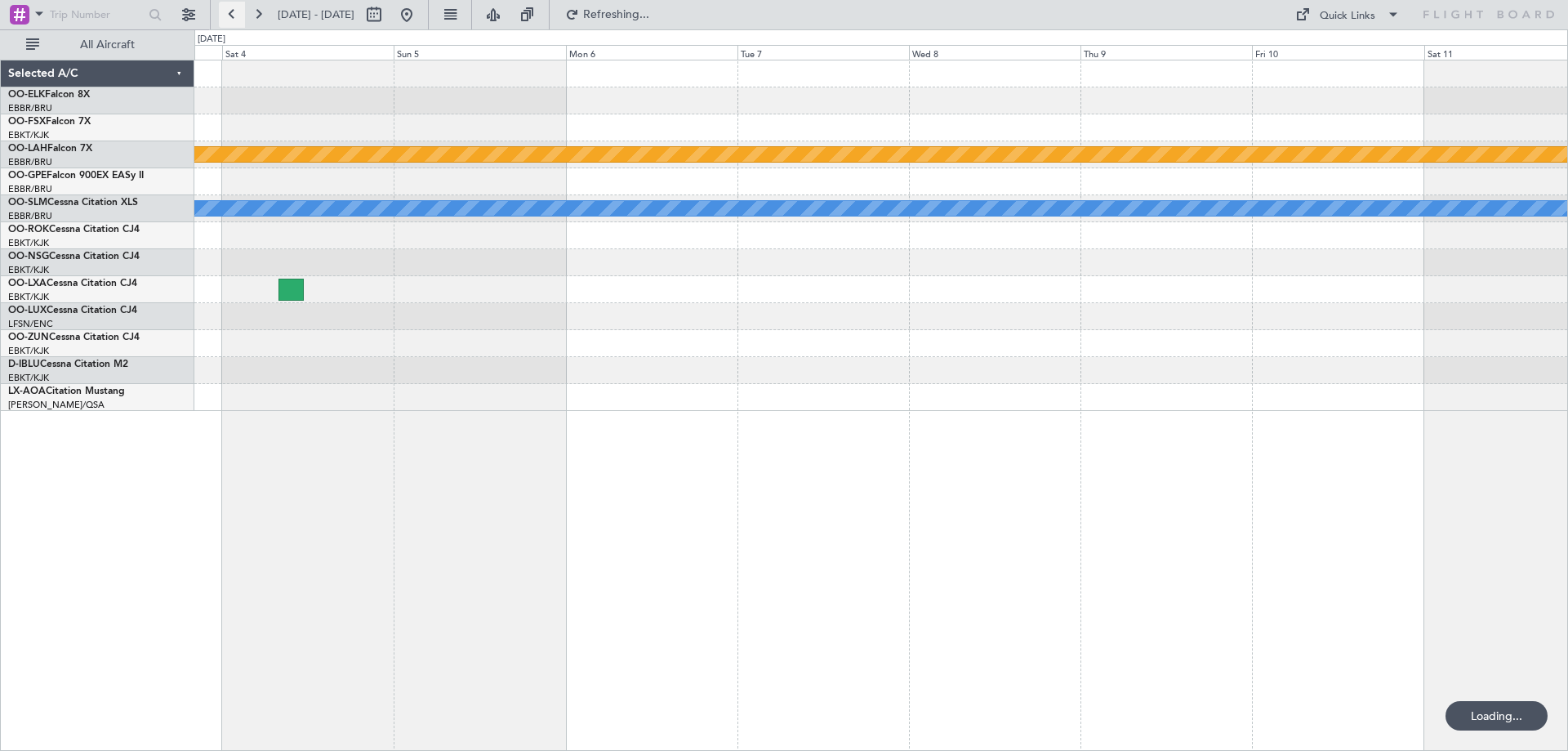
click at [240, 12] on button at bounding box center [232, 15] width 26 height 26
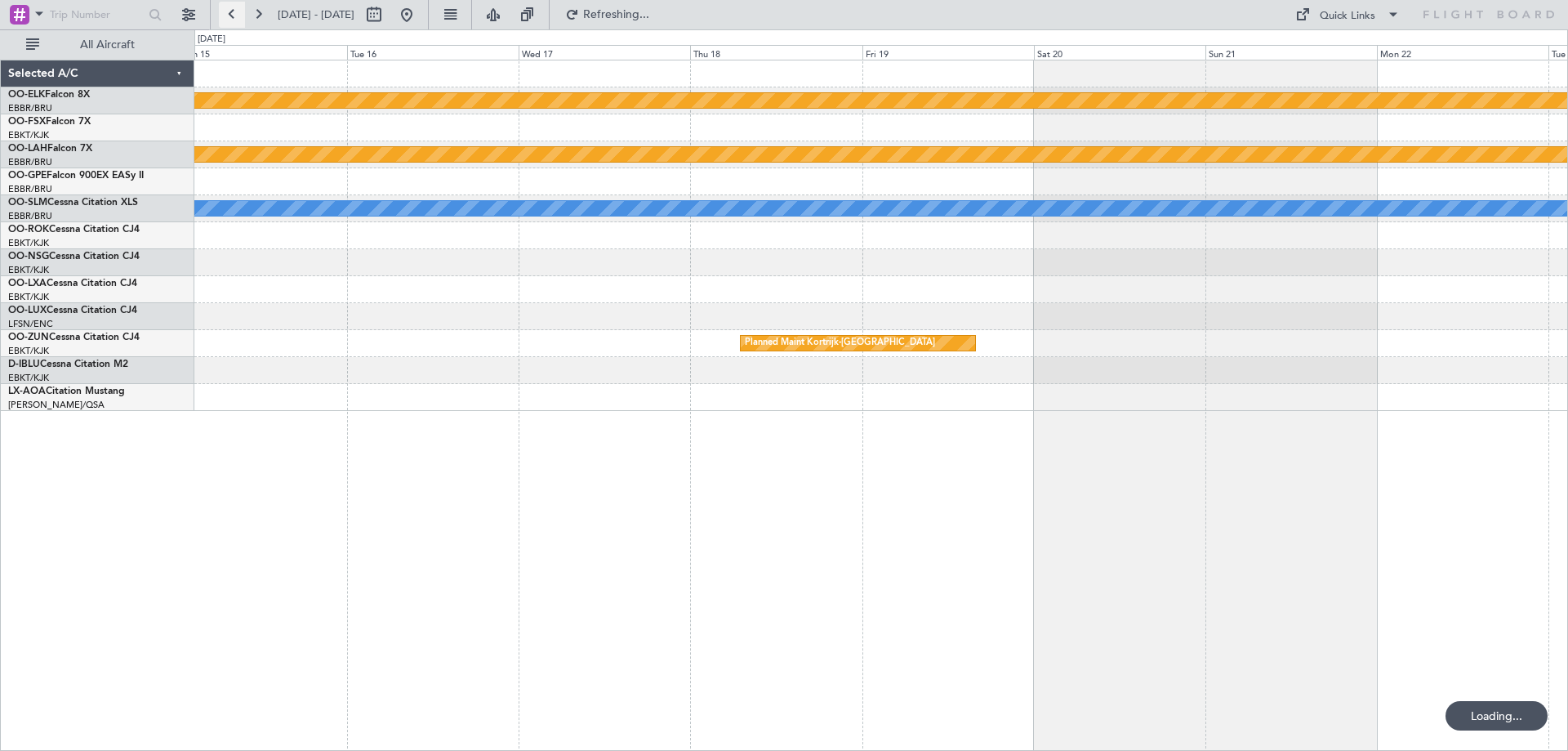
click at [240, 12] on button at bounding box center [232, 15] width 26 height 26
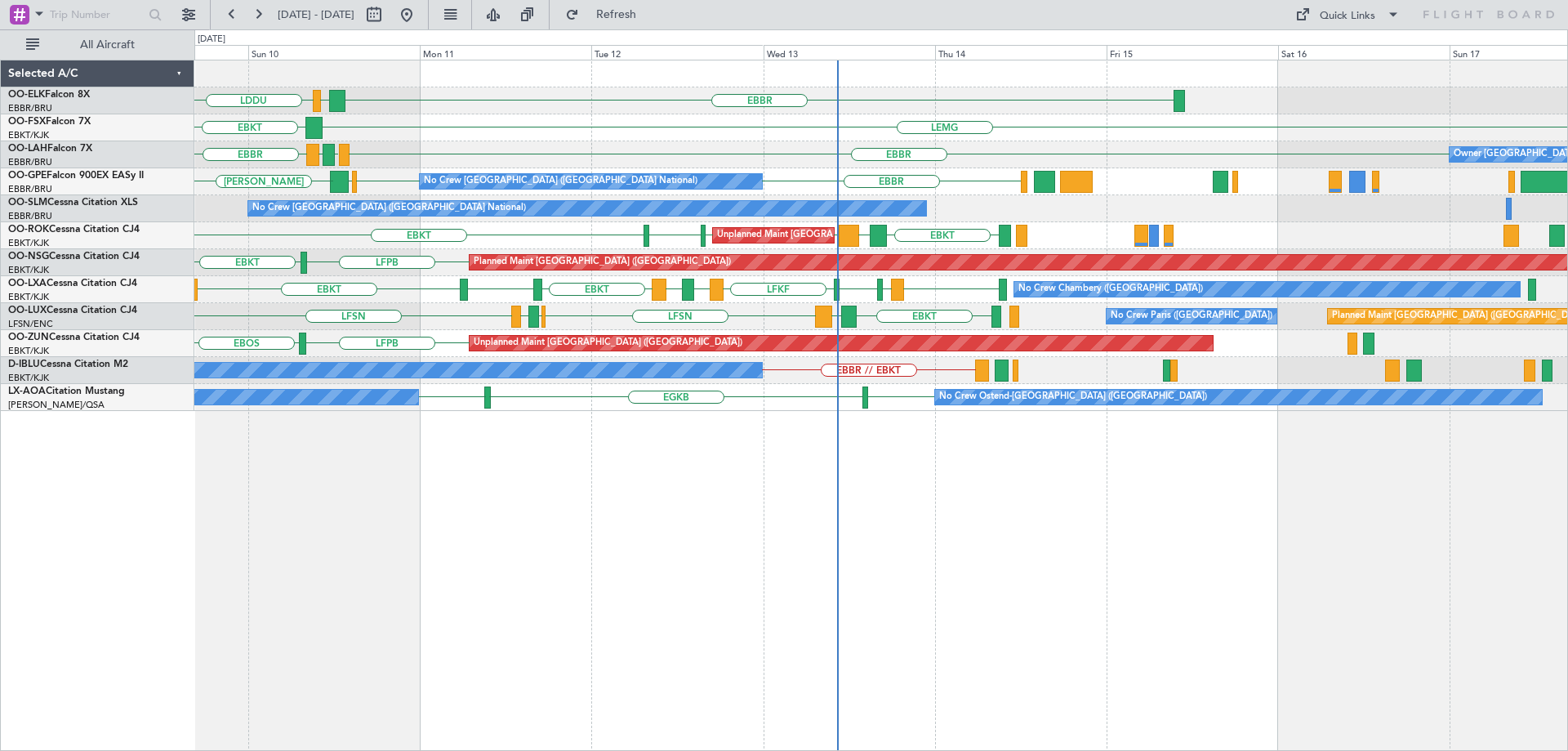
click at [347, 325] on div "LFSN EBKT LEAL LFSN ELLX LFMD No Crew Paris (Le Bourget) Planned Maint Paris (L…" at bounding box center [881, 316] width 1373 height 27
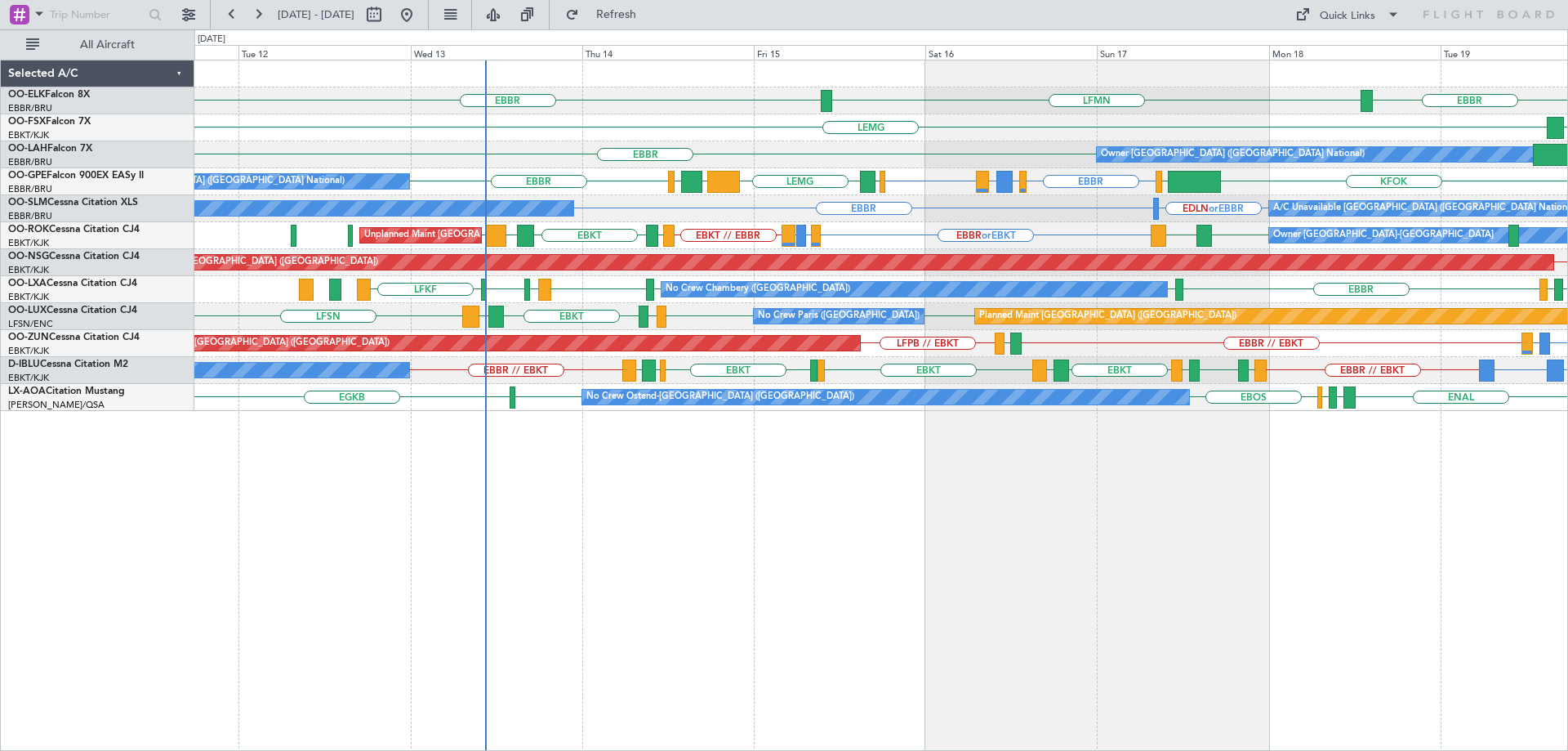
click at [1487, 303] on div "EBBR EBBR LFMN EBKT LEMG EBBR Owner Brussels (Brussels National) KVNY EBBR EDDH…" at bounding box center [881, 236] width 1373 height 351
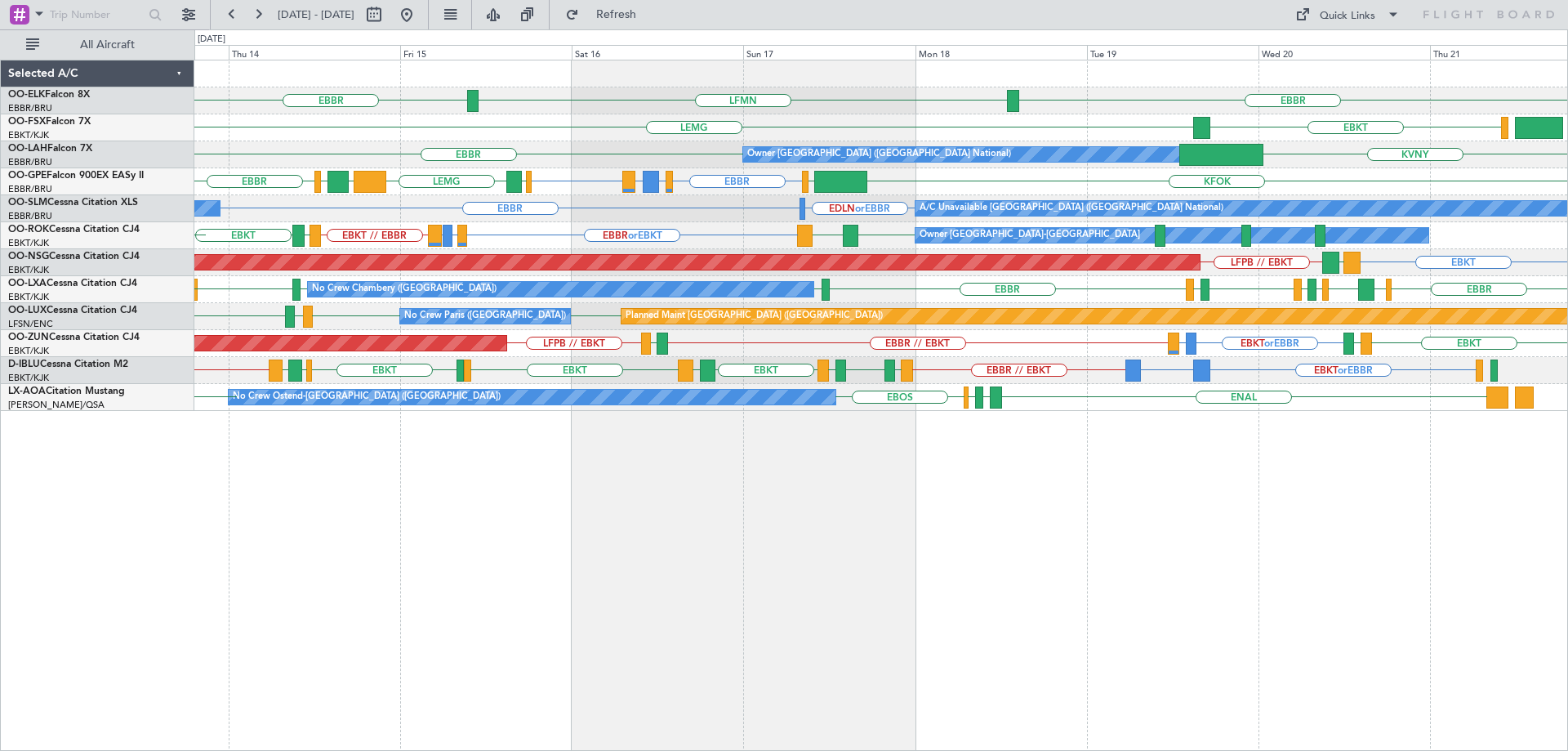
click at [996, 304] on div "EBBR EBBR LFMN LEMG EBKT EBBR Owner Brussels (Brussels National) KVNY EBBR EDDH…" at bounding box center [881, 236] width 1373 height 351
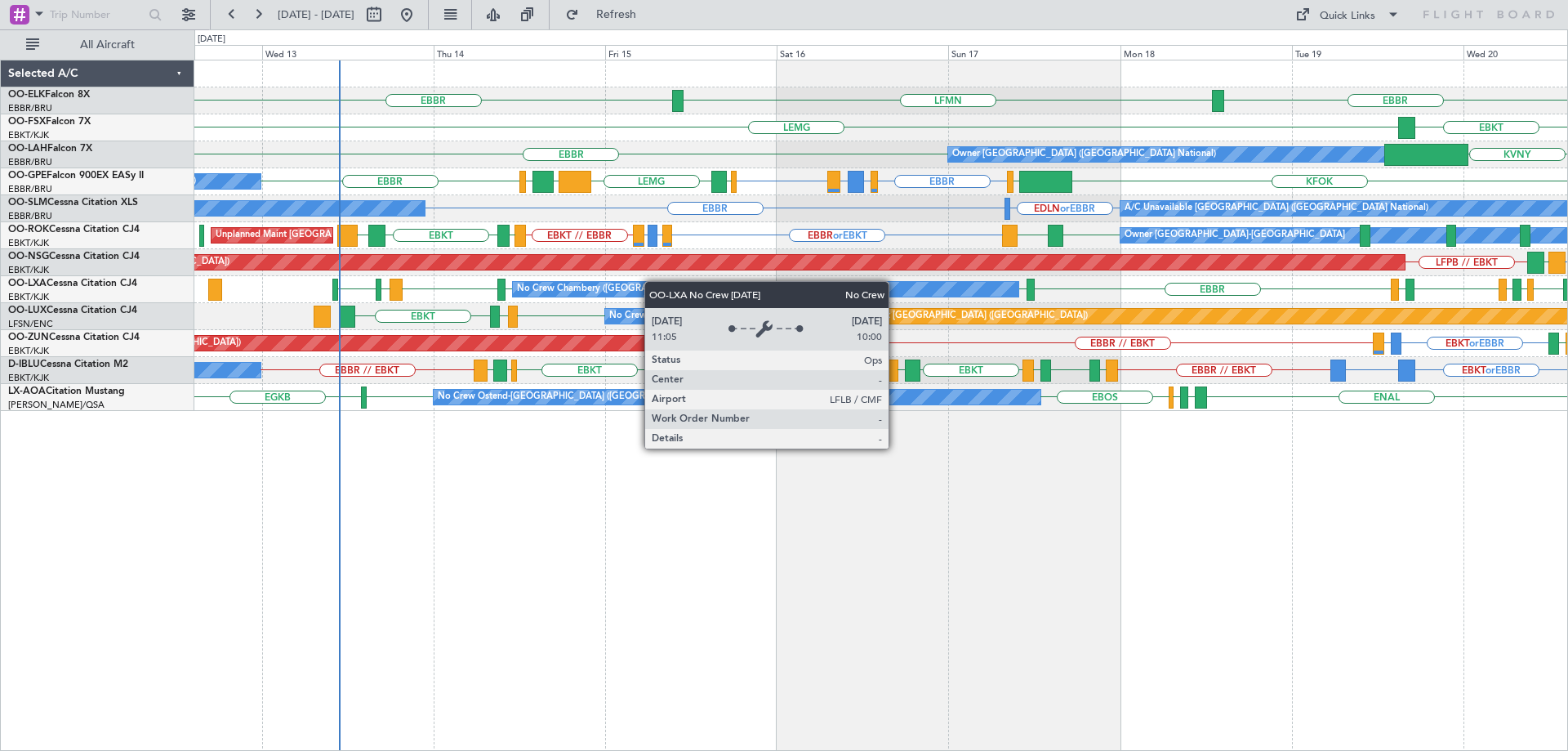
click at [553, 295] on div "EBBR EBBR LFMN EBKT LEMG LSGG EBBR Owner Brussels (Brussels National) KVNY EBBR…" at bounding box center [881, 236] width 1373 height 351
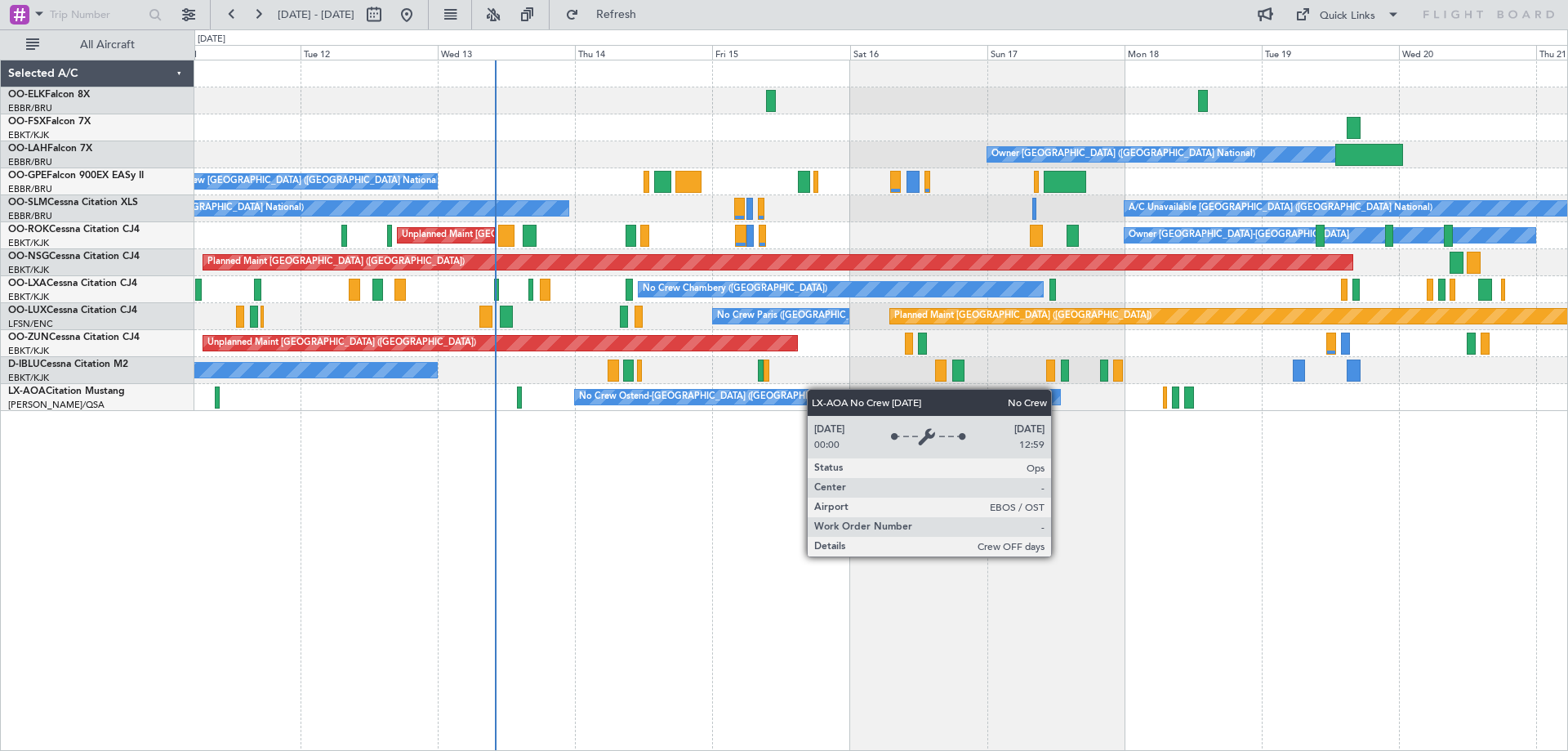
click at [756, 413] on div "Owner [GEOGRAPHIC_DATA] ([GEOGRAPHIC_DATA] National) No Crew [GEOGRAPHIC_DATA] …" at bounding box center [881, 405] width 1374 height 691
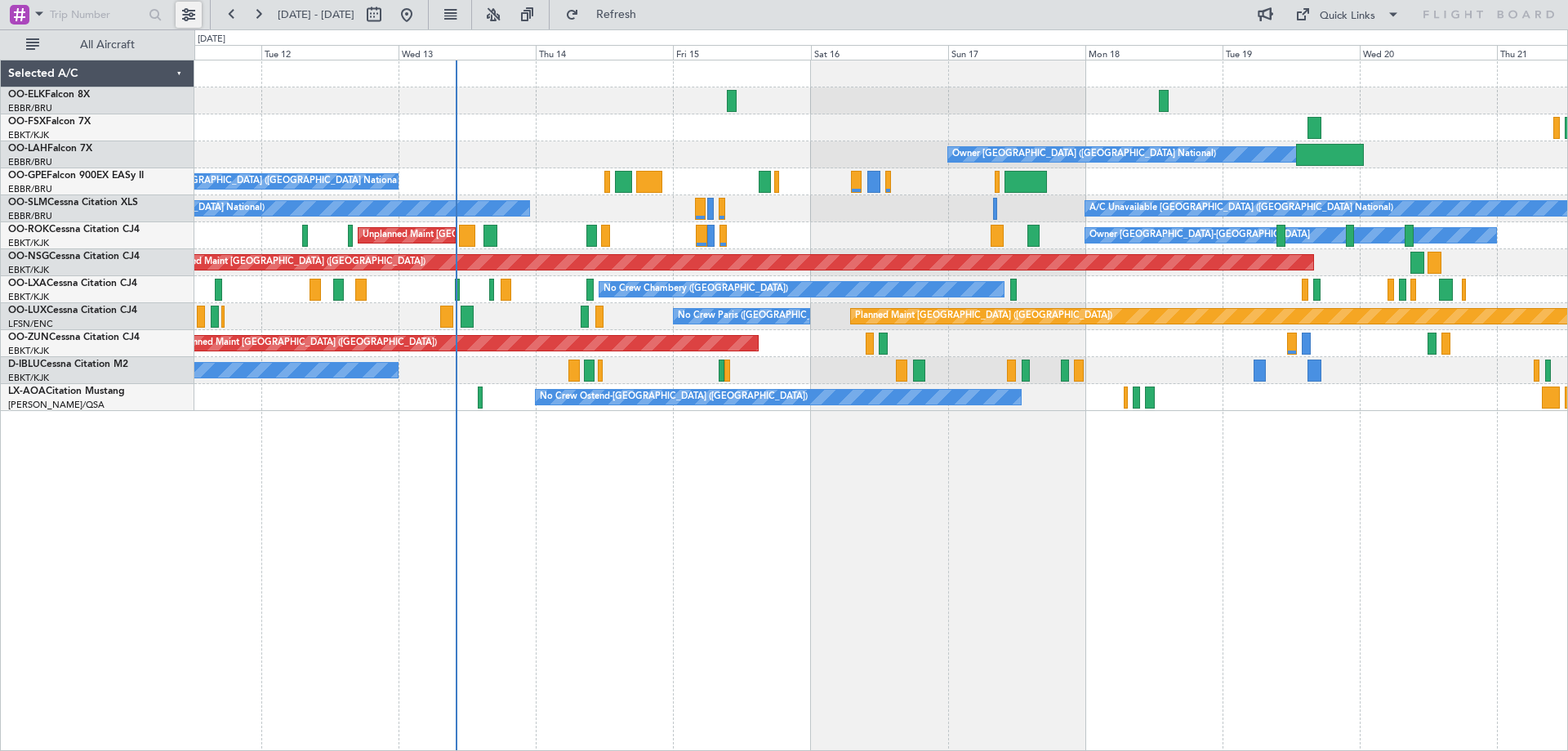
click at [191, 7] on button at bounding box center [189, 15] width 26 height 26
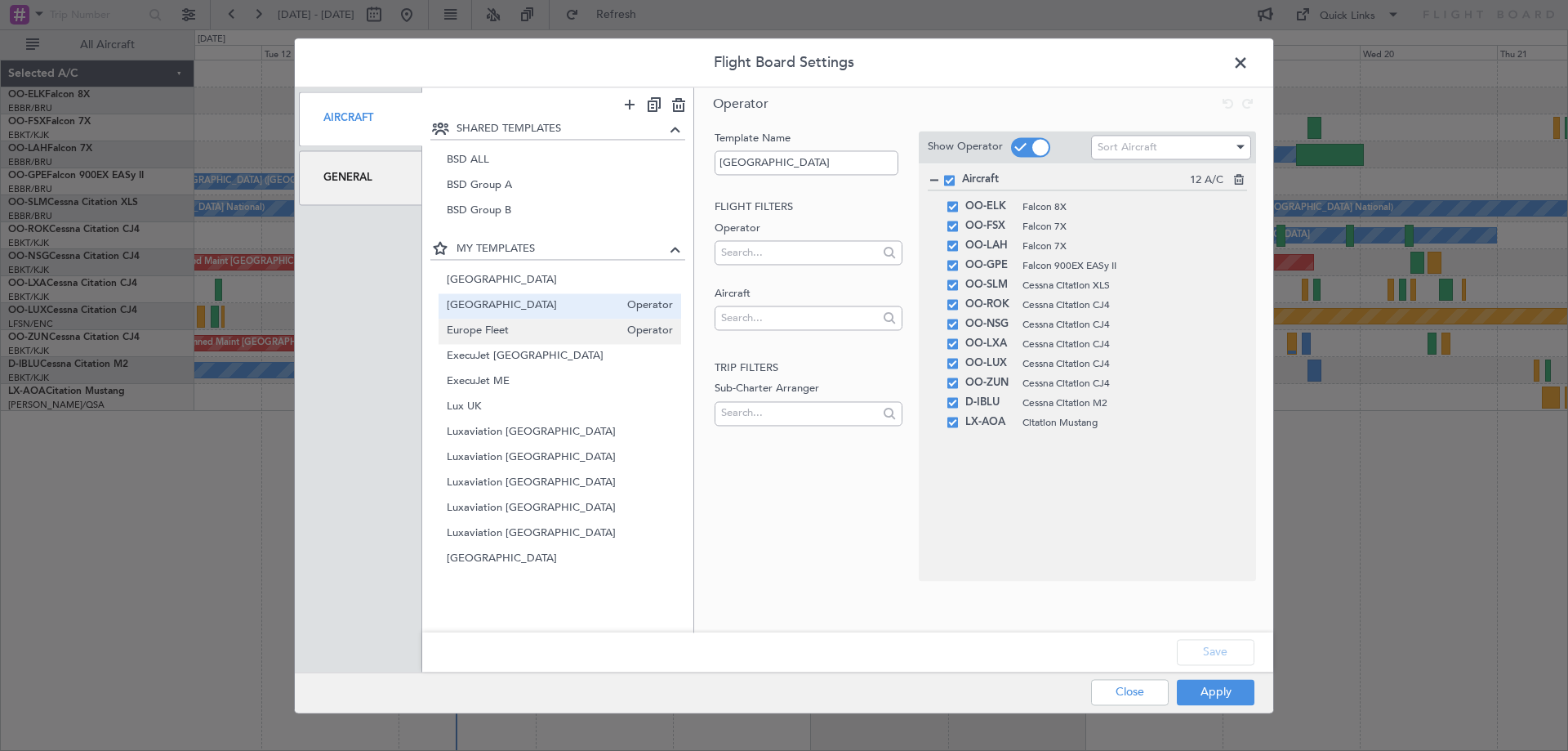
click at [473, 333] on span "Europe Fleet" at bounding box center [533, 331] width 173 height 17
type input "Europe Fleet"
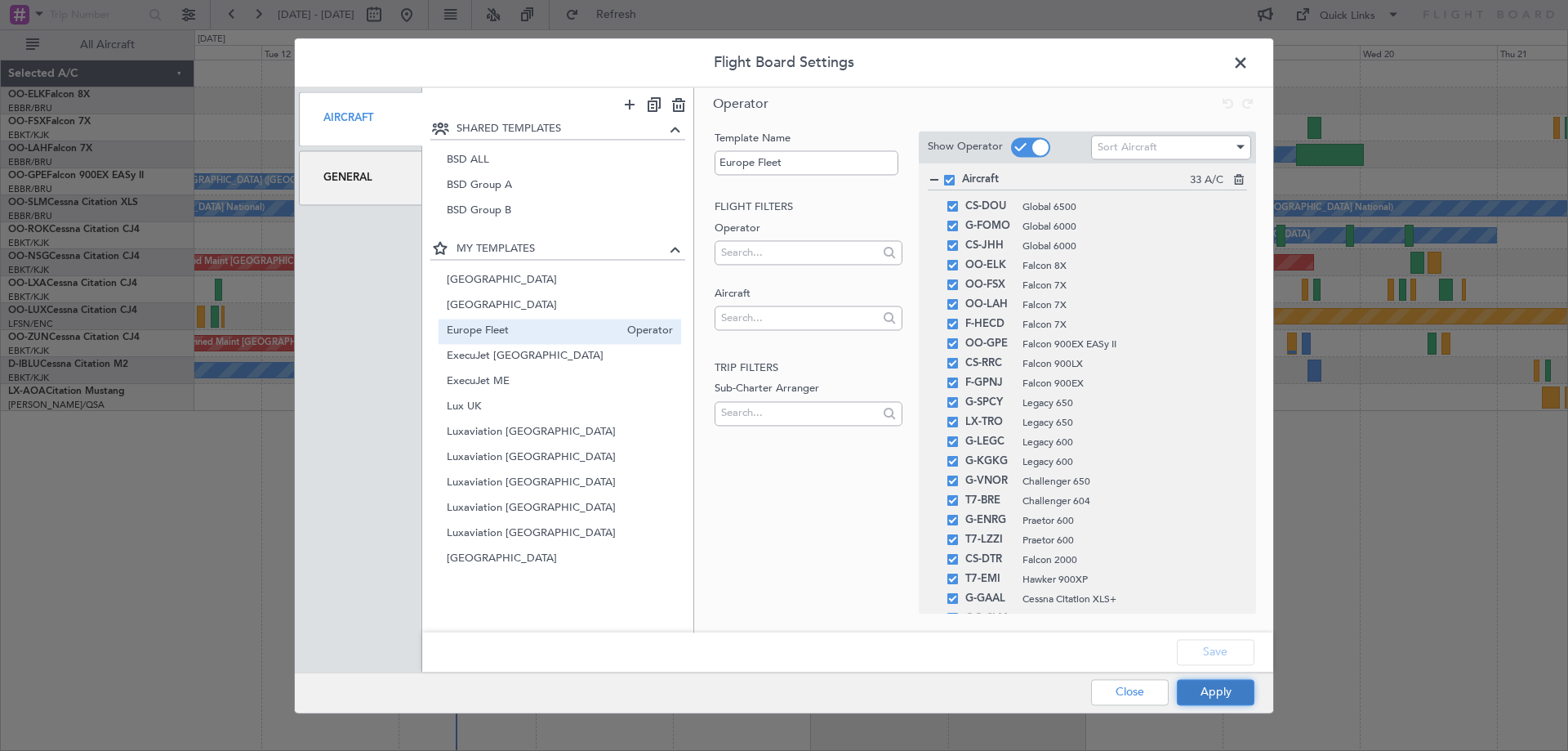
click at [1225, 700] on button "Apply" at bounding box center [1216, 692] width 78 height 26
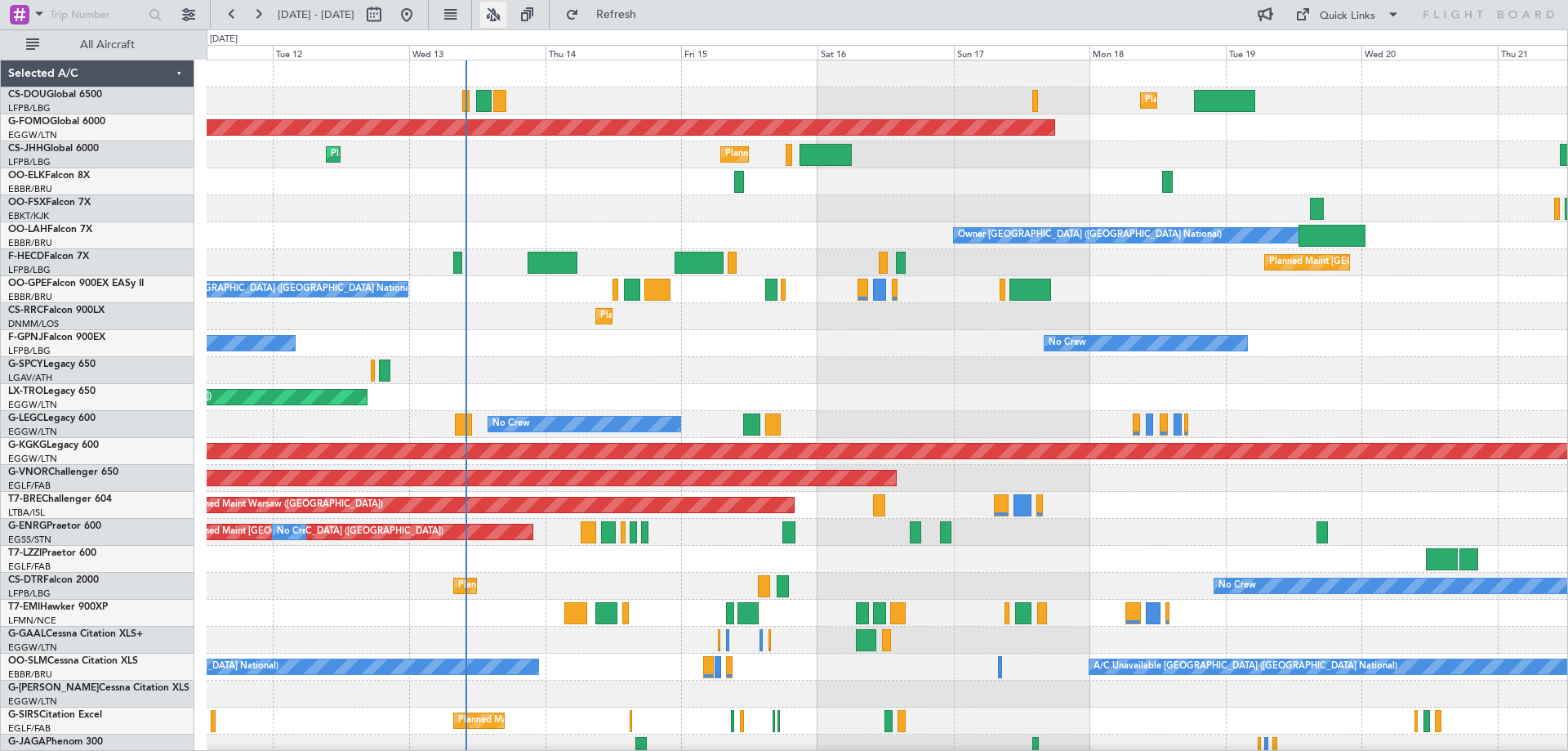
click at [507, 13] on button at bounding box center [494, 15] width 26 height 26
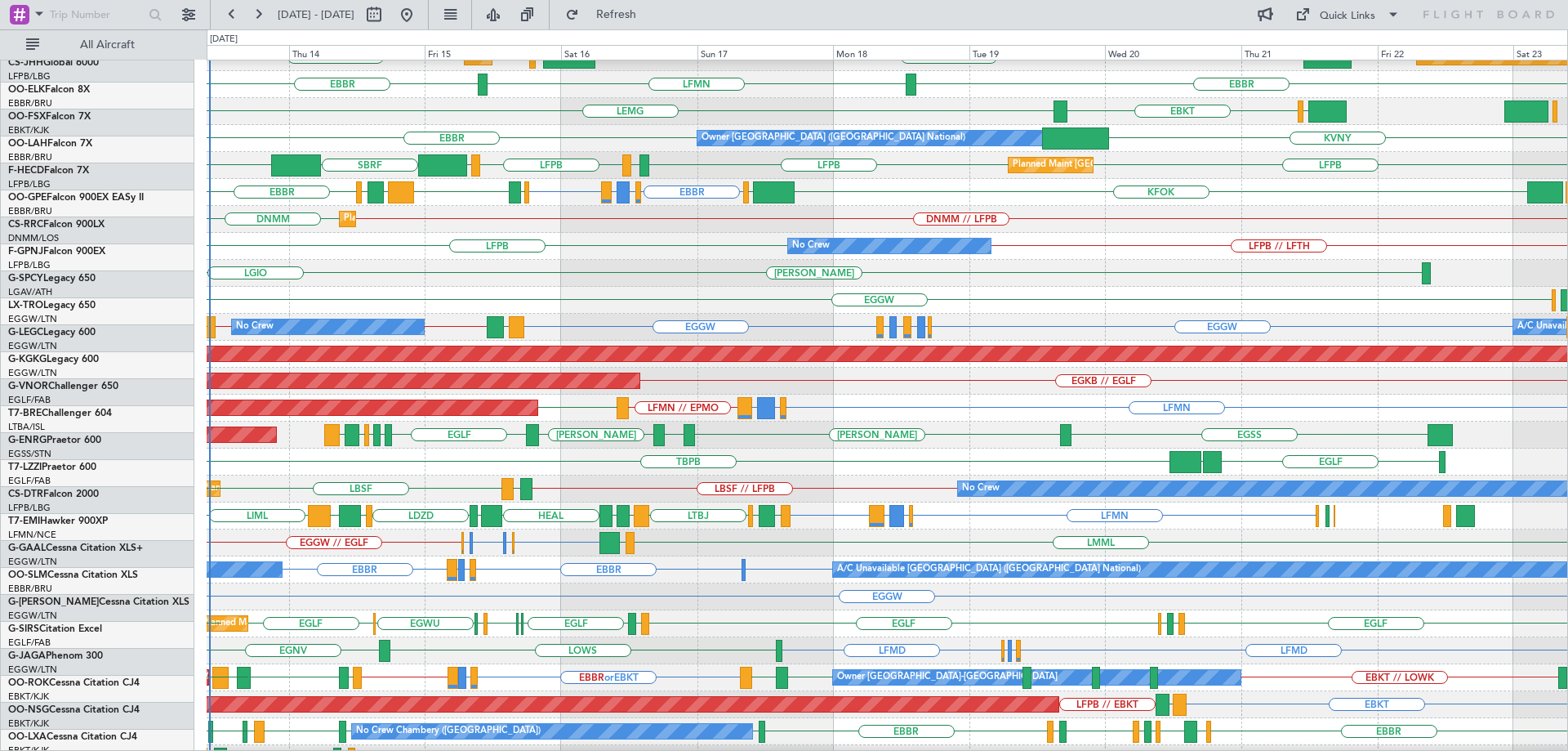
scroll to position [115, 0]
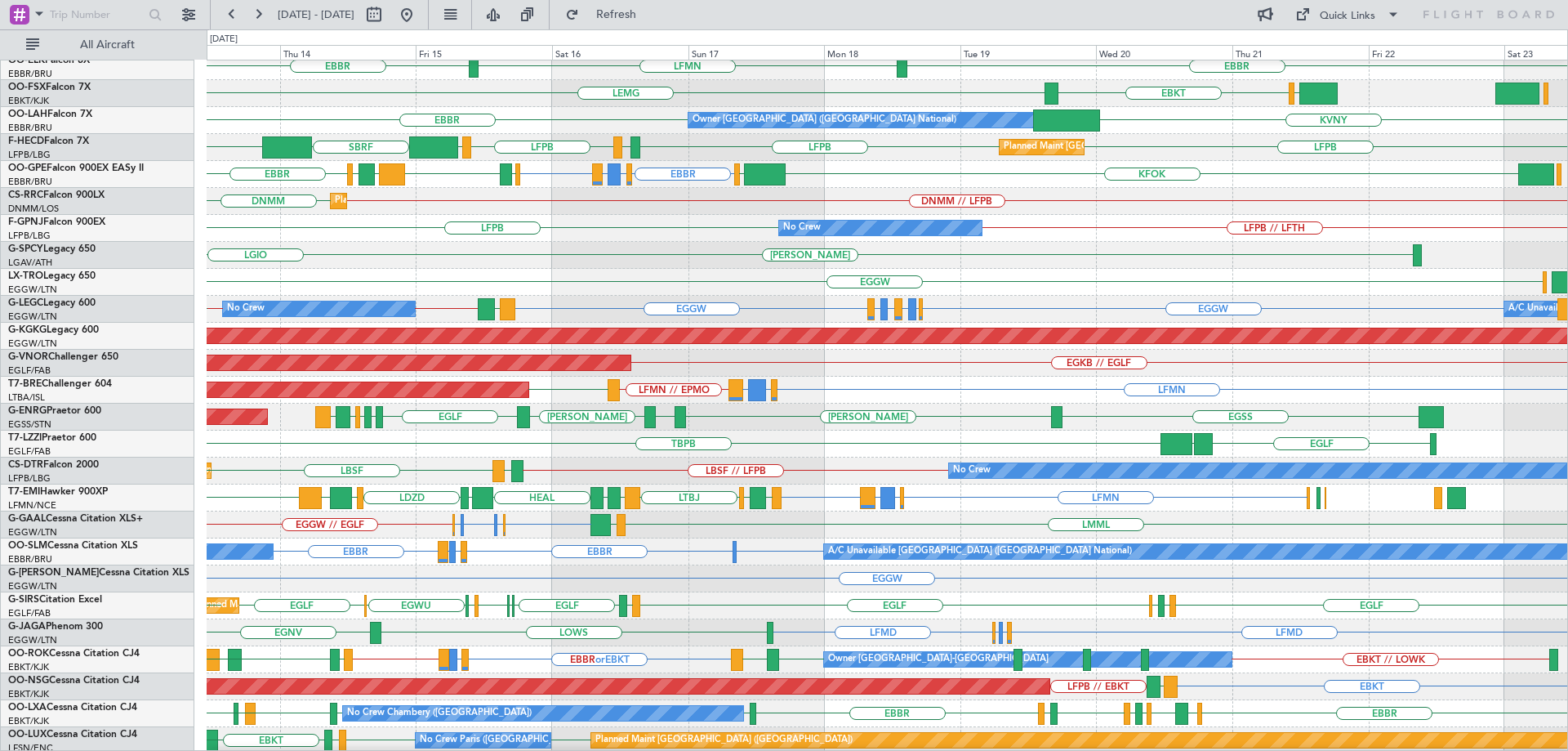
click at [985, 360] on div "Planned Maint London ([GEOGRAPHIC_DATA]) EGKB // EGLF" at bounding box center [886, 363] width 1360 height 27
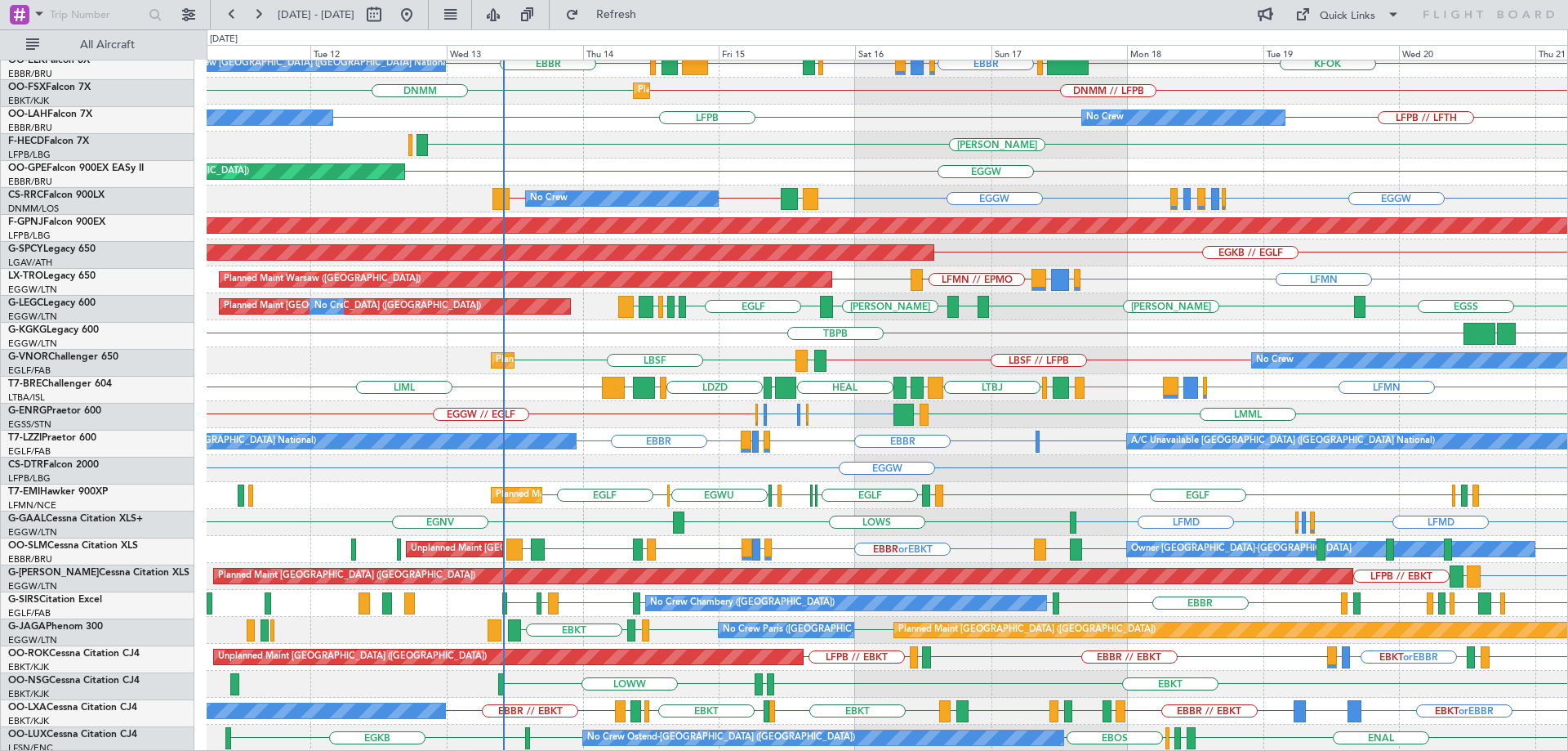
scroll to position [225, 0]
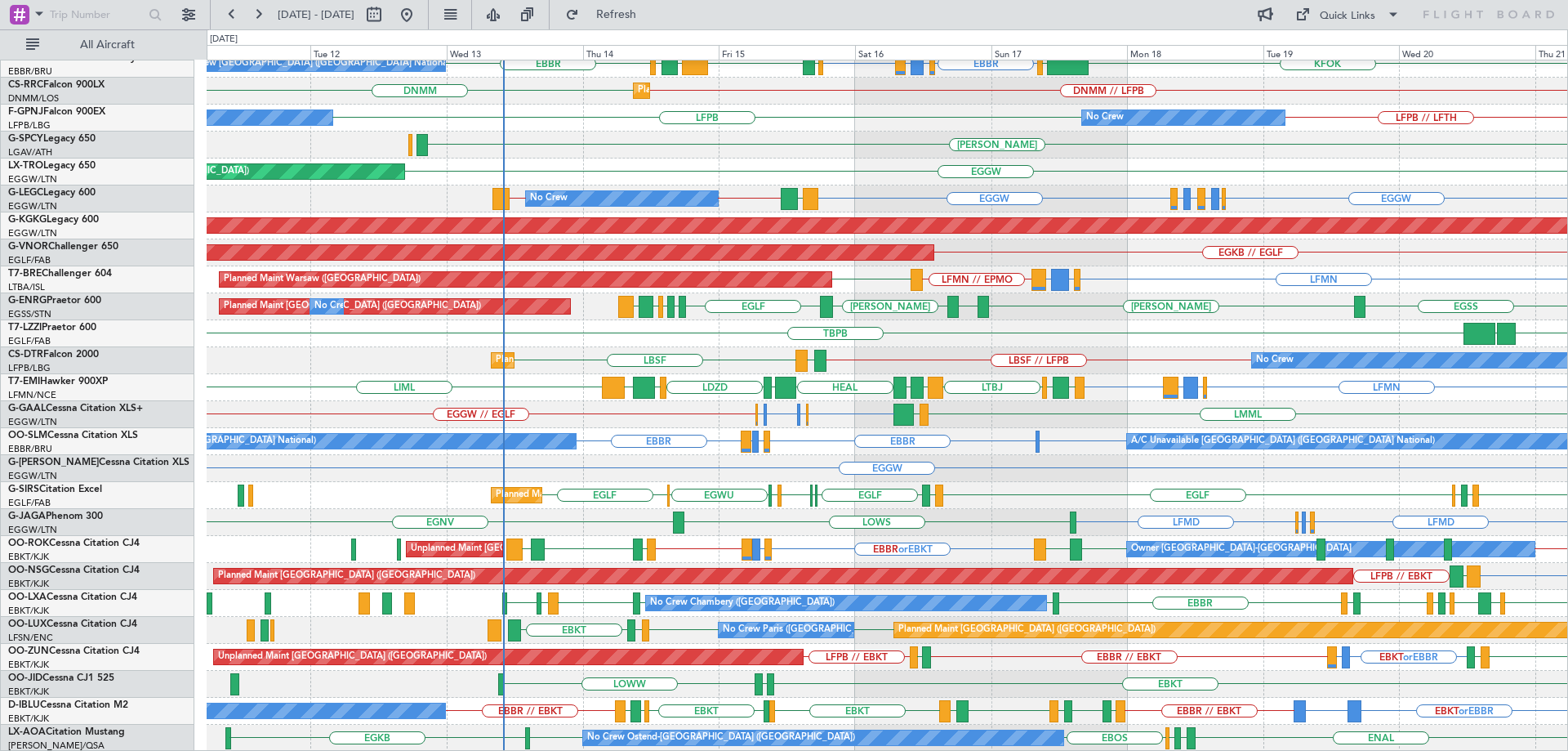
click at [1203, 365] on div "No Crew Planned Maint Sofia LBSF LBSF // LFPB [GEOGRAPHIC_DATA] No Crew" at bounding box center [886, 360] width 1360 height 27
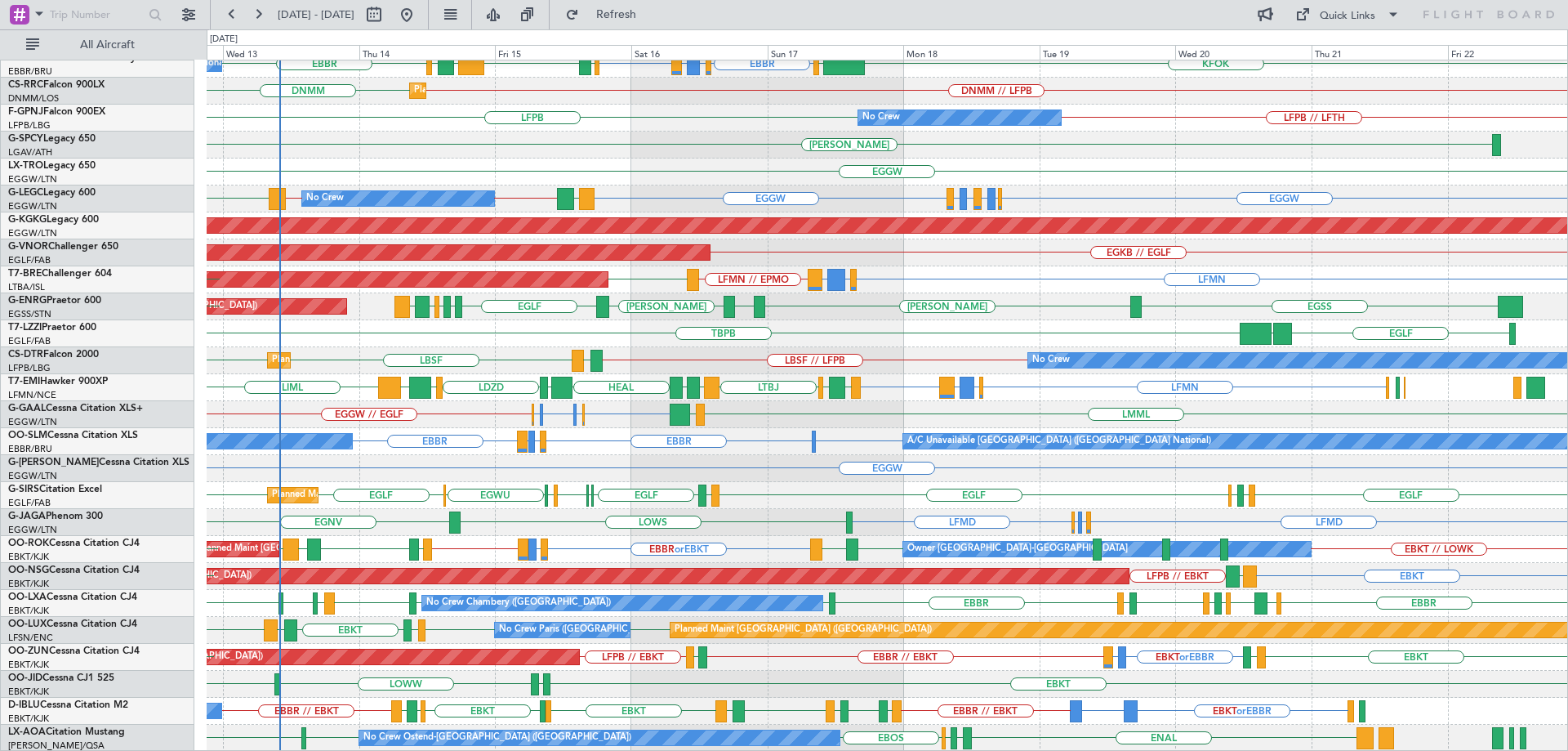
click at [938, 317] on div "Planned Maint [GEOGRAPHIC_DATA] ([GEOGRAPHIC_DATA]) LFPB LFPB LFMN [GEOGRAPHIC_…" at bounding box center [886, 294] width 1360 height 917
click at [731, 448] on div "Planned Maint [GEOGRAPHIC_DATA] ([GEOGRAPHIC_DATA]) LFPB LFPB LFMN [GEOGRAPHIC_…" at bounding box center [886, 294] width 1360 height 917
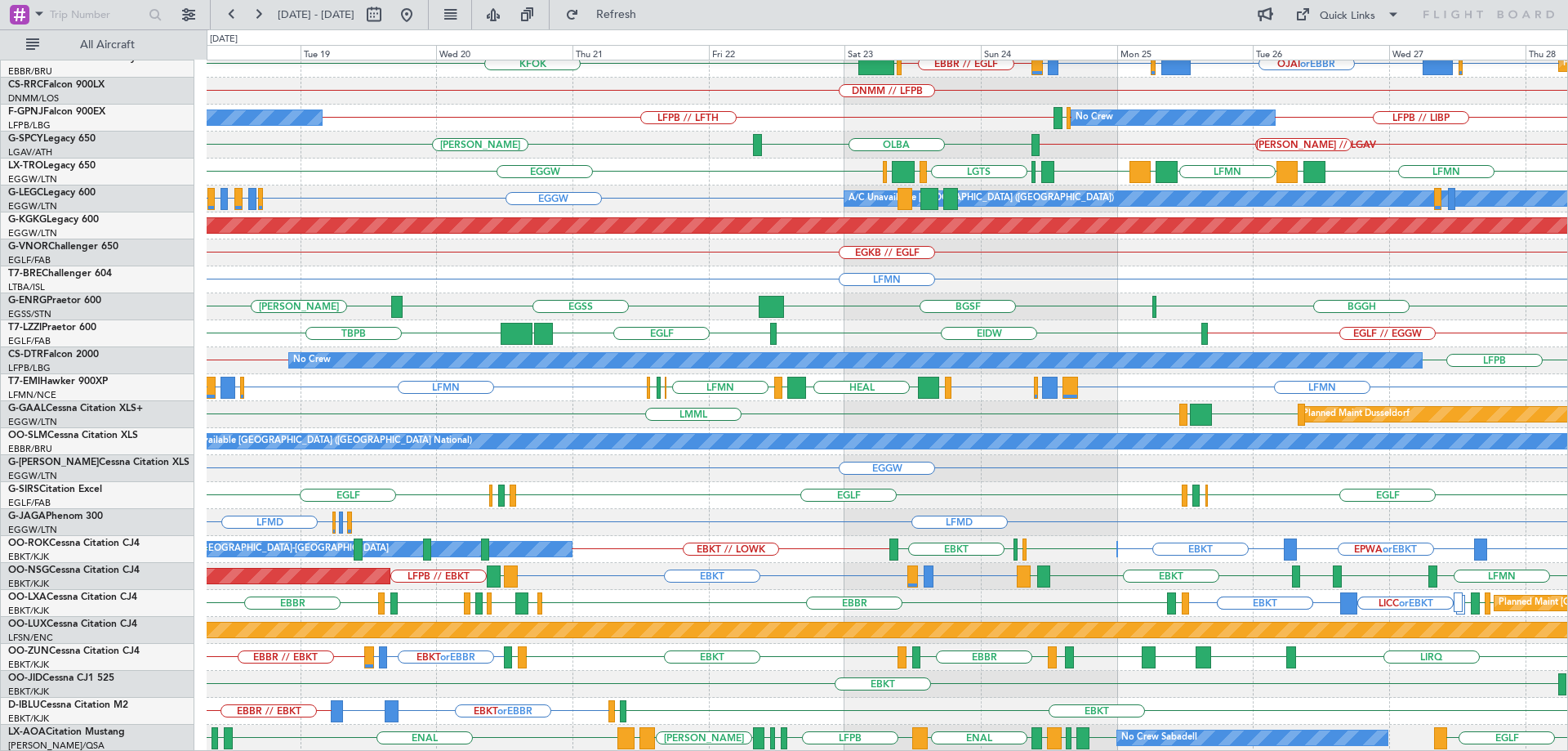
click at [1071, 374] on div "LFPB LFPB Planned Maint Paris (Le Bourget) No Crew Planned Maint Paris (Le Bour…" at bounding box center [886, 294] width 1360 height 917
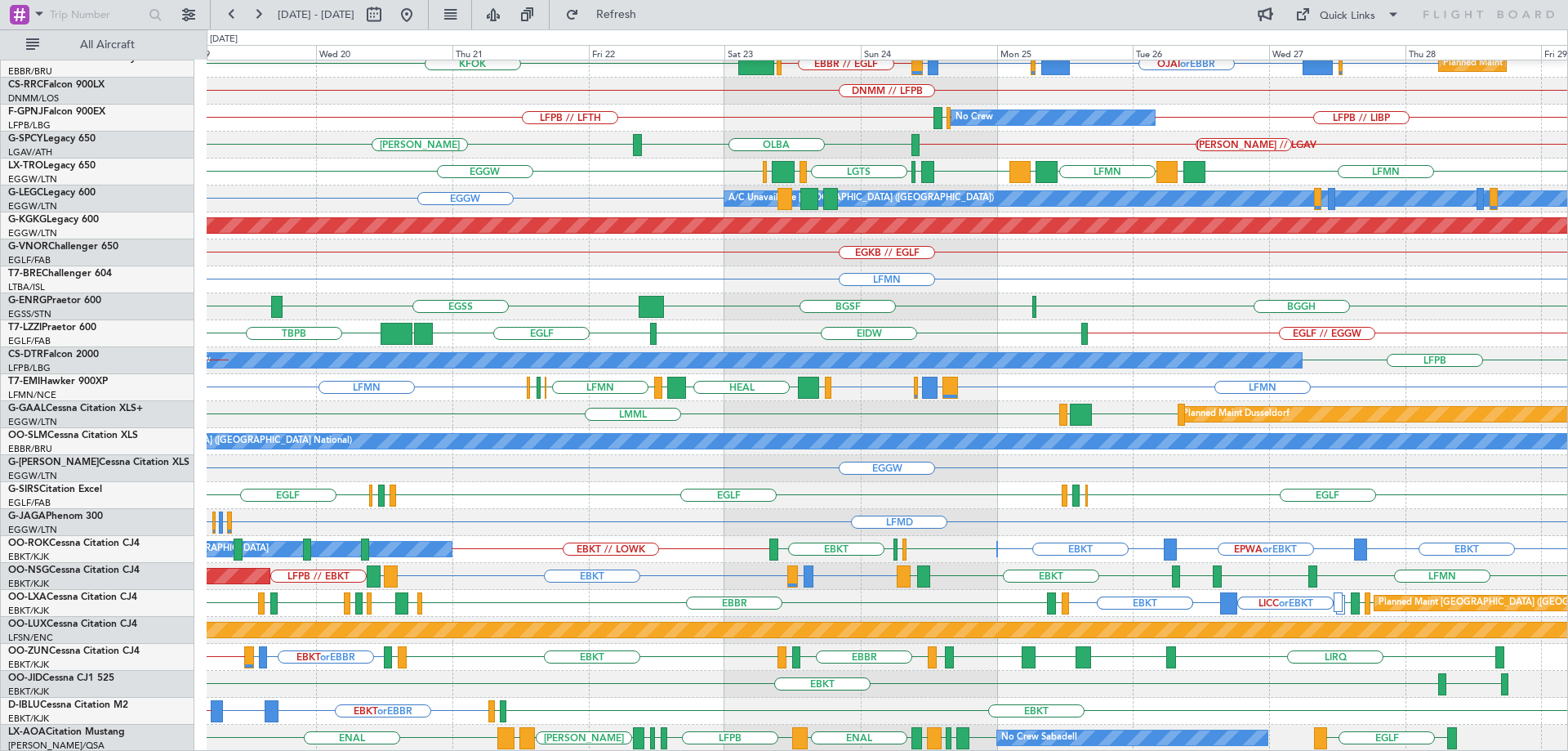
click at [944, 253] on div "Planned Maint Paris (Le Bourget) No Crew Planned Maint Paris (Le Bourget) LFPB …" at bounding box center [886, 294] width 1360 height 917
click at [1167, 428] on div "Planned Maint Dusseldorf EGGW LGKL LMML" at bounding box center [886, 414] width 1360 height 27
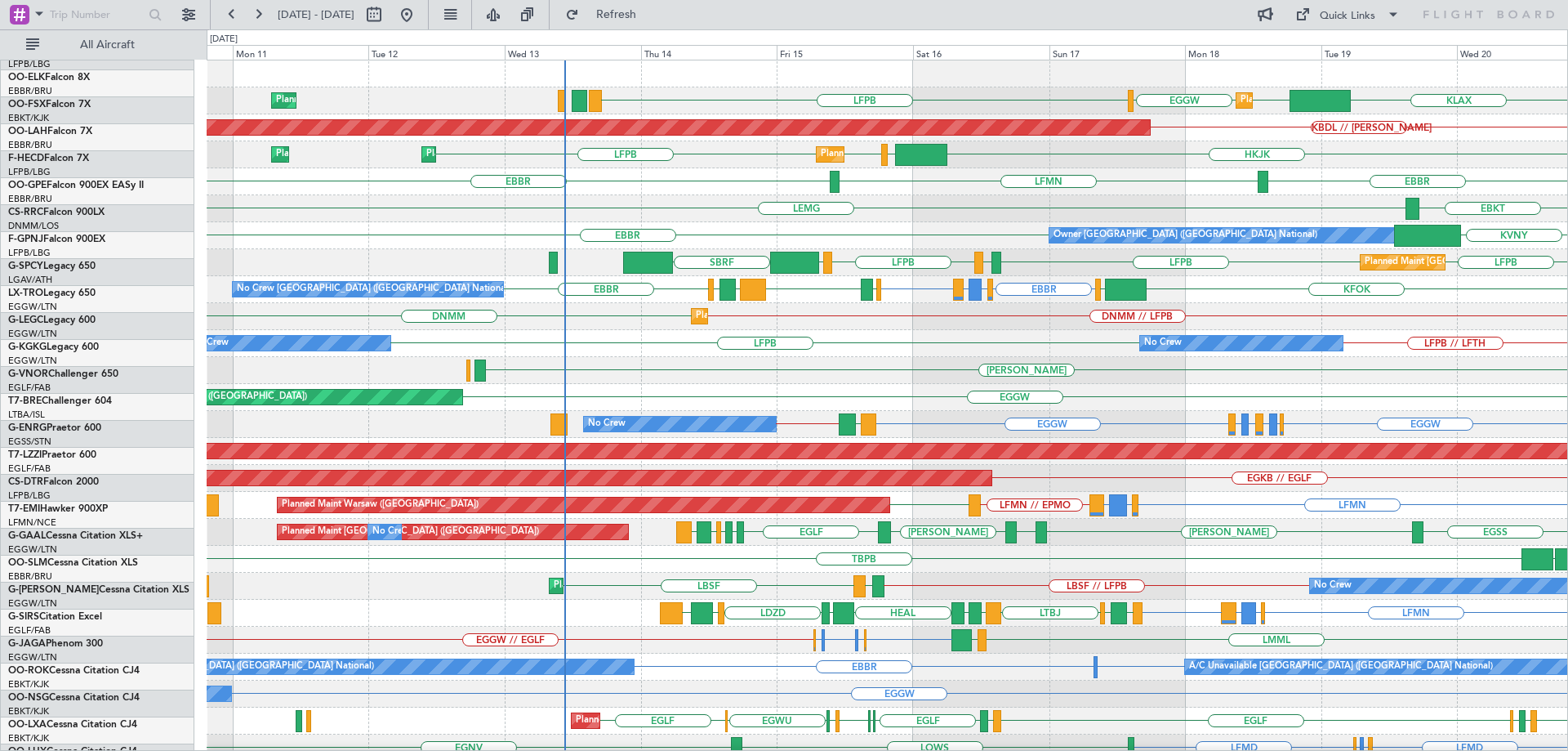
scroll to position [0, 0]
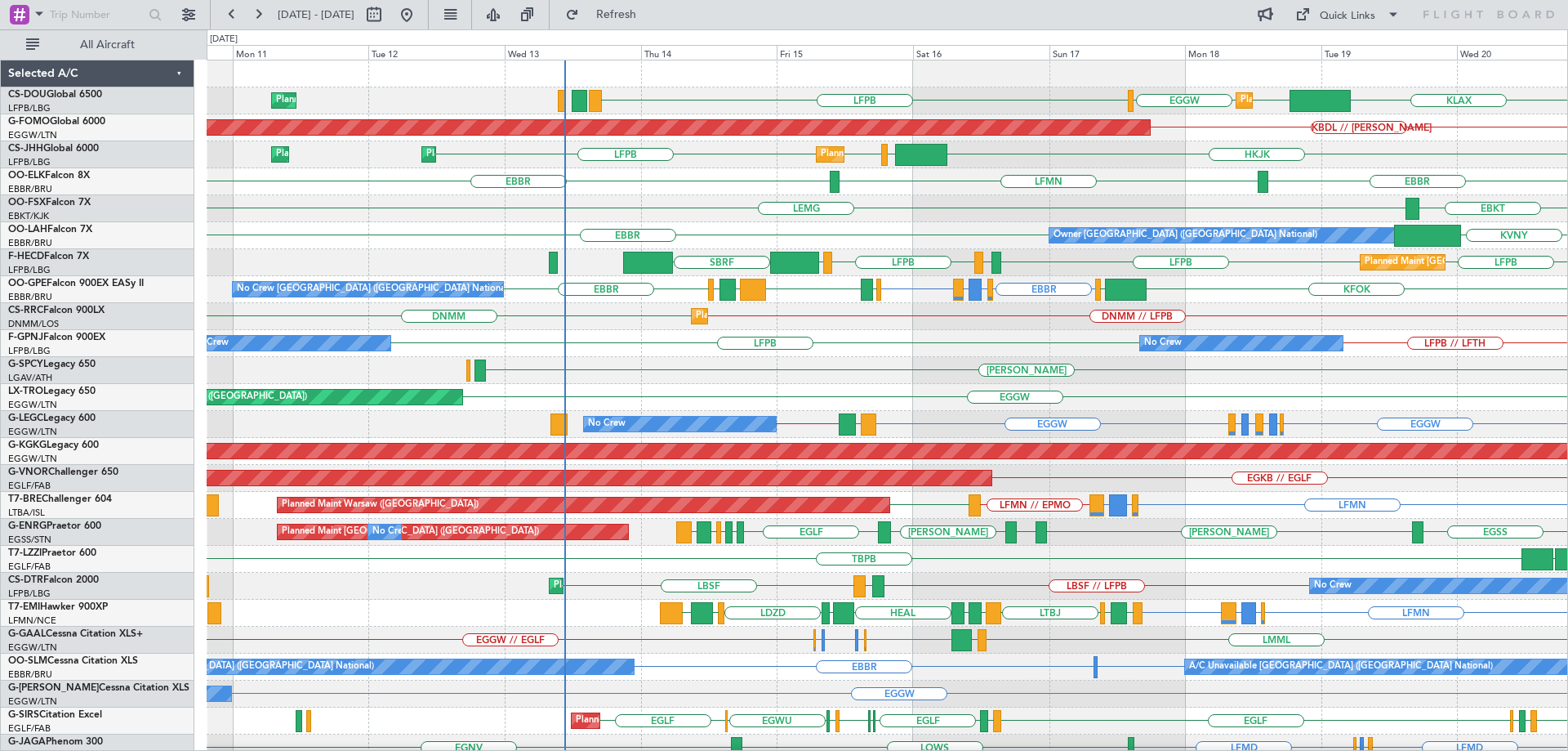
click at [891, 518] on div "KLAX LFPB EGGW EGGW Planned Maint London (Luton) Planned Maint Paris (Le Bourge…" at bounding box center [886, 519] width 1360 height 917
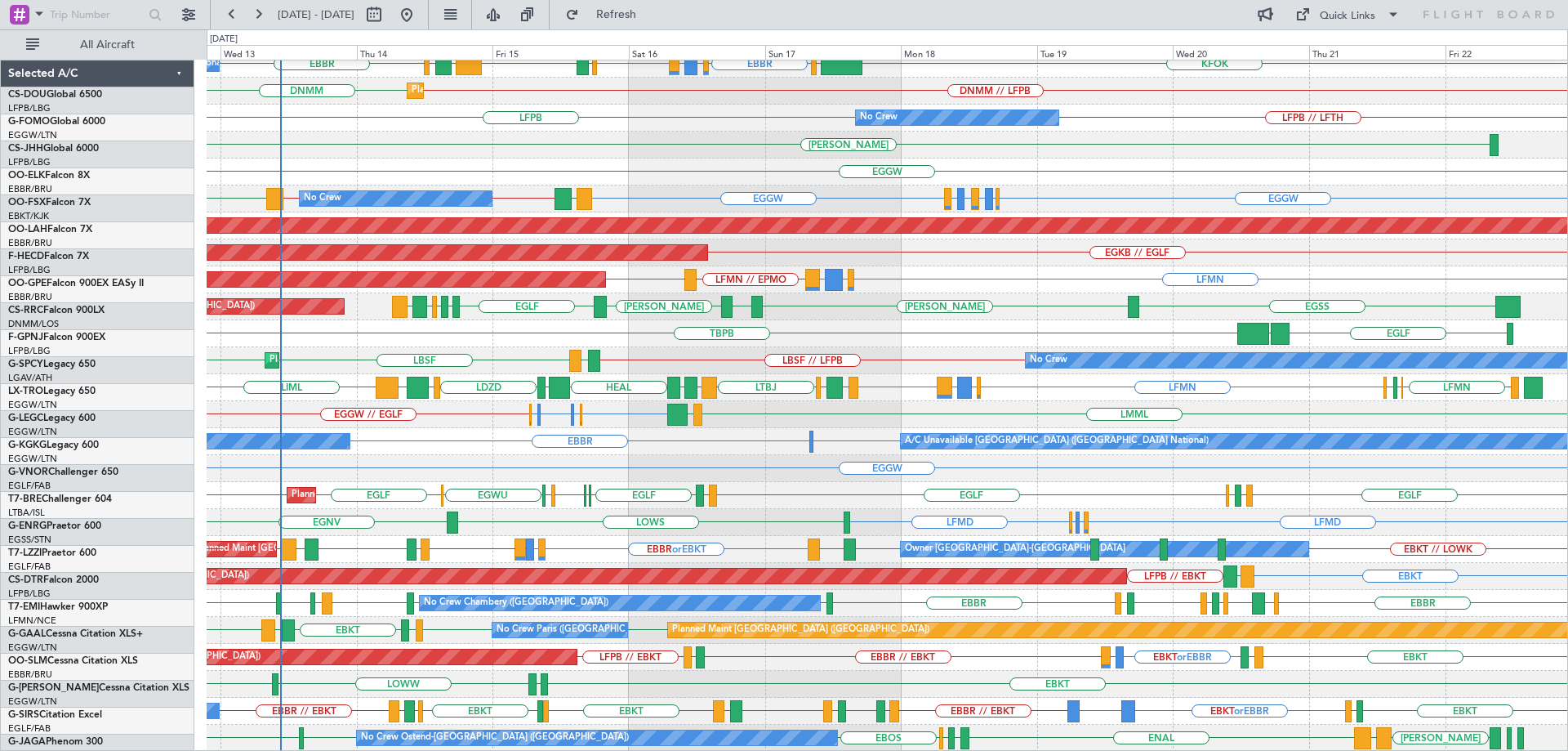
click at [915, 379] on div "Planned Maint Paris (Le Bourget) LFPB LFPB LFMN SBRF LFMN LFPB LFPB LIEO Planne…" at bounding box center [886, 294] width 1360 height 917
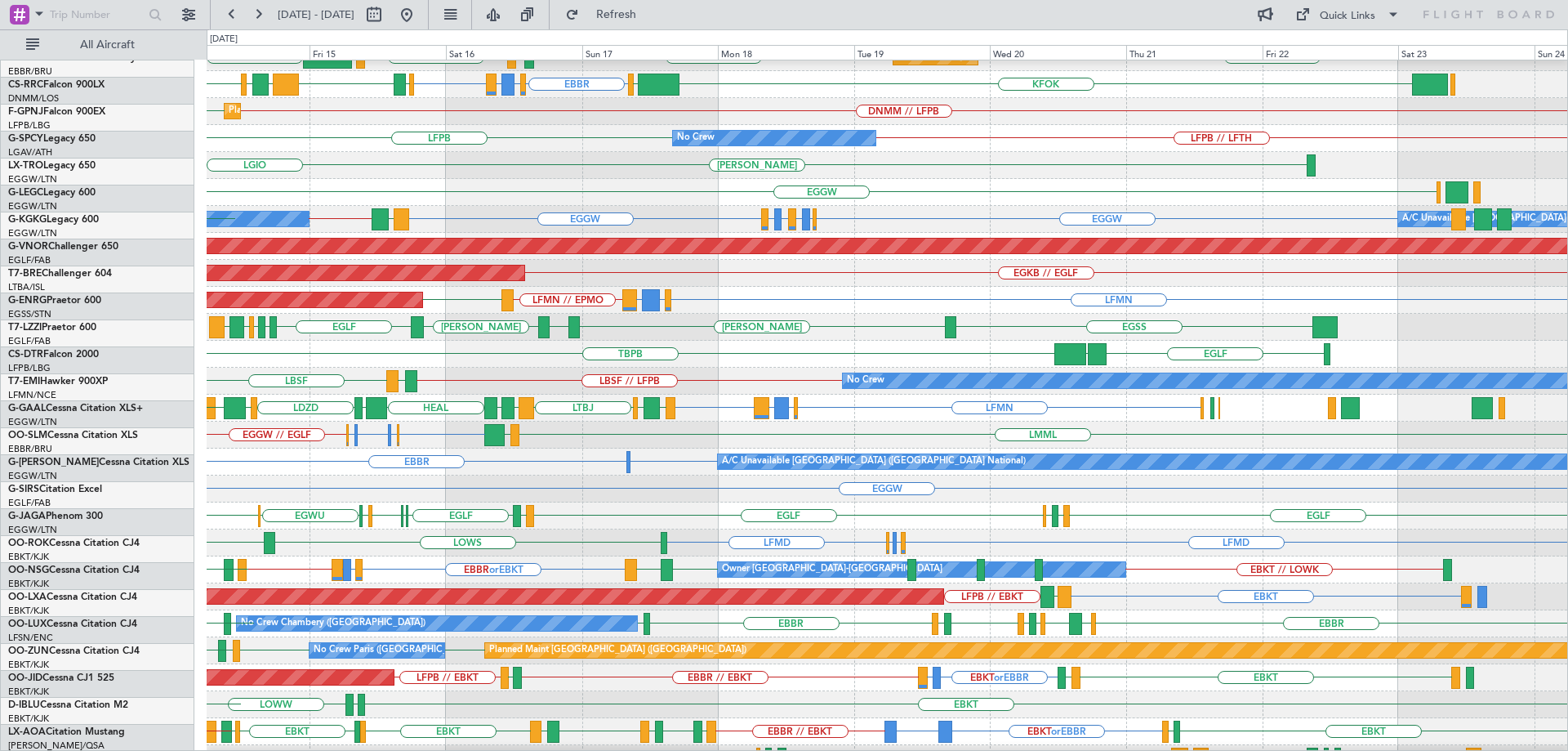
scroll to position [205, 0]
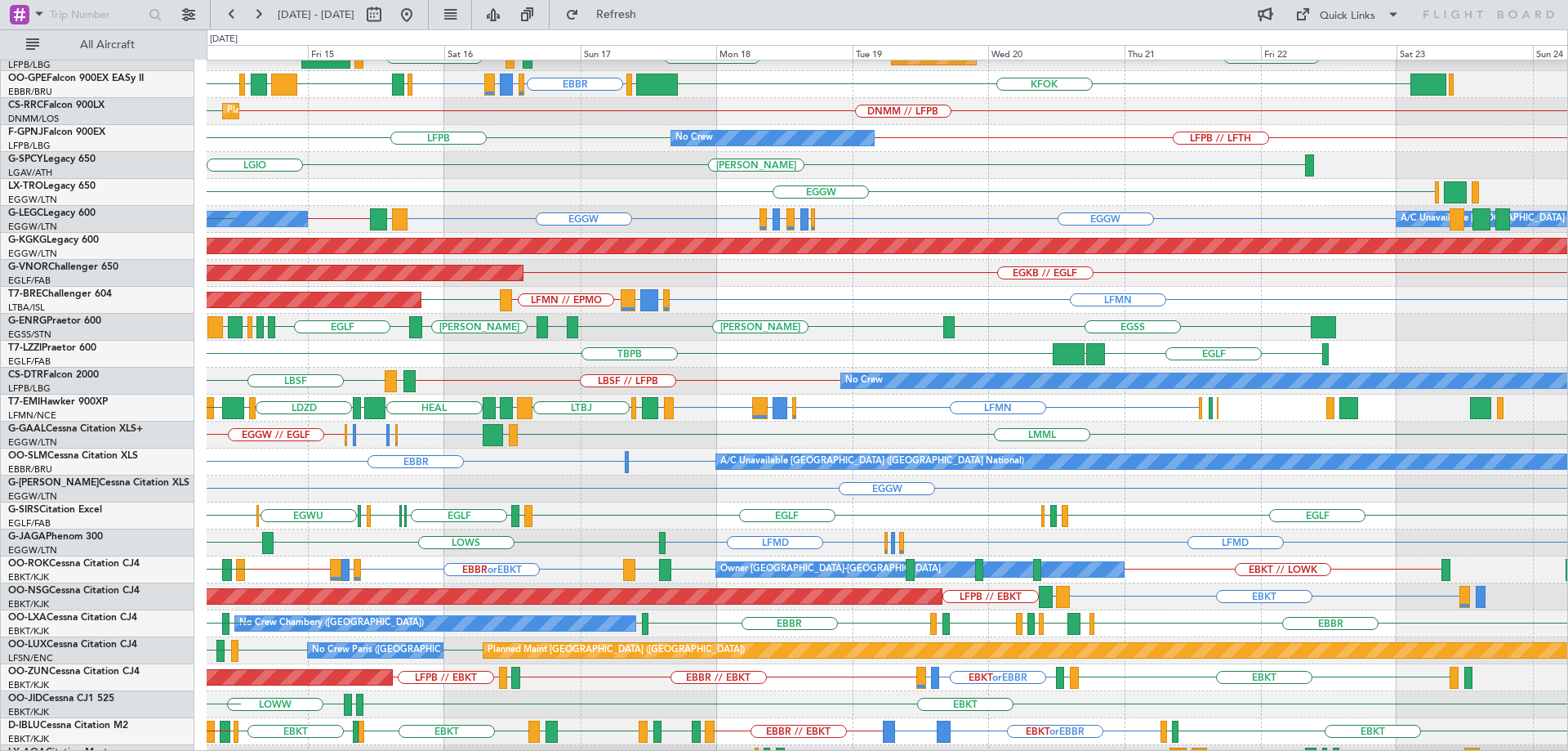
click at [899, 359] on div "EGLF LPAZ TBPB" at bounding box center [886, 354] width 1360 height 27
click at [1354, 395] on div "No Crew LBSF LBSF // LFPB LIEO Planned Maint Sofia" at bounding box center [886, 381] width 1360 height 27
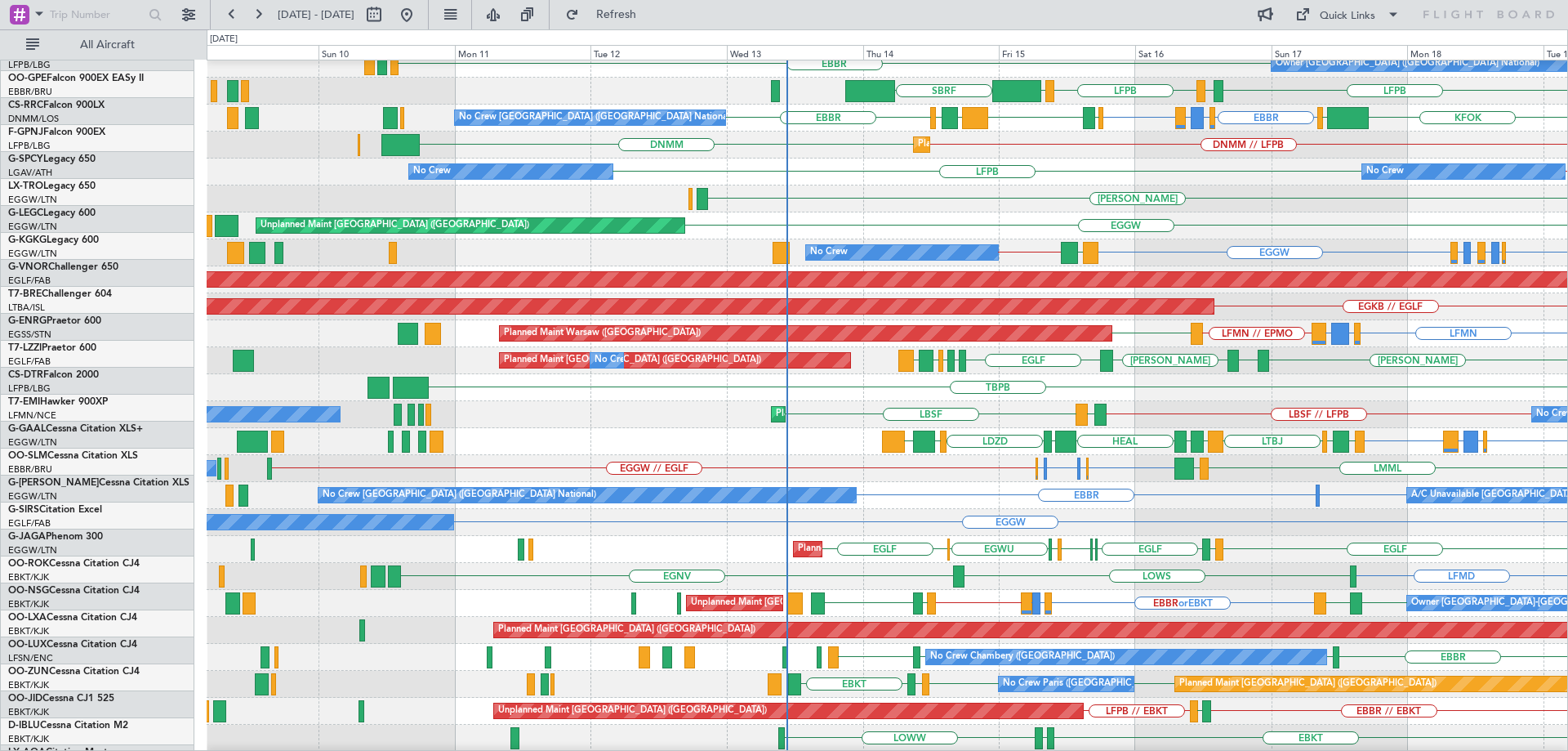
scroll to position [171, 0]
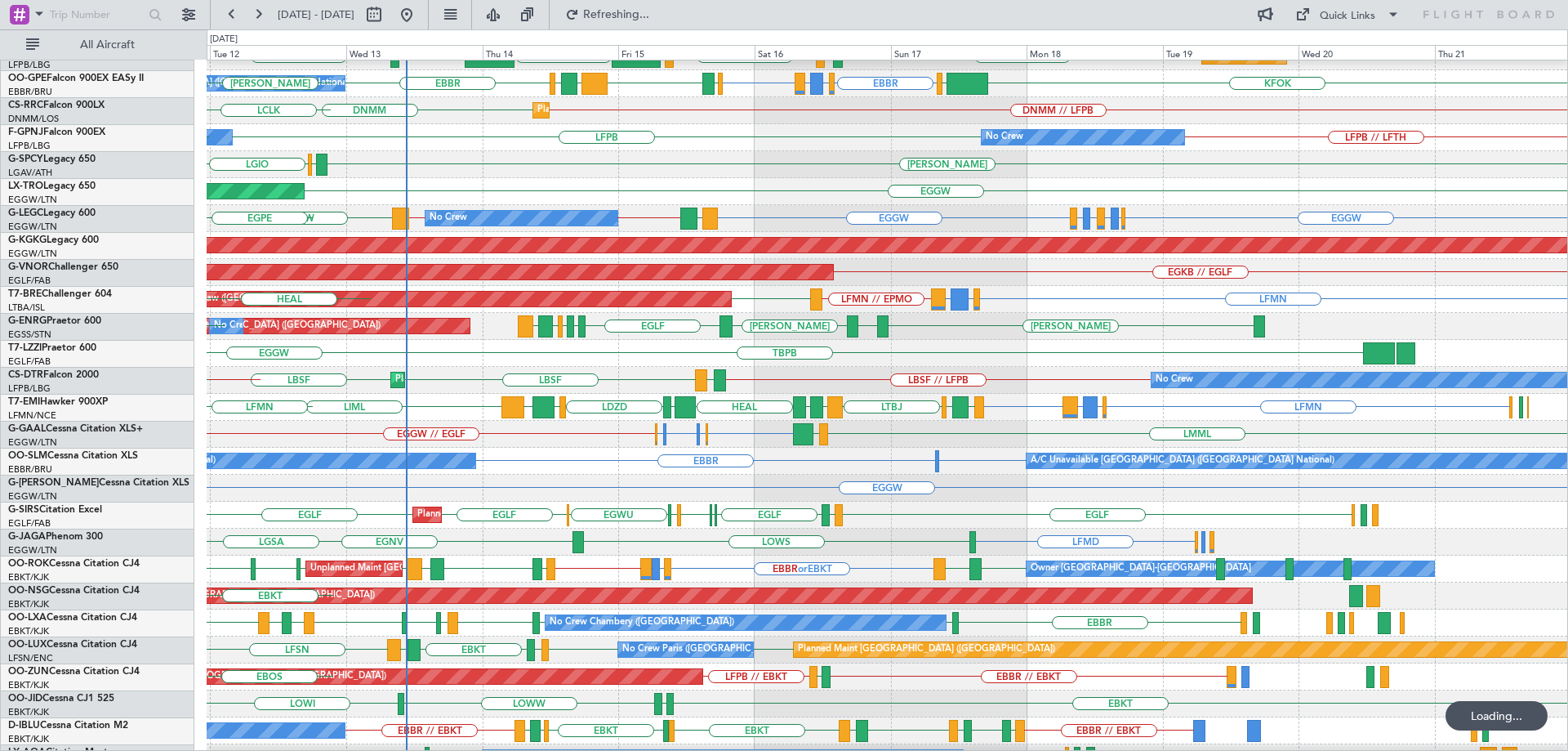
click at [893, 358] on div "TBPB LPAZ EGGW" at bounding box center [886, 353] width 1360 height 27
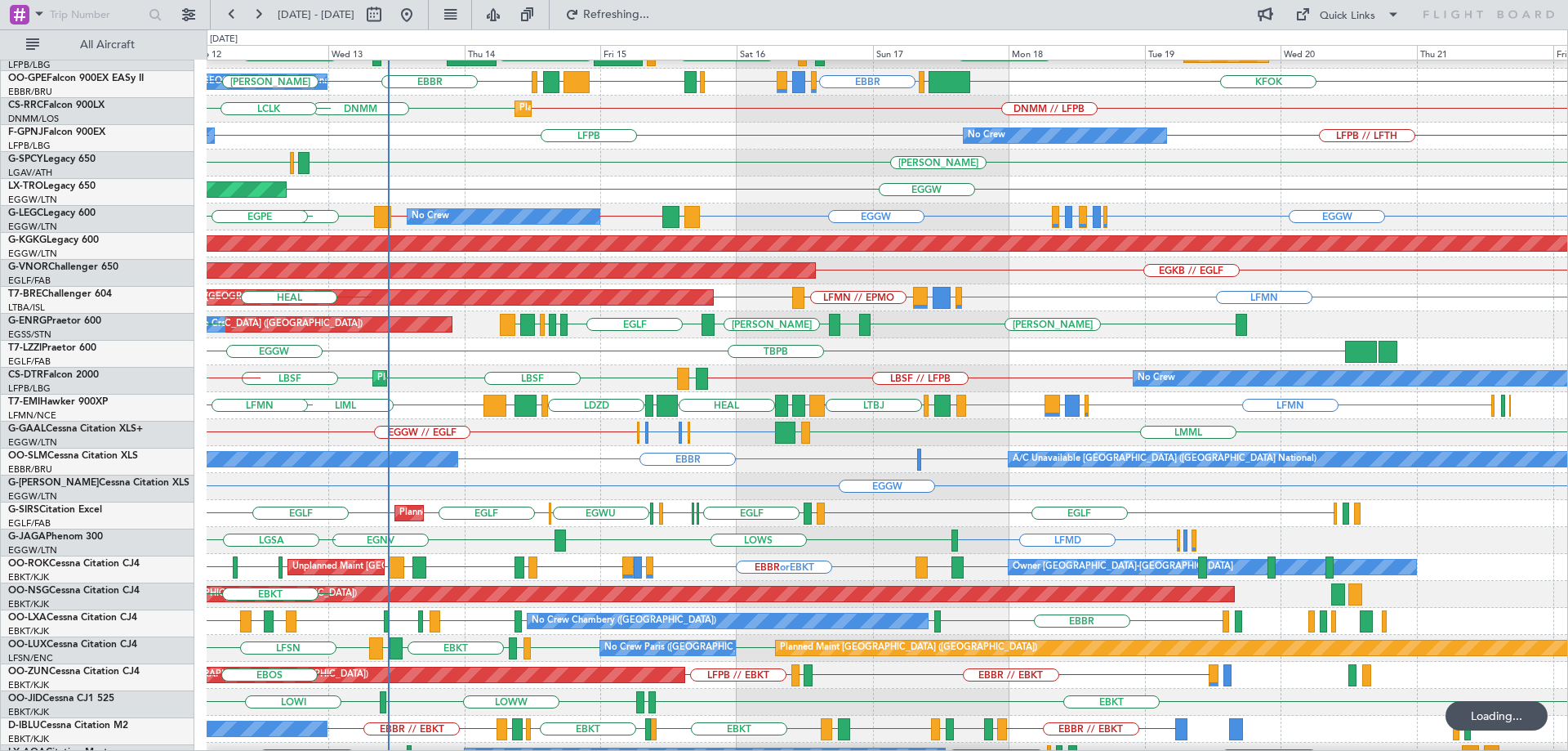
scroll to position [208, 0]
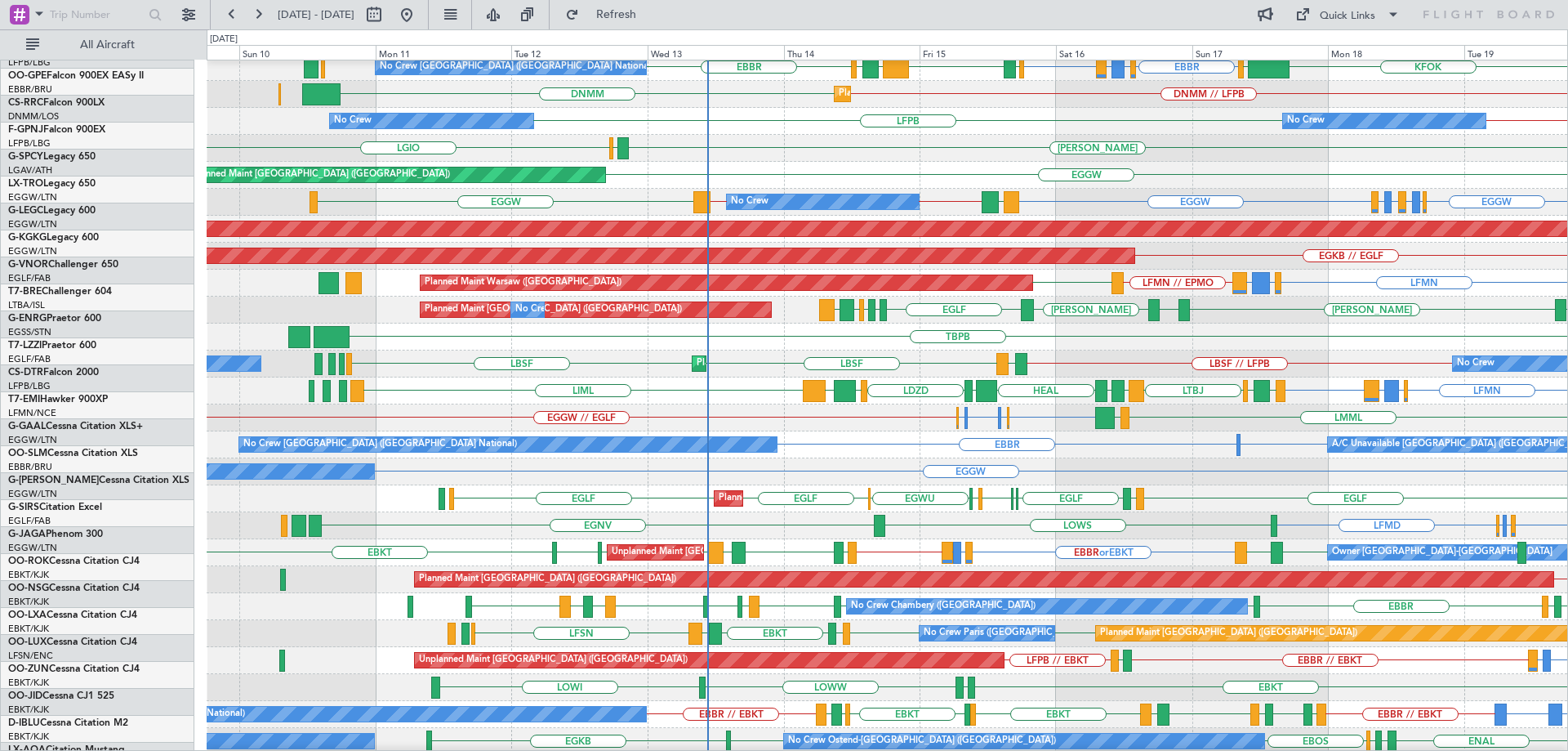
click at [897, 352] on div "LBSF LBSF LBSF // LFPB LIEO No Crew Planned Maint Sofia No Crew" at bounding box center [886, 364] width 1360 height 27
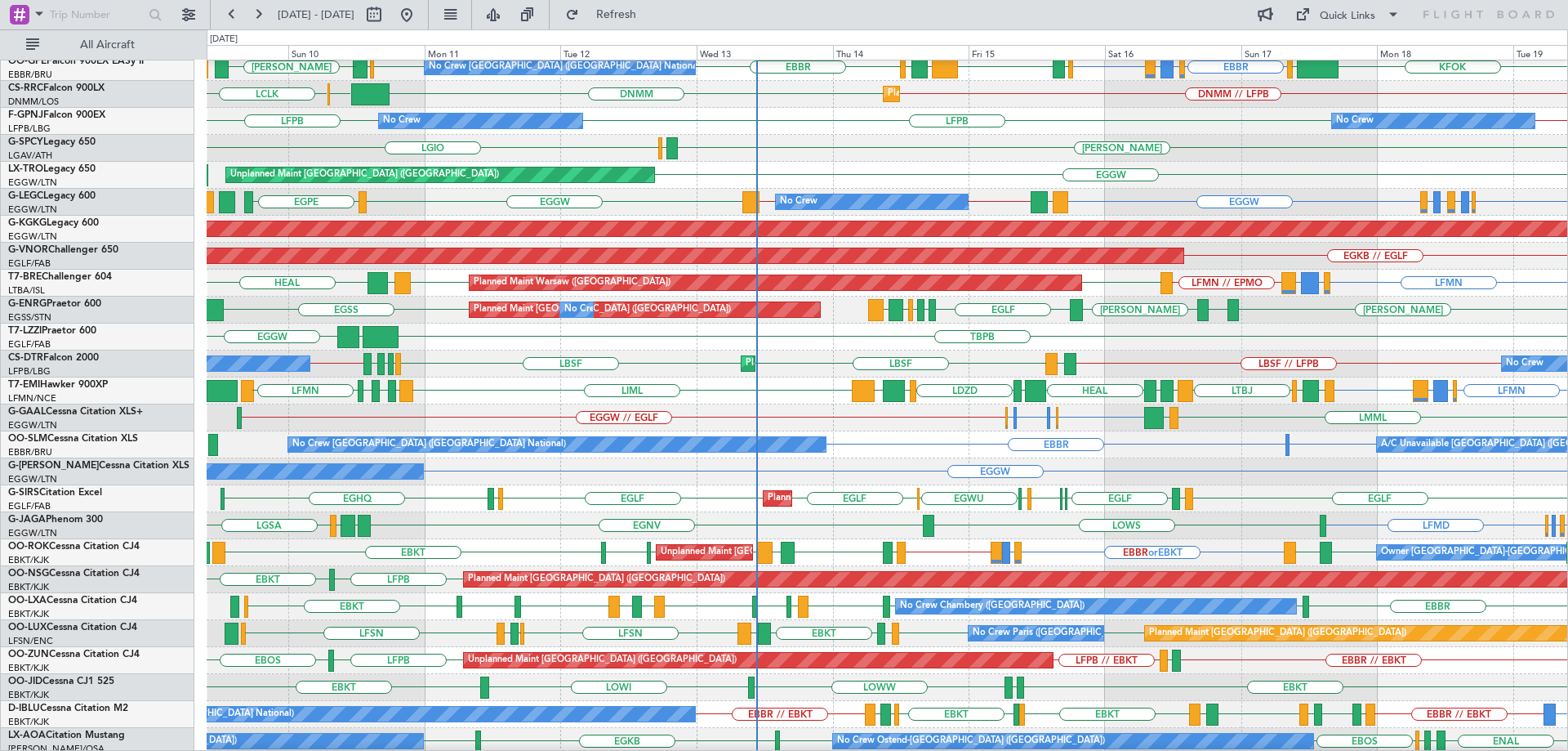
click at [1100, 340] on div "TBPB LPAZ EGGW" at bounding box center [886, 337] width 1360 height 27
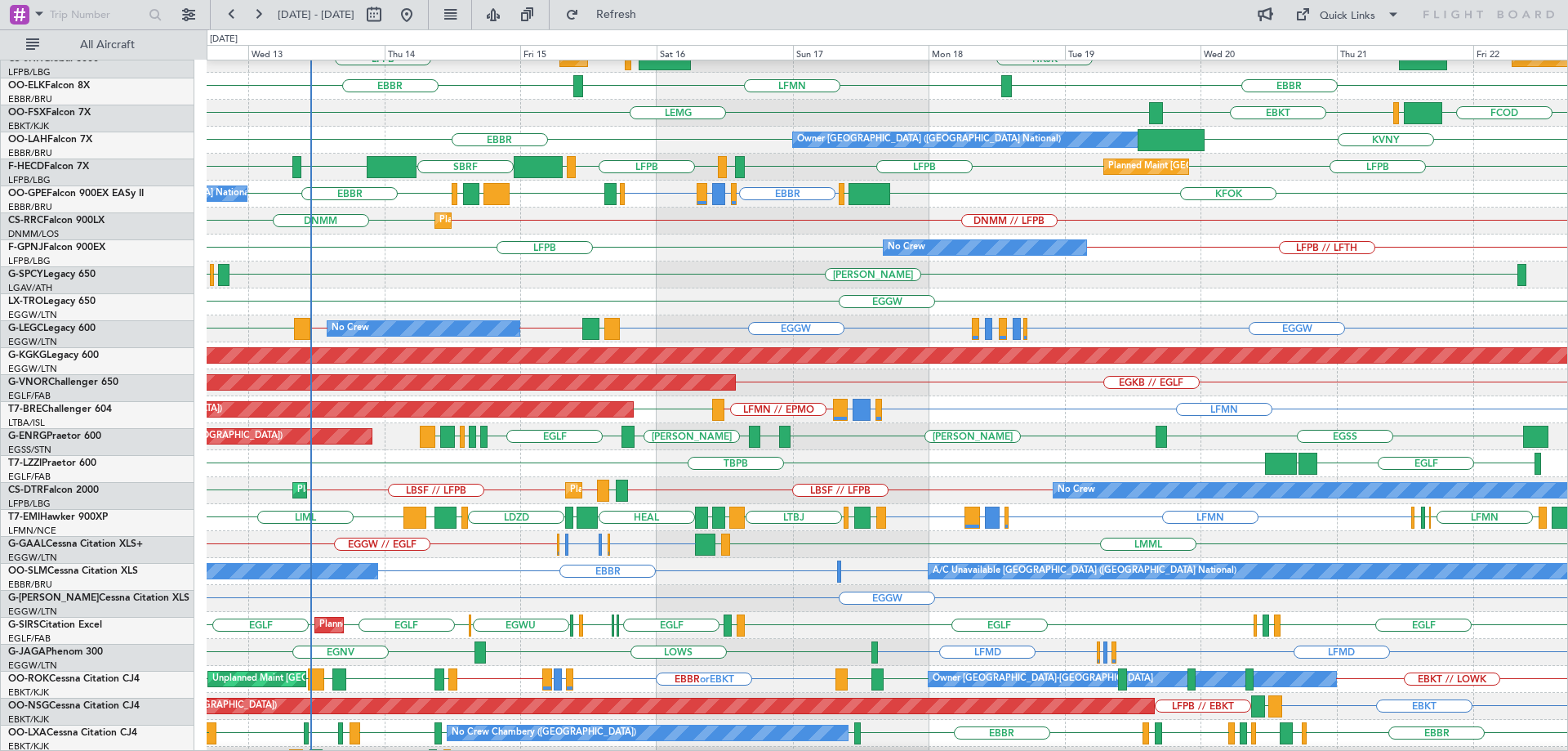
scroll to position [103, 0]
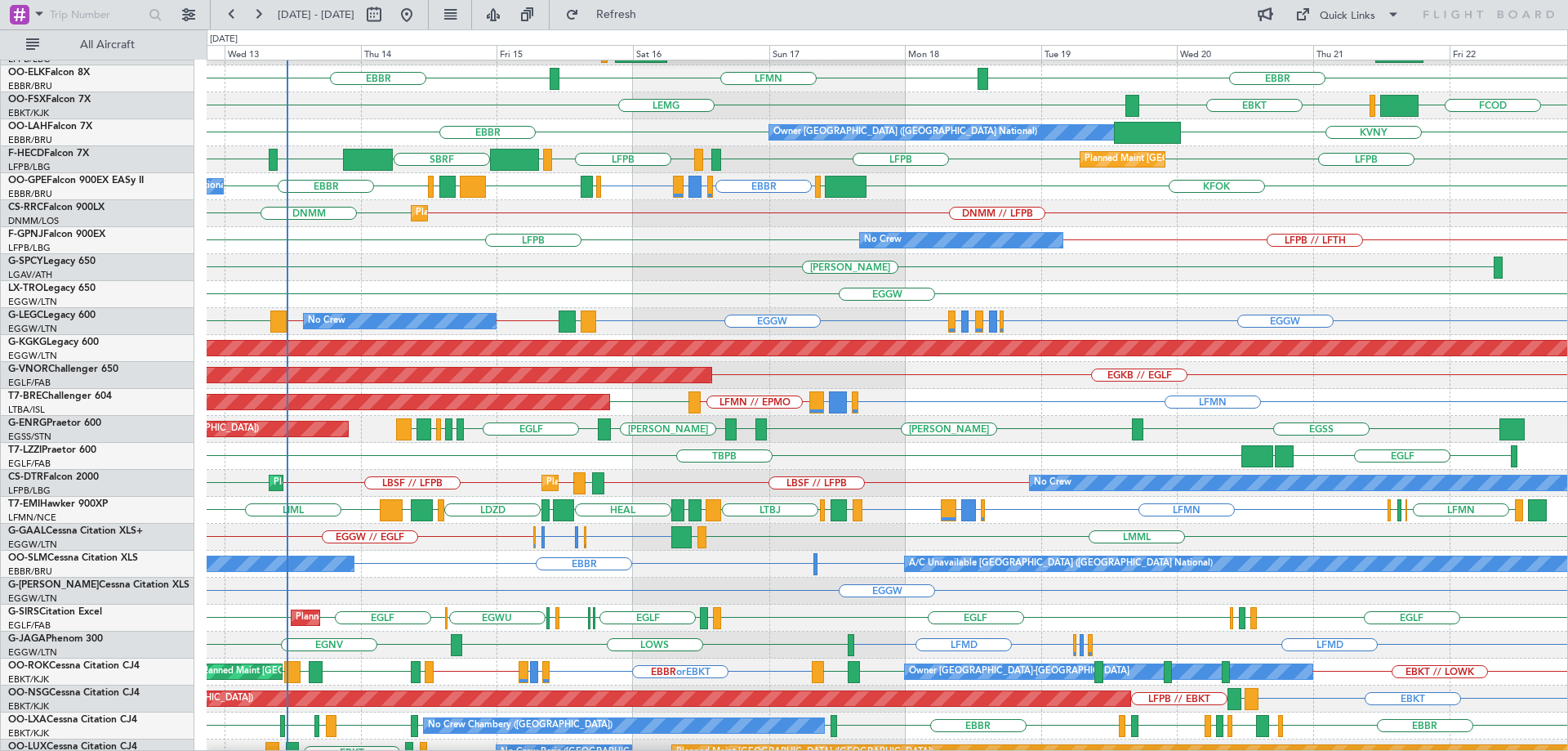
click at [618, 277] on div "HEMM LGKR LGIO" at bounding box center [886, 267] width 1360 height 27
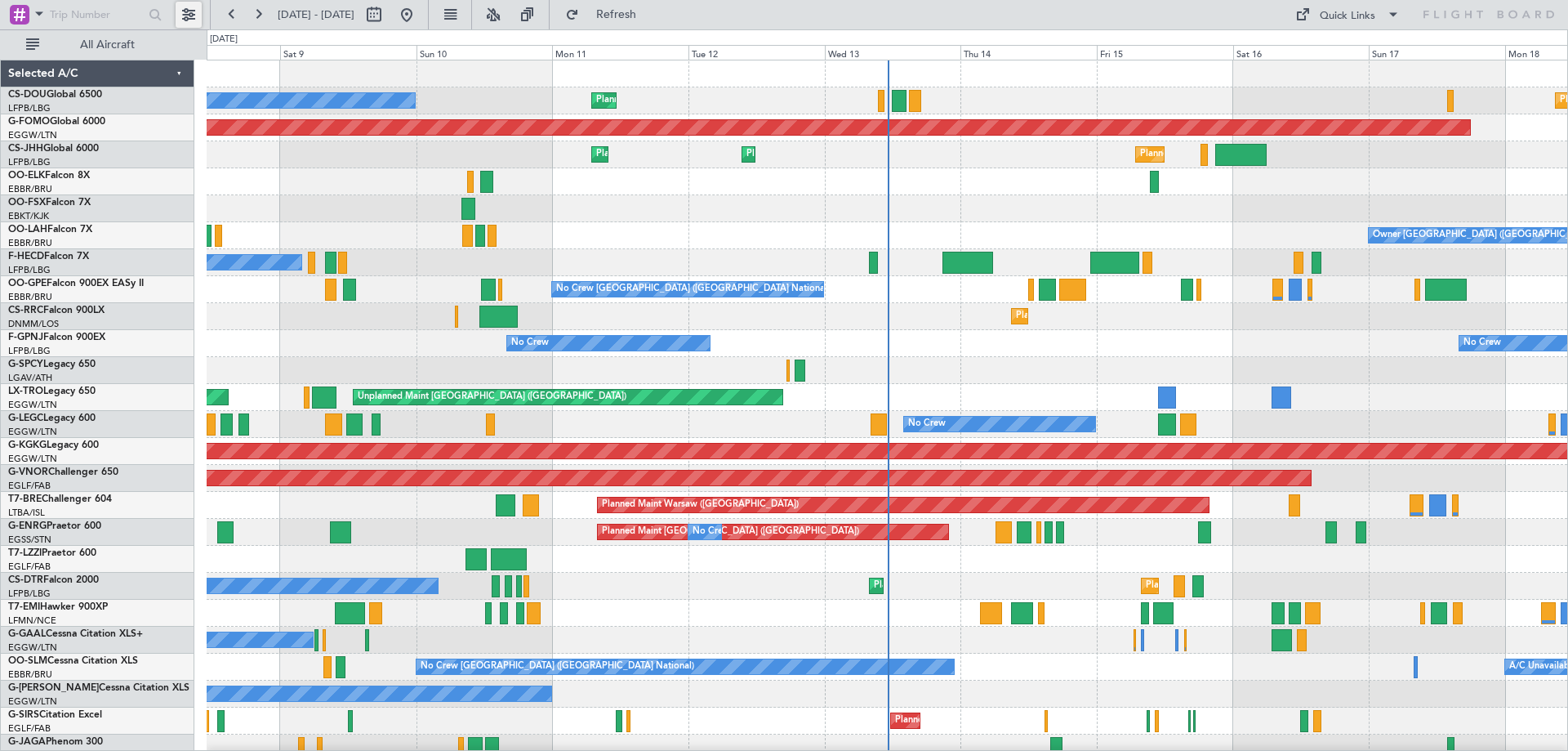
click at [188, 8] on button at bounding box center [189, 15] width 26 height 26
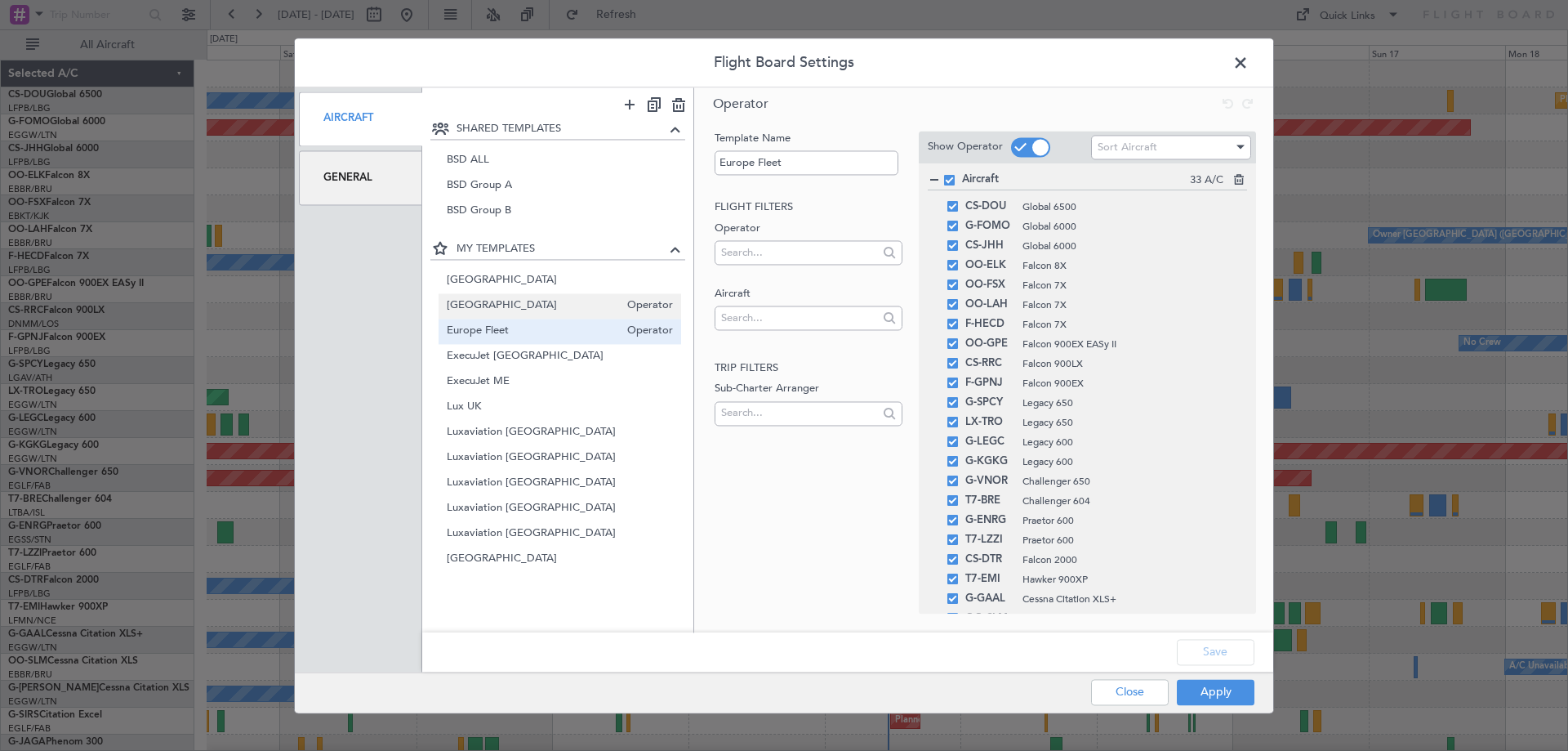
click at [491, 301] on span "[GEOGRAPHIC_DATA]" at bounding box center [533, 306] width 173 height 17
type input "[GEOGRAPHIC_DATA]"
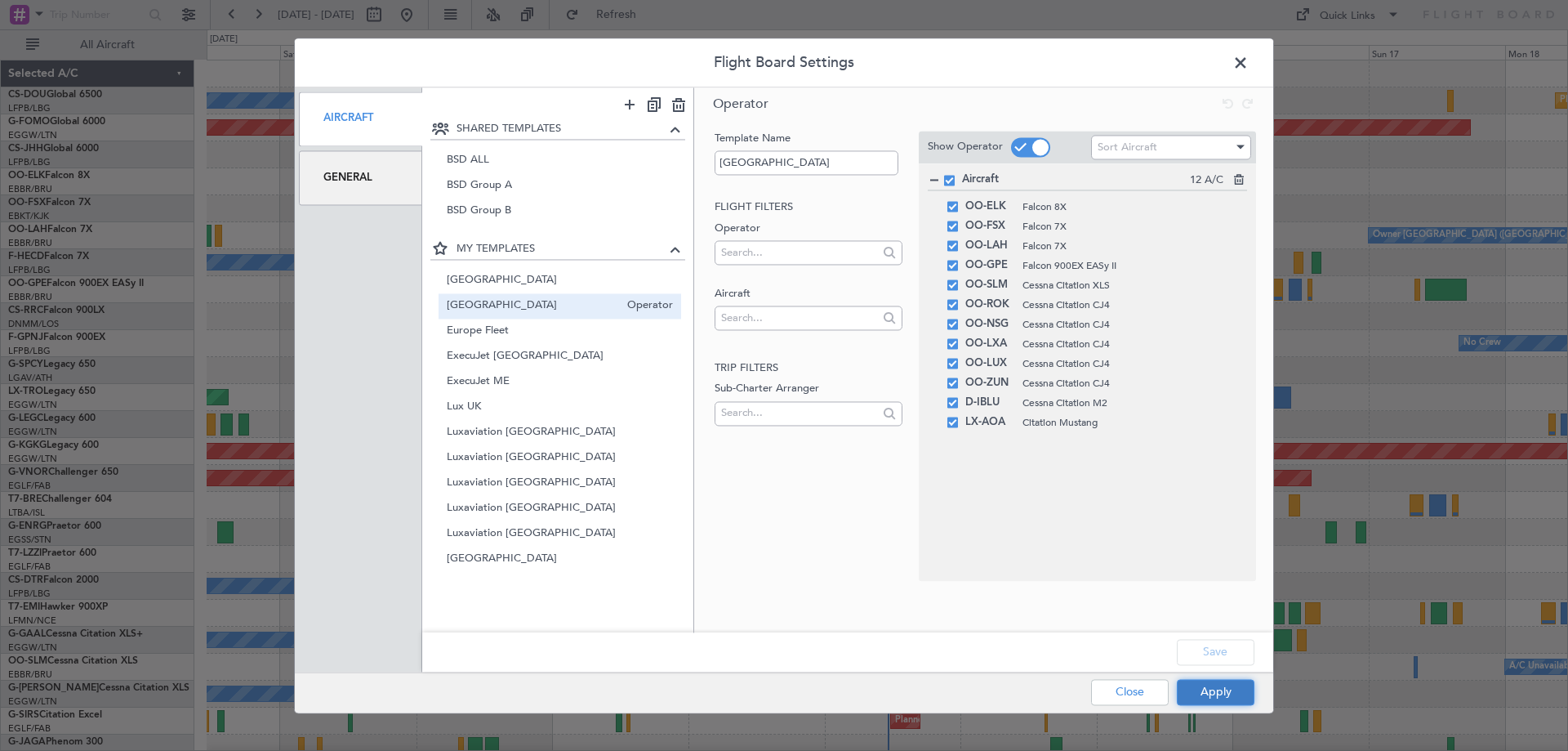
click at [1221, 688] on button "Apply" at bounding box center [1216, 692] width 78 height 26
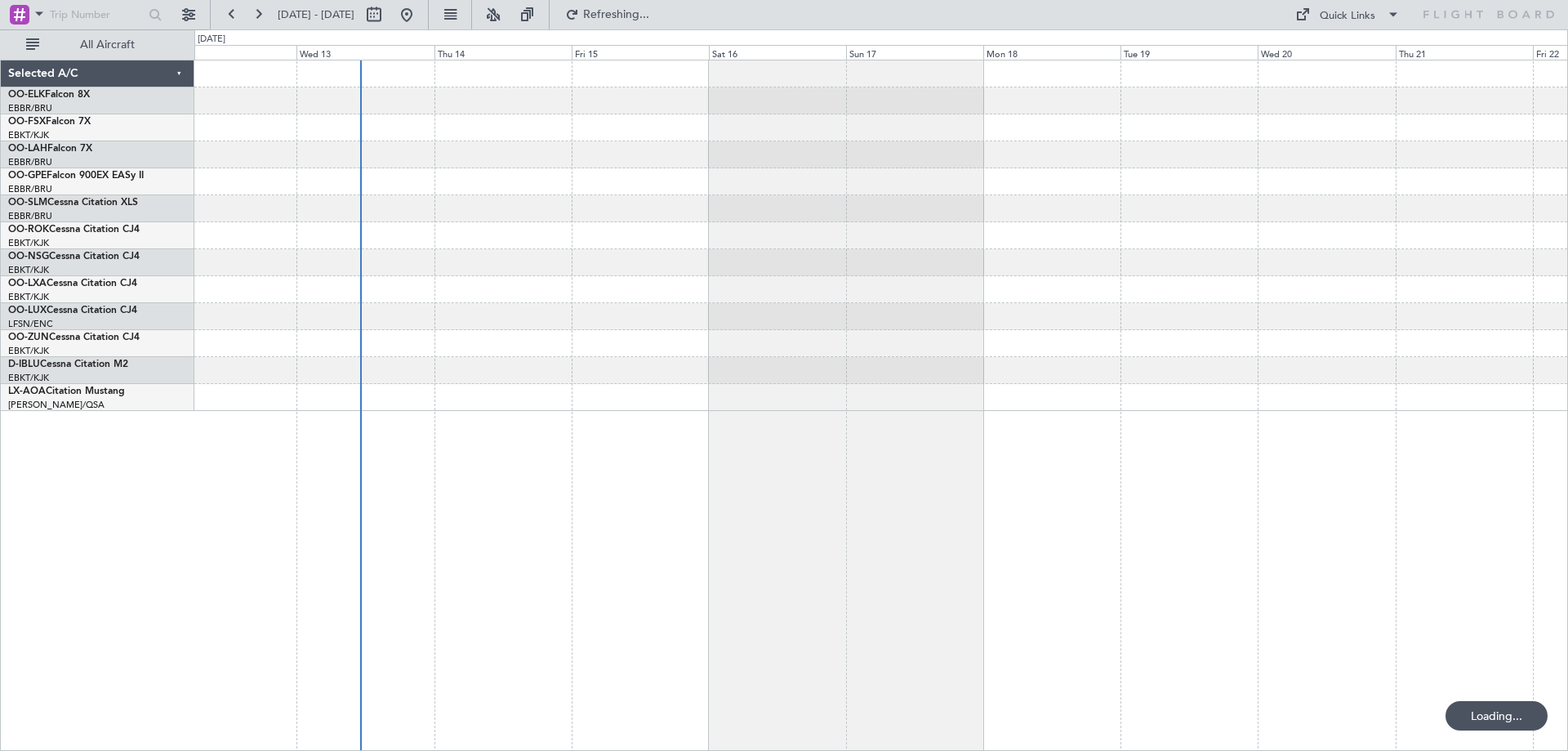
click at [713, 371] on div at bounding box center [881, 236] width 1373 height 351
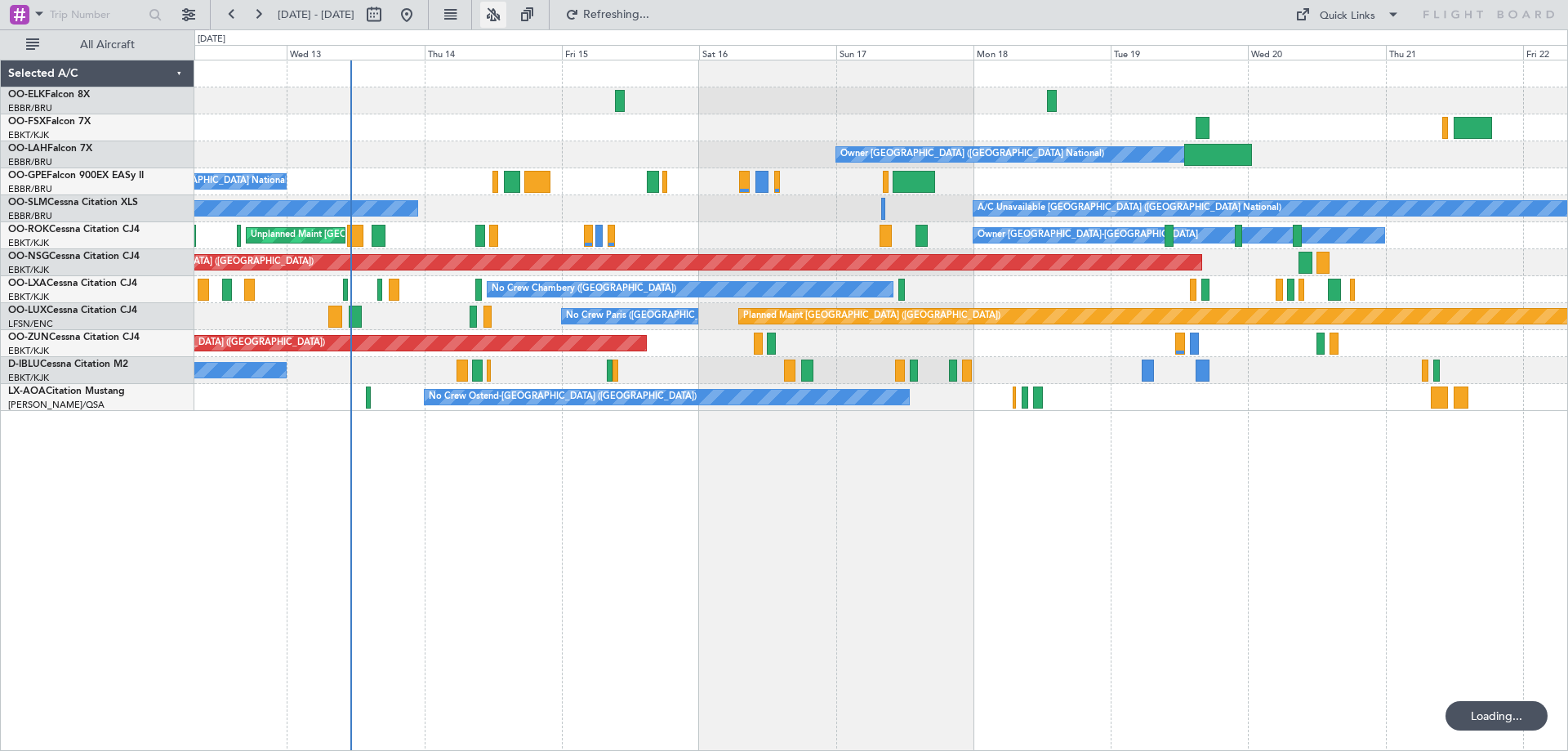
click at [507, 15] on button at bounding box center [494, 15] width 26 height 26
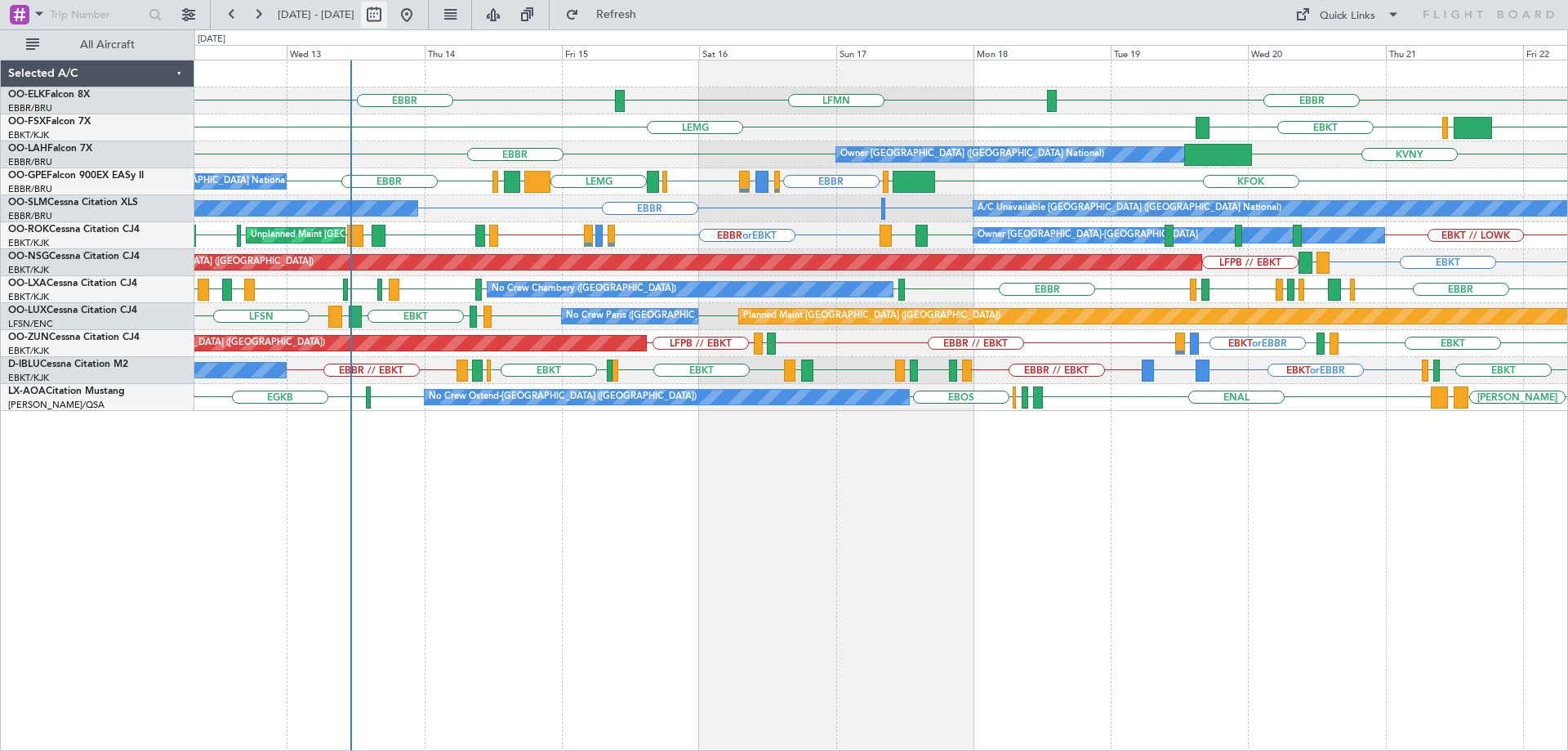
click at [387, 15] on button at bounding box center [374, 15] width 26 height 26
select select "8"
select select "2025"
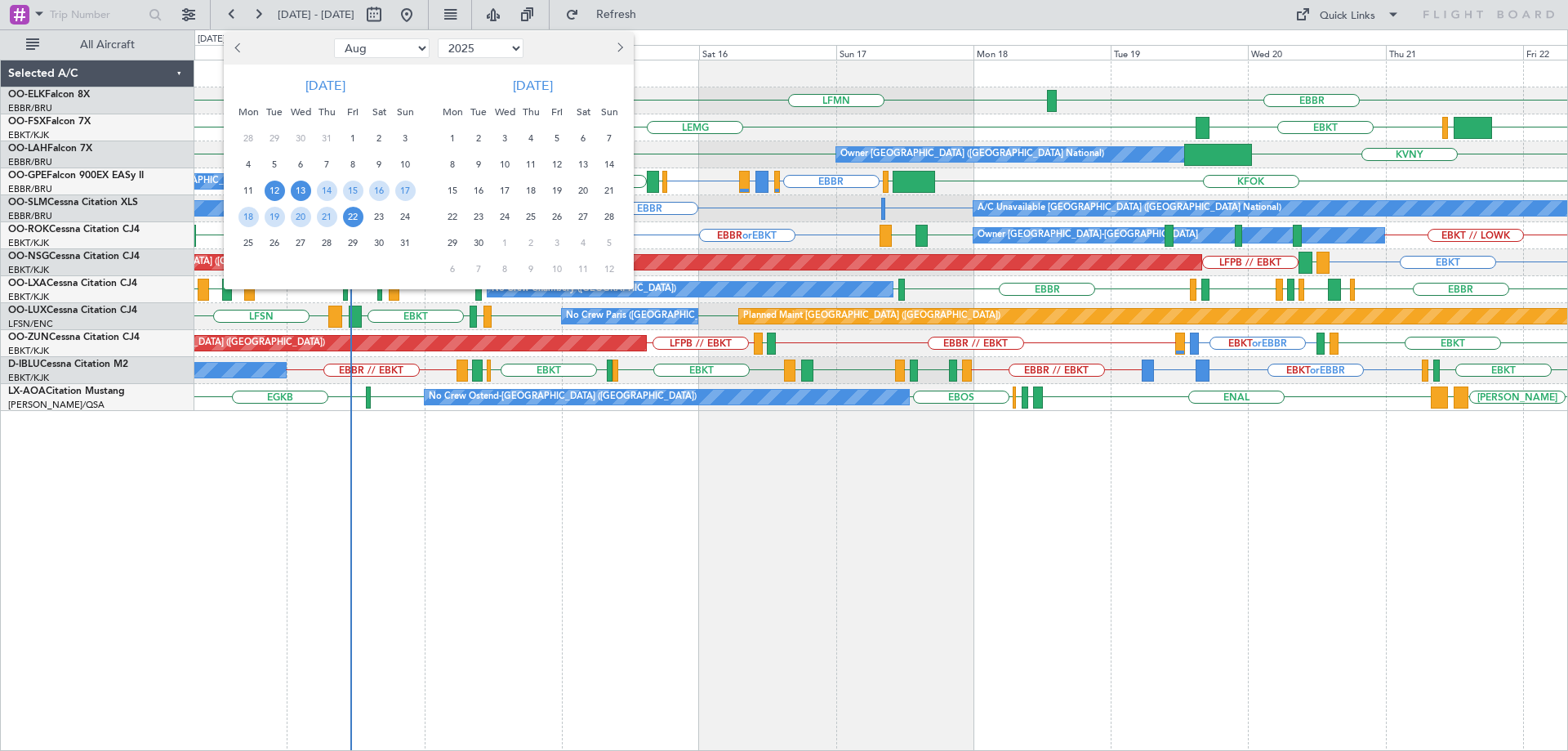
click at [295, 189] on span "13" at bounding box center [301, 191] width 21 height 21
click at [296, 224] on span "20" at bounding box center [301, 217] width 21 height 21
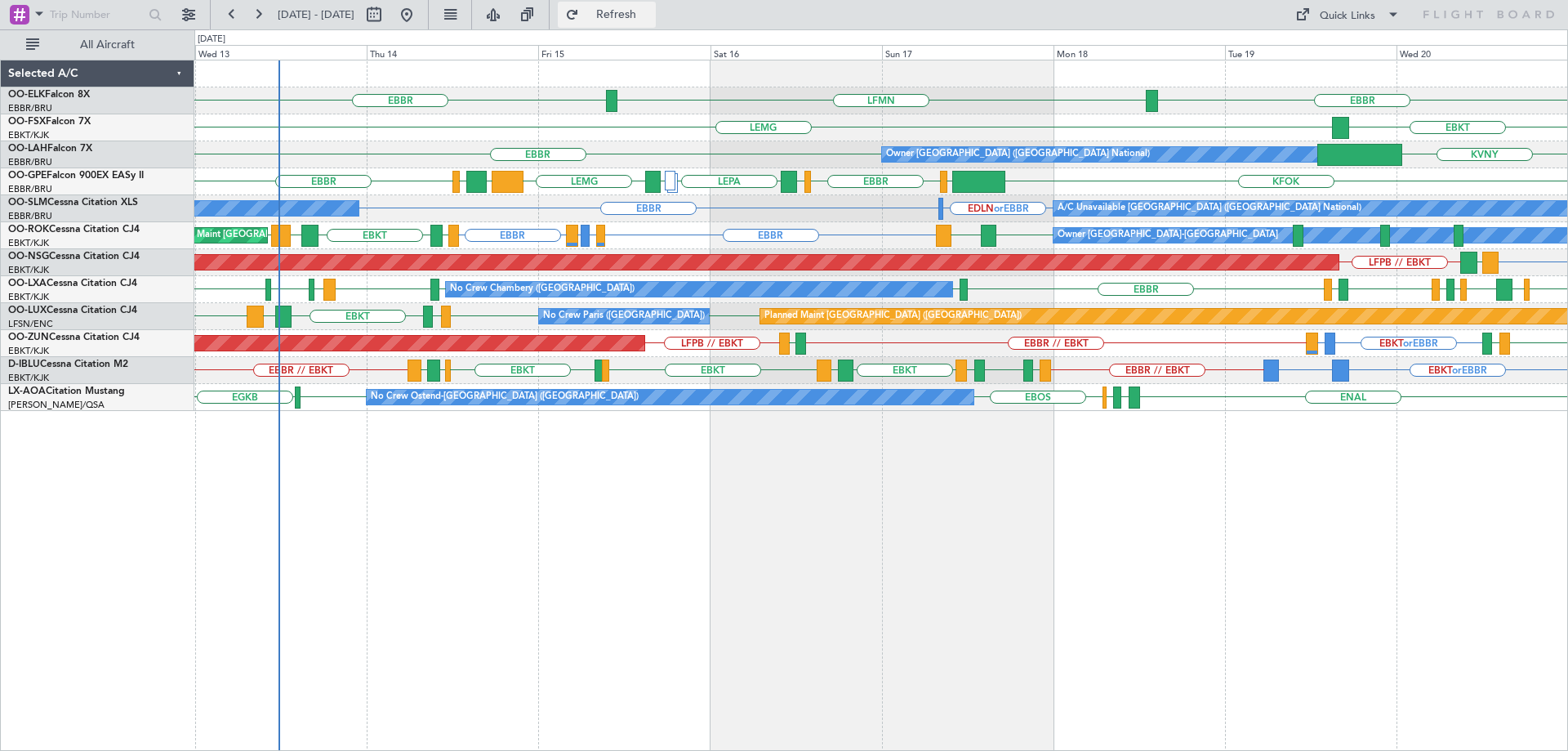
click at [651, 15] on span "Refresh" at bounding box center [616, 15] width 68 height 11
click at [651, 12] on span "Refresh" at bounding box center [616, 15] width 68 height 11
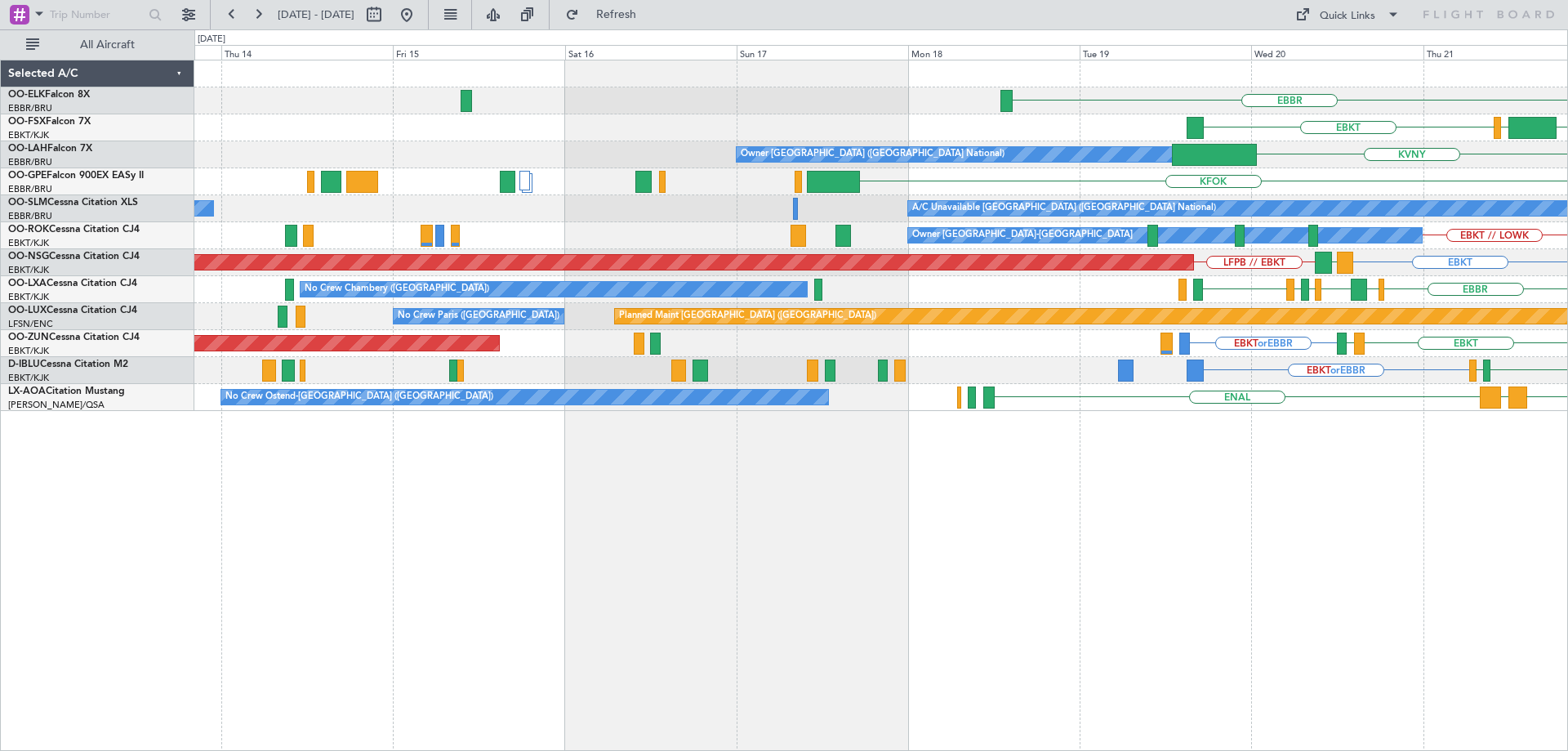
click at [1123, 335] on div "EBBR FCOD LSGG EBKT EGGW EBKT Owner Brussels (Brussels National) KVNY KFOK EGLF…" at bounding box center [881, 236] width 1373 height 351
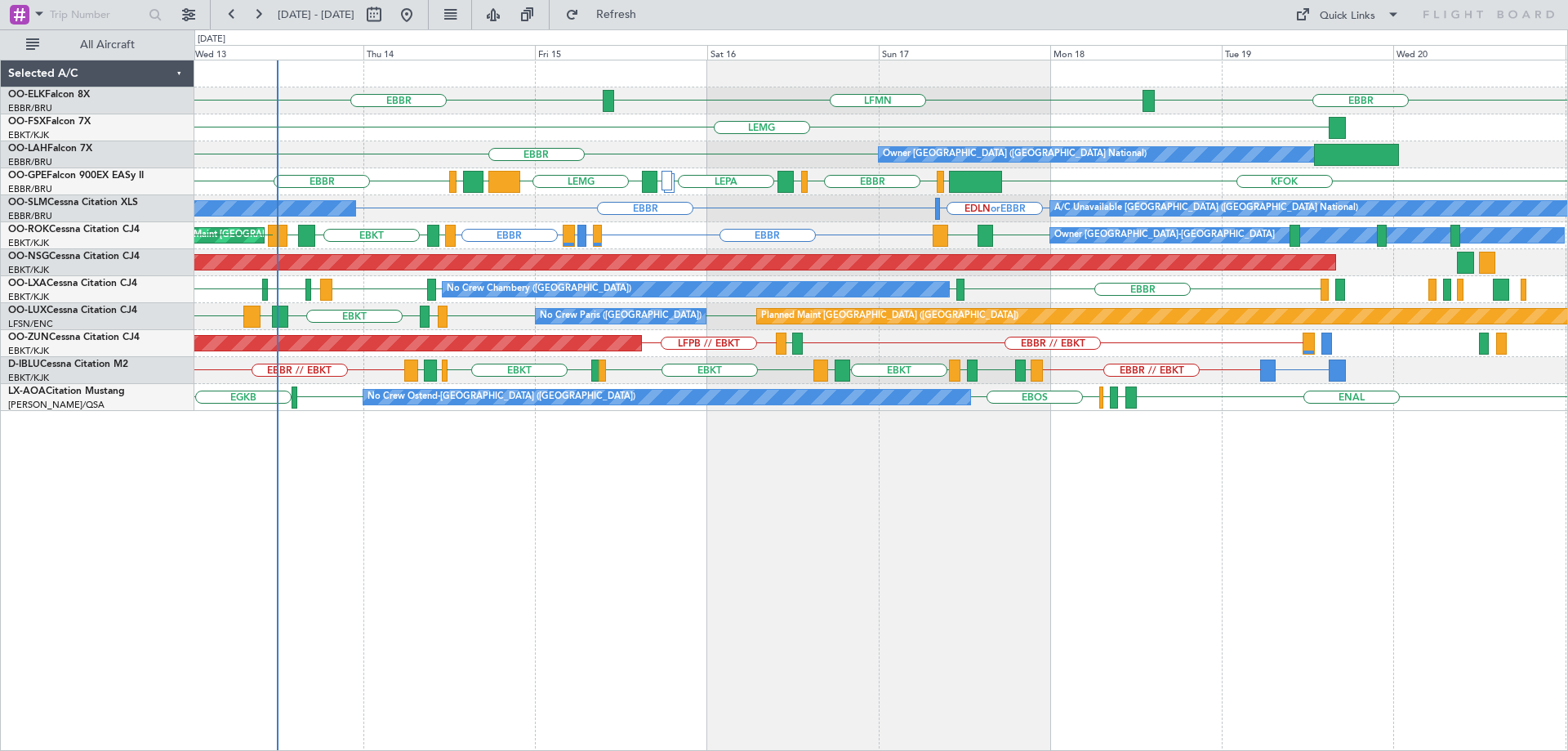
click at [940, 331] on div "LFMN EBBR EBBR LEMG EBBR Owner Brussels (Brussels National) LEMG BIRK EGLF EBBR…" at bounding box center [881, 236] width 1373 height 351
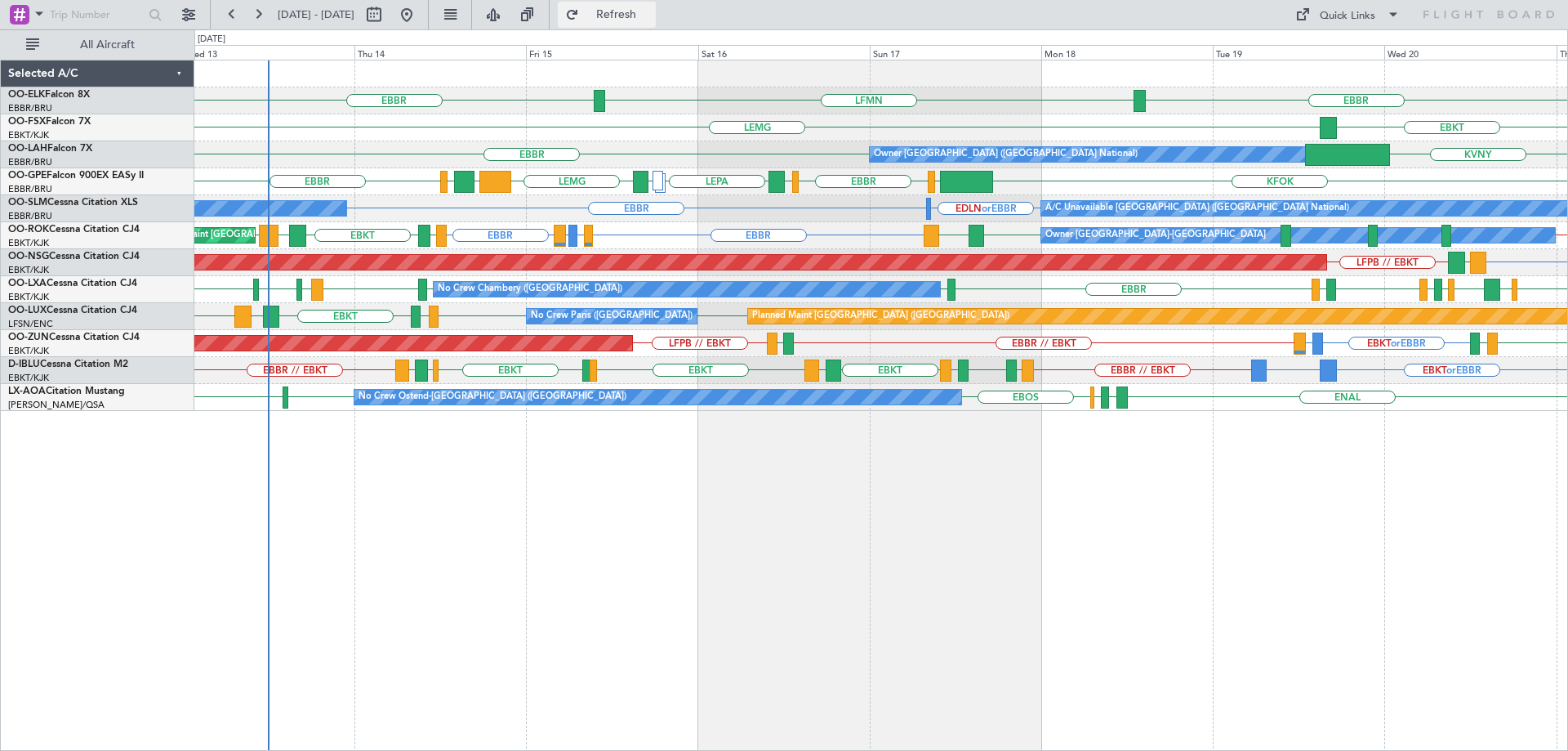
click at [651, 17] on span "Refresh" at bounding box center [616, 15] width 68 height 11
click at [644, 7] on button "Refresh" at bounding box center [607, 15] width 98 height 26
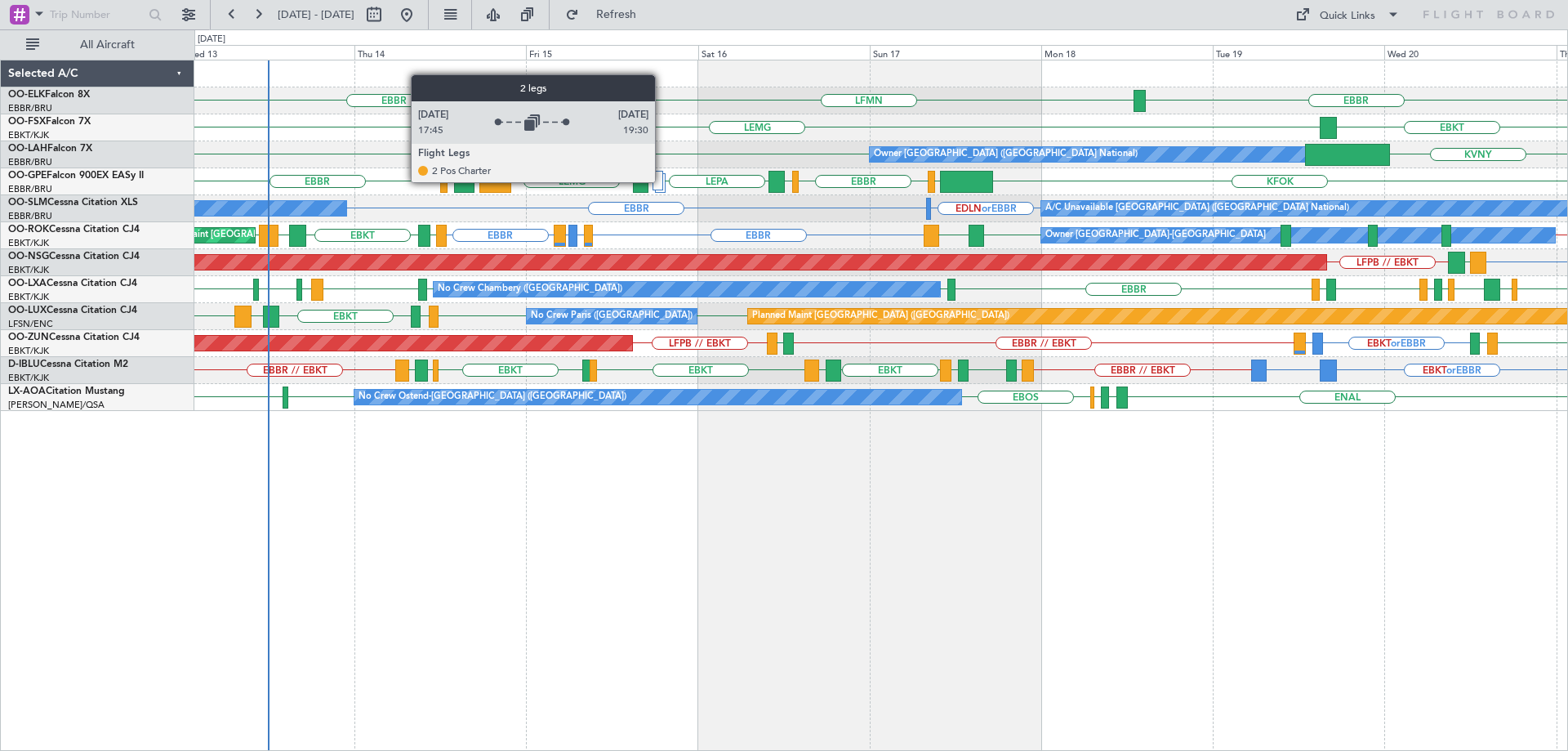
click at [662, 181] on div at bounding box center [657, 181] width 10 height 20
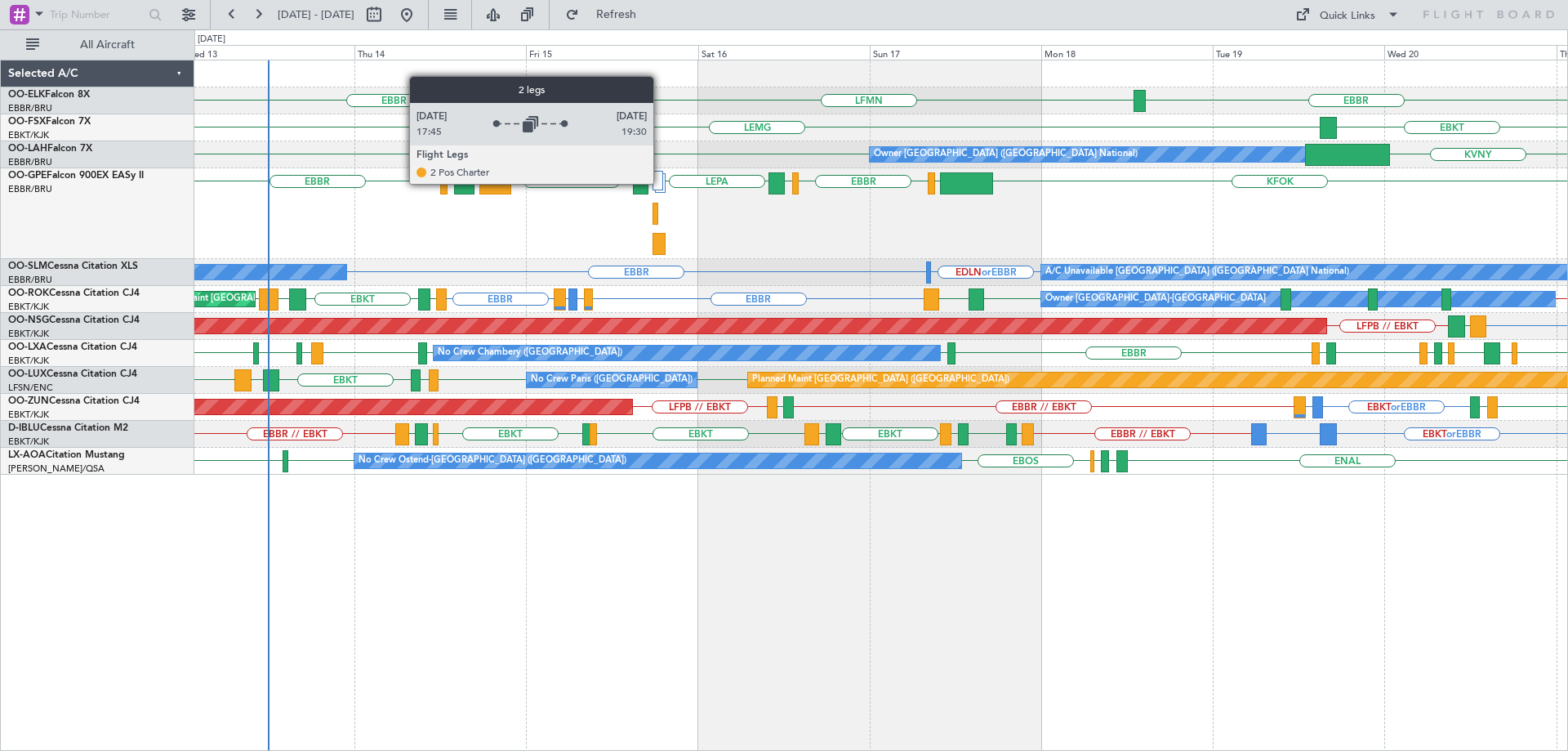
click at [661, 183] on div at bounding box center [657, 181] width 10 height 20
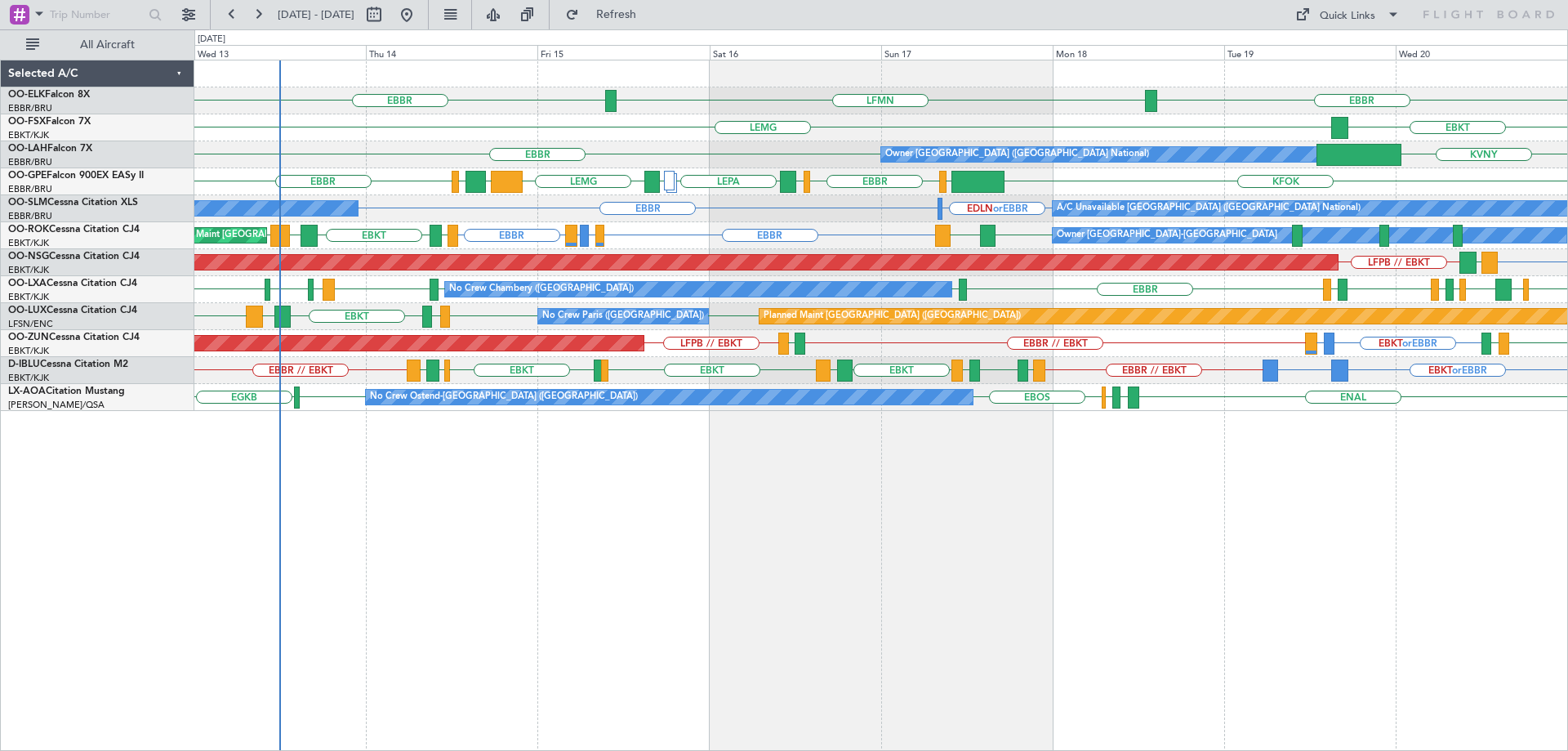
click at [877, 191] on div "LFMN EBBR EBBR LEMG EBKT EBBR KVNY Owner Brussels (Brussels National) LEMG BIRK…" at bounding box center [881, 236] width 1373 height 351
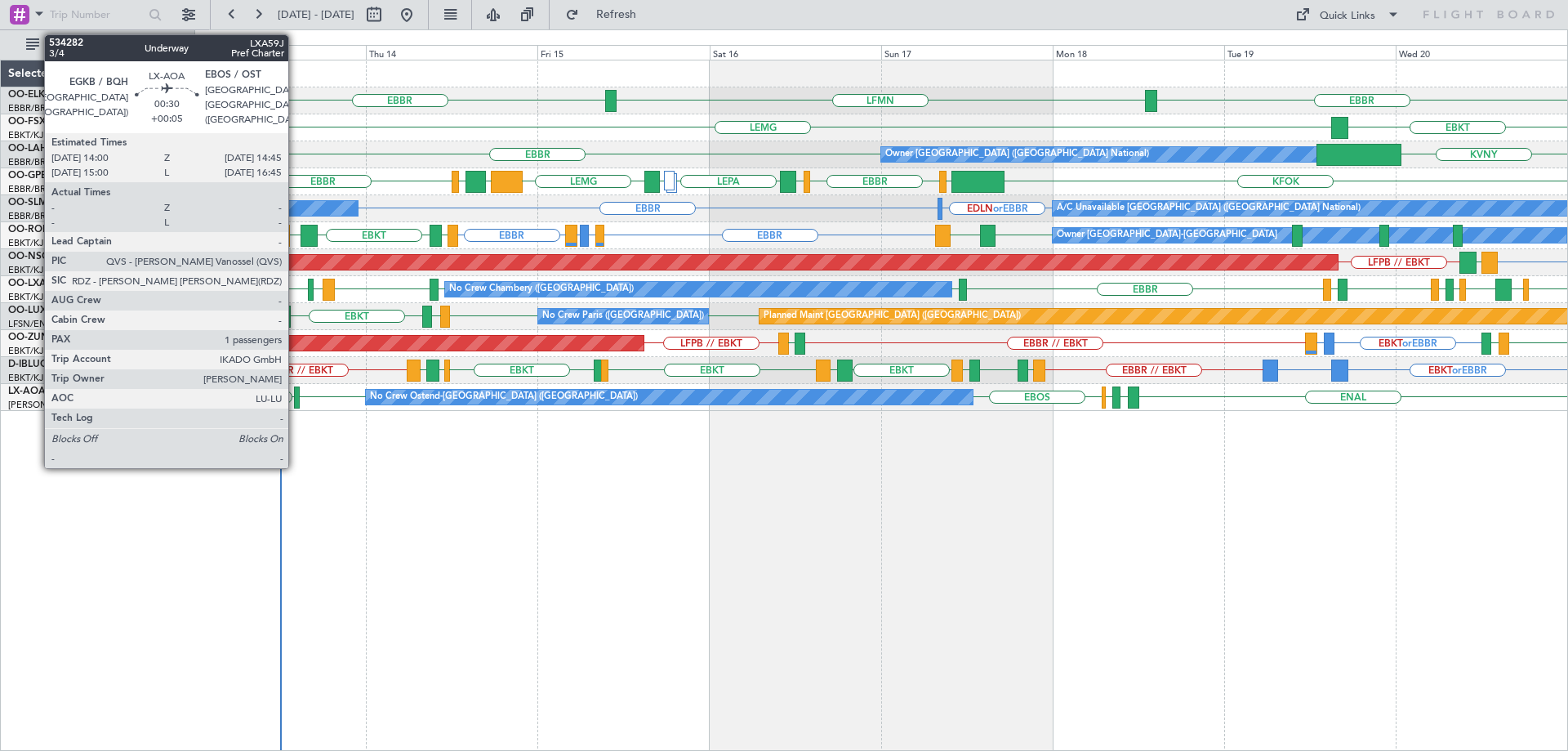
click at [295, 391] on div at bounding box center [296, 397] width 6 height 22
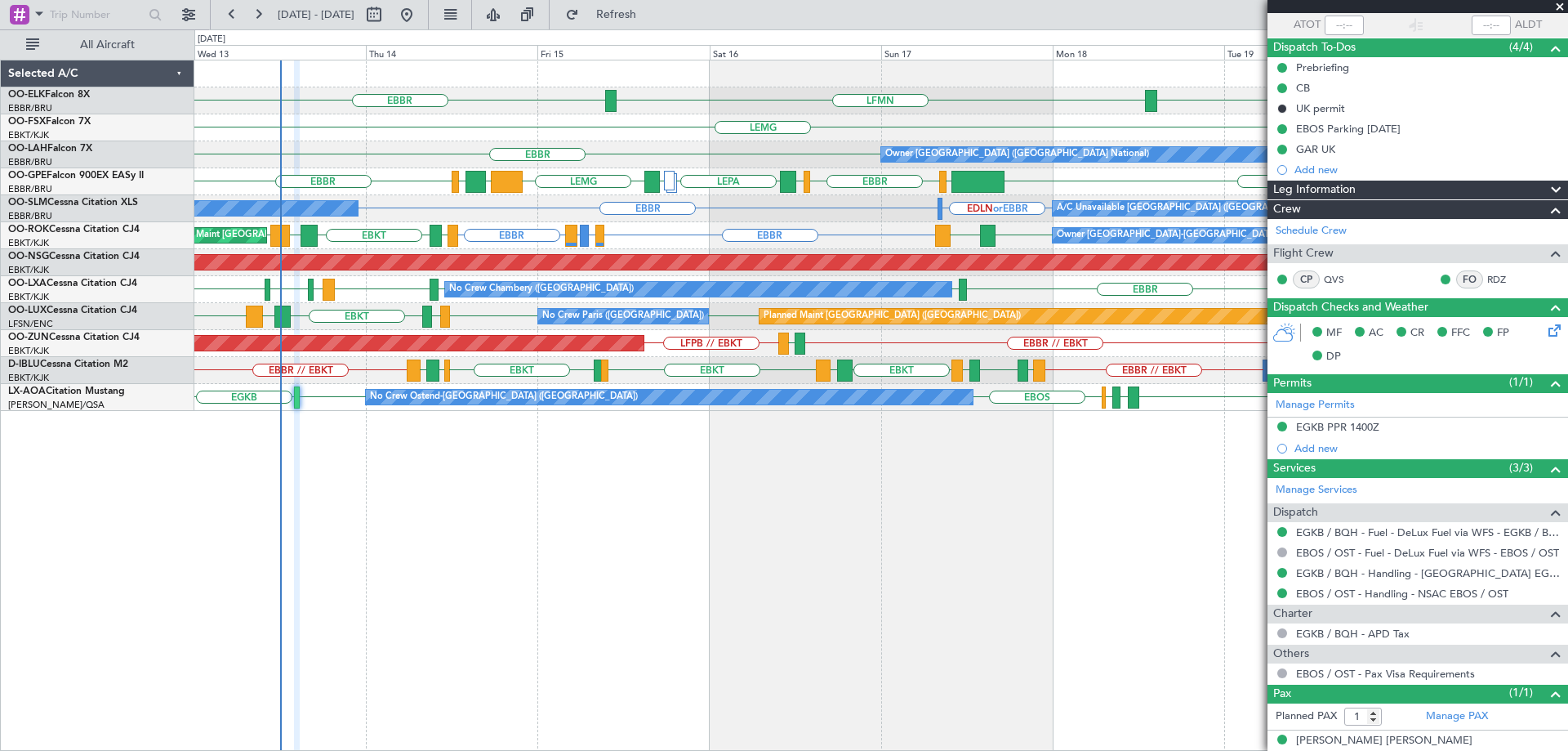
scroll to position [137, 0]
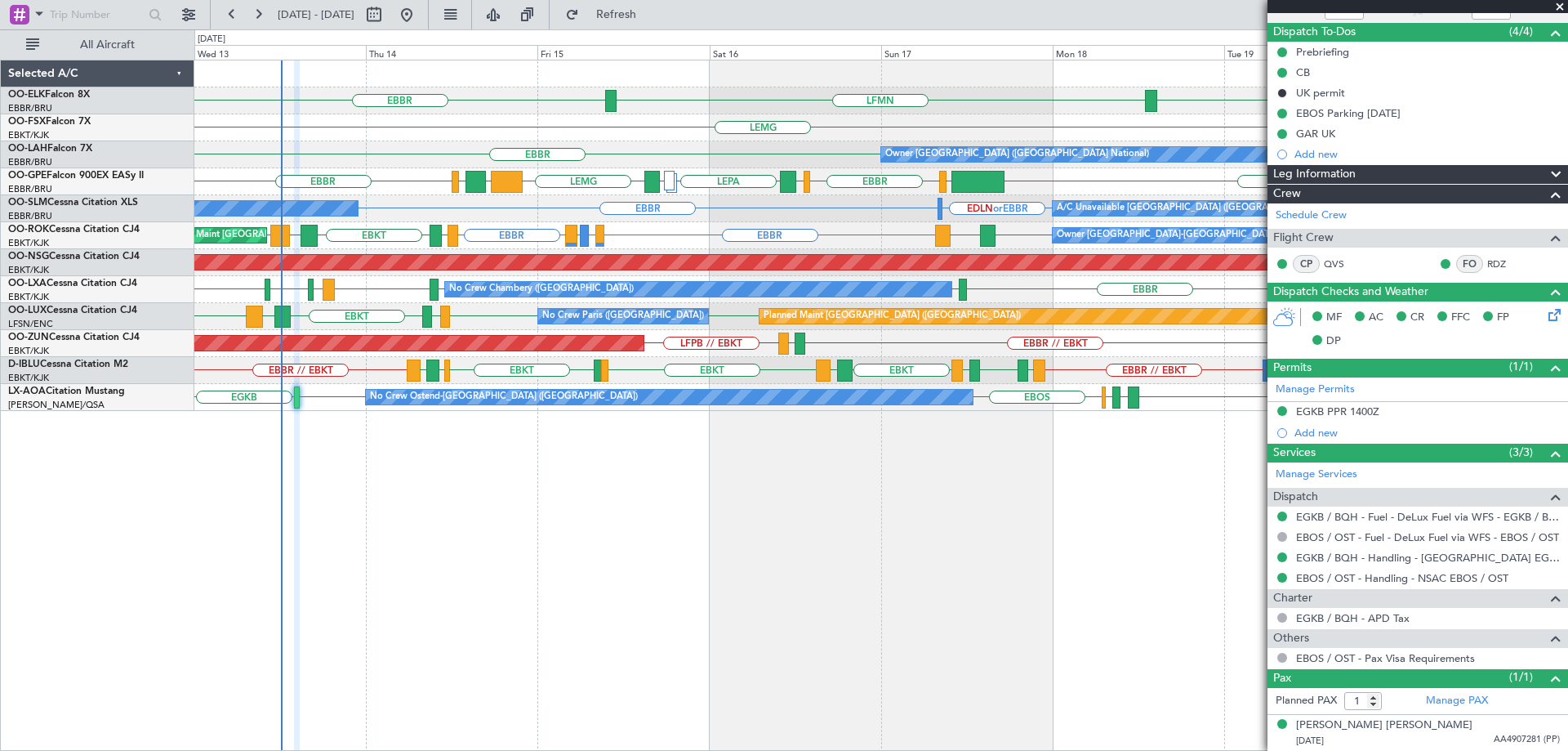
click at [1561, 7] on span at bounding box center [1560, 7] width 16 height 15
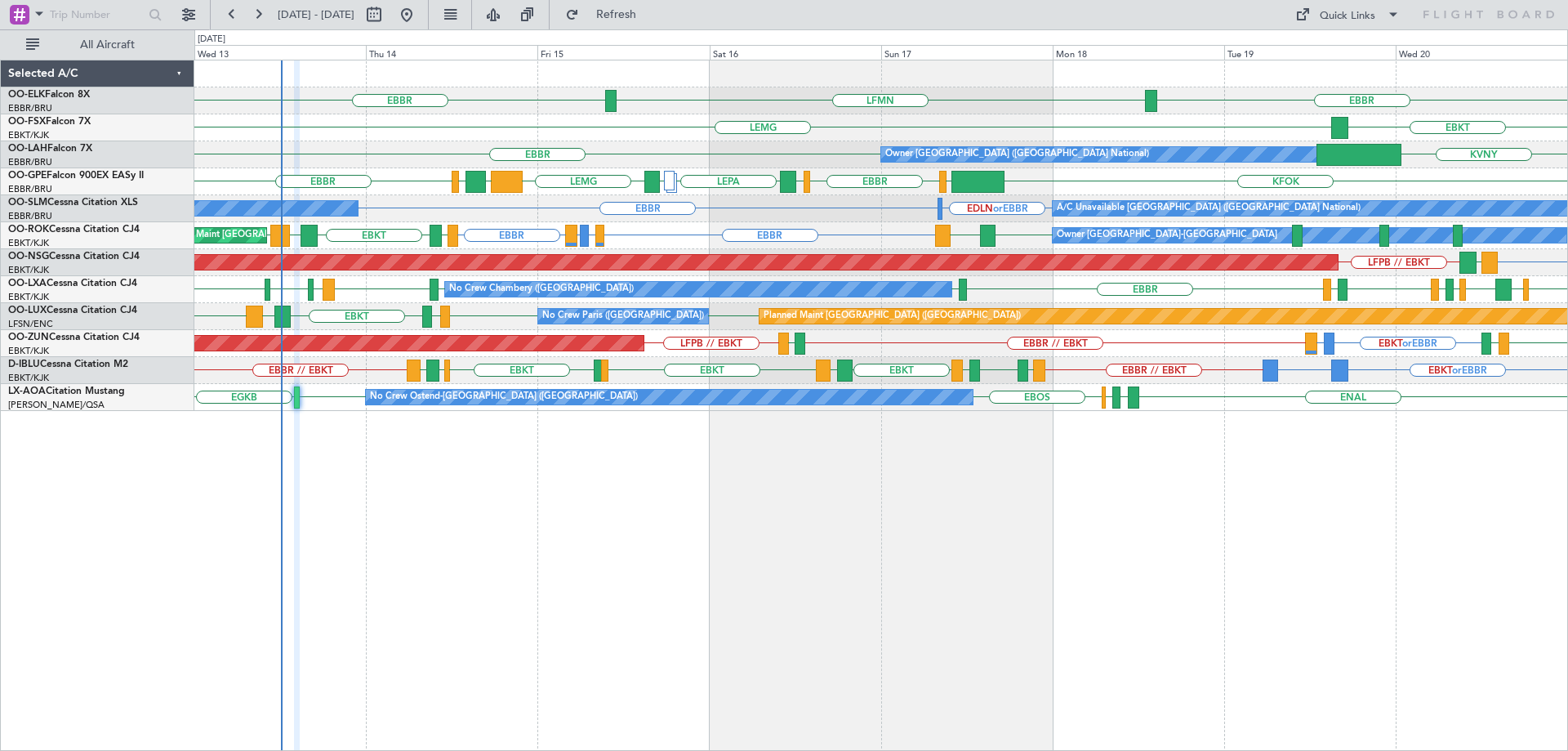
type input "0"
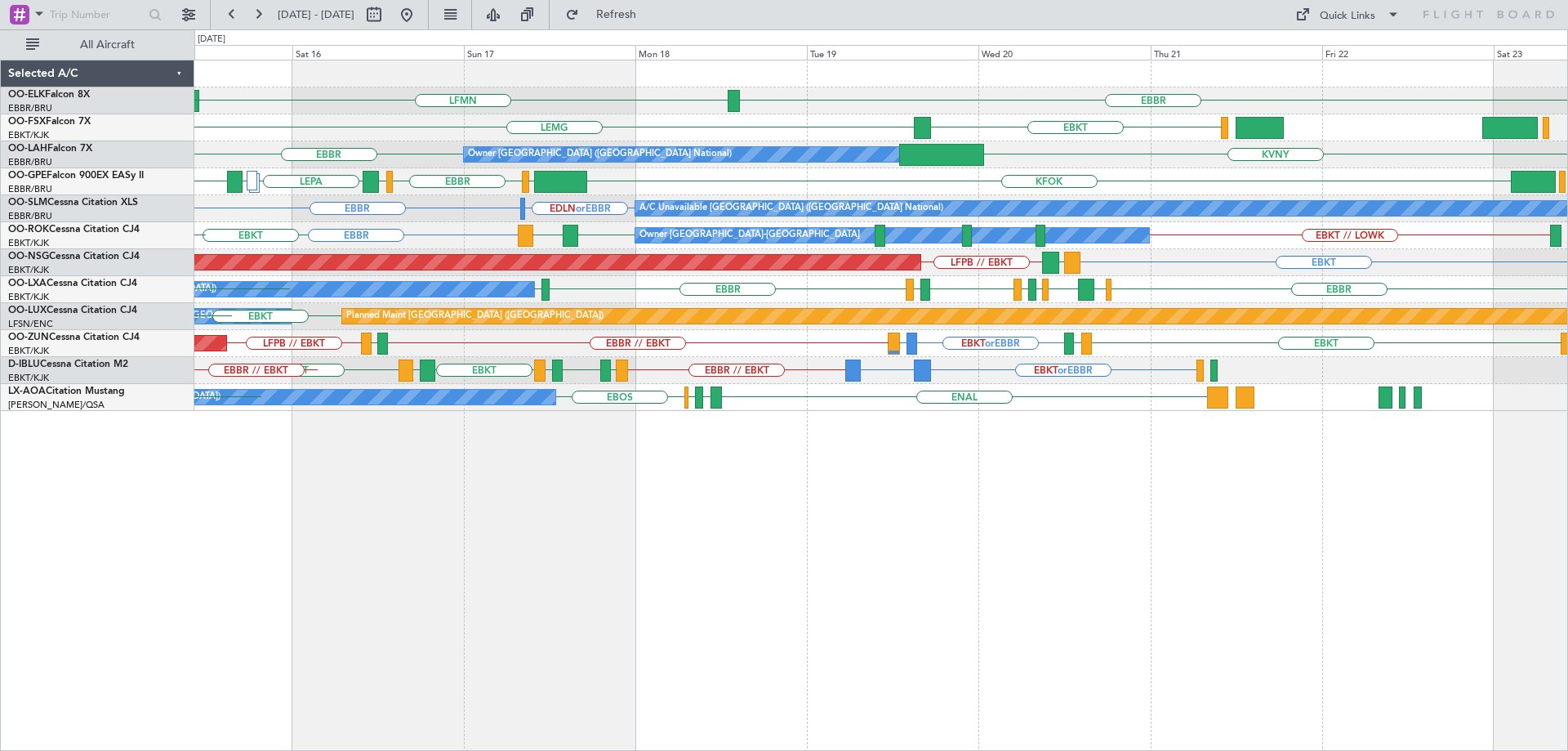
click at [795, 339] on div "EBBR LFMN EBBR EBKT LEMG KVNY EBBR Owner Brussels (Brussels National) KFOK EGLF…" at bounding box center [881, 236] width 1373 height 351
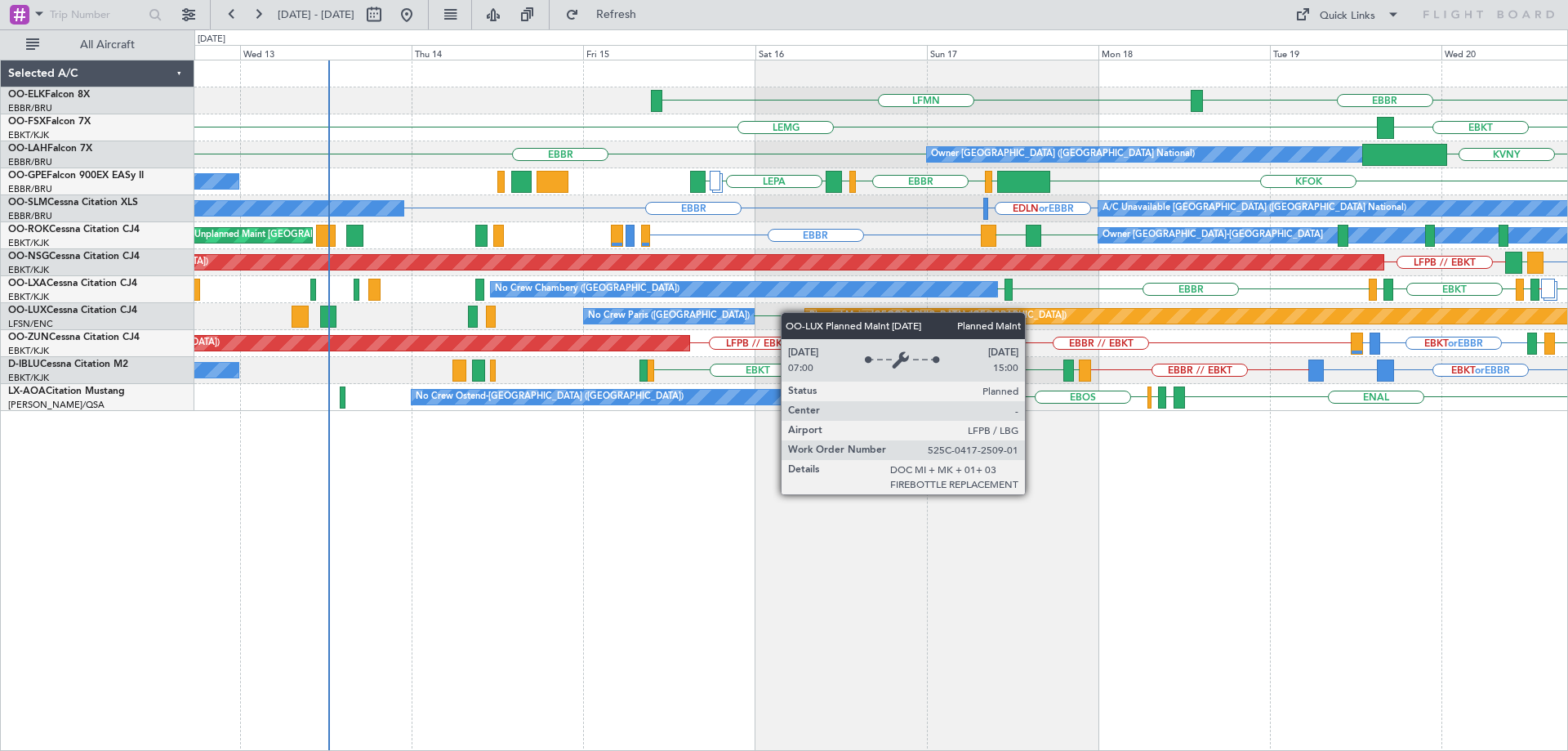
click at [959, 317] on div "EBBR LFMN EBKT LEMG LSGG FCOD KVNY EBBR Owner Brussels (Brussels National) KFOK…" at bounding box center [881, 236] width 1373 height 351
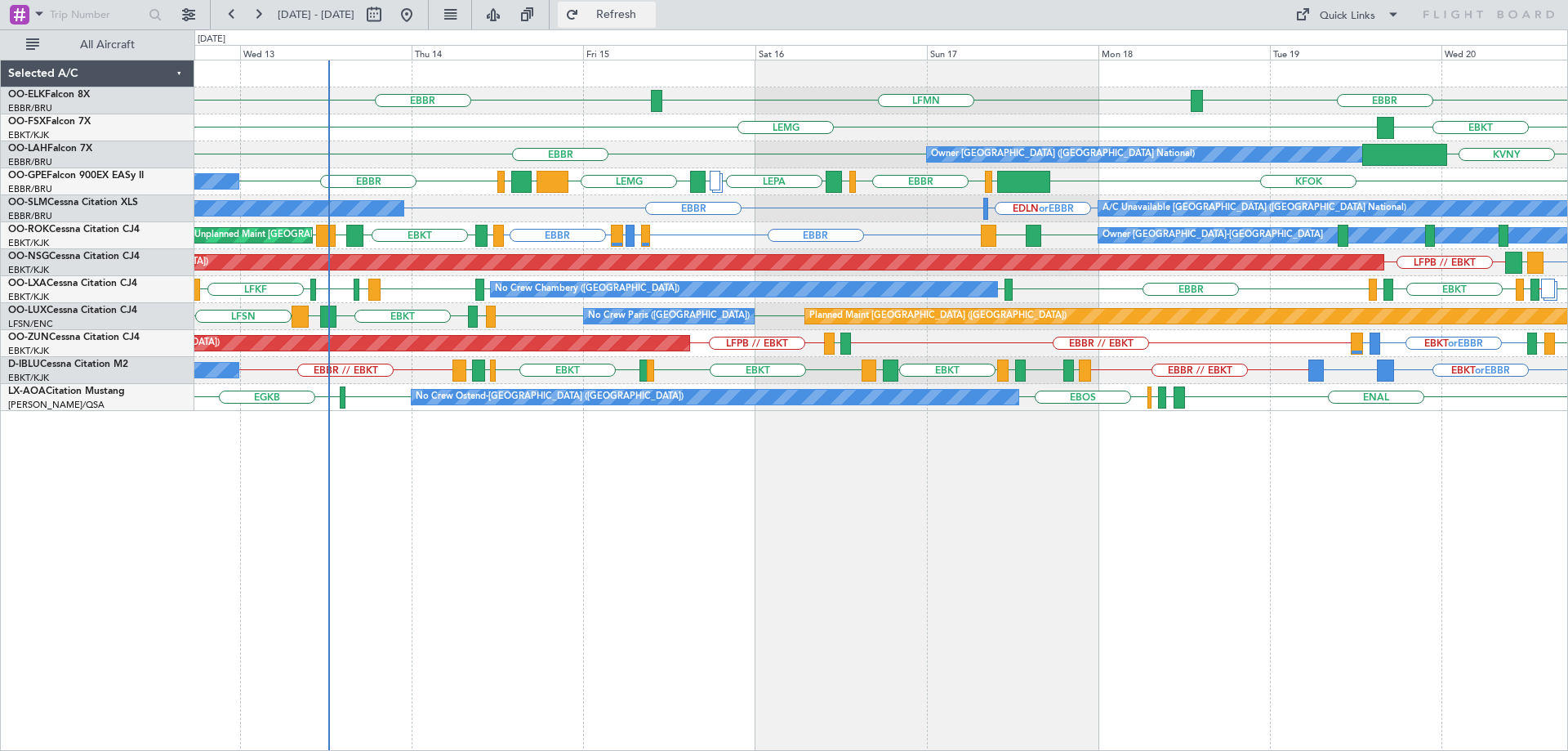
click at [646, 11] on span "Refresh" at bounding box center [616, 15] width 68 height 11
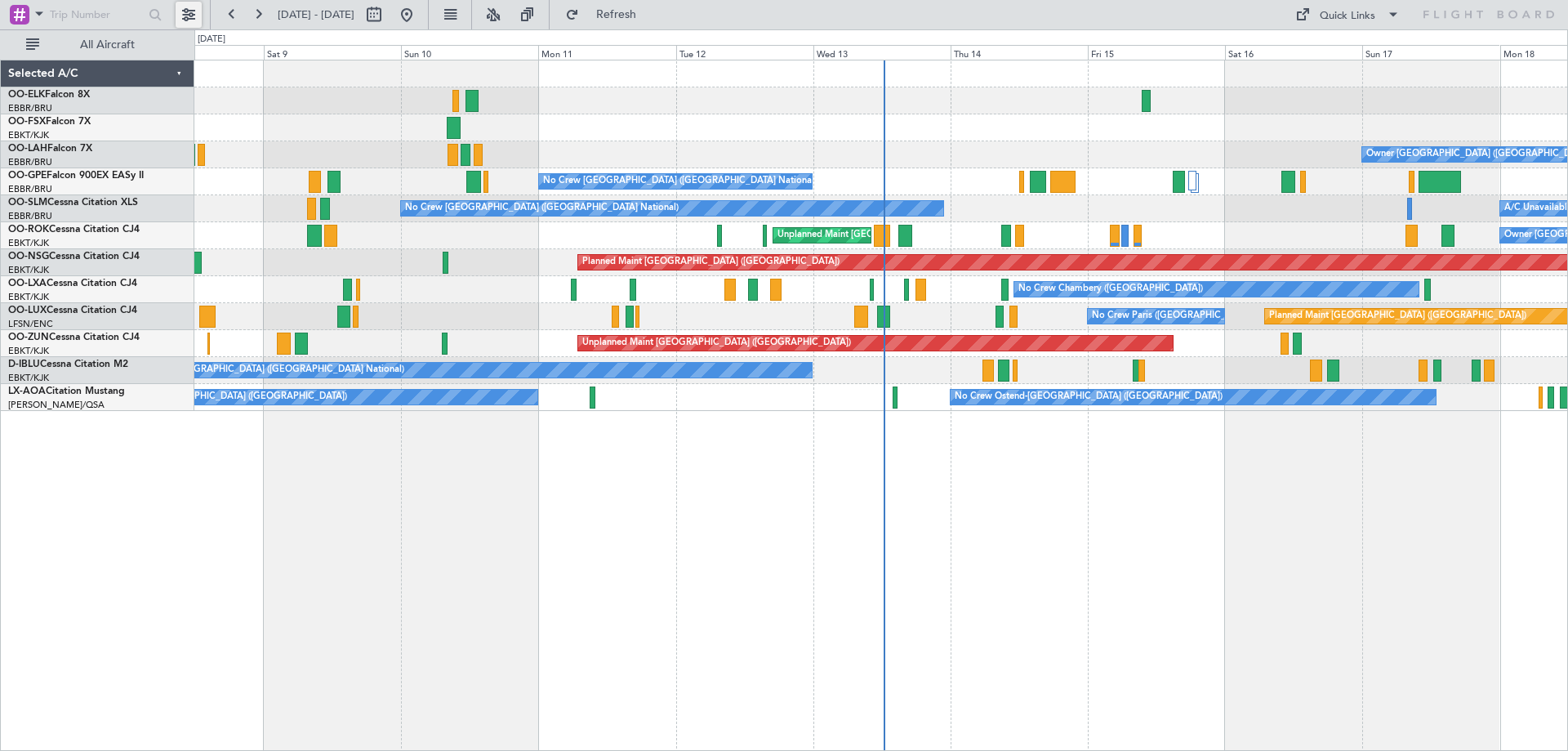
click at [191, 8] on button at bounding box center [189, 15] width 26 height 26
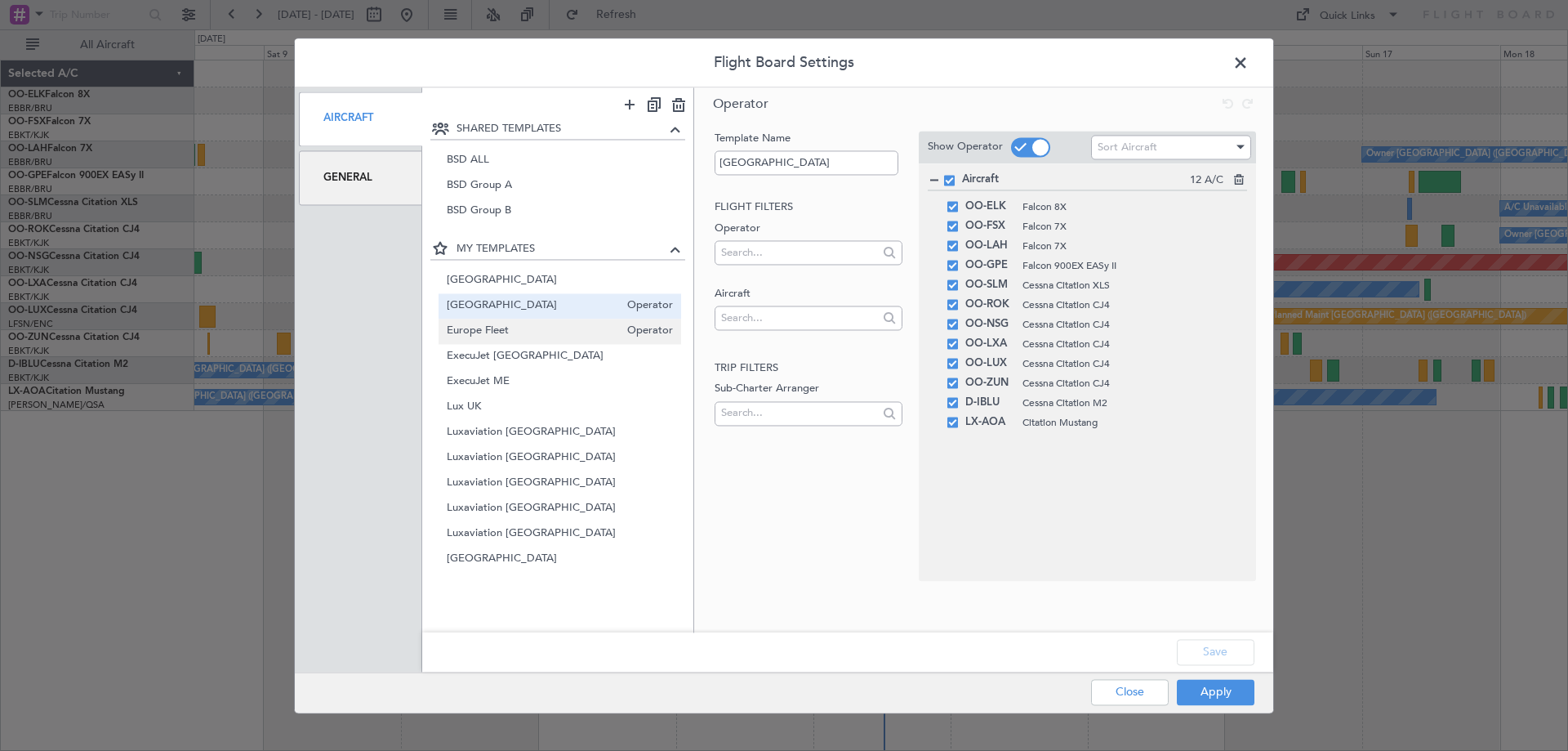
click at [509, 333] on span "Europe Fleet" at bounding box center [533, 331] width 173 height 17
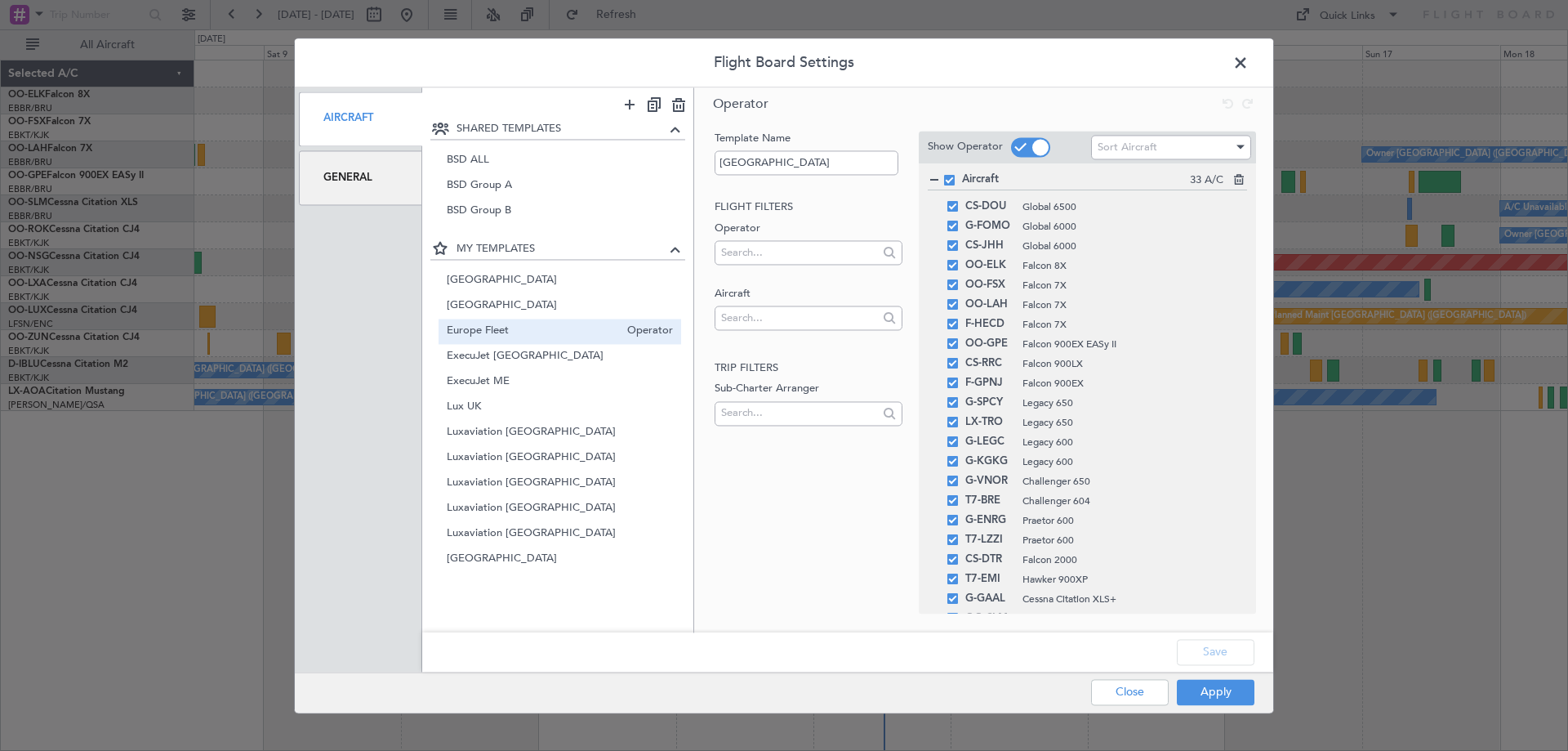
type input "Europe Fleet"
click at [1236, 696] on button "Apply" at bounding box center [1216, 692] width 78 height 26
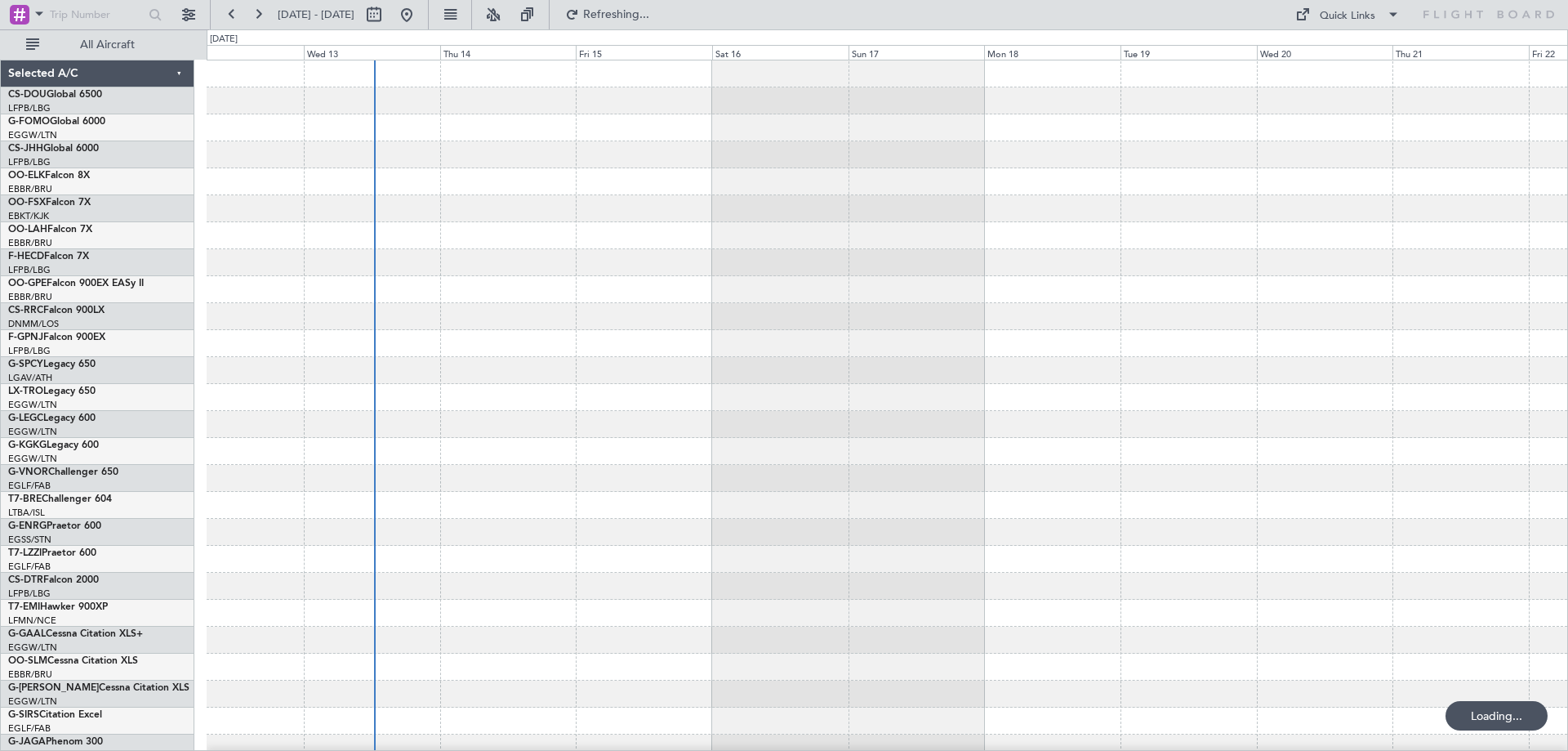
click at [737, 456] on div at bounding box center [886, 519] width 1360 height 917
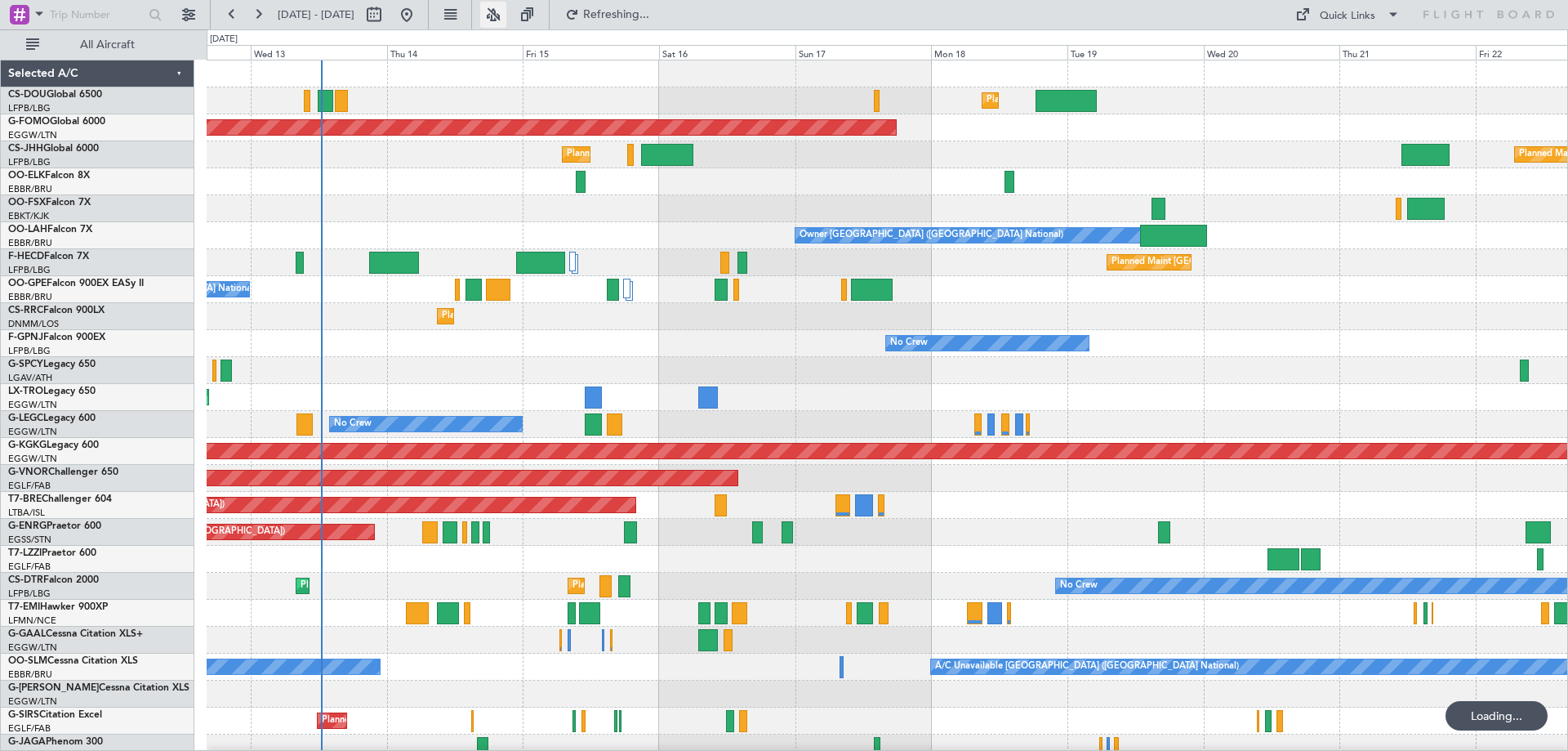
click at [507, 16] on button at bounding box center [494, 15] width 26 height 26
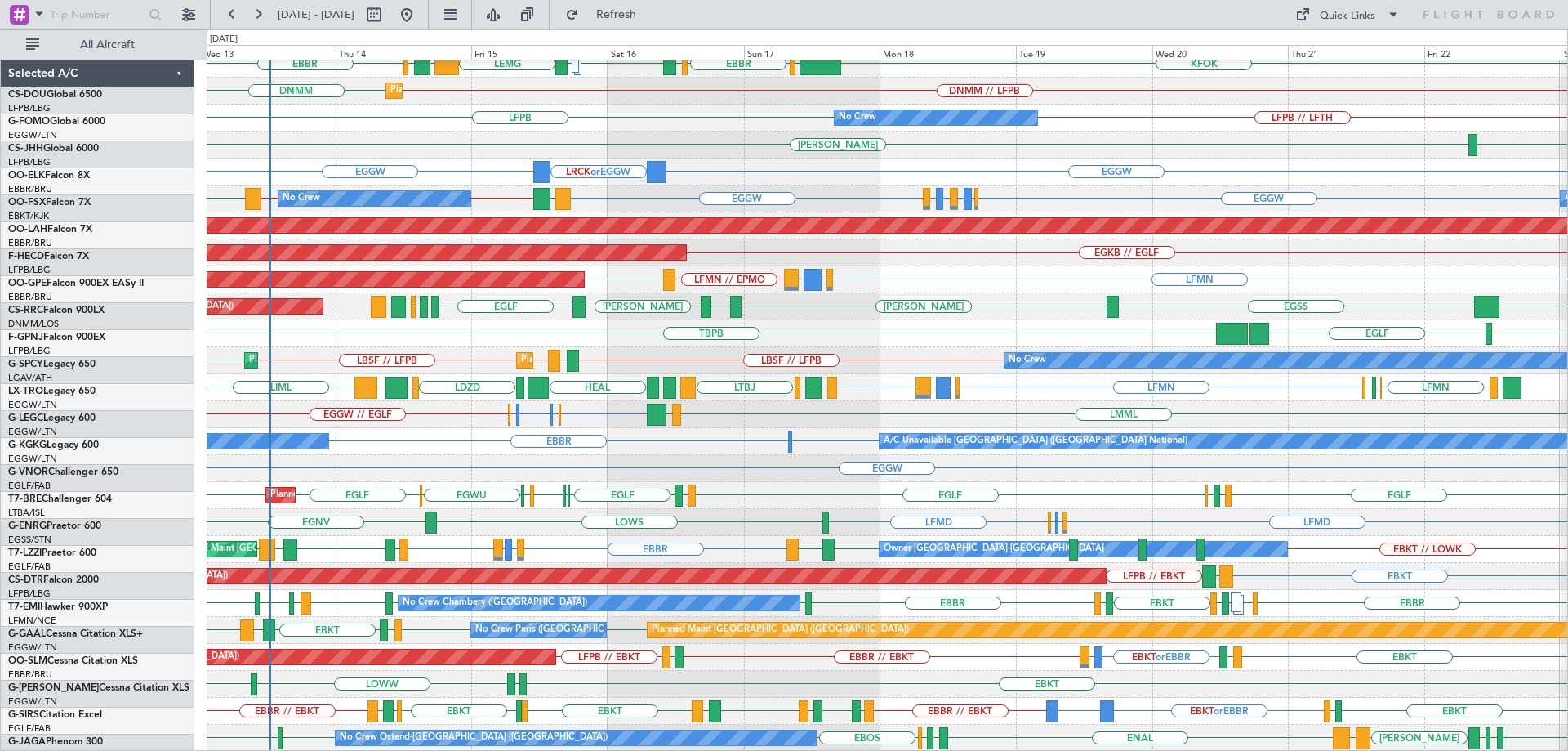
scroll to position [225, 0]
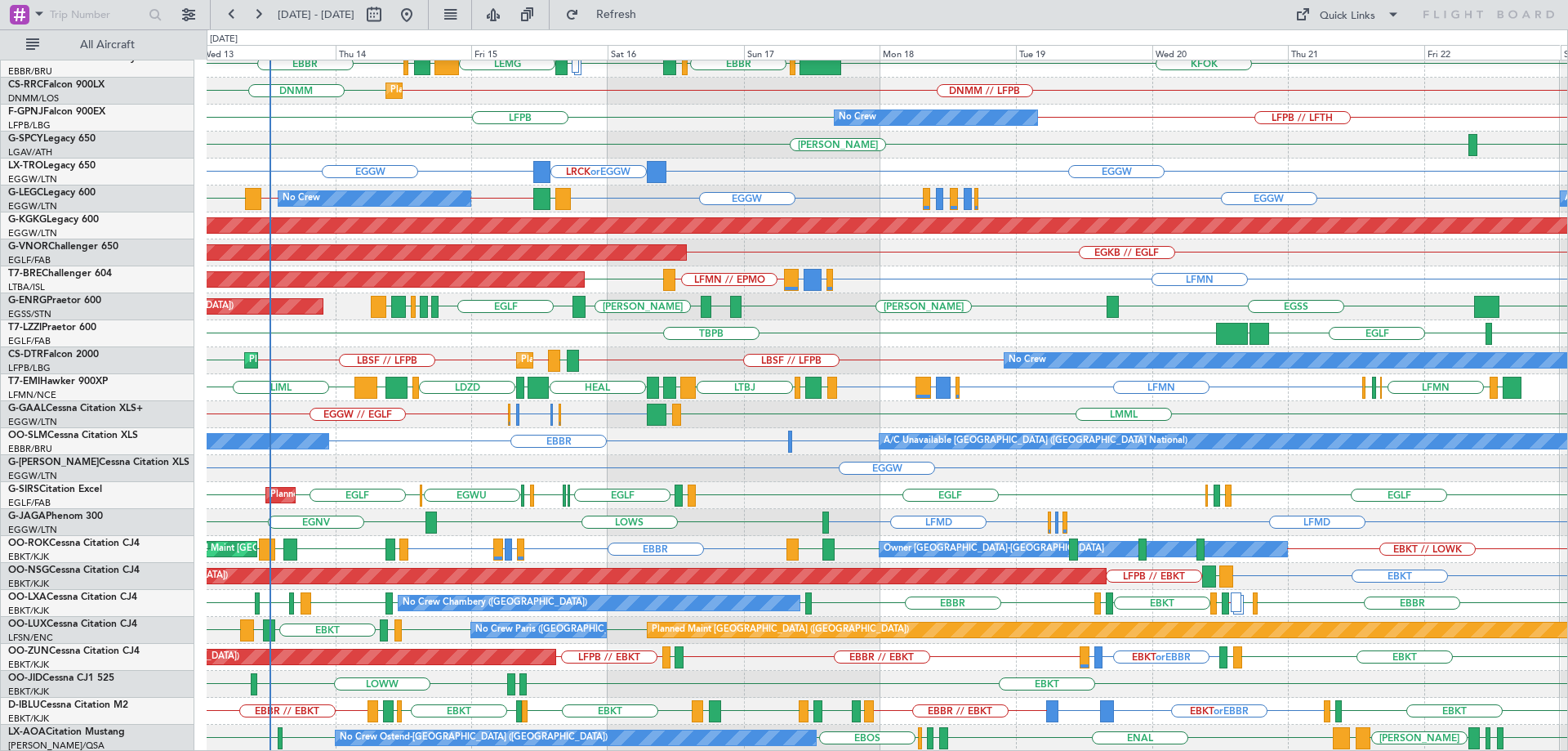
click at [870, 320] on div "LFMN LFPB LFPB LFPB LIEO LFPB LFPB SBRF LFMN Planned Maint Paris (Le Bourget) P…" at bounding box center [886, 294] width 1360 height 917
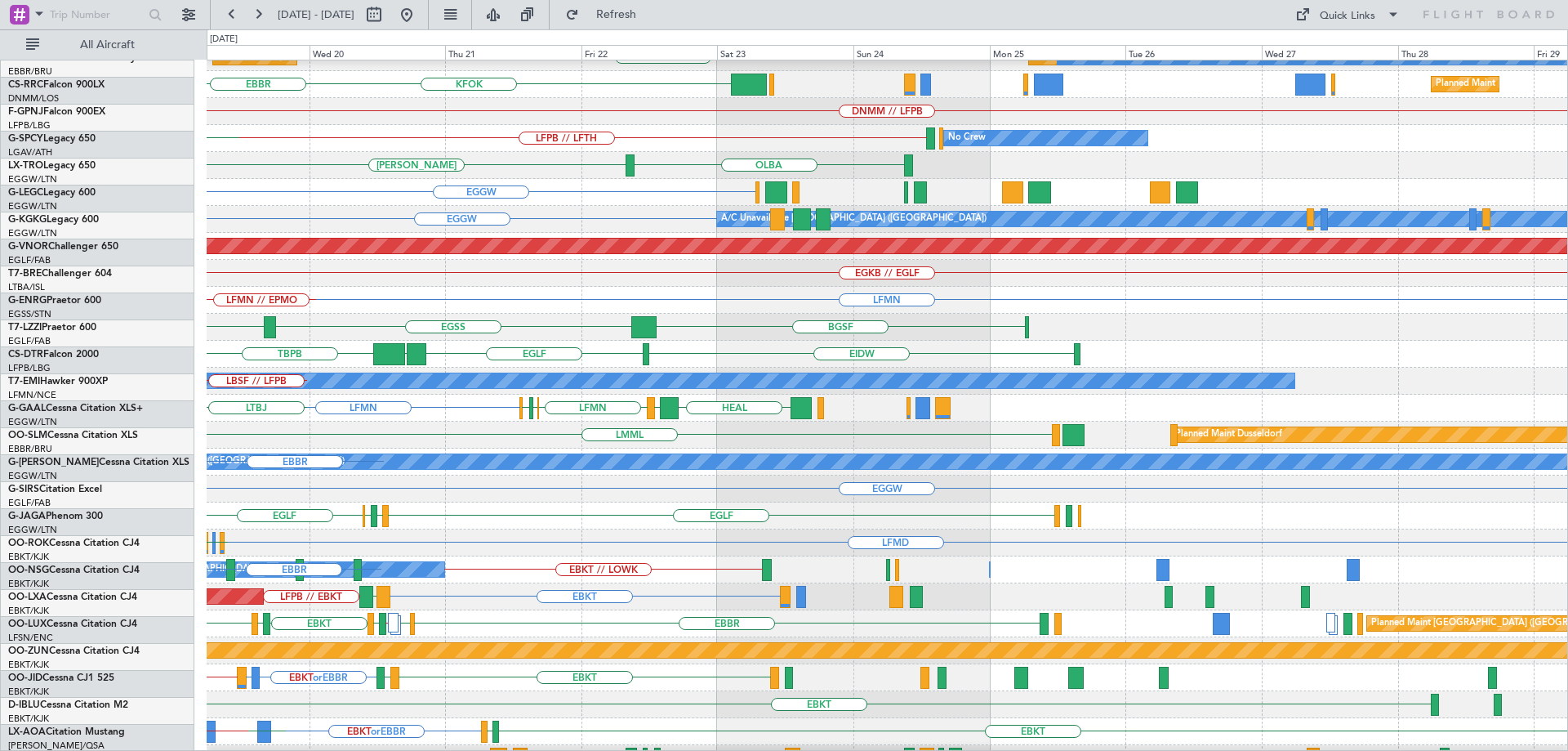
click at [455, 430] on div "LMML Planned Maint Dusseldorf" at bounding box center [886, 435] width 1360 height 27
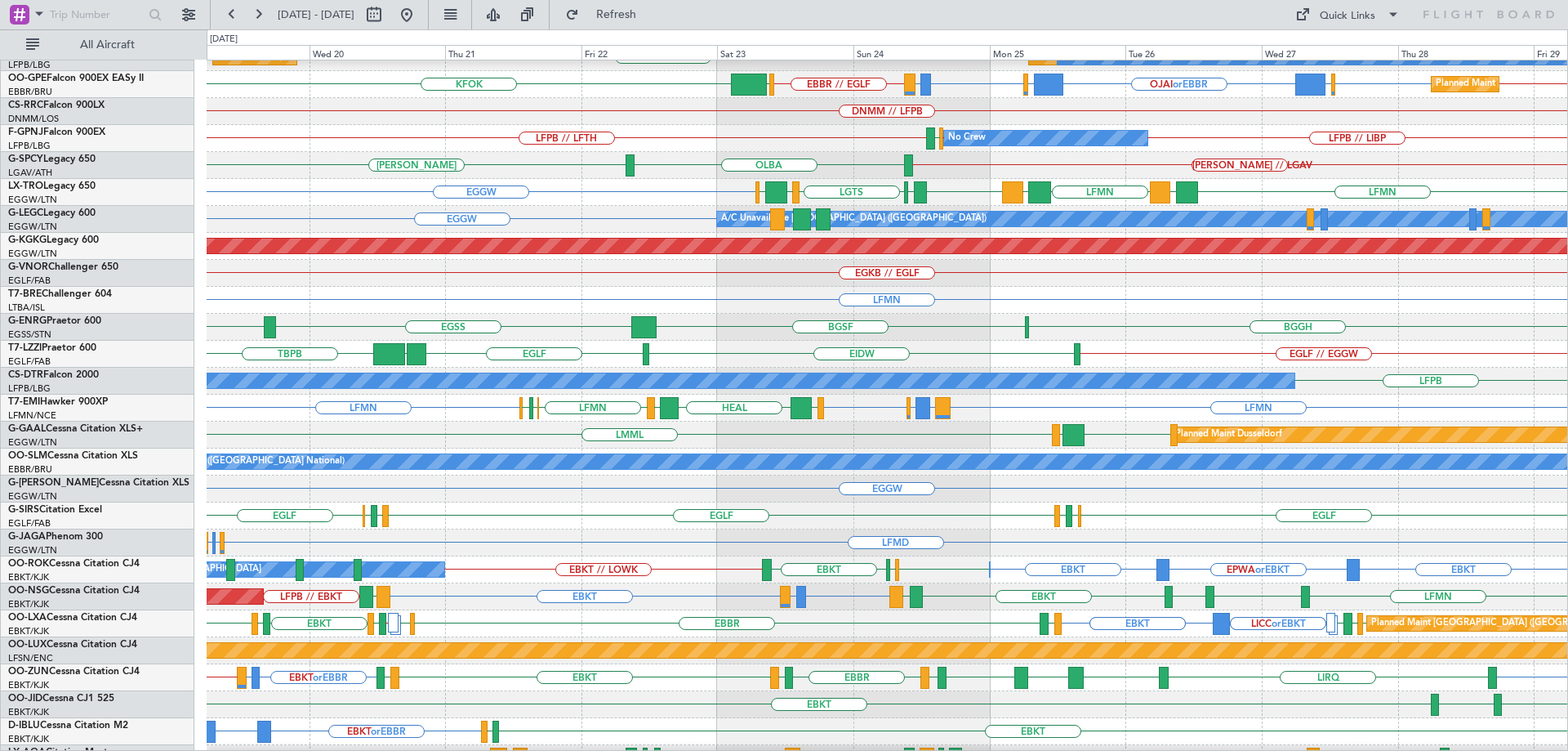
click at [1181, 449] on div "LMML EGGW LGKL Planned Maint Dusseldorf" at bounding box center [886, 435] width 1360 height 27
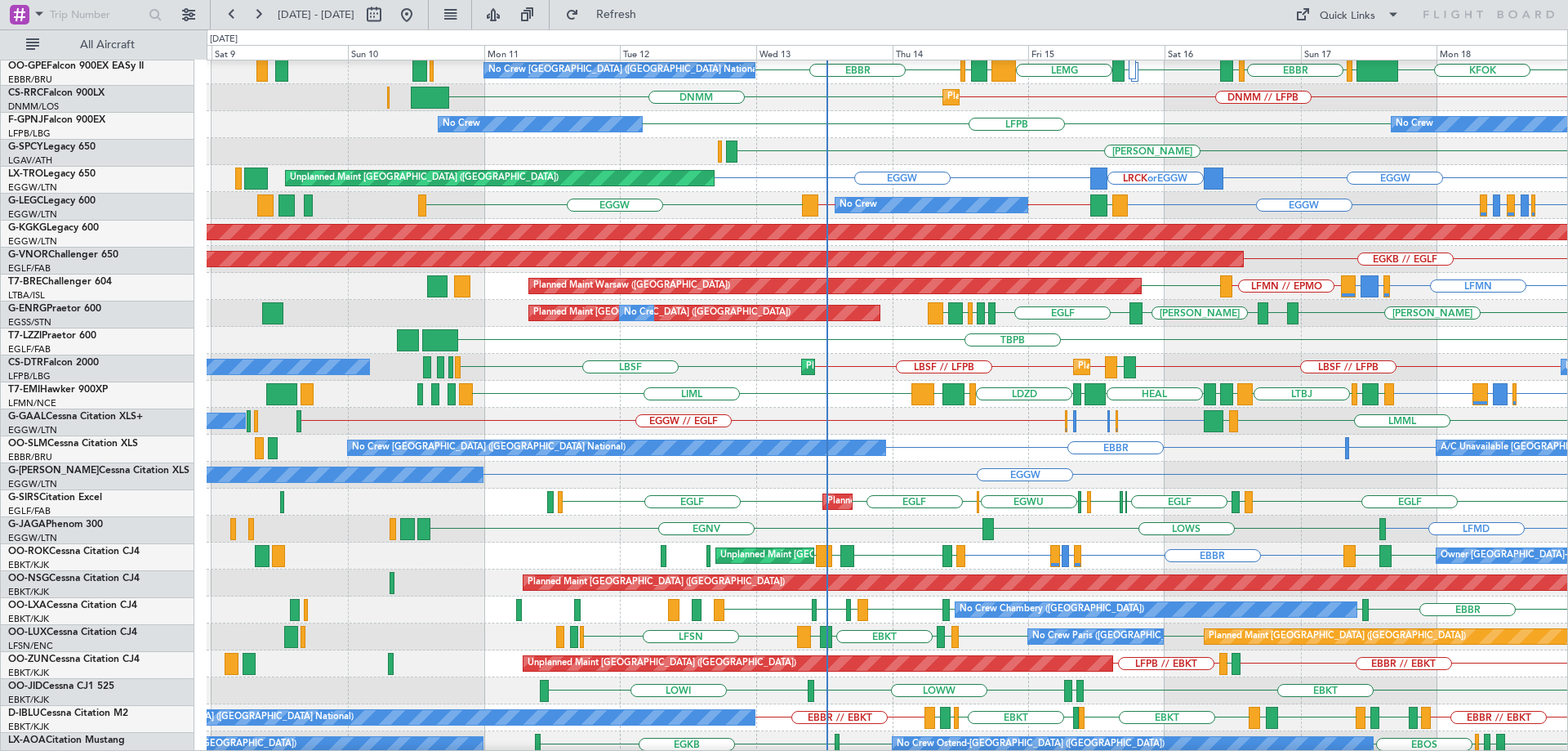
scroll to position [225, 0]
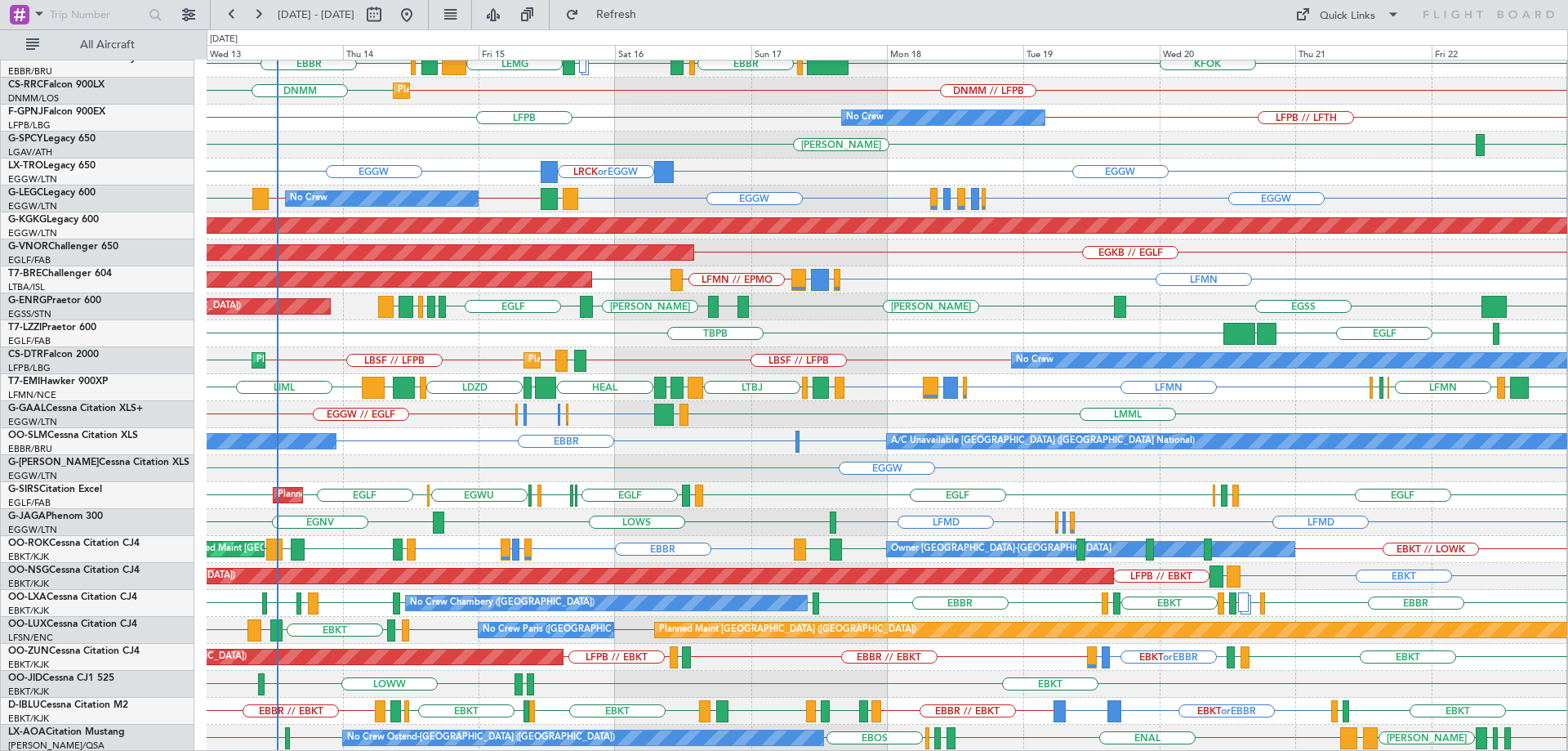
click at [783, 325] on div "TBPB LPAZ EGLF EIDW" at bounding box center [886, 333] width 1360 height 27
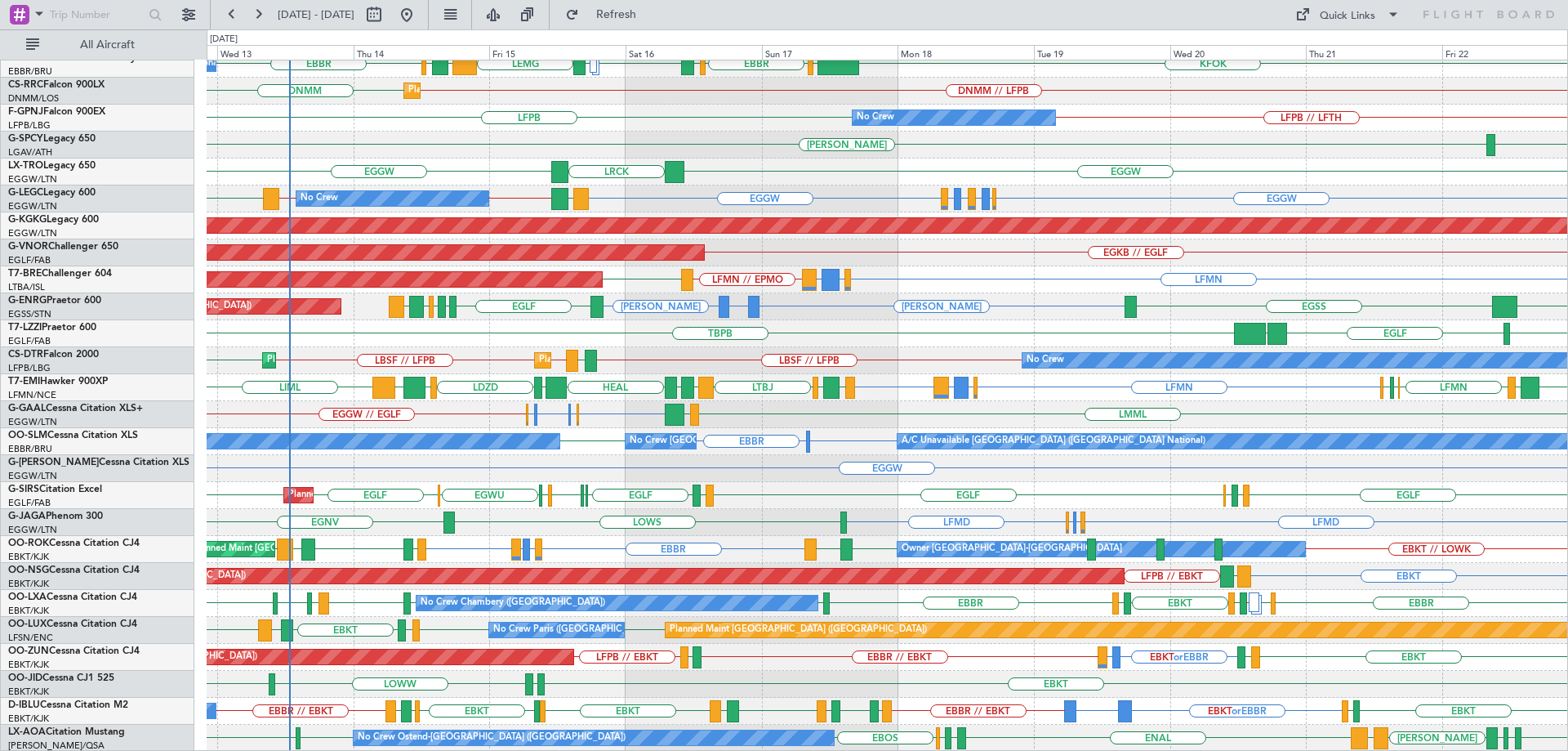
click at [624, 368] on div "Planned Maint Paris (Le Bourget) LFMN LFPB LFPB LIEO LFPB LFPB SBRF LFMN LFPB P…" at bounding box center [886, 294] width 1360 height 917
